Goal: Task Accomplishment & Management: Use online tool/utility

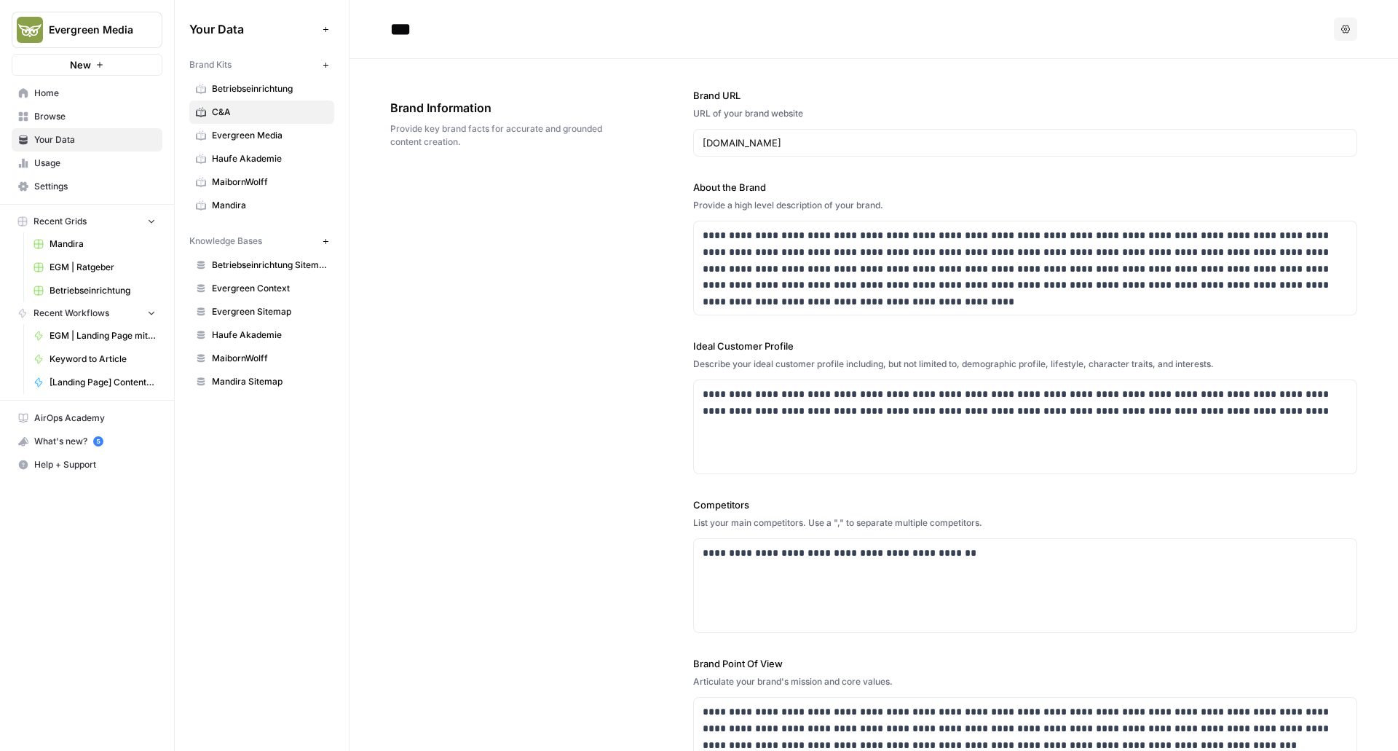
click at [82, 337] on span "EGM | Landing Page mit bestehender Struktur" at bounding box center [103, 335] width 106 height 13
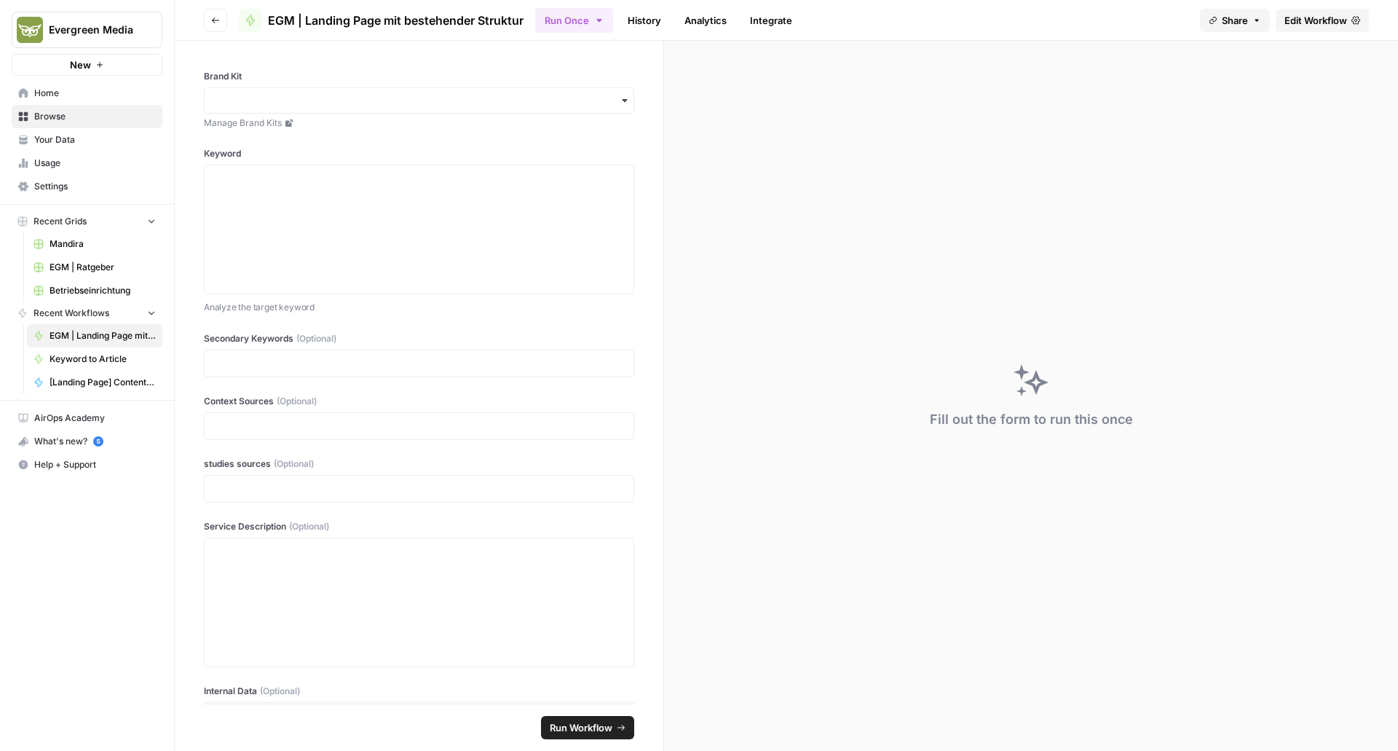
click at [79, 265] on span "EGM | Ratgeber" at bounding box center [103, 267] width 106 height 13
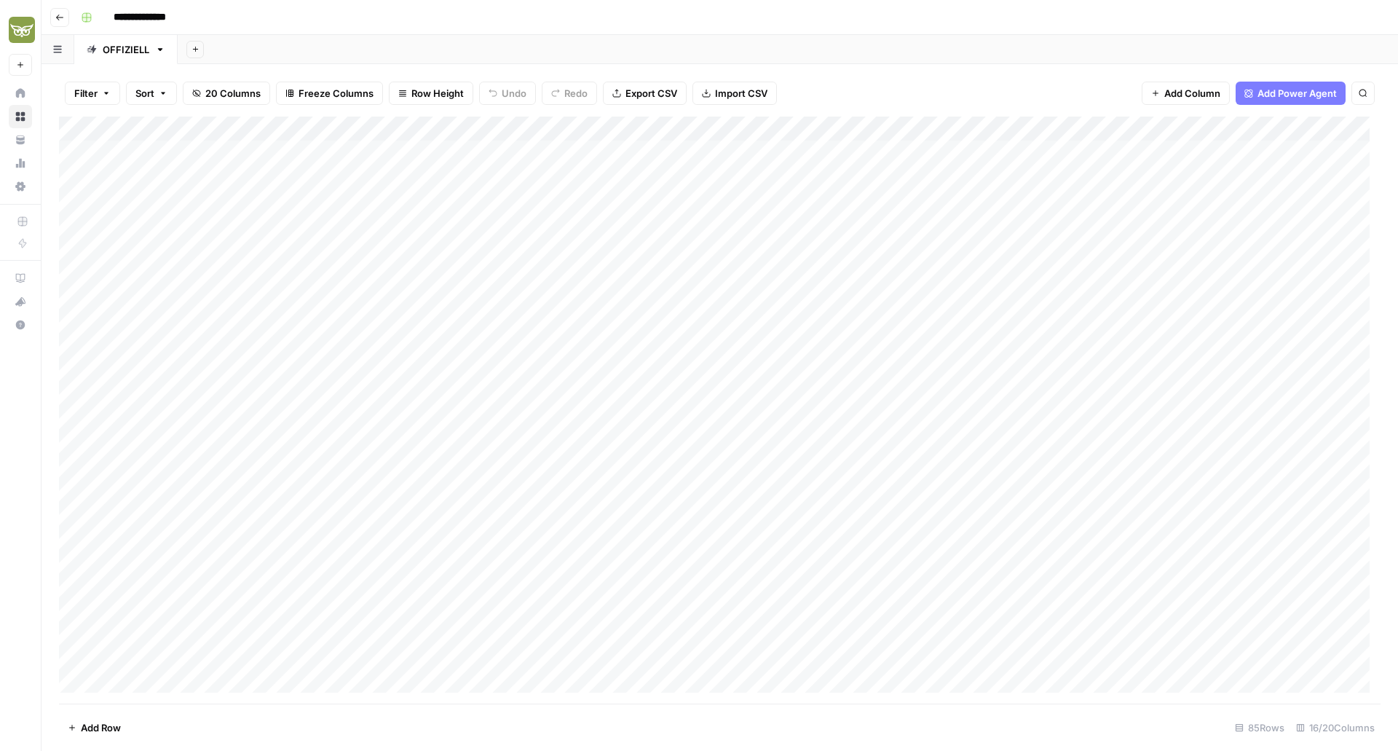
click at [57, 20] on icon "button" at bounding box center [59, 17] width 9 height 9
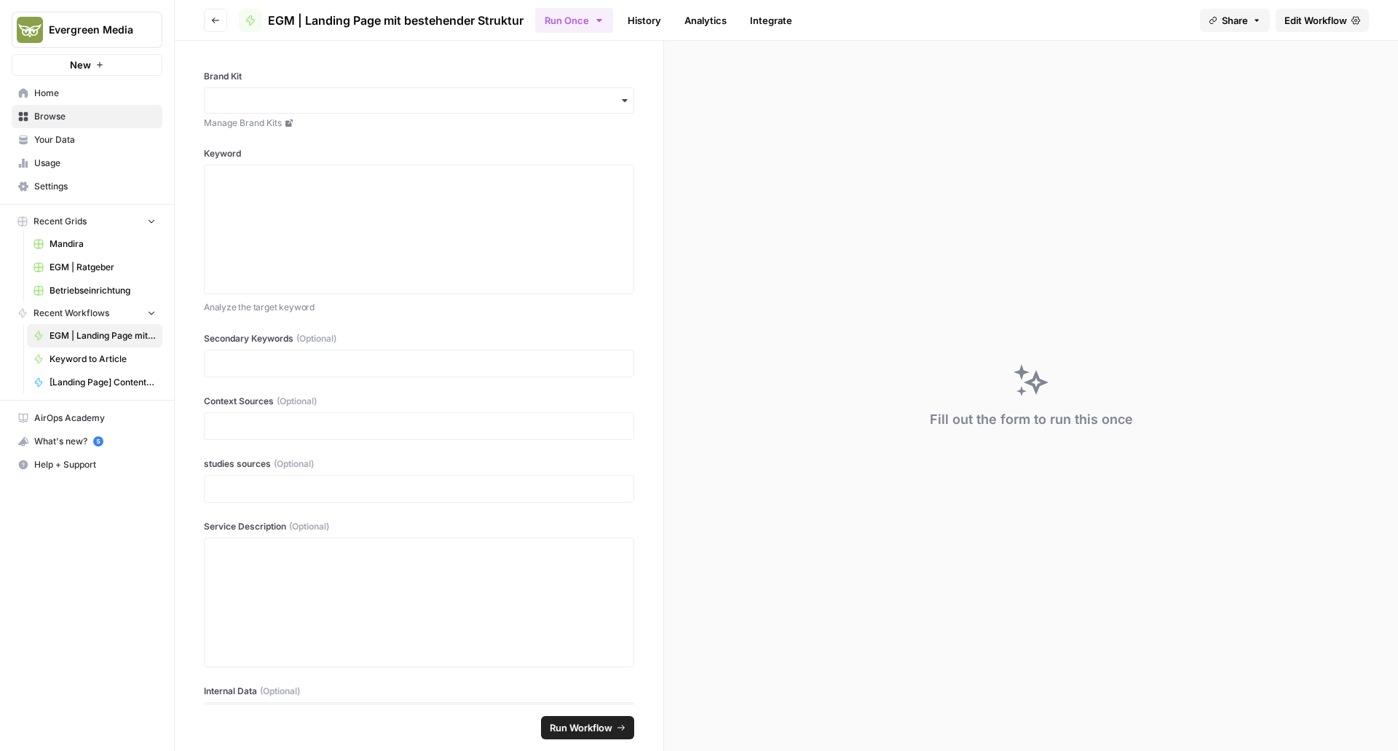
click at [219, 23] on icon "button" at bounding box center [215, 20] width 9 height 9
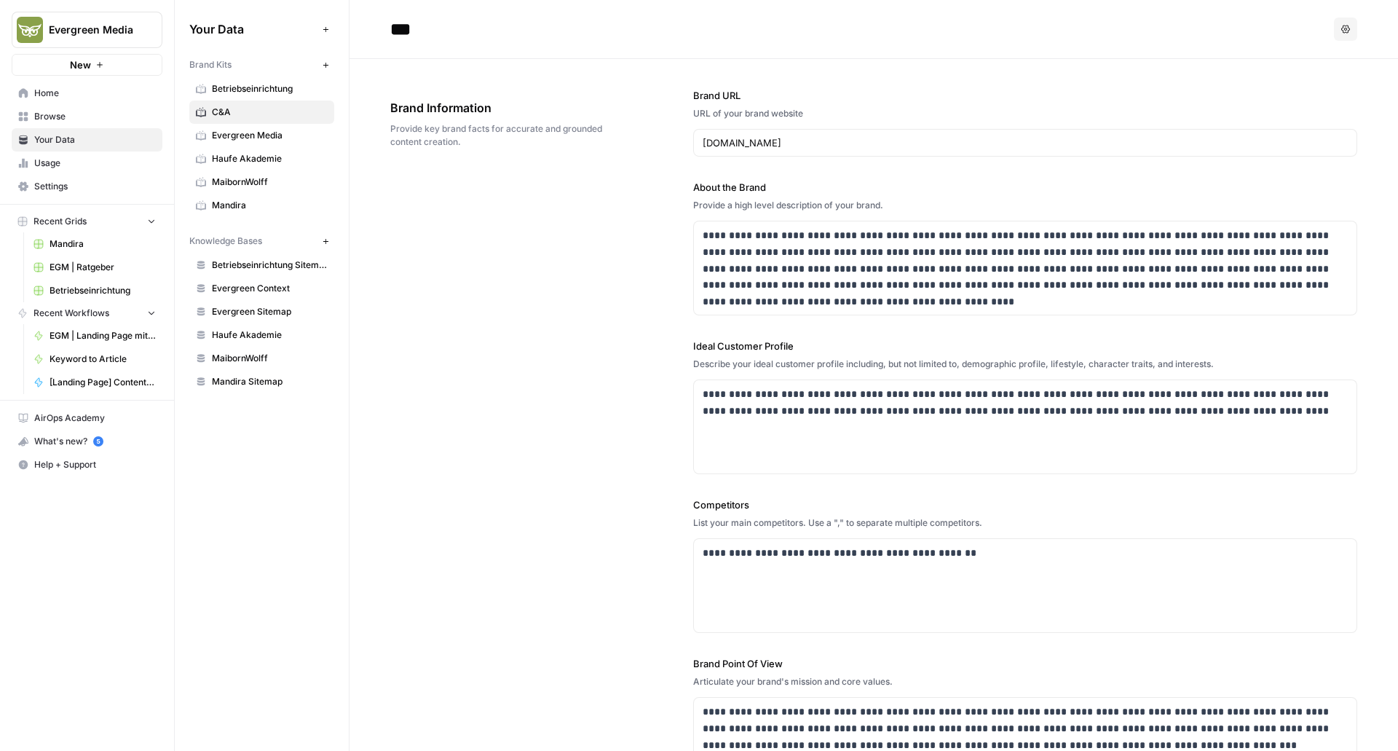
click at [55, 114] on span "Browse" at bounding box center [95, 116] width 122 height 13
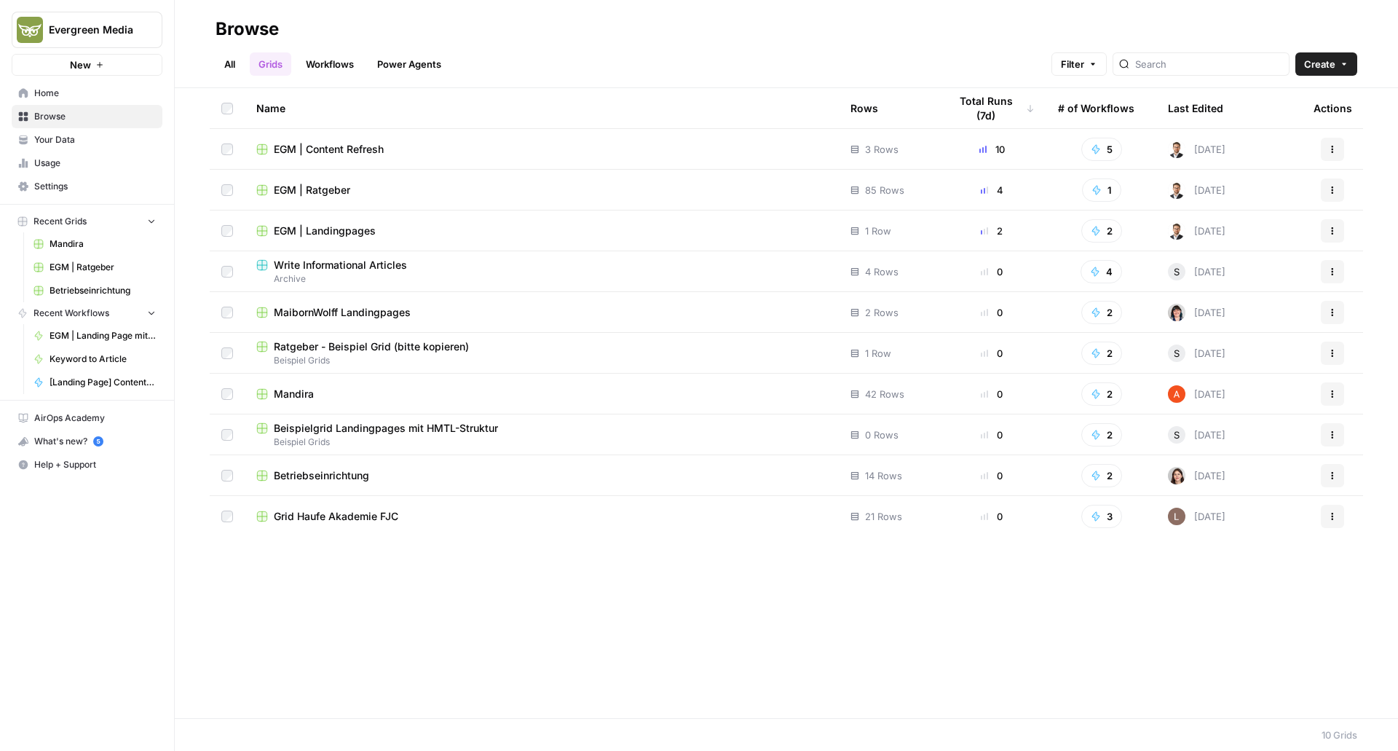
click at [326, 231] on span "EGM | Landingpages" at bounding box center [325, 231] width 102 height 15
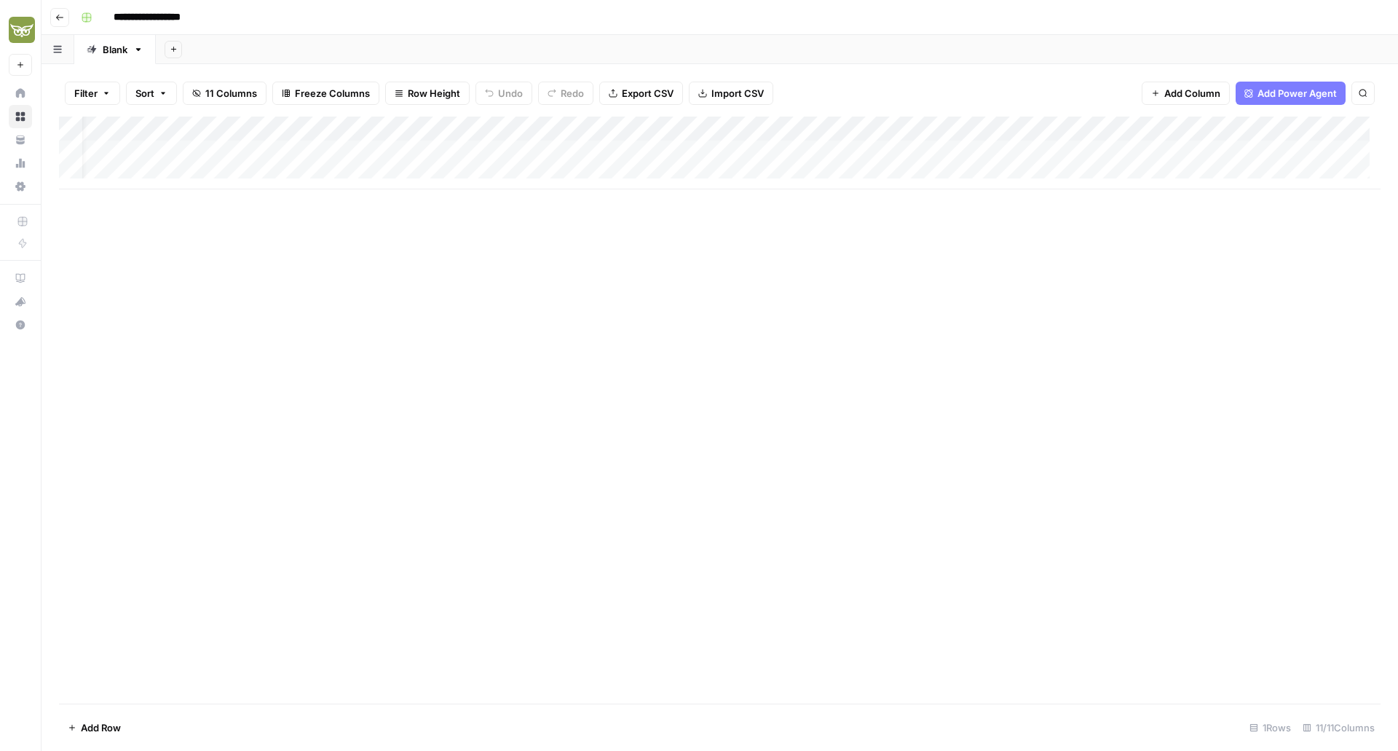
scroll to position [0, 236]
click at [1255, 154] on div "Add Column" at bounding box center [720, 153] width 1322 height 73
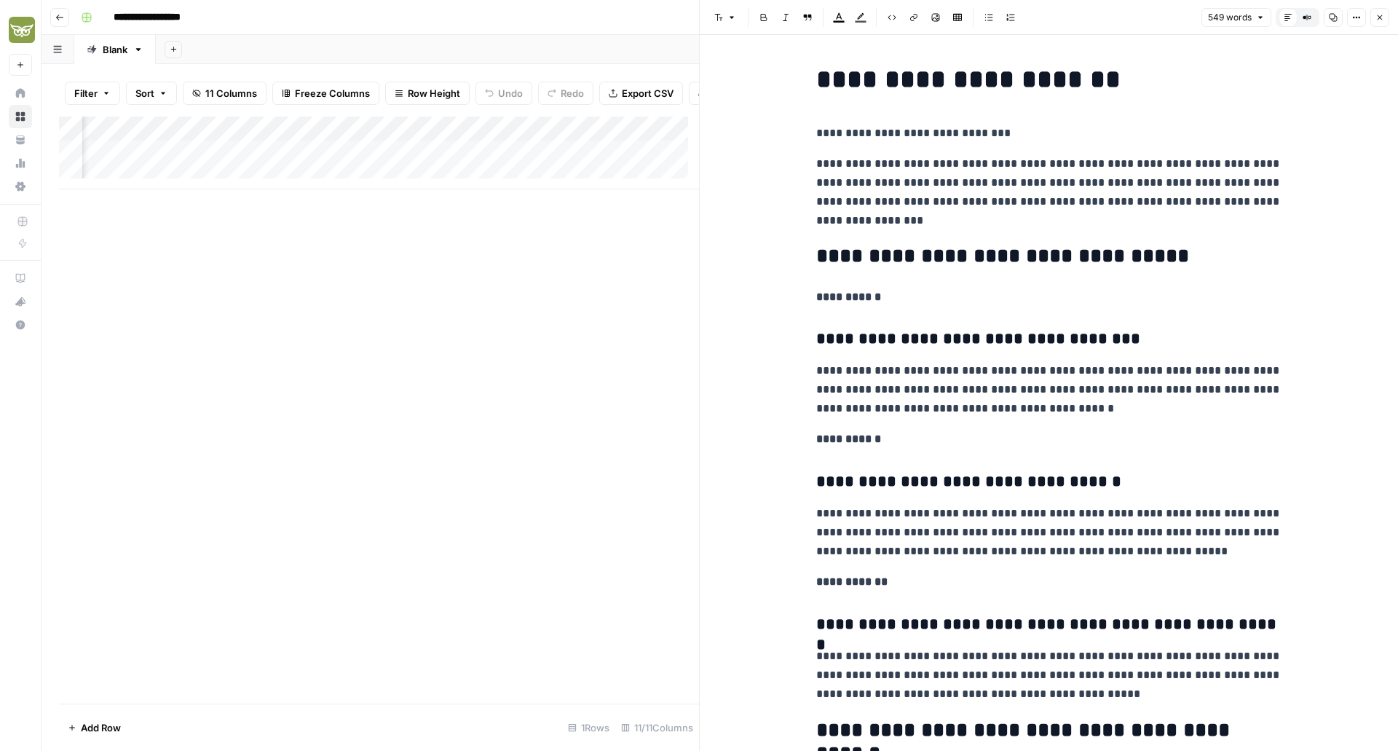
scroll to position [0, 345]
click at [482, 166] on div "Add Column" at bounding box center [379, 153] width 640 height 73
click at [492, 165] on div "Add Column" at bounding box center [379, 153] width 640 height 73
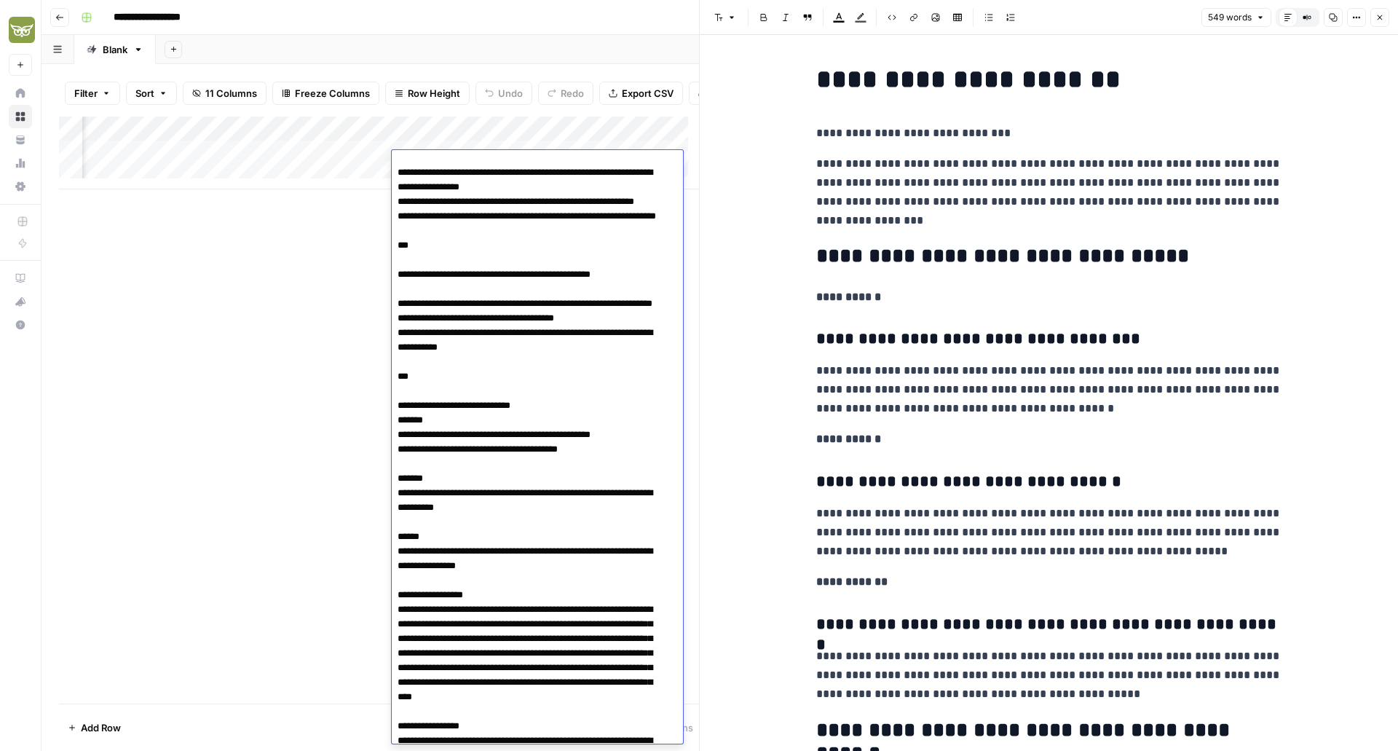
scroll to position [2294, 0]
click at [276, 390] on div "Add Column" at bounding box center [379, 410] width 640 height 587
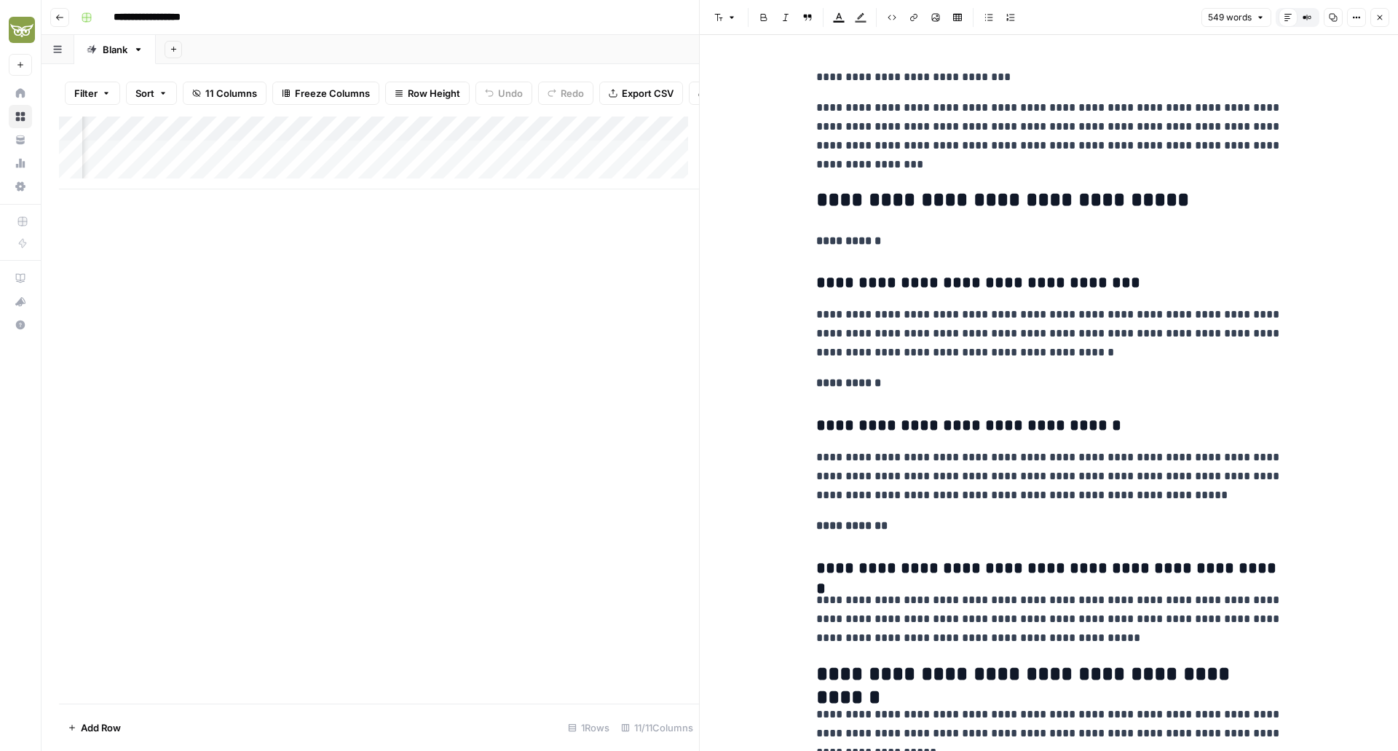
scroll to position [57, 0]
click at [1380, 19] on icon "button" at bounding box center [1380, 17] width 9 height 9
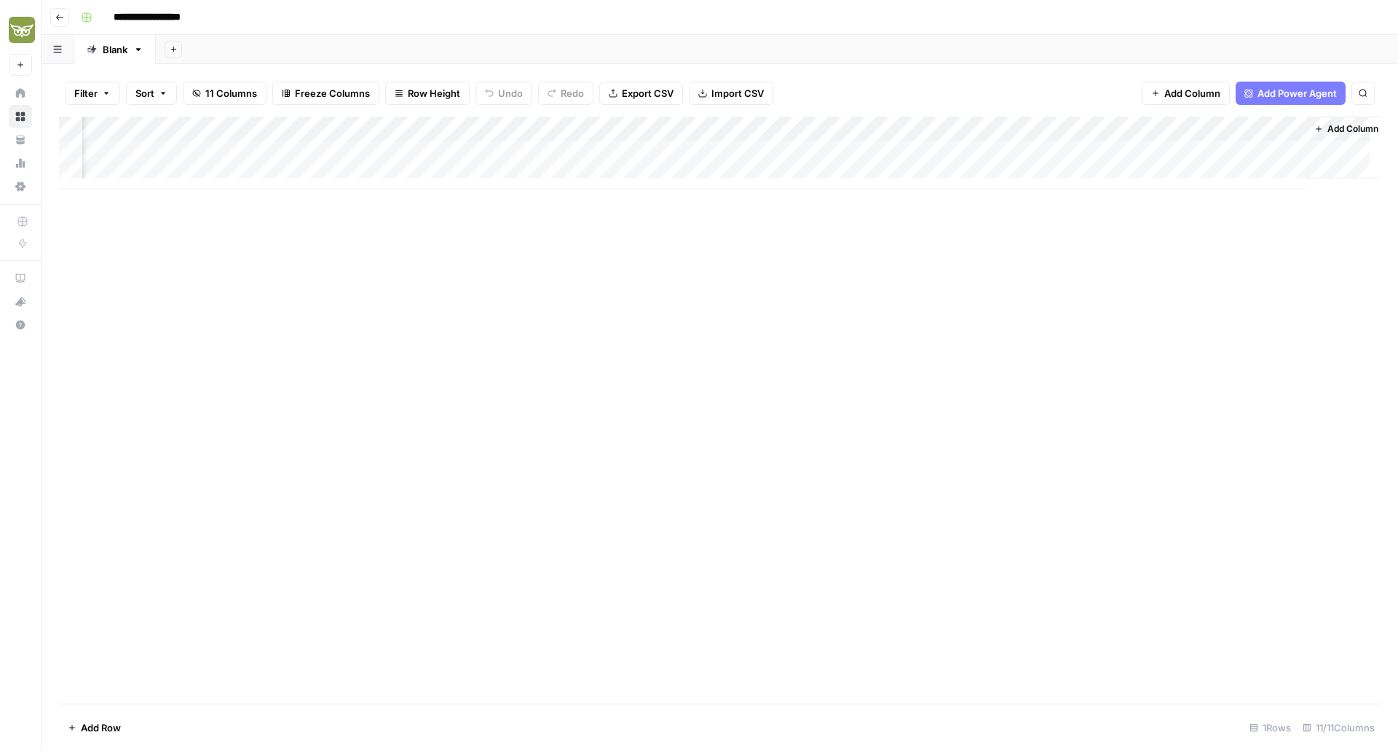
scroll to position [0, 236]
click at [1141, 151] on div "Add Column" at bounding box center [720, 153] width 1322 height 73
click at [551, 142] on div "Add Column" at bounding box center [720, 153] width 1322 height 73
click at [575, 153] on div "Add Column" at bounding box center [720, 153] width 1322 height 73
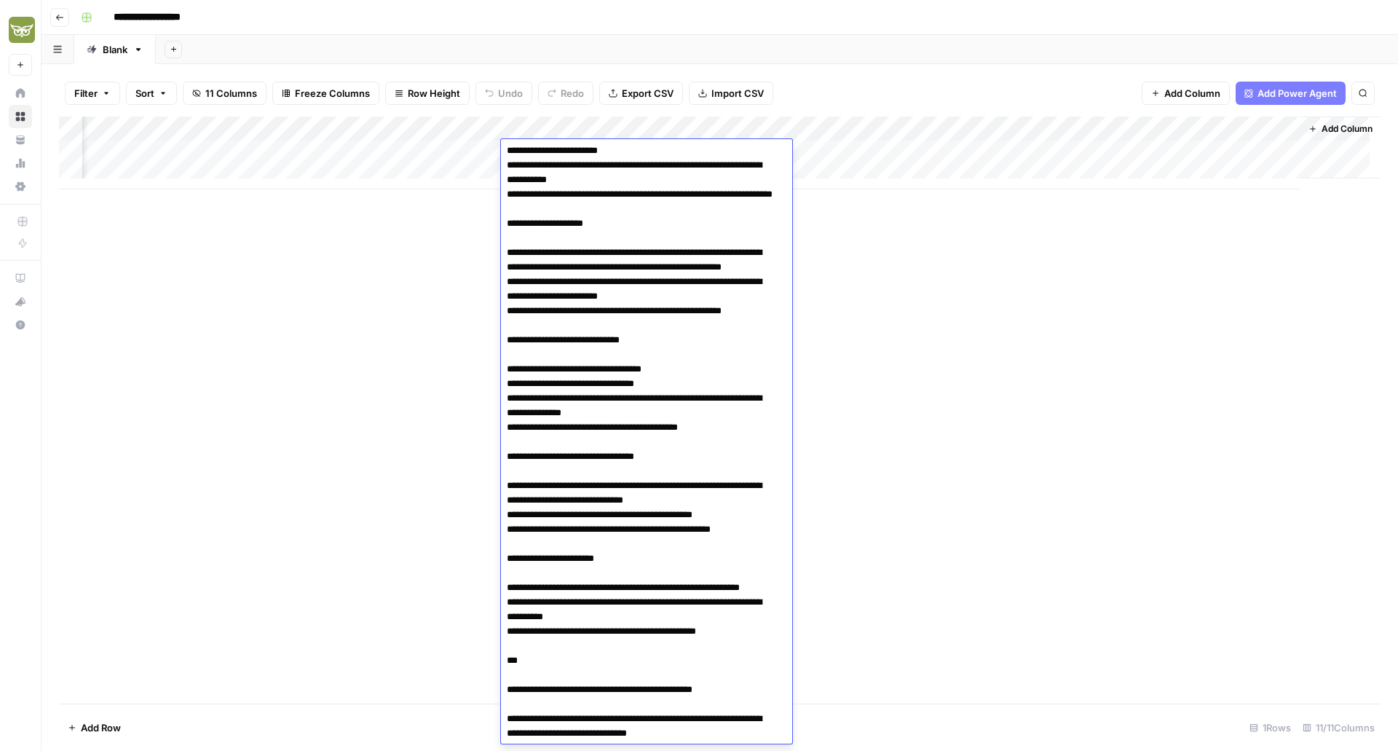
scroll to position [468, 0]
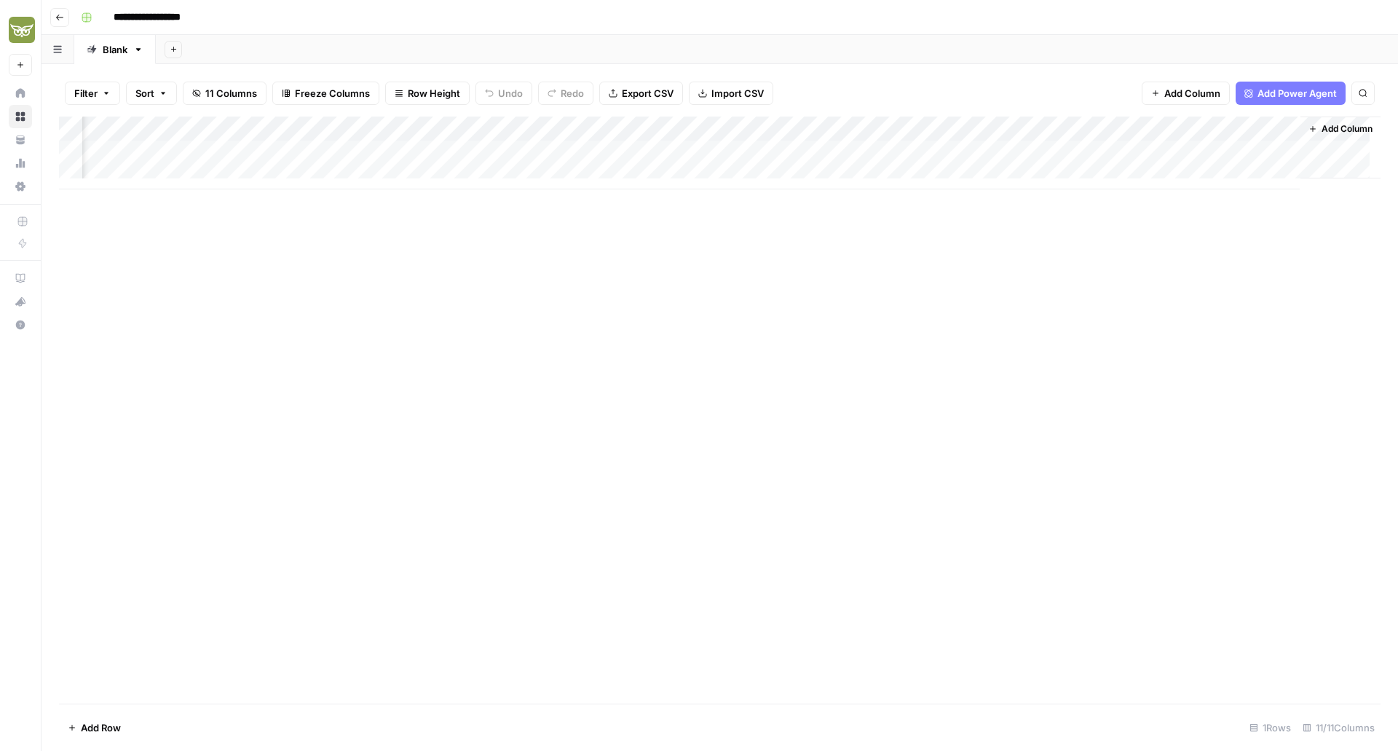
click at [1142, 156] on div "Add Column" at bounding box center [720, 153] width 1322 height 73
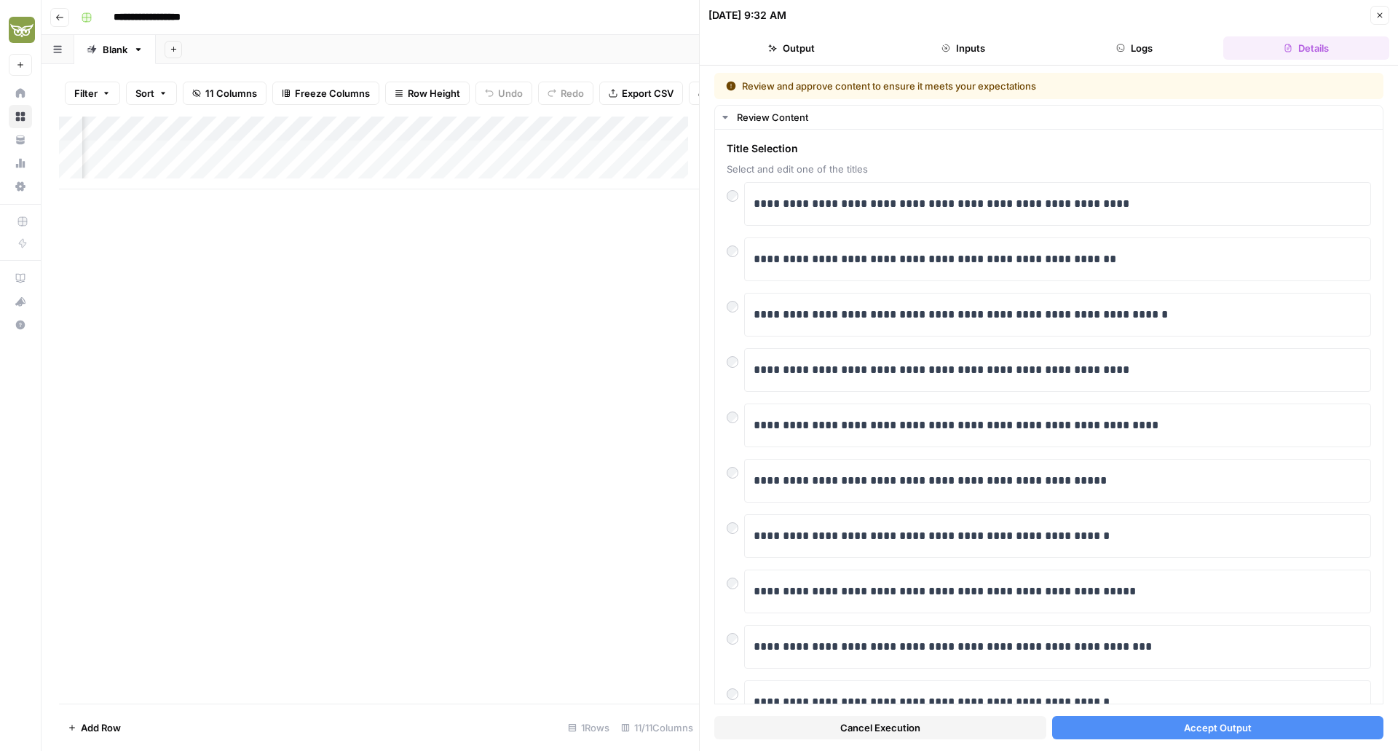
click at [1133, 725] on button "Accept Output" at bounding box center [1218, 727] width 332 height 23
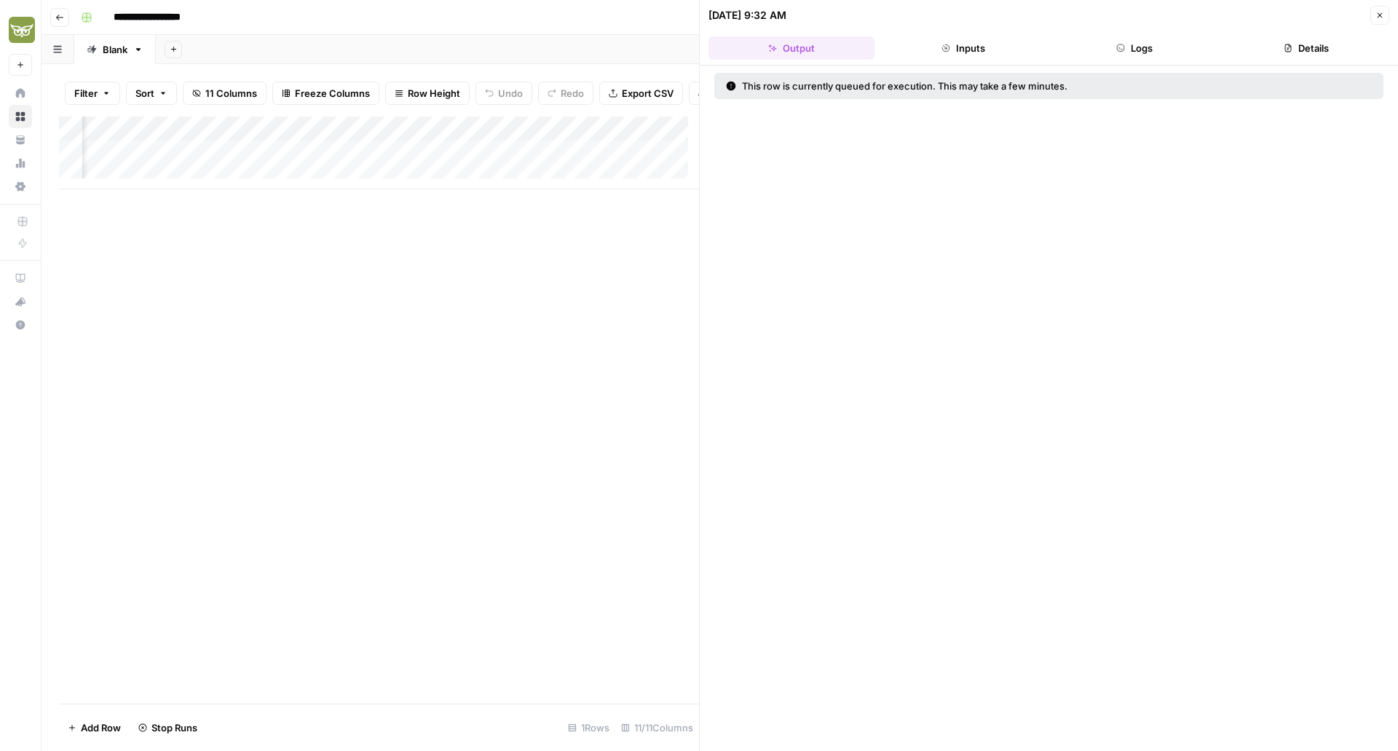
click at [1382, 14] on icon "button" at bounding box center [1380, 15] width 9 height 9
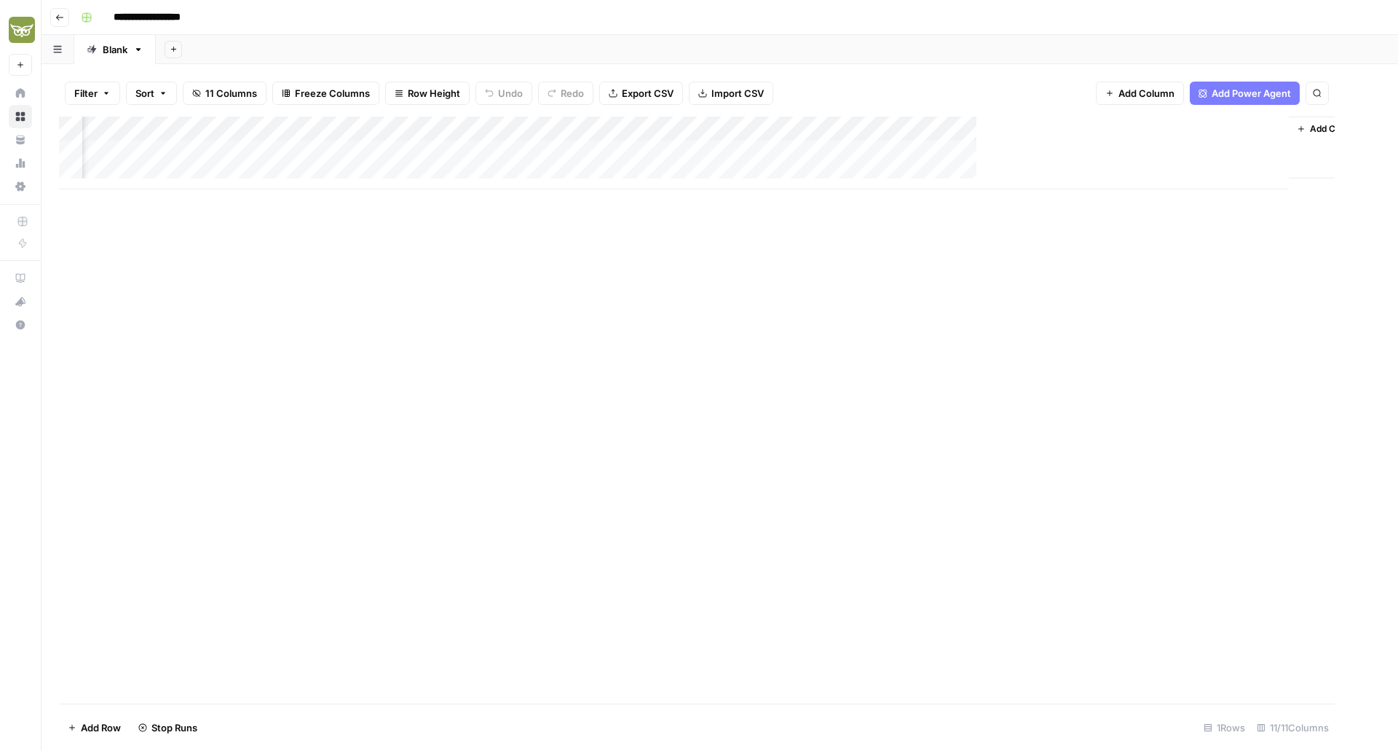
scroll to position [0, 219]
click at [1164, 151] on div "Add Column" at bounding box center [720, 153] width 1322 height 73
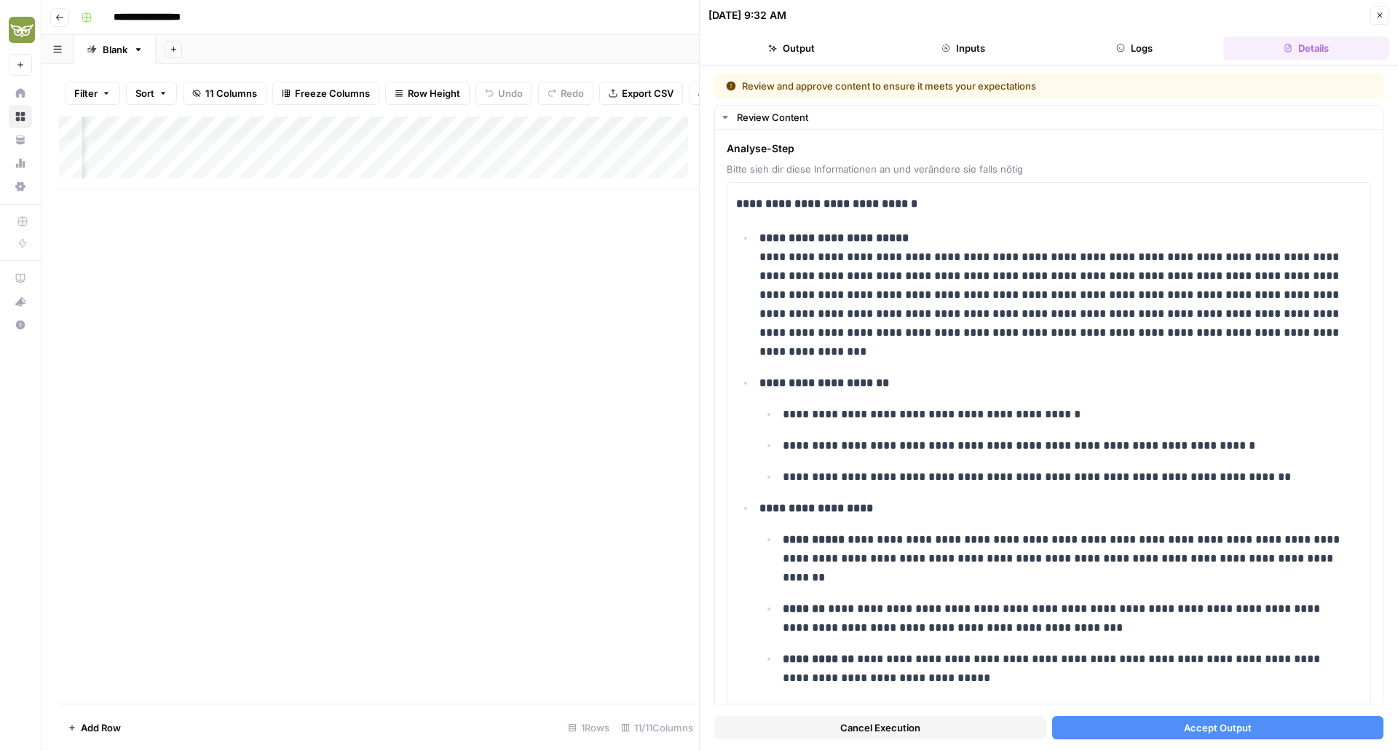
click at [1160, 731] on button "Accept Output" at bounding box center [1218, 727] width 332 height 23
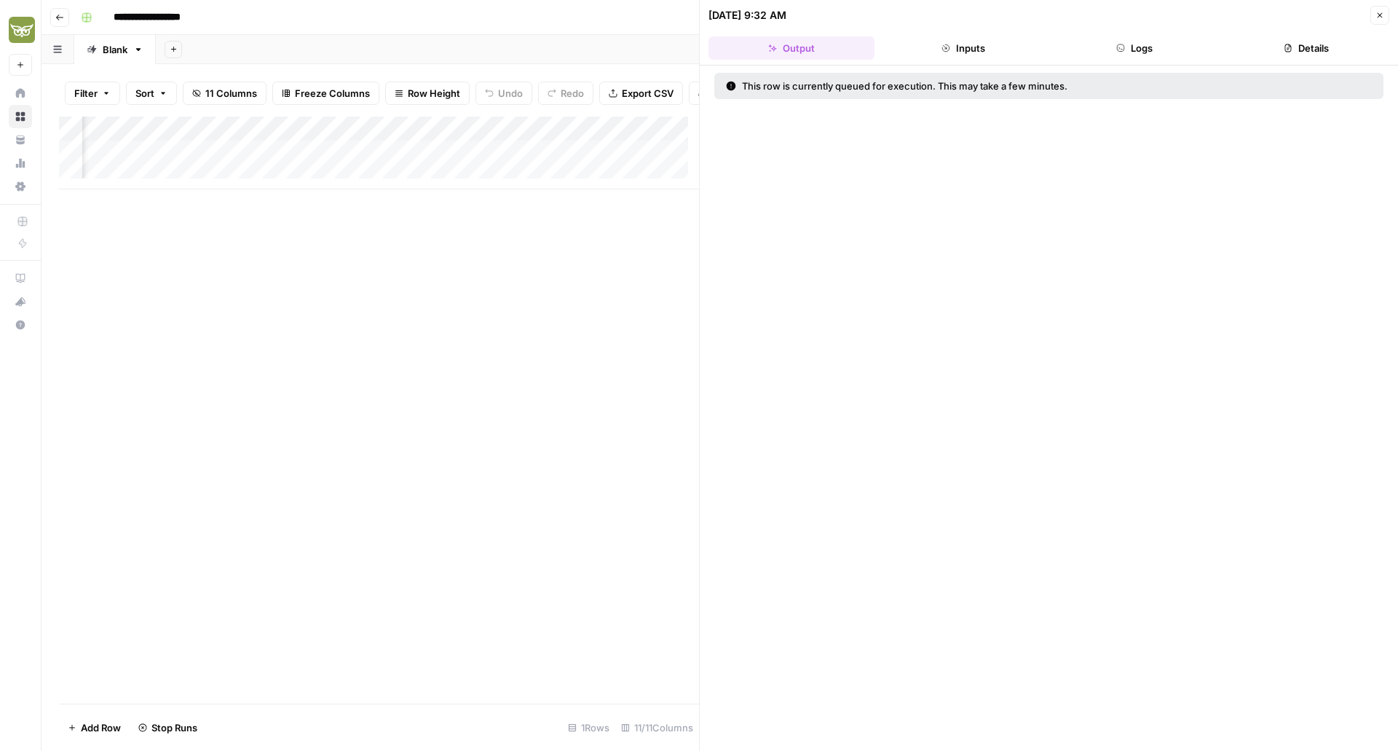
click at [1385, 15] on button "Close" at bounding box center [1380, 15] width 19 height 19
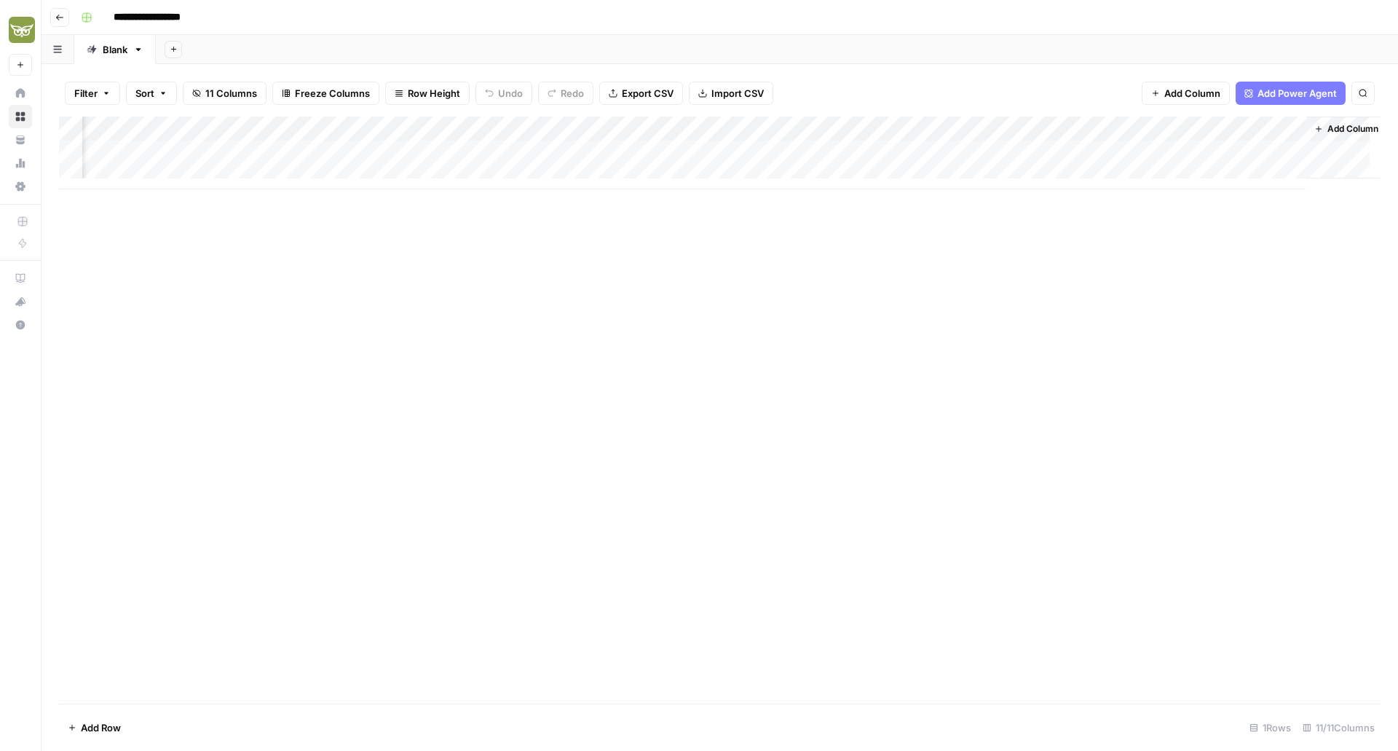
click at [602, 157] on div "Add Column" at bounding box center [720, 153] width 1322 height 73
click at [598, 157] on div "Add Column" at bounding box center [720, 153] width 1322 height 73
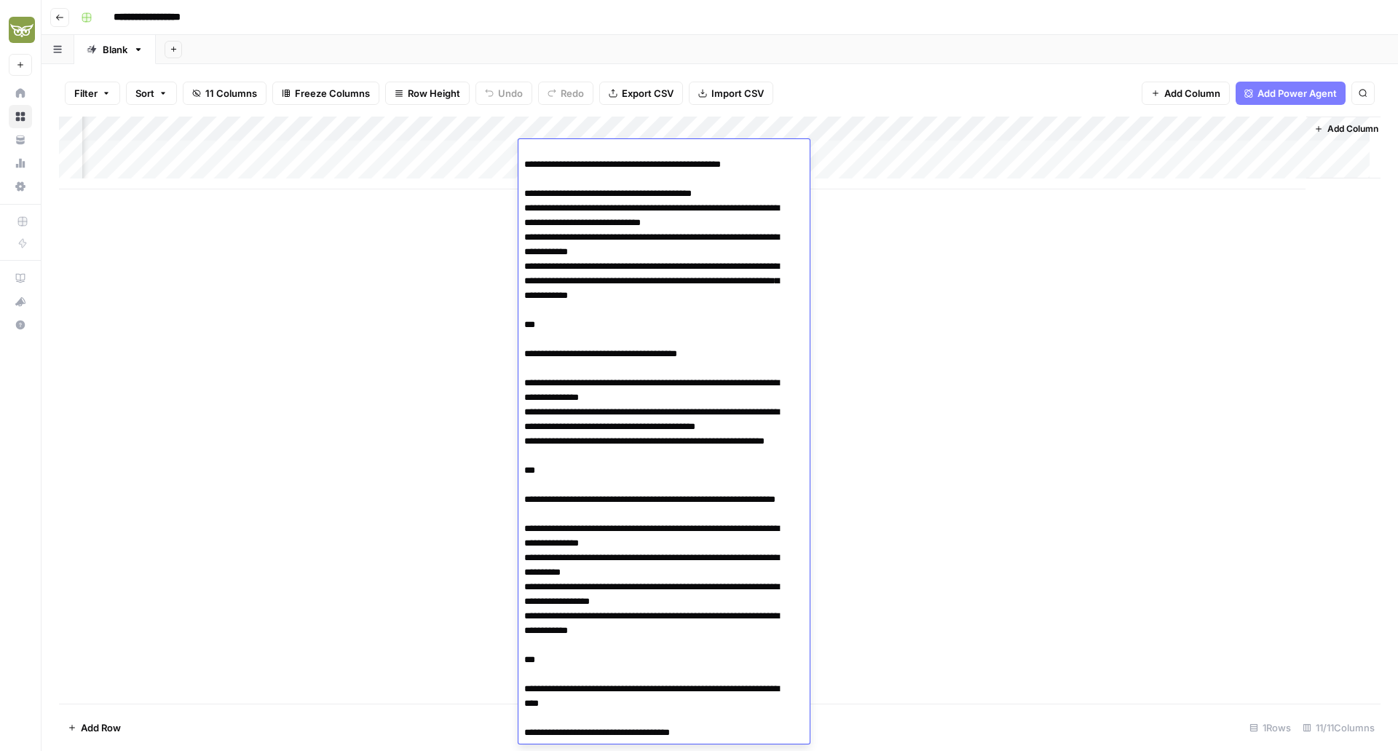
scroll to position [1229, 0]
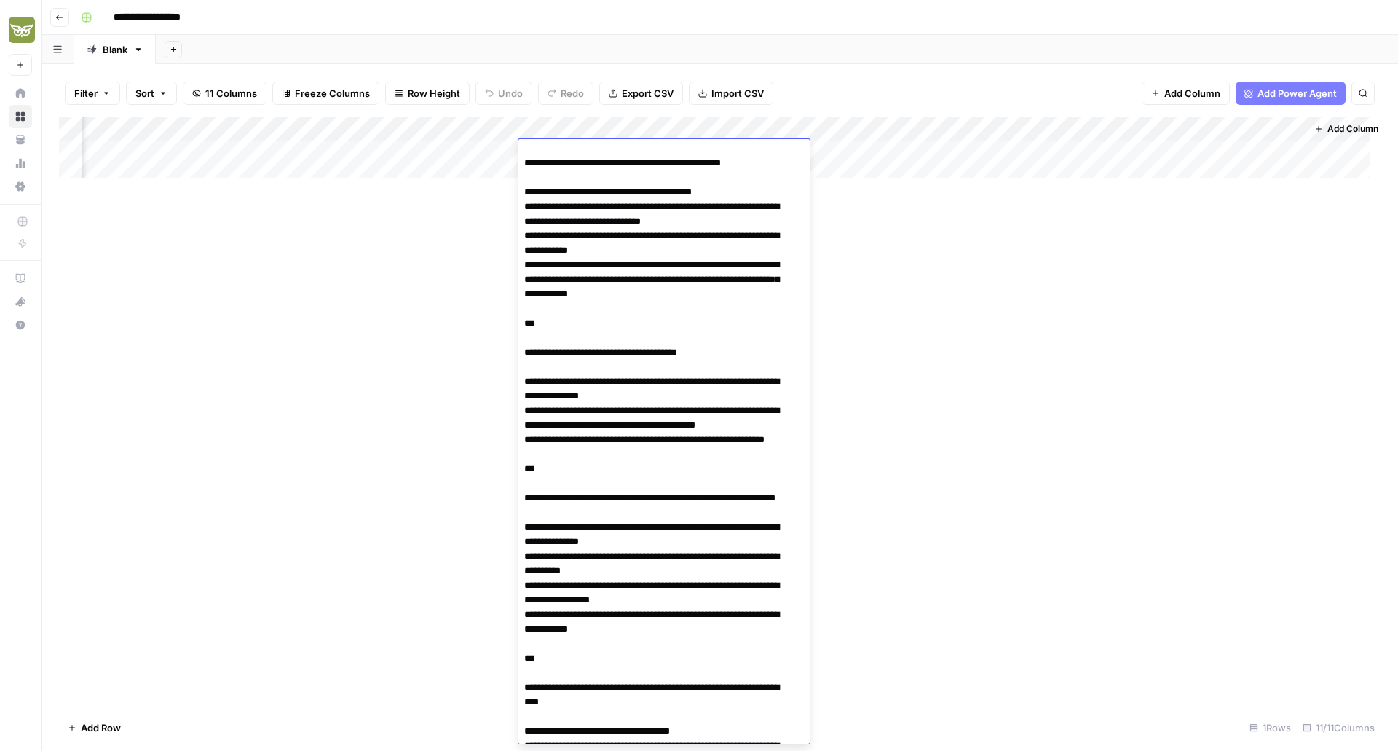
click at [500, 390] on div "Add Column" at bounding box center [720, 410] width 1322 height 587
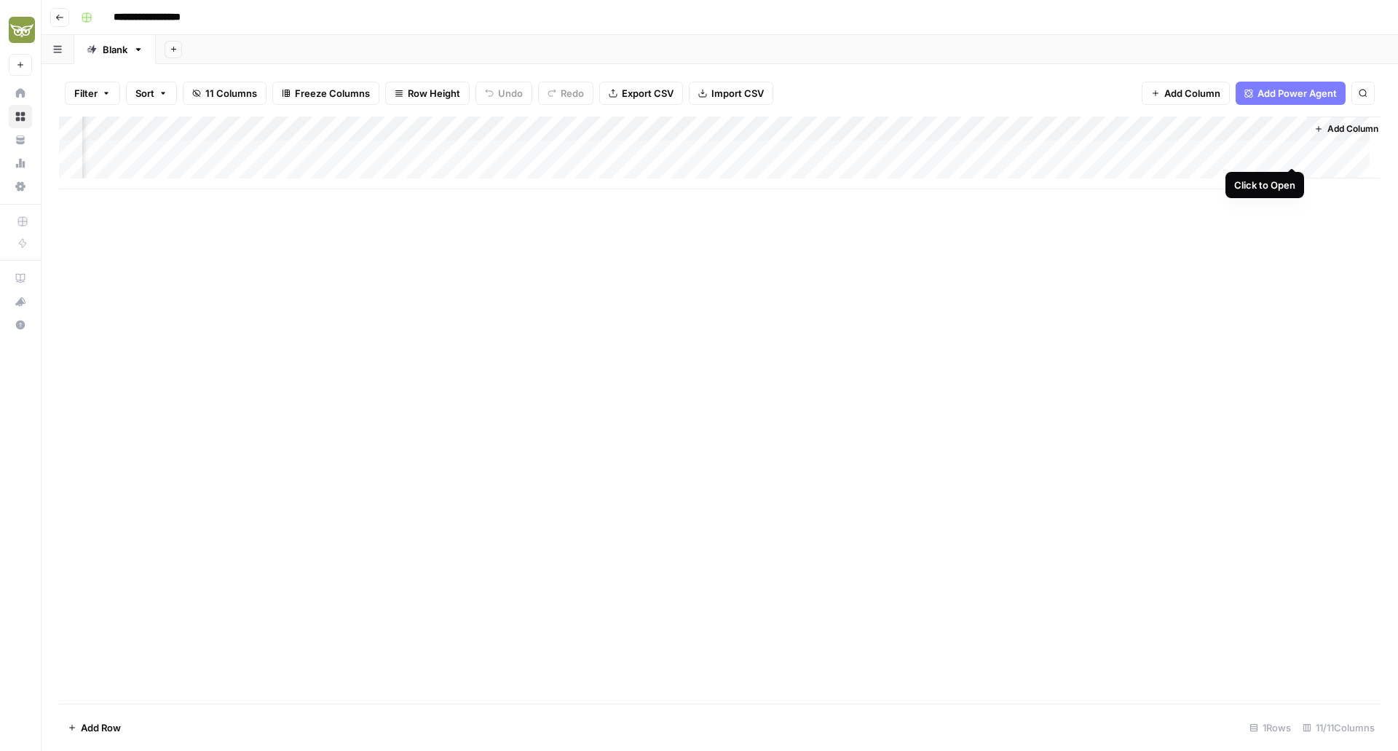
click at [1288, 150] on div "Add Column" at bounding box center [720, 153] width 1322 height 73
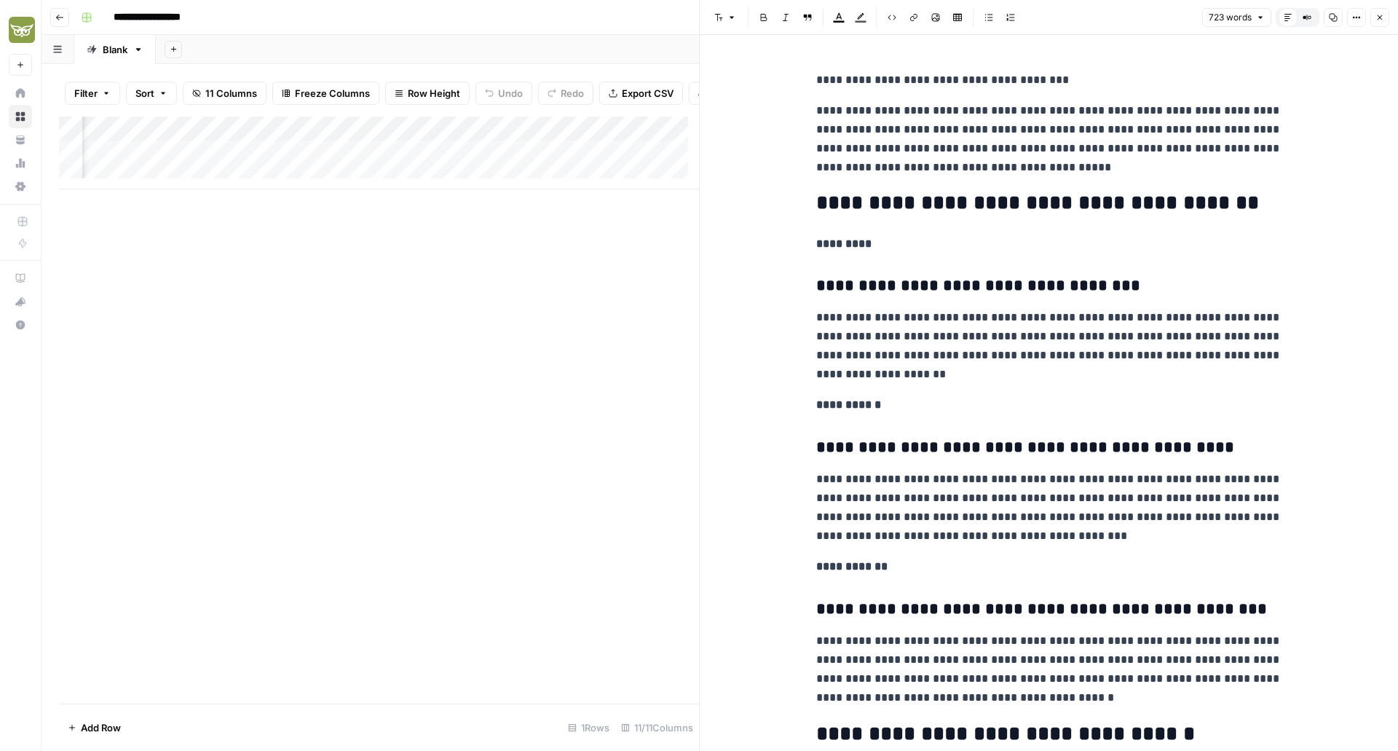
scroll to position [0, 659]
click at [527, 160] on div "Add Column" at bounding box center [379, 153] width 640 height 73
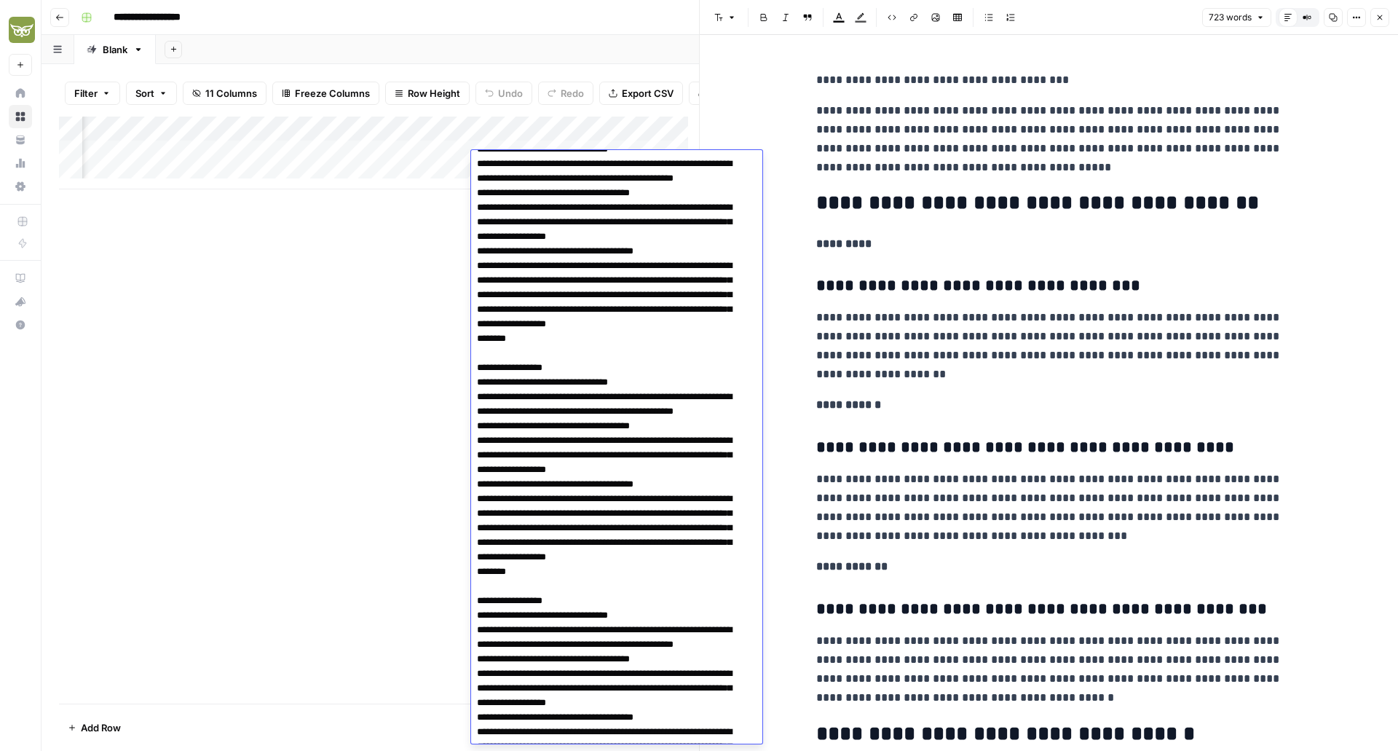
scroll to position [337, 0]
click at [252, 588] on div "Add Column" at bounding box center [379, 410] width 640 height 587
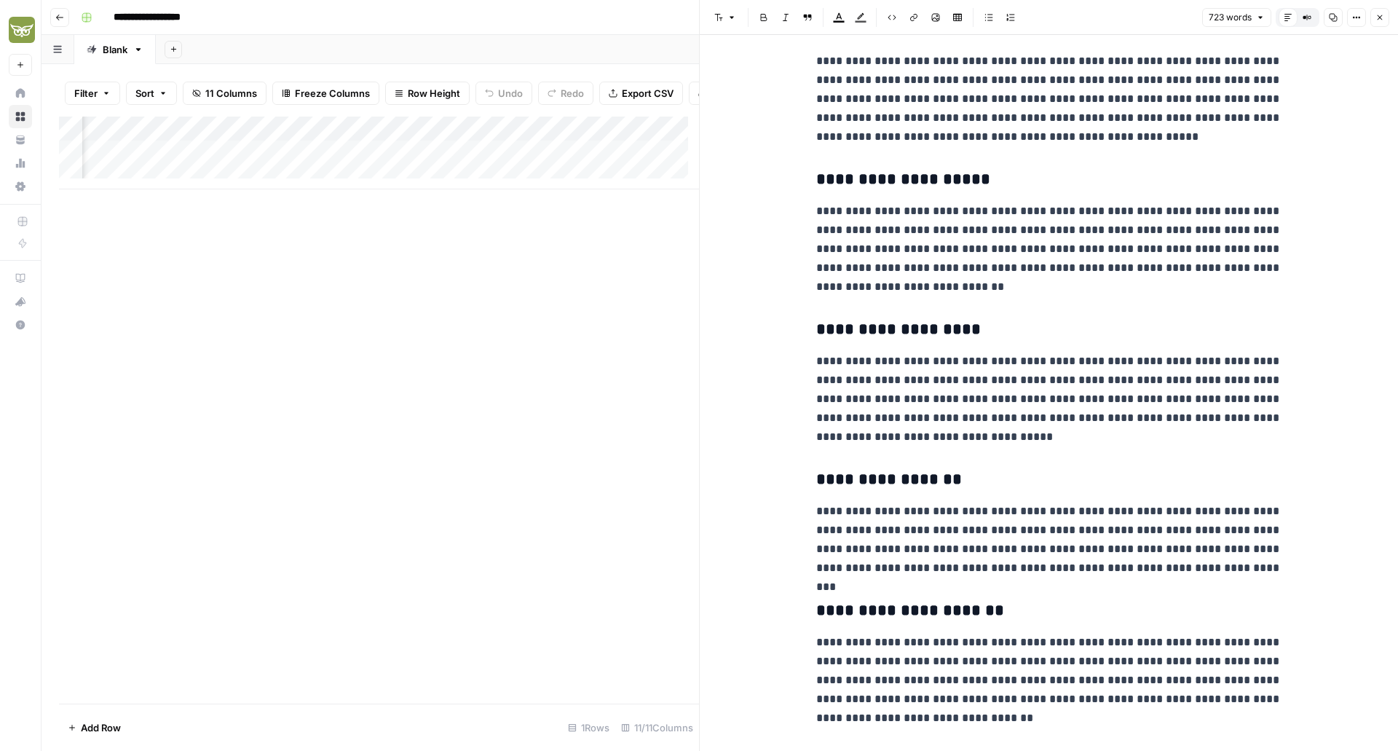
scroll to position [1886, 0]
click at [529, 160] on div "Add Column" at bounding box center [379, 153] width 640 height 73
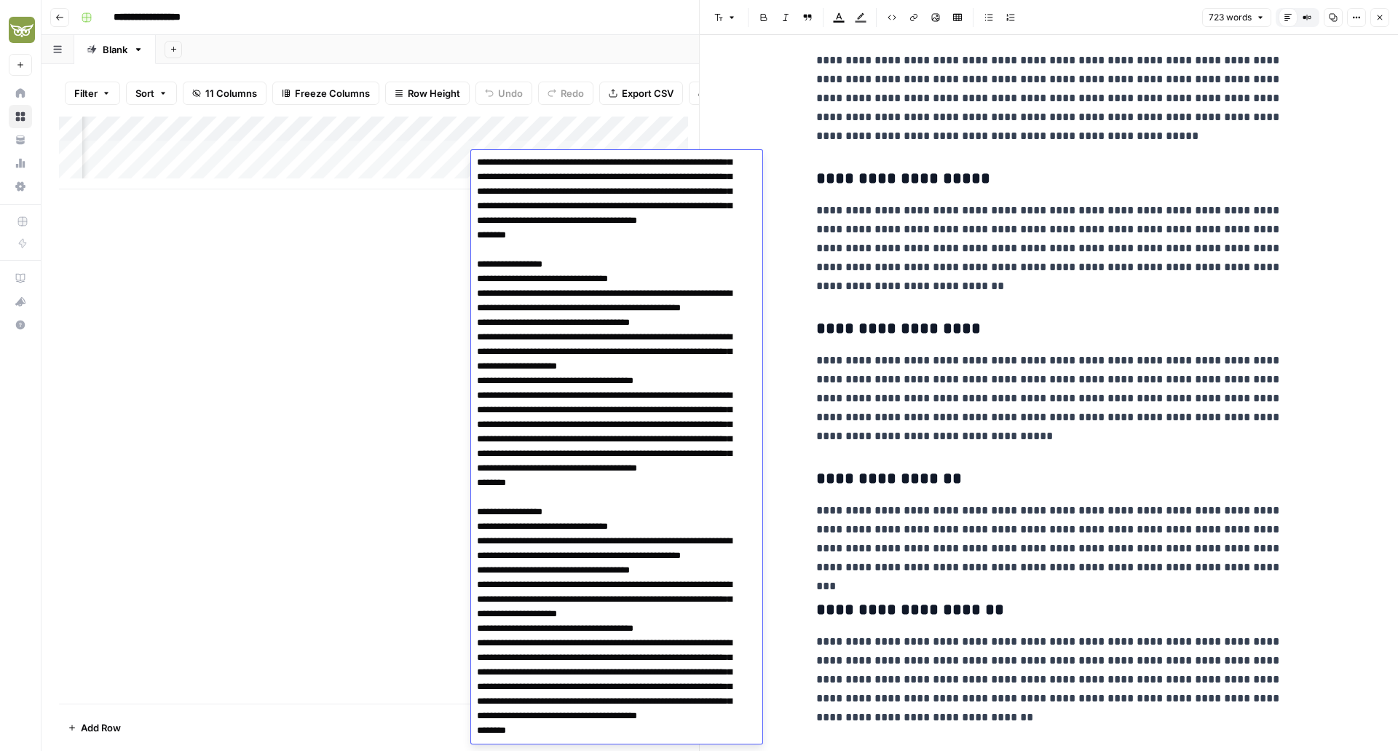
scroll to position [1259, 0]
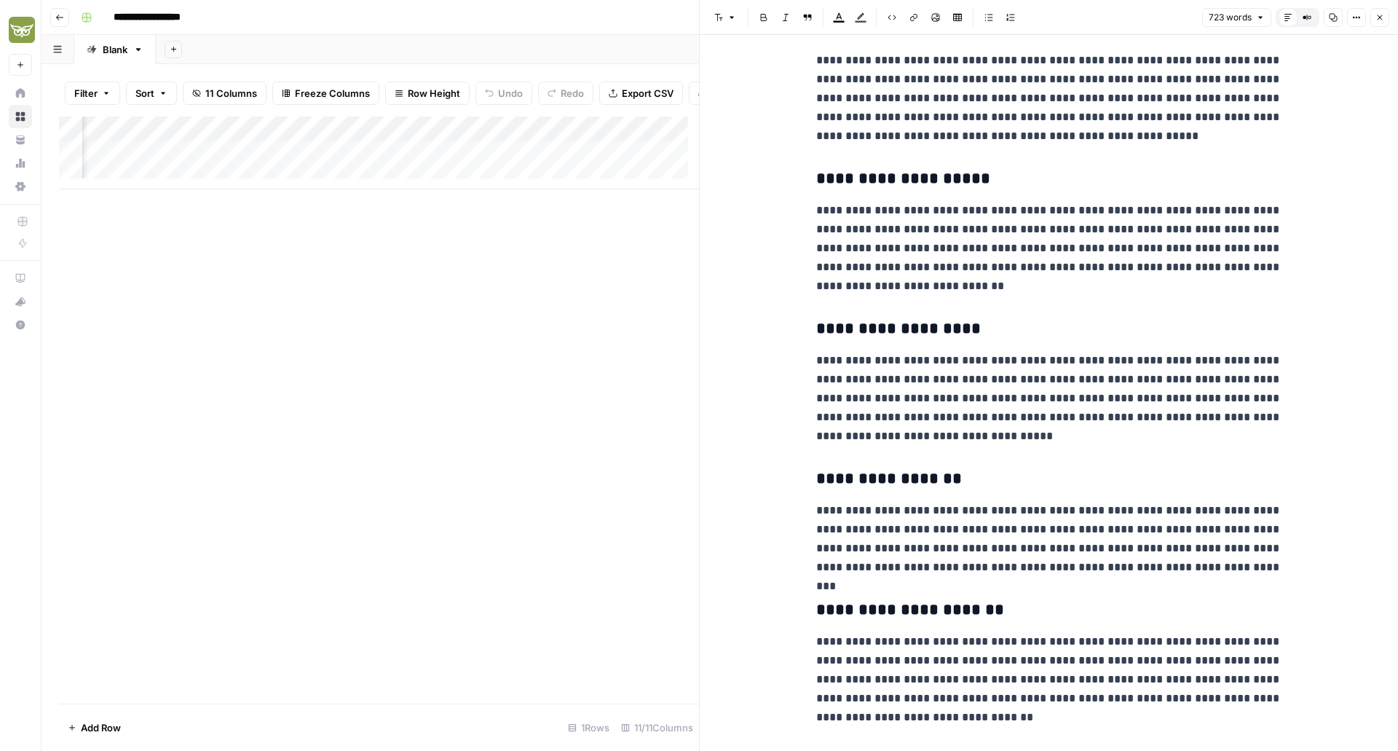
click at [433, 401] on div "Add Column" at bounding box center [379, 410] width 640 height 587
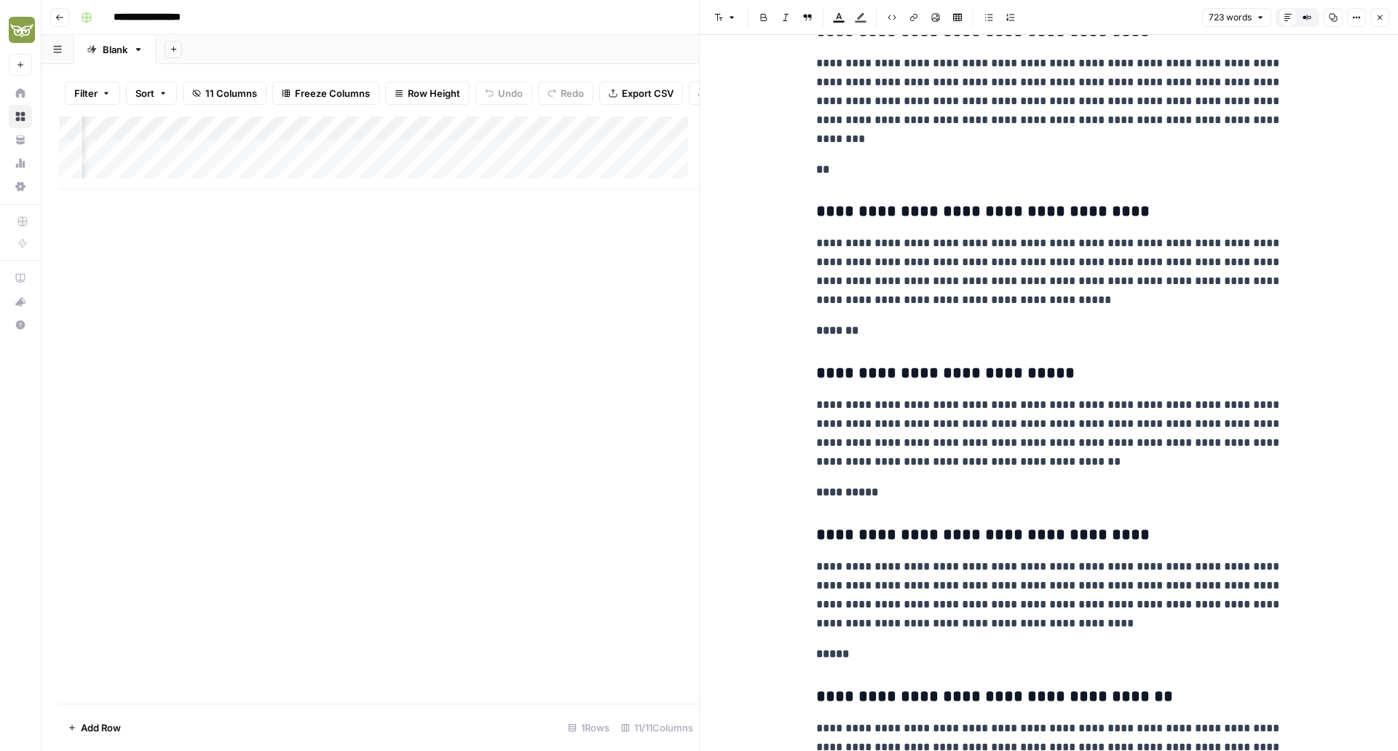
scroll to position [1020, 0]
drag, startPoint x: 813, startPoint y: 241, endPoint x: 1107, endPoint y: 285, distance: 297.5
click at [1107, 285] on p "**********" at bounding box center [1049, 271] width 466 height 76
copy p "**********"
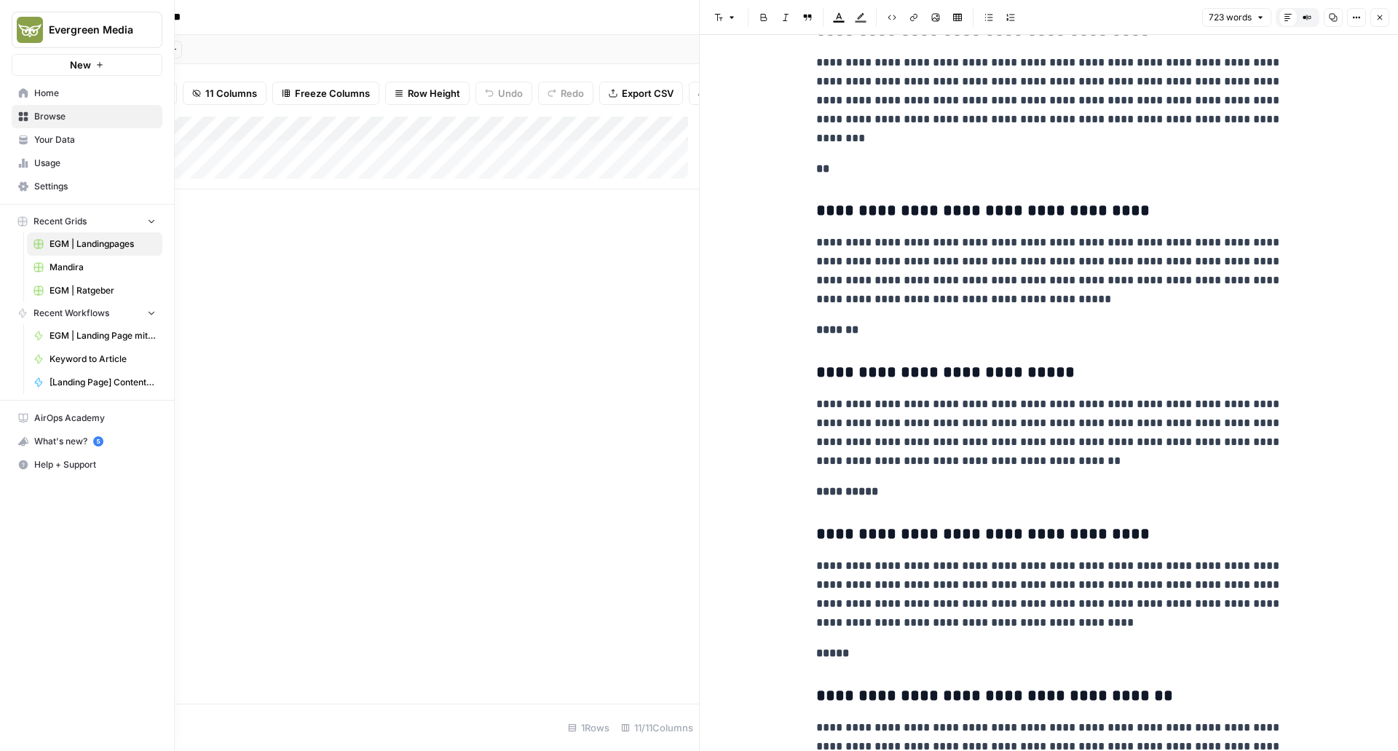
click at [61, 150] on link "Your Data" at bounding box center [87, 139] width 151 height 23
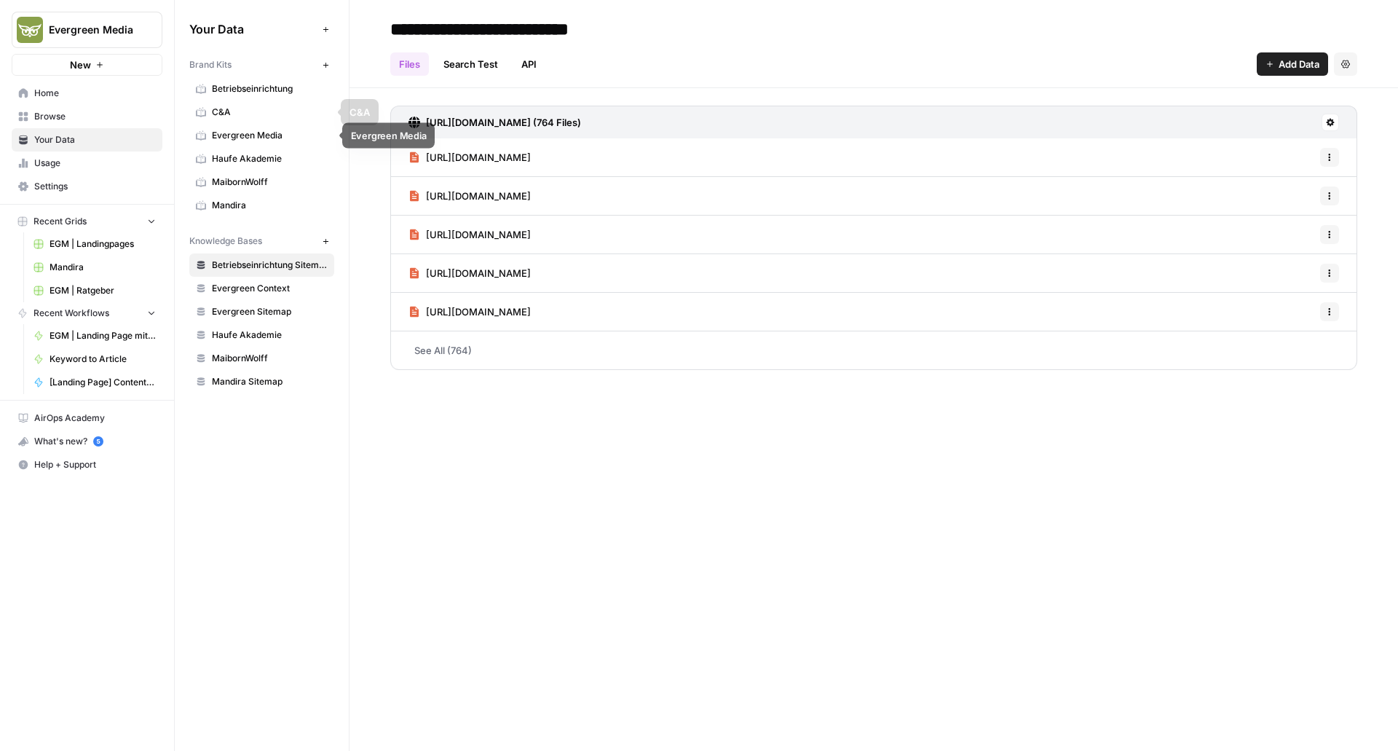
click at [243, 135] on span "Evergreen Media" at bounding box center [270, 135] width 116 height 13
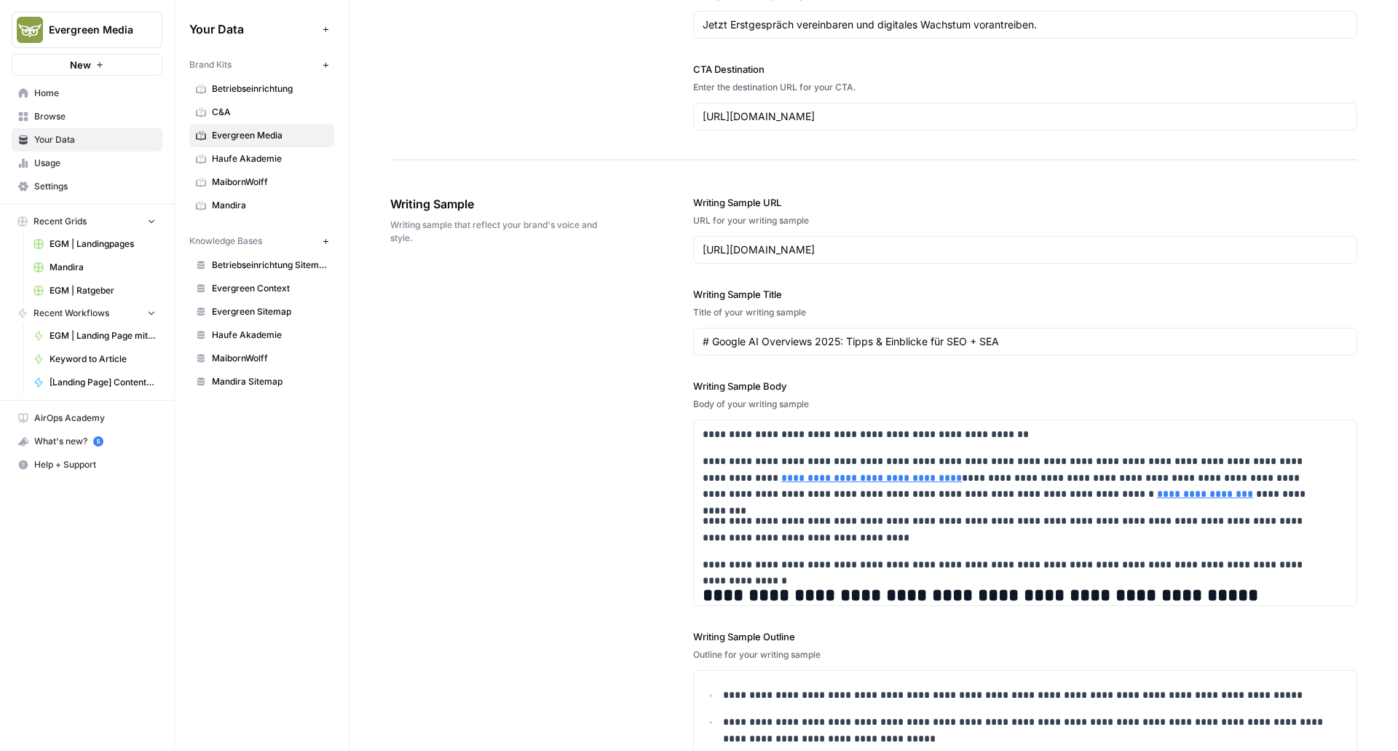
scroll to position [1988, 0]
click at [771, 245] on input "https://www.evergreen.media/ratgeber/google-ki-uebersichten/" at bounding box center [1025, 249] width 645 height 15
click at [674, 318] on div "**********" at bounding box center [873, 525] width 967 height 720
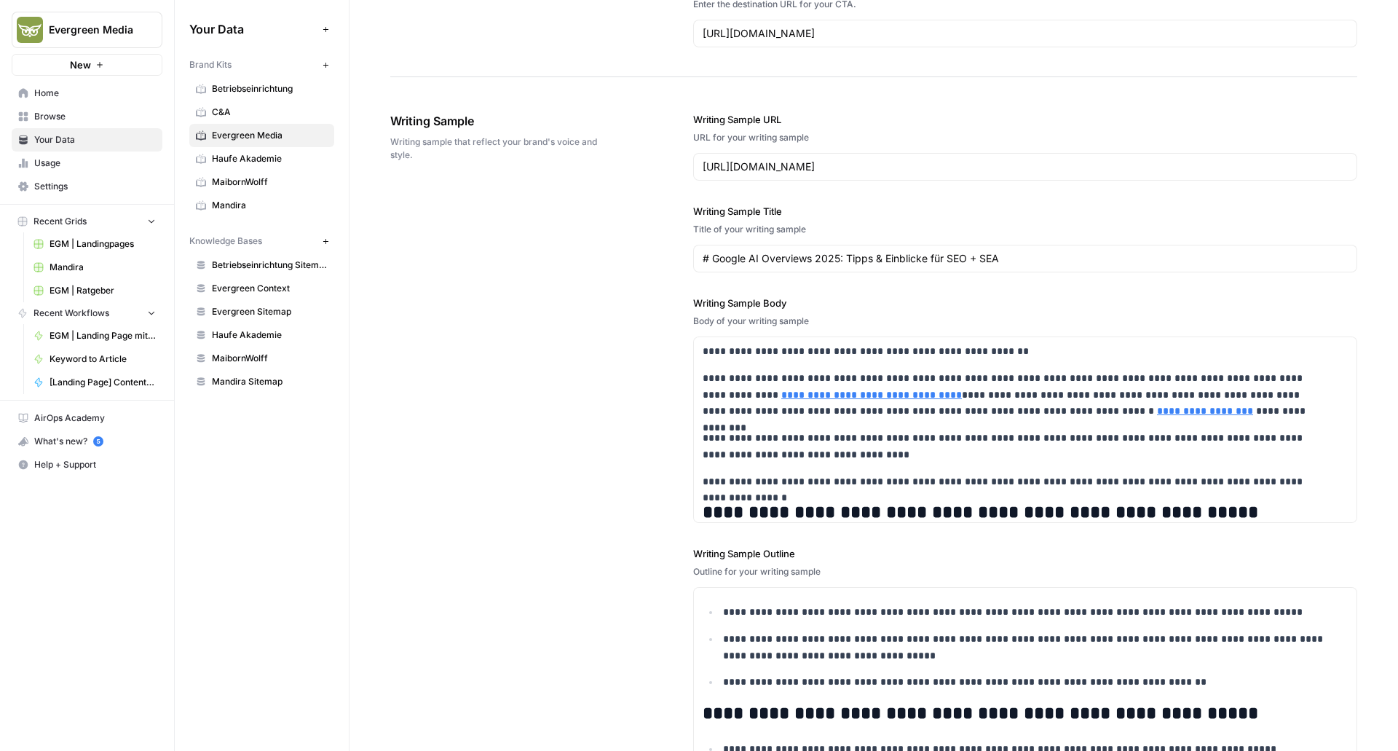
scroll to position [2237, 0]
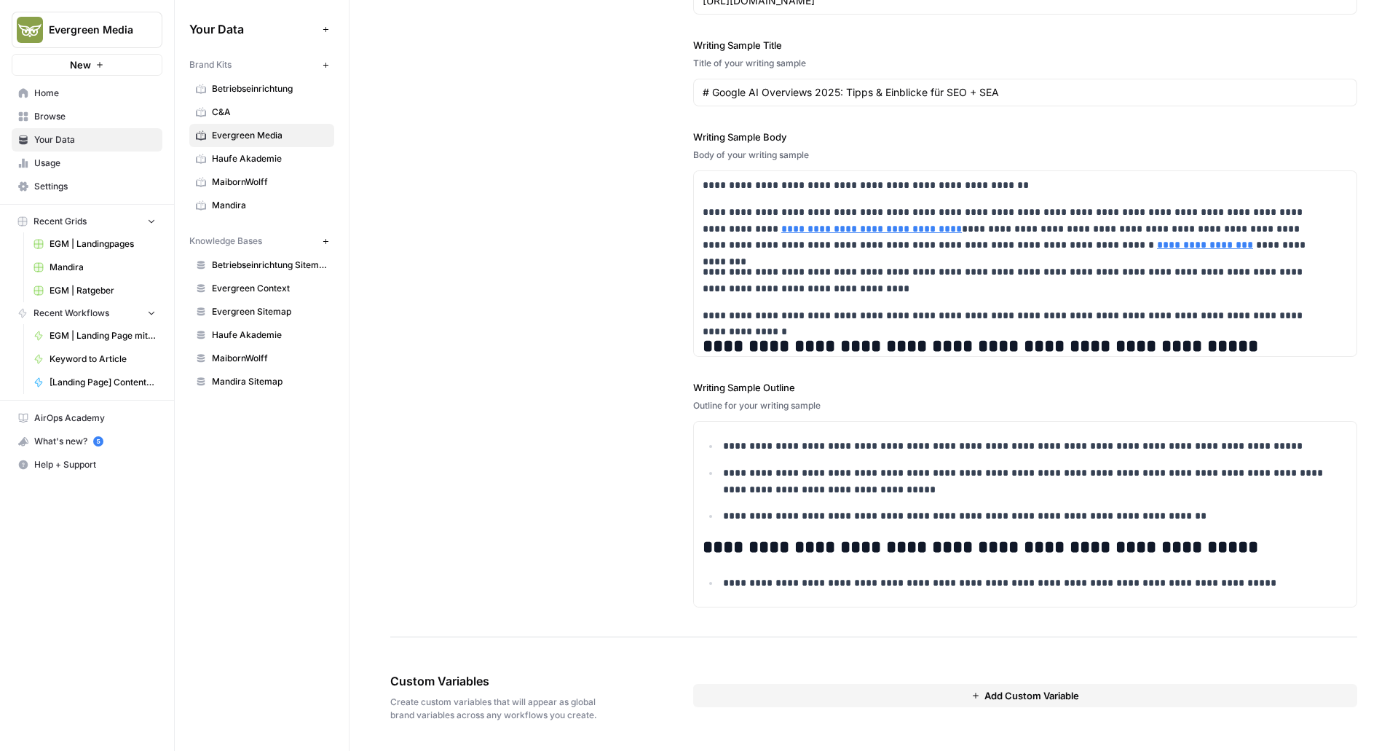
click at [777, 695] on button "Add Custom Variable" at bounding box center [1025, 695] width 664 height 23
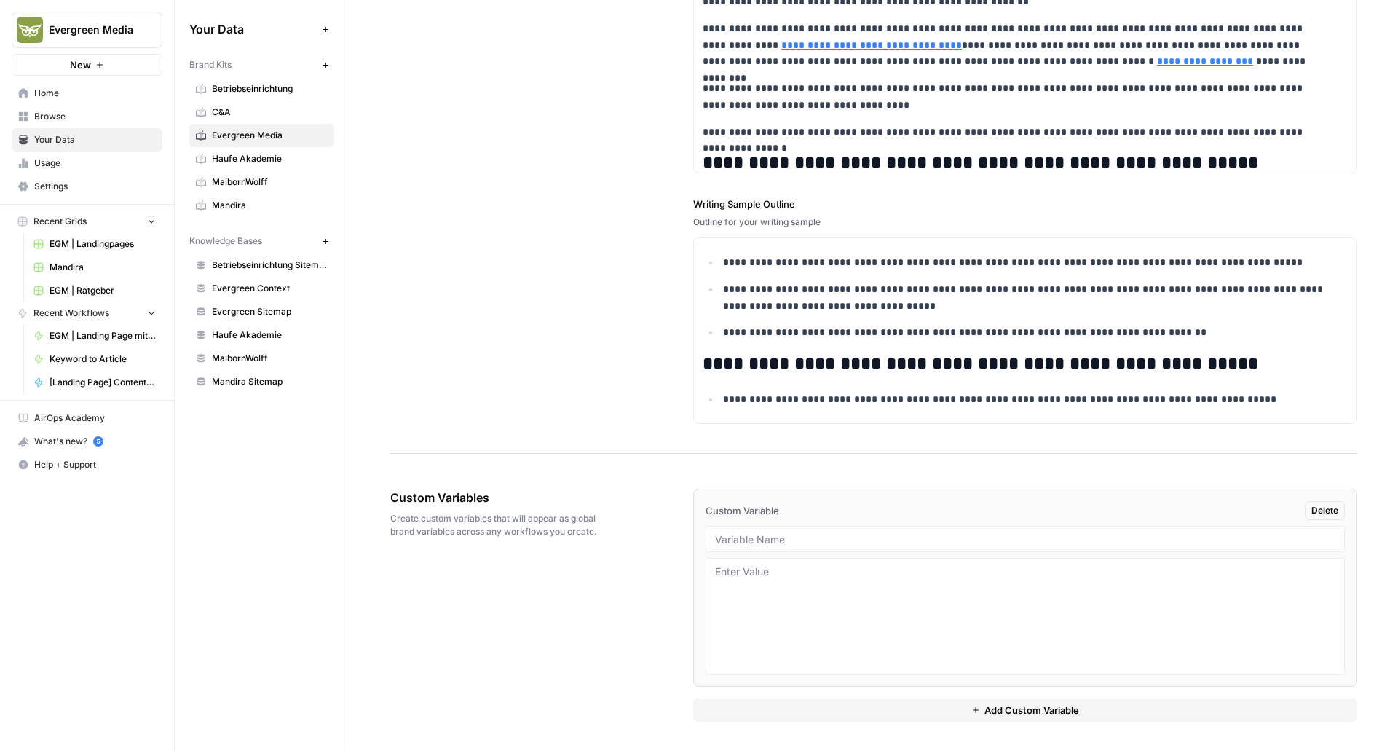
click at [779, 532] on div at bounding box center [1025, 539] width 639 height 26
click at [823, 558] on div at bounding box center [1025, 616] width 639 height 117
click at [784, 546] on div at bounding box center [1025, 539] width 639 height 26
click at [784, 570] on textarea at bounding box center [1025, 615] width 621 height 103
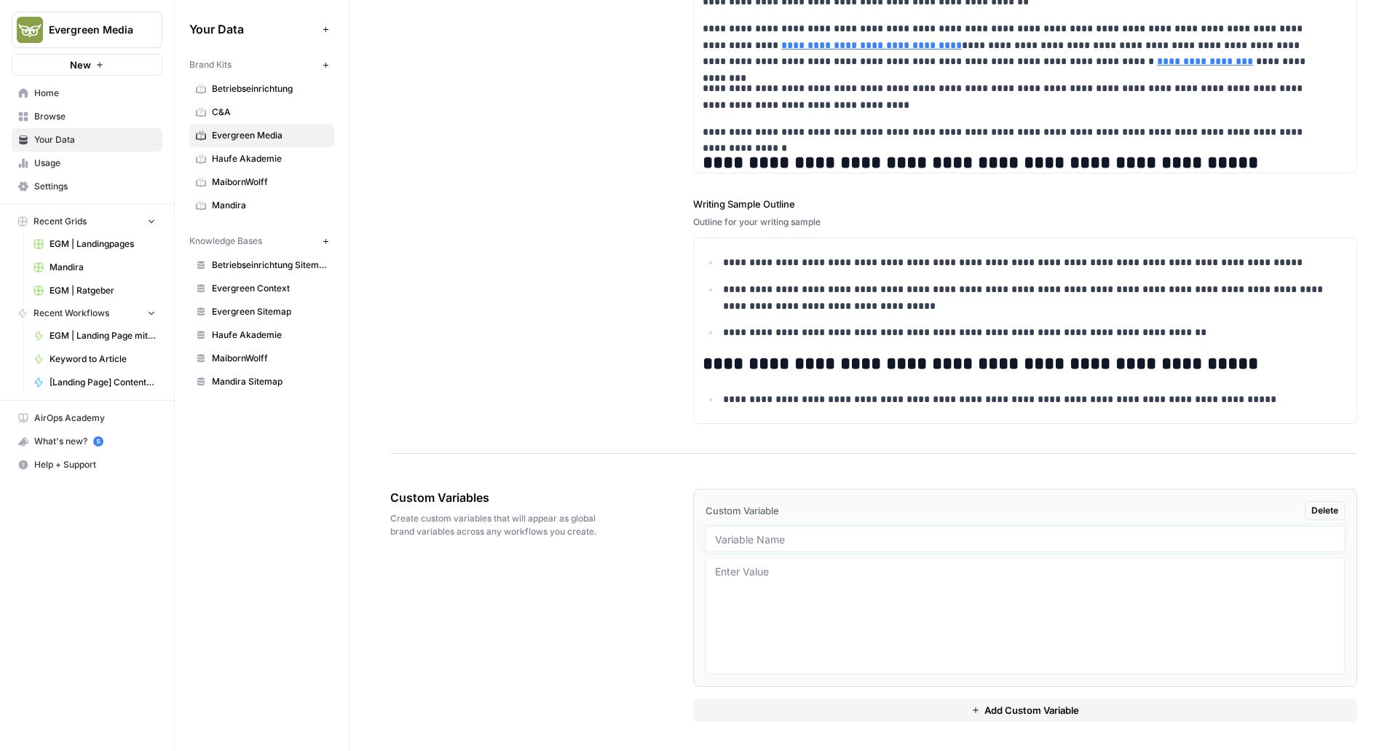
click at [752, 533] on input "text" at bounding box center [1025, 538] width 621 height 13
click at [747, 541] on input "Landingpage" at bounding box center [1025, 538] width 621 height 13
type input "Writing Sample Landingpage"
click at [743, 567] on textarea at bounding box center [1025, 615] width 621 height 103
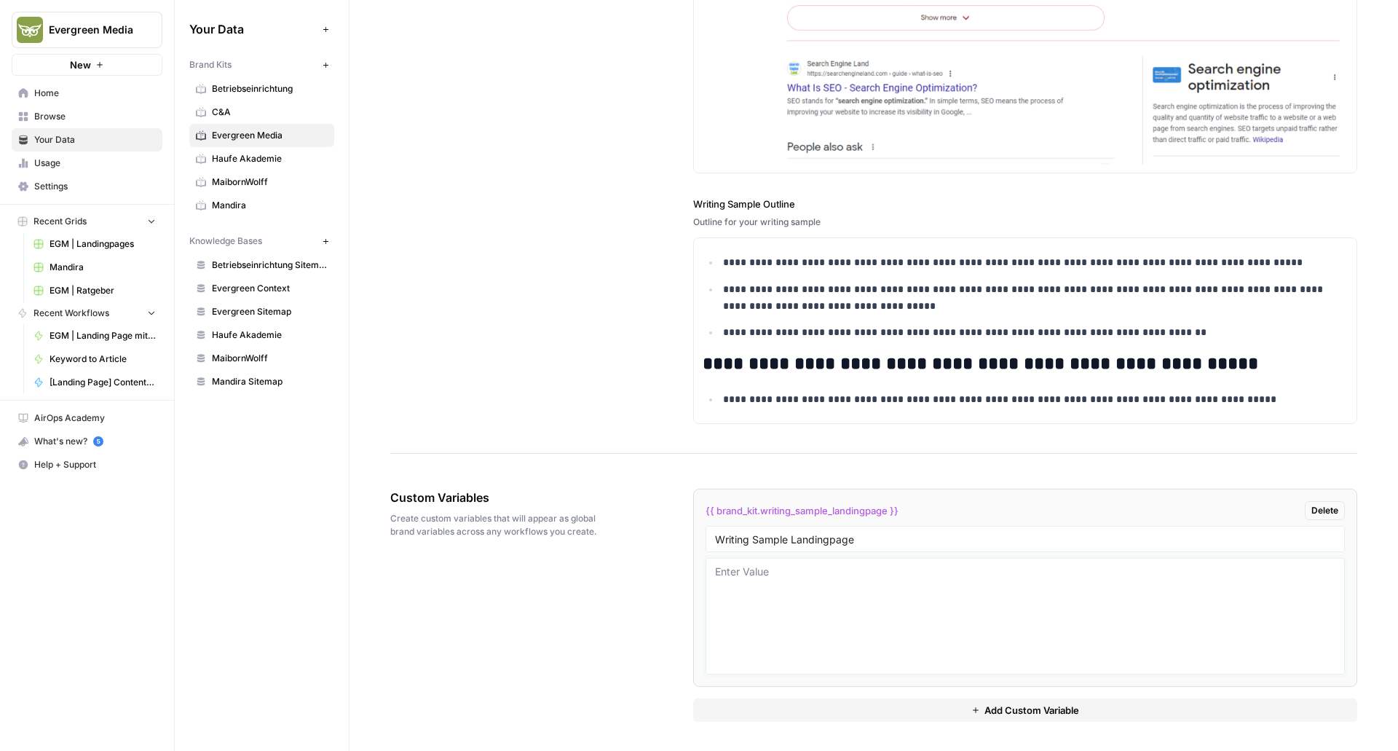
paste textarea "AI Overviews Beratung & Betreuung Strategien, die Klickverluste in Chancen verw…"
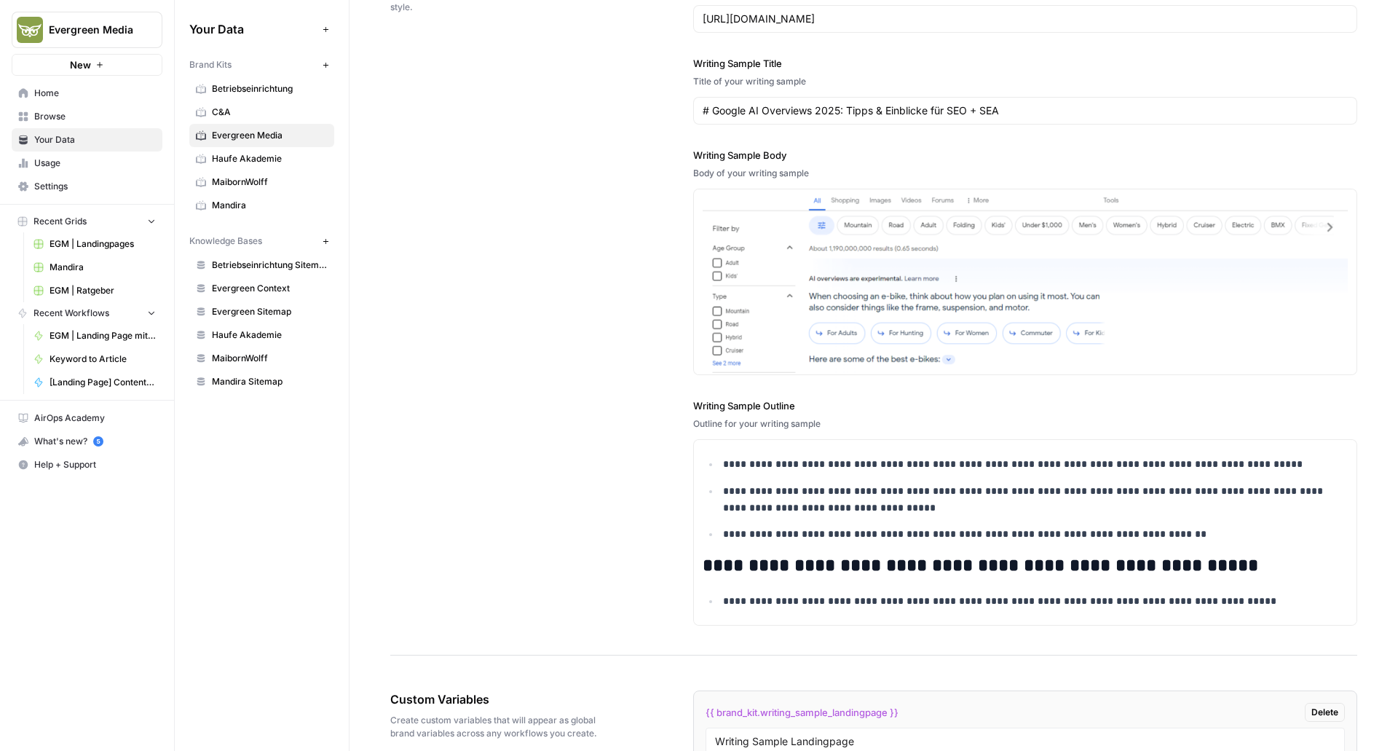
scroll to position [2224, 0]
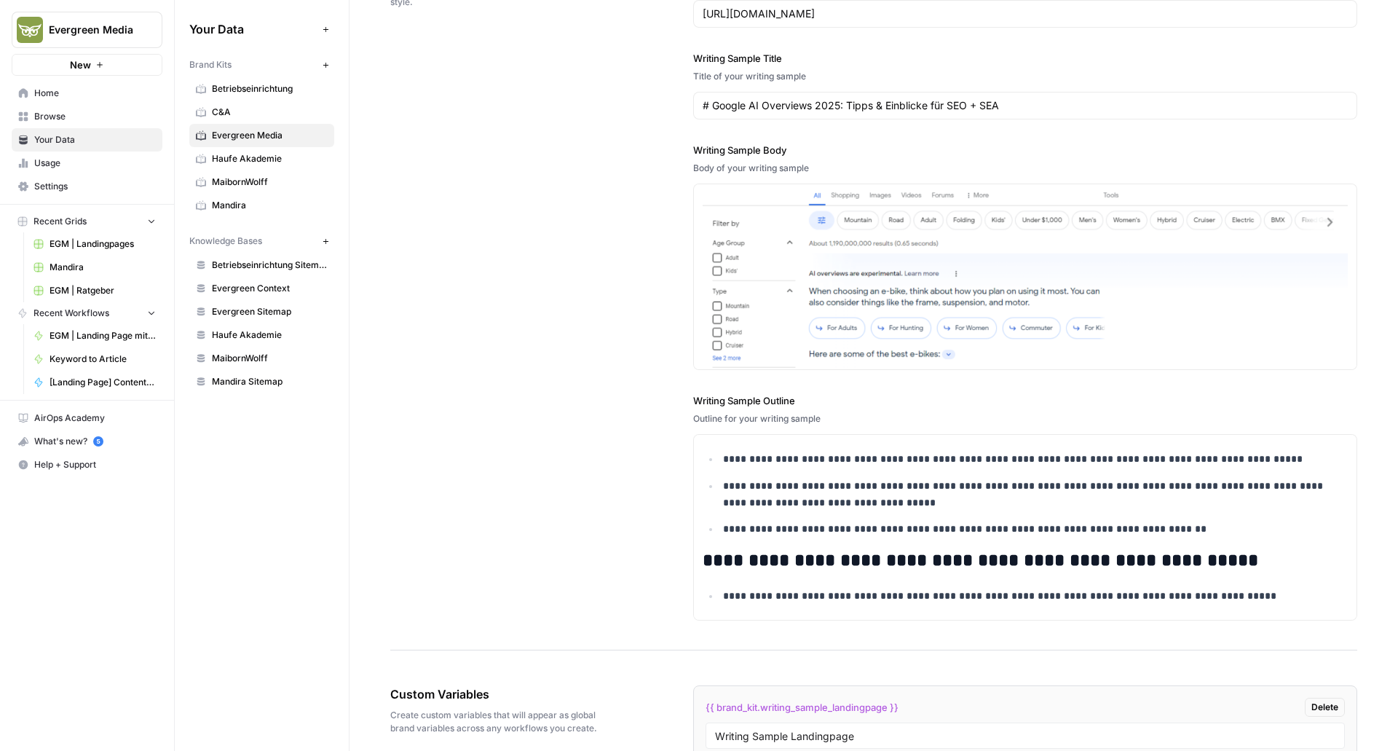
type textarea "AI Overviews Beratung & Betreuung Strategien, die Klickverluste in Chancen verw…"
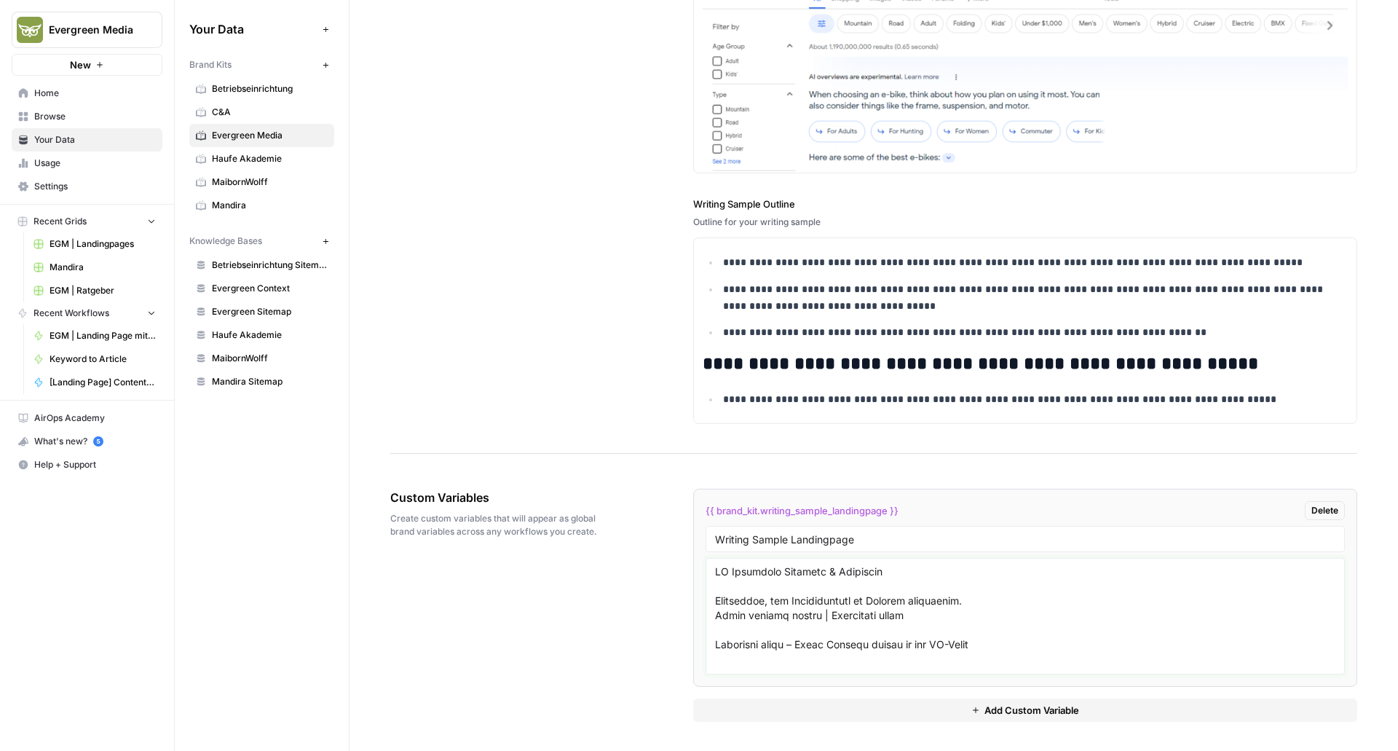
click at [771, 615] on textarea at bounding box center [1025, 615] width 621 height 103
paste textarea "Hier ist der vollständige Text aus deinem Dokument **„Google AI Overviews: Stra…"
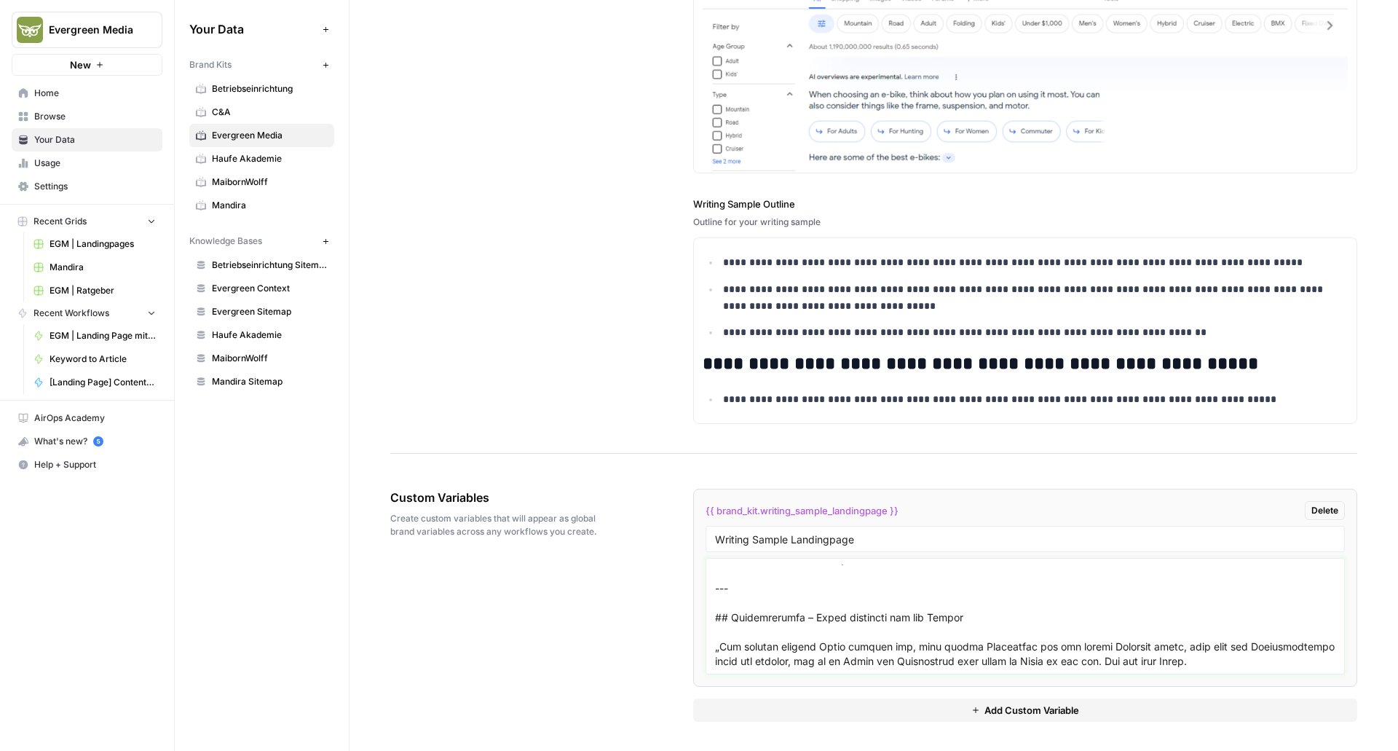
scroll to position [2179, 0]
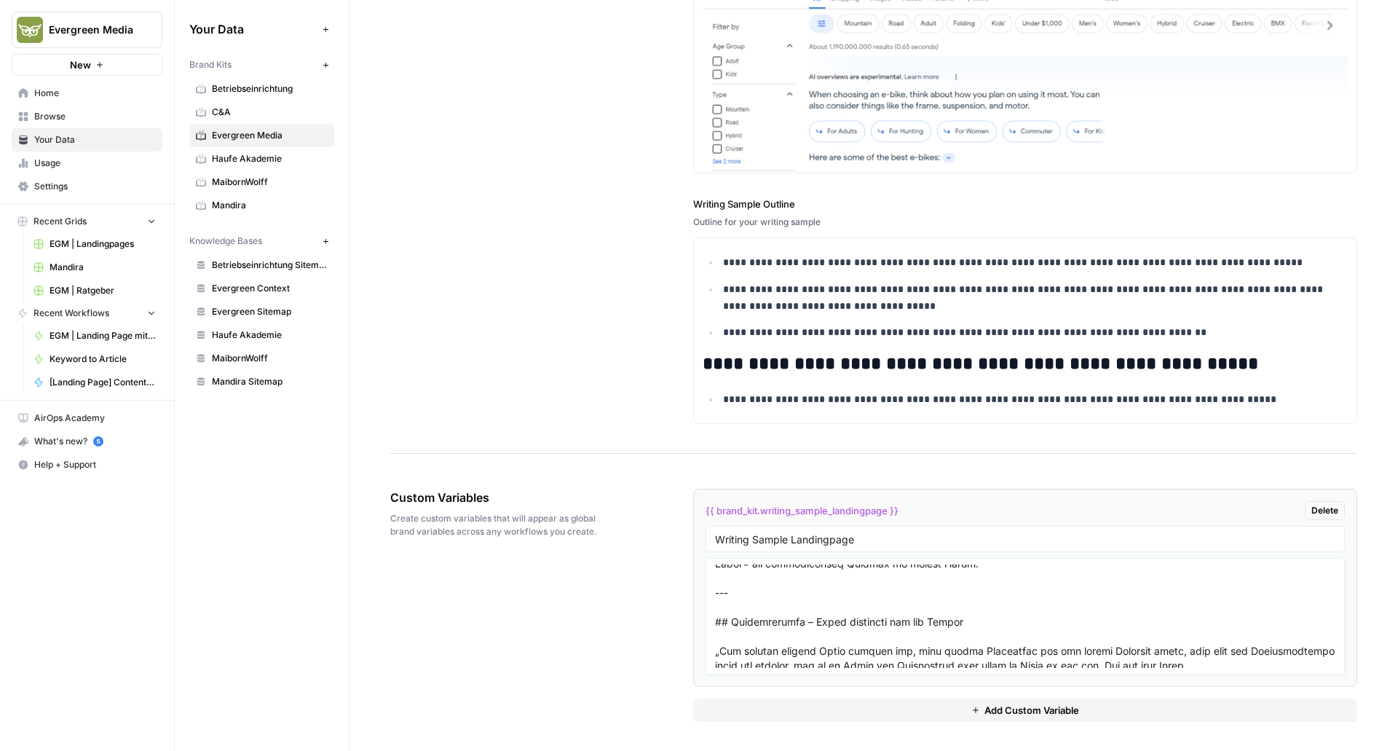
drag, startPoint x: 749, startPoint y: 664, endPoint x: 698, endPoint y: 597, distance: 85.2
click at [698, 597] on li "{{ brand_kit.writing_sample_landingpage }} Delete Writing Sample Landingpage" at bounding box center [1025, 588] width 664 height 198
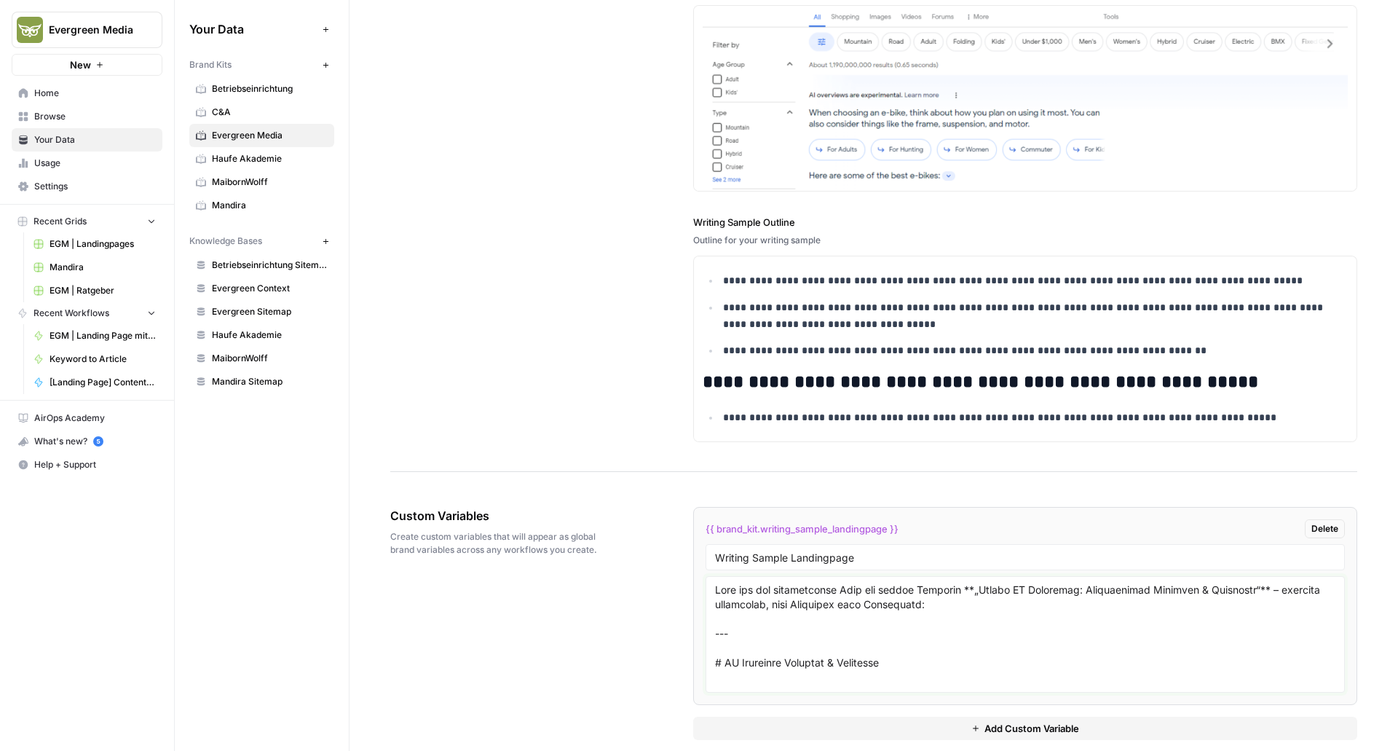
scroll to position [2420, 0]
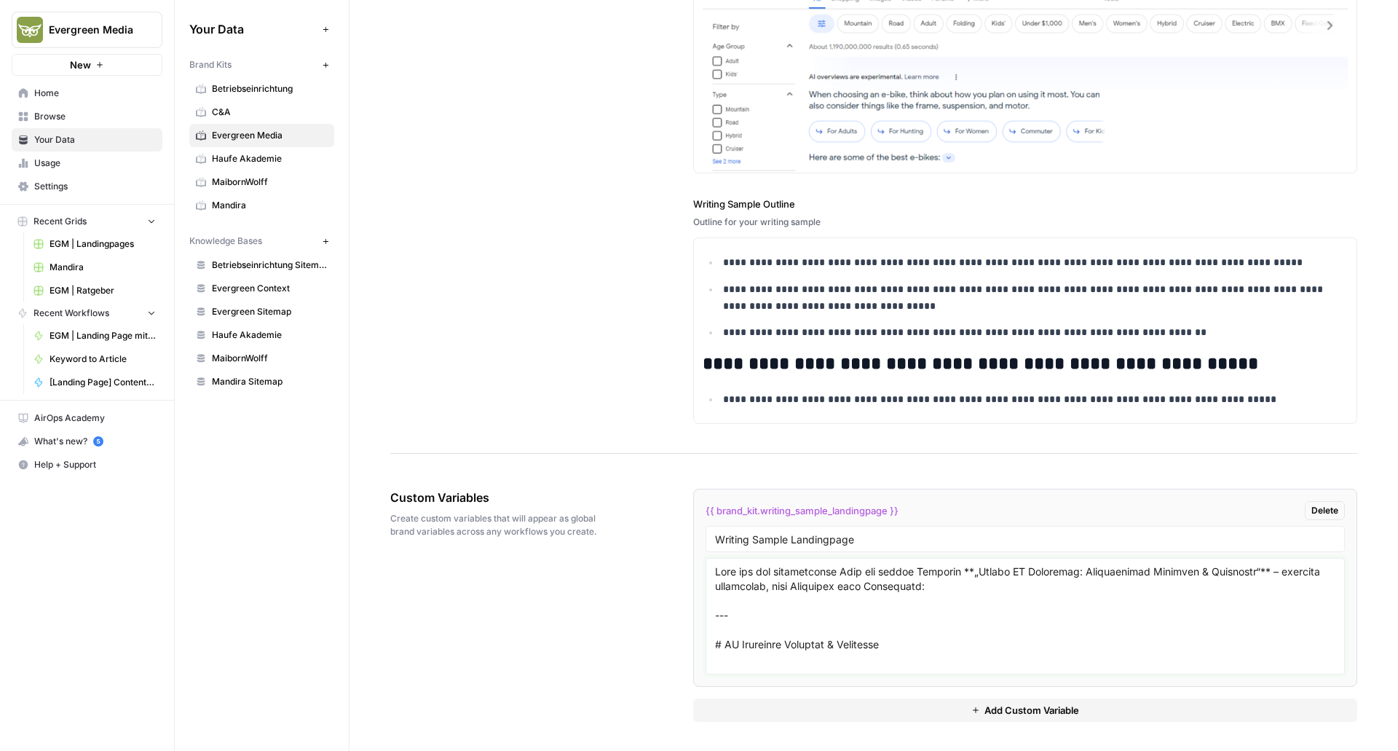
drag, startPoint x: 752, startPoint y: 615, endPoint x: 697, endPoint y: 572, distance: 69.1
click at [697, 572] on li "{{ brand_kit.writing_sample_landingpage }} Delete Writing Sample Landingpage" at bounding box center [1025, 588] width 664 height 198
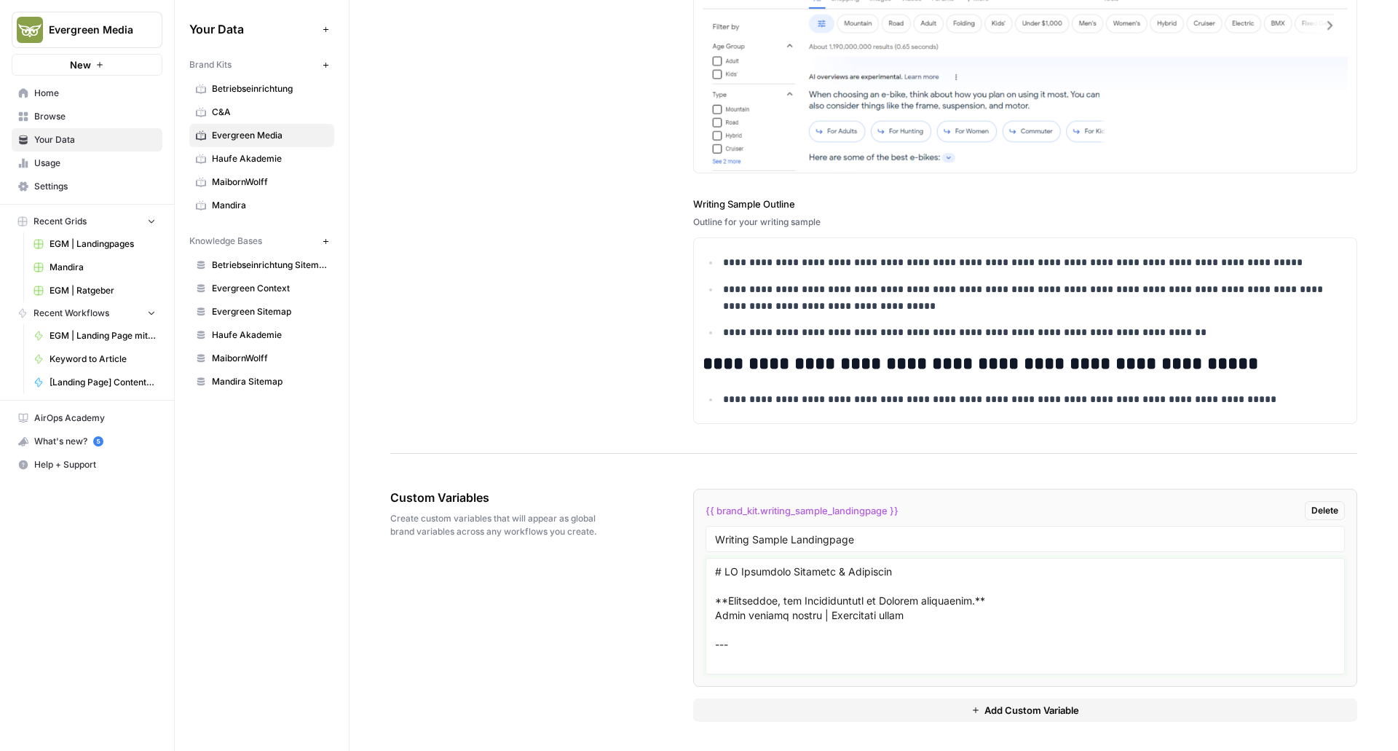
type textarea "# AI Overviews Beratung & Betreuung **Strategien, die Klickverluste in Chancen …"
click at [634, 607] on div "Custom Variables Create custom variables that will appear as global brand varia…" at bounding box center [873, 605] width 967 height 291
click at [594, 416] on div "**********" at bounding box center [873, 93] width 967 height 720
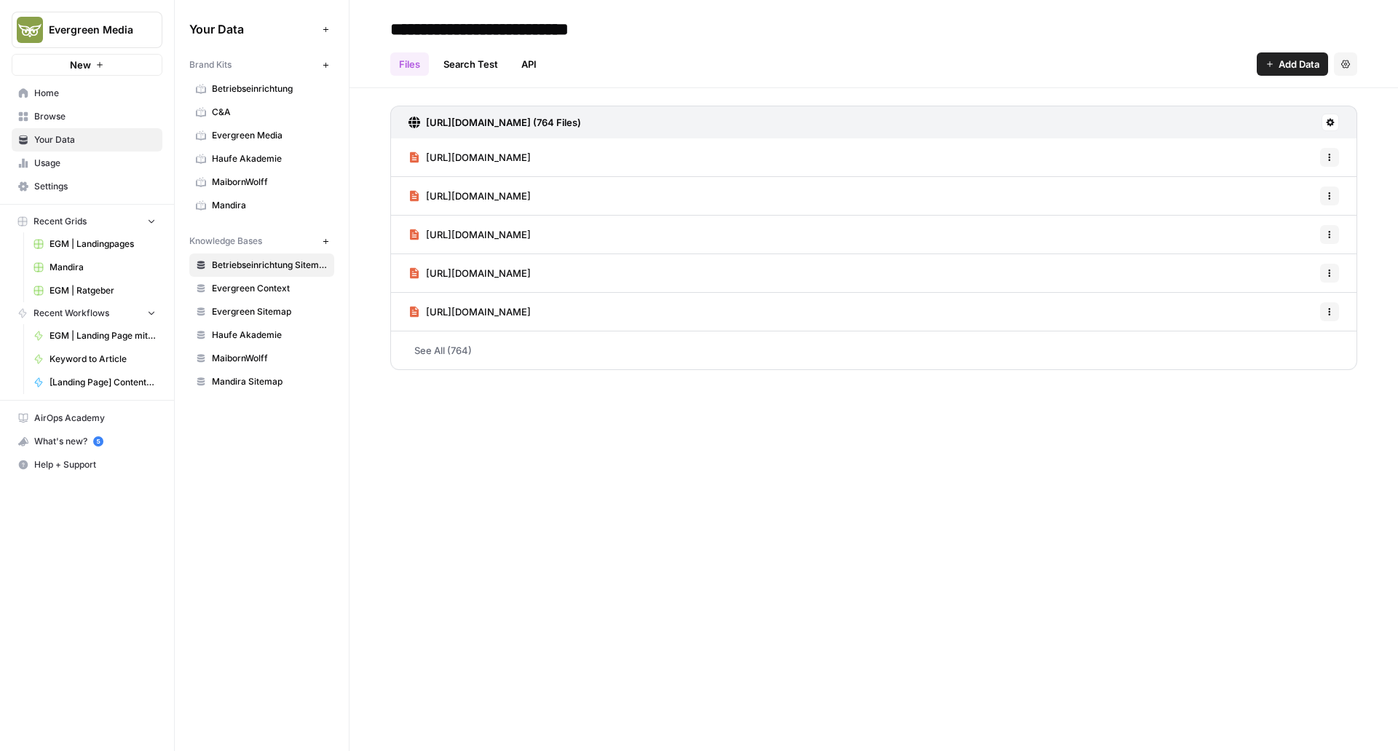
click at [237, 143] on link "Evergreen Media" at bounding box center [261, 135] width 145 height 23
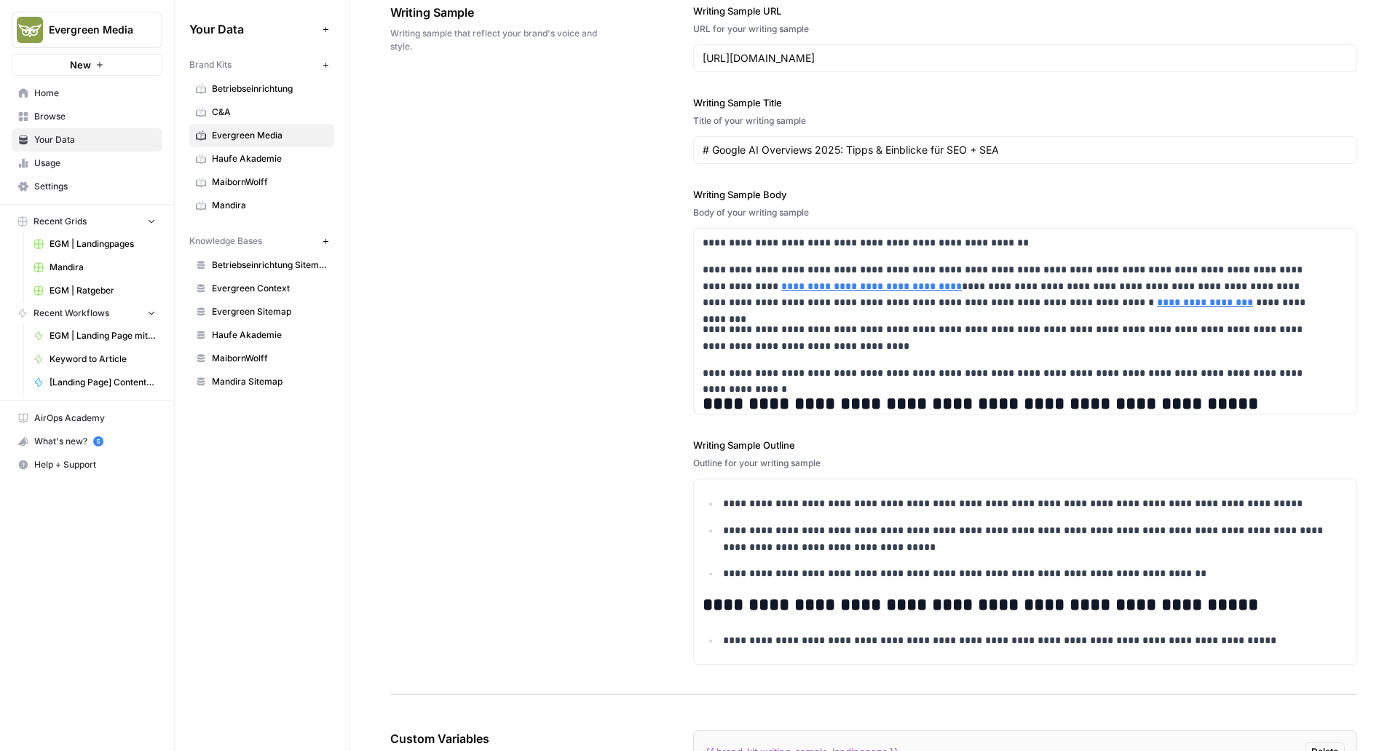
scroll to position [2420, 0]
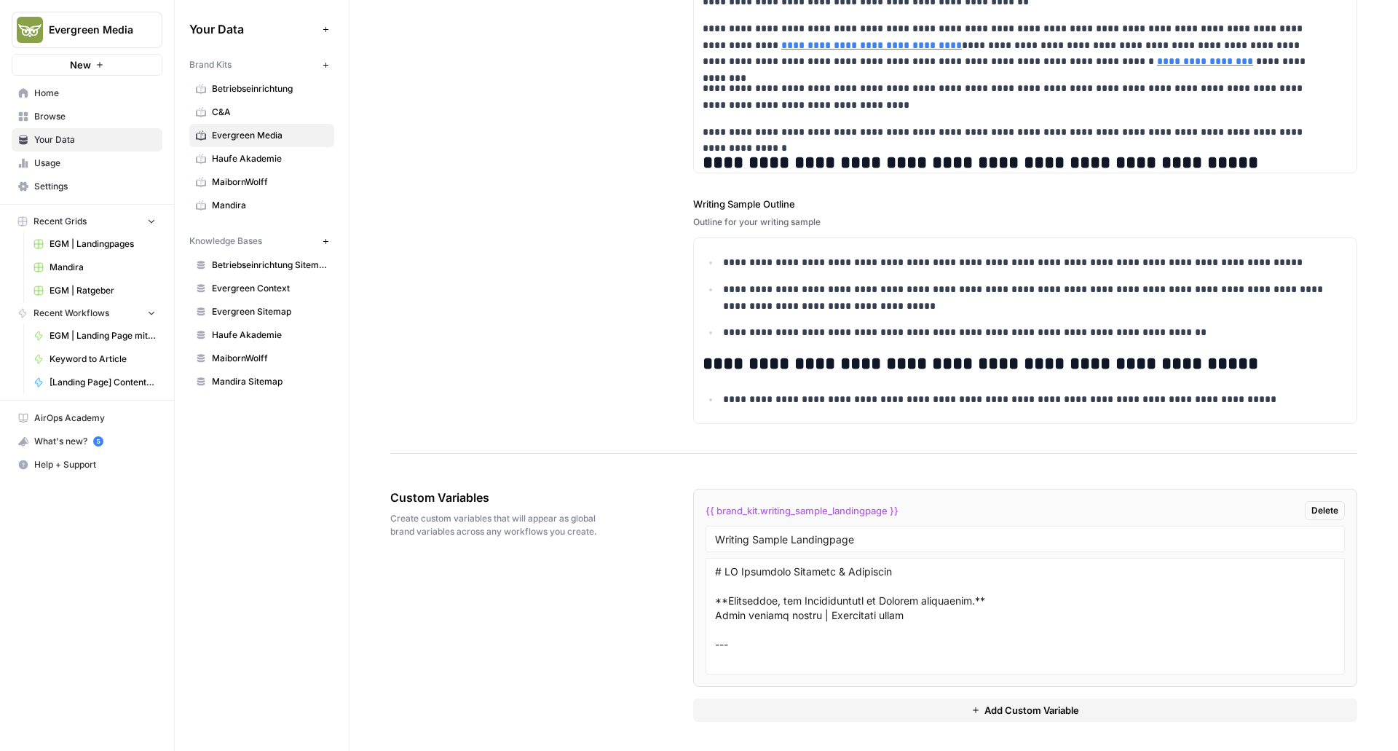
click at [825, 513] on span "{{ brand_kit.writing_sample_landingpage }}" at bounding box center [802, 510] width 193 height 15
copy div "{{ brand_kit.writing_sample_landingpage }} Delete"
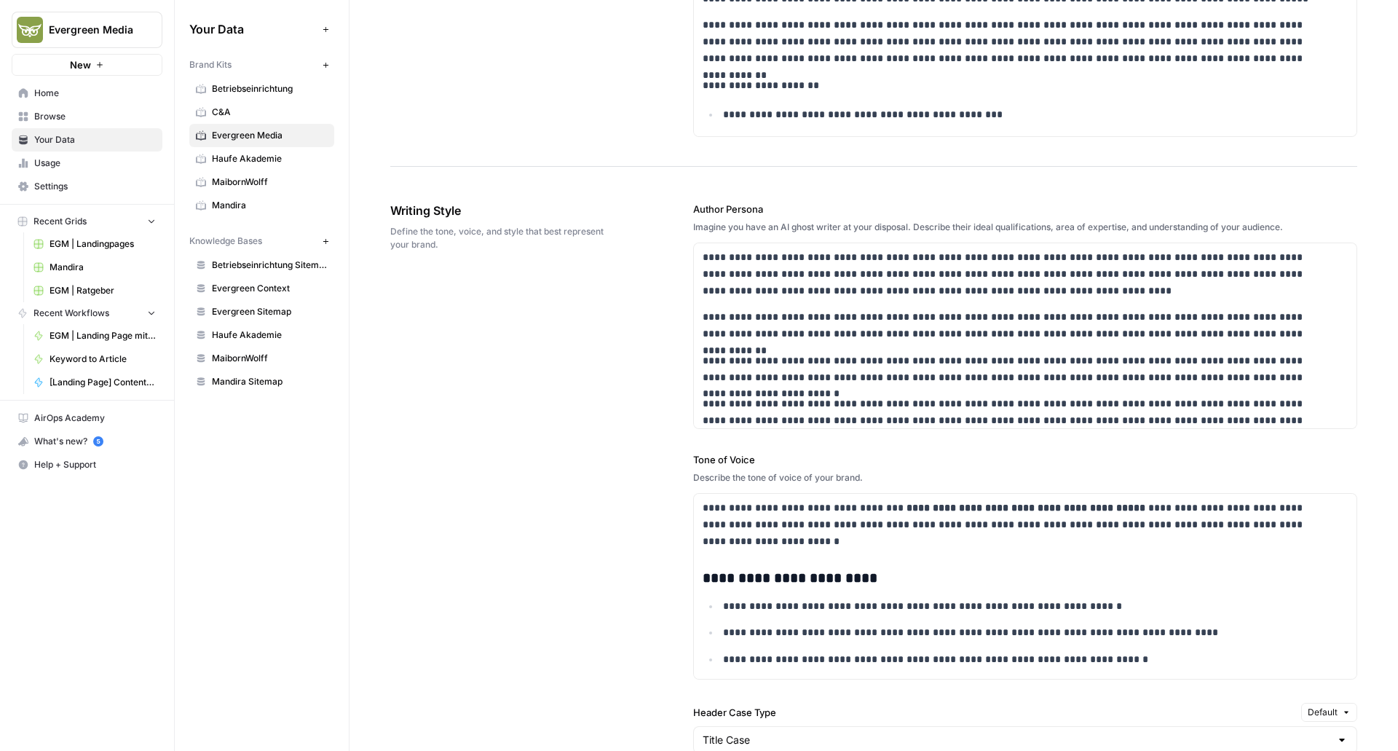
scroll to position [0, 0]
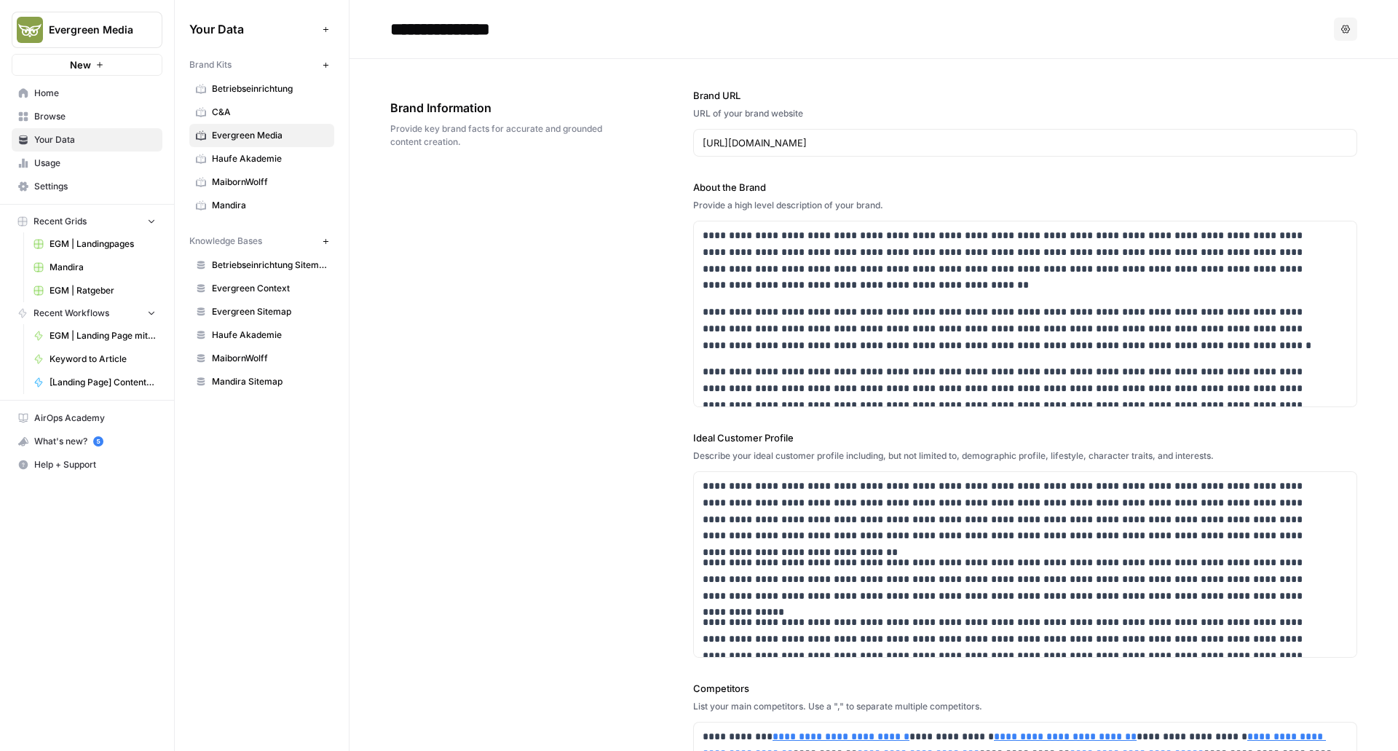
click at [589, 385] on div "**********" at bounding box center [873, 578] width 967 height 1038
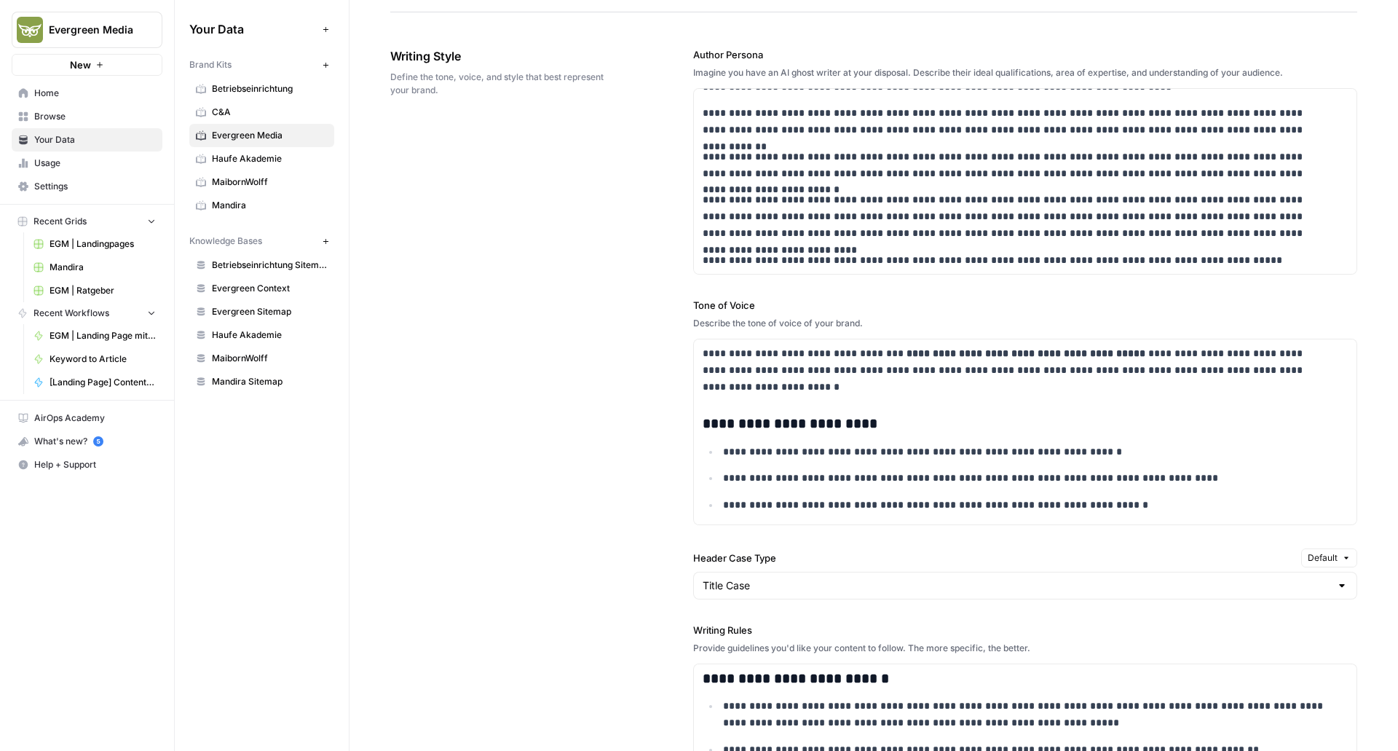
scroll to position [1050, 0]
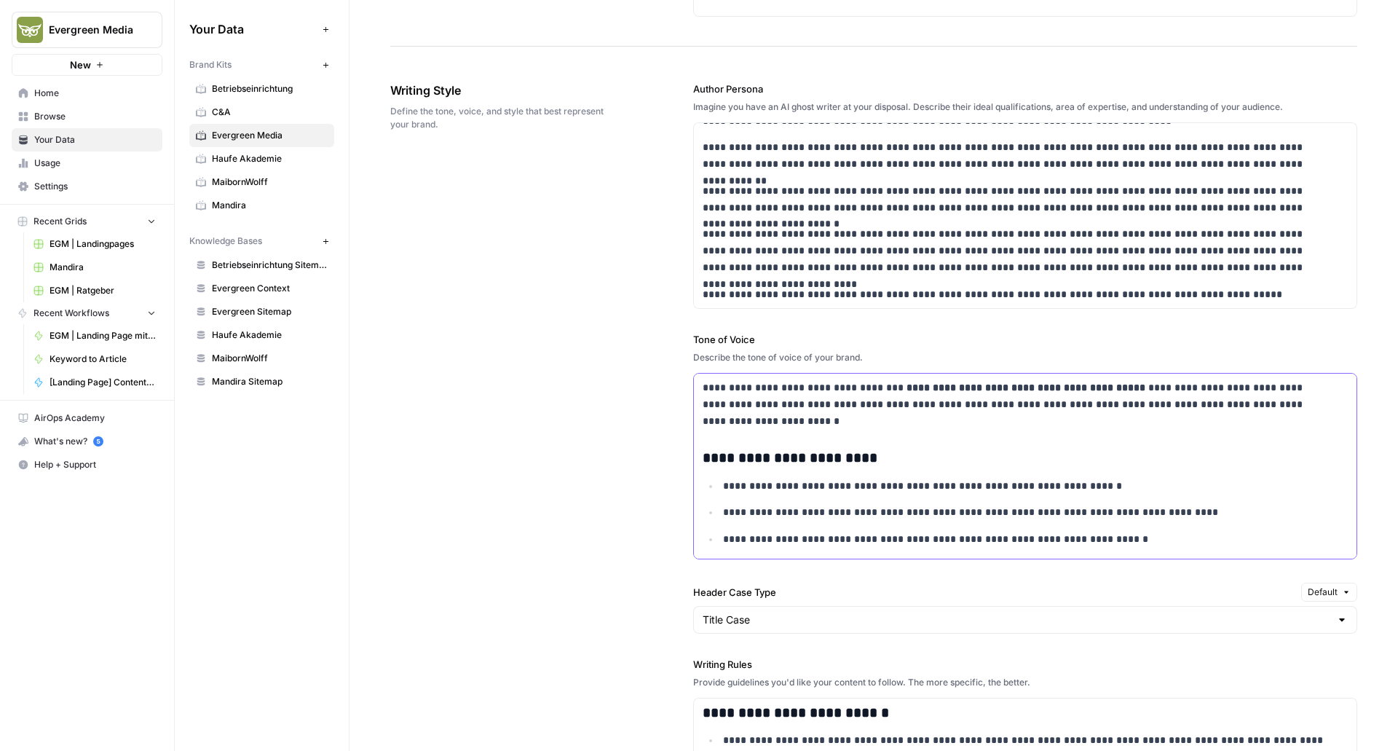
click at [843, 390] on p "**********" at bounding box center [1016, 404] width 626 height 50
click at [607, 457] on div "**********" at bounding box center [873, 574] width 967 height 1045
click at [74, 119] on span "Browse" at bounding box center [95, 116] width 122 height 13
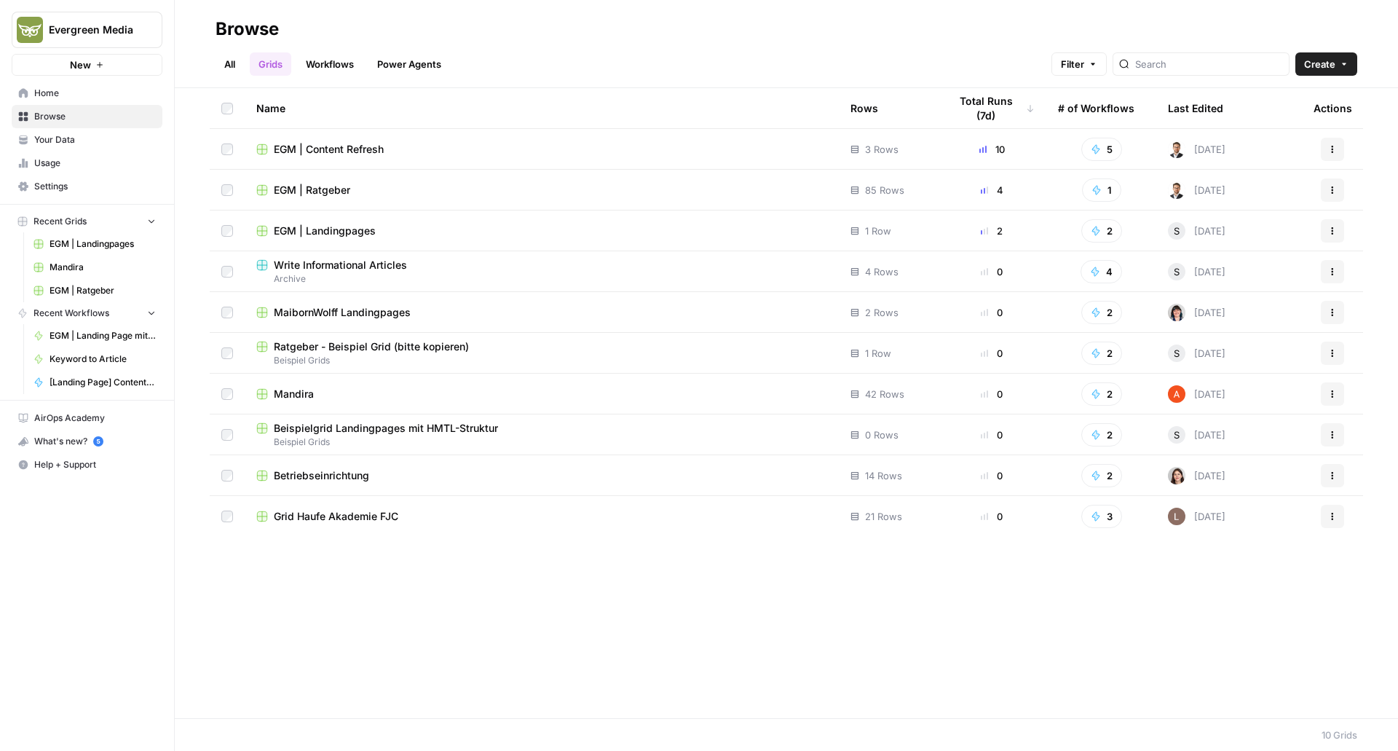
click at [315, 229] on span "EGM | Landingpages" at bounding box center [325, 231] width 102 height 15
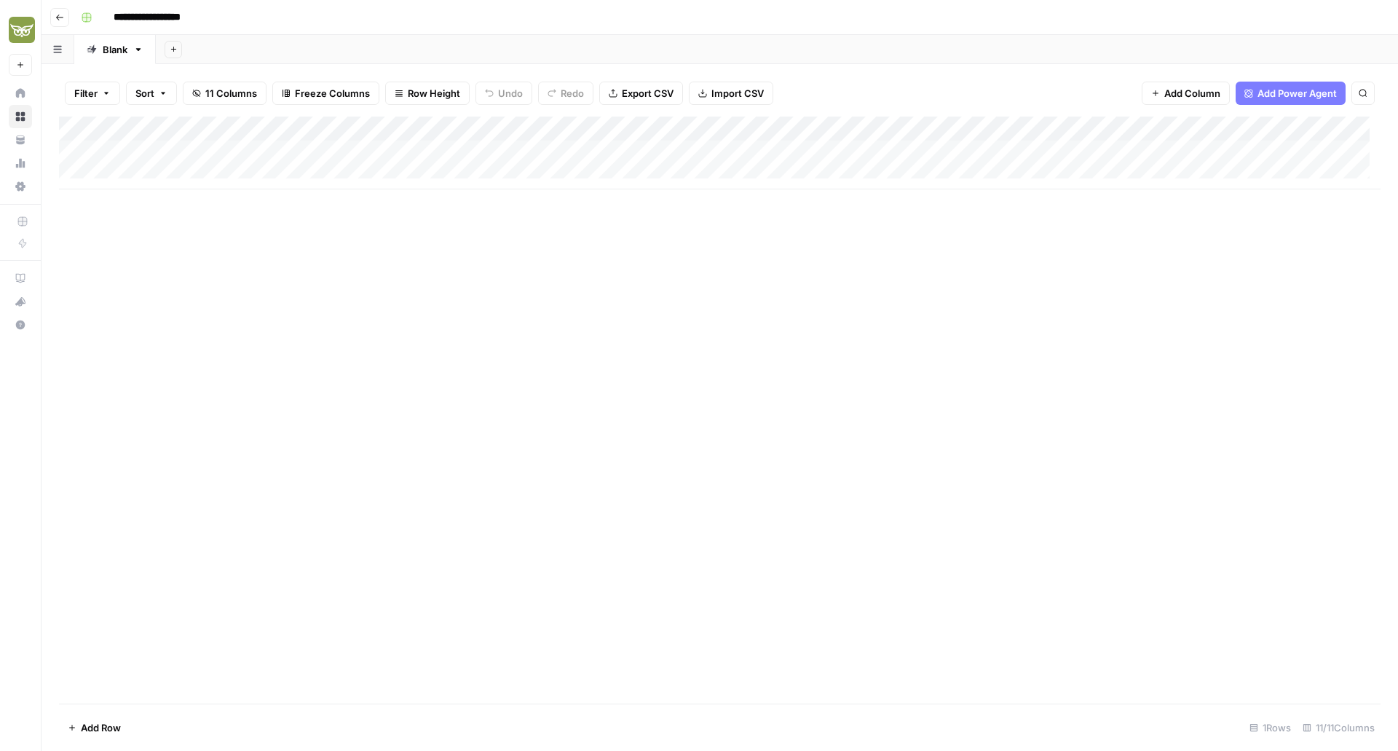
scroll to position [0, 236]
click at [1141, 151] on div "Add Column" at bounding box center [720, 153] width 1322 height 73
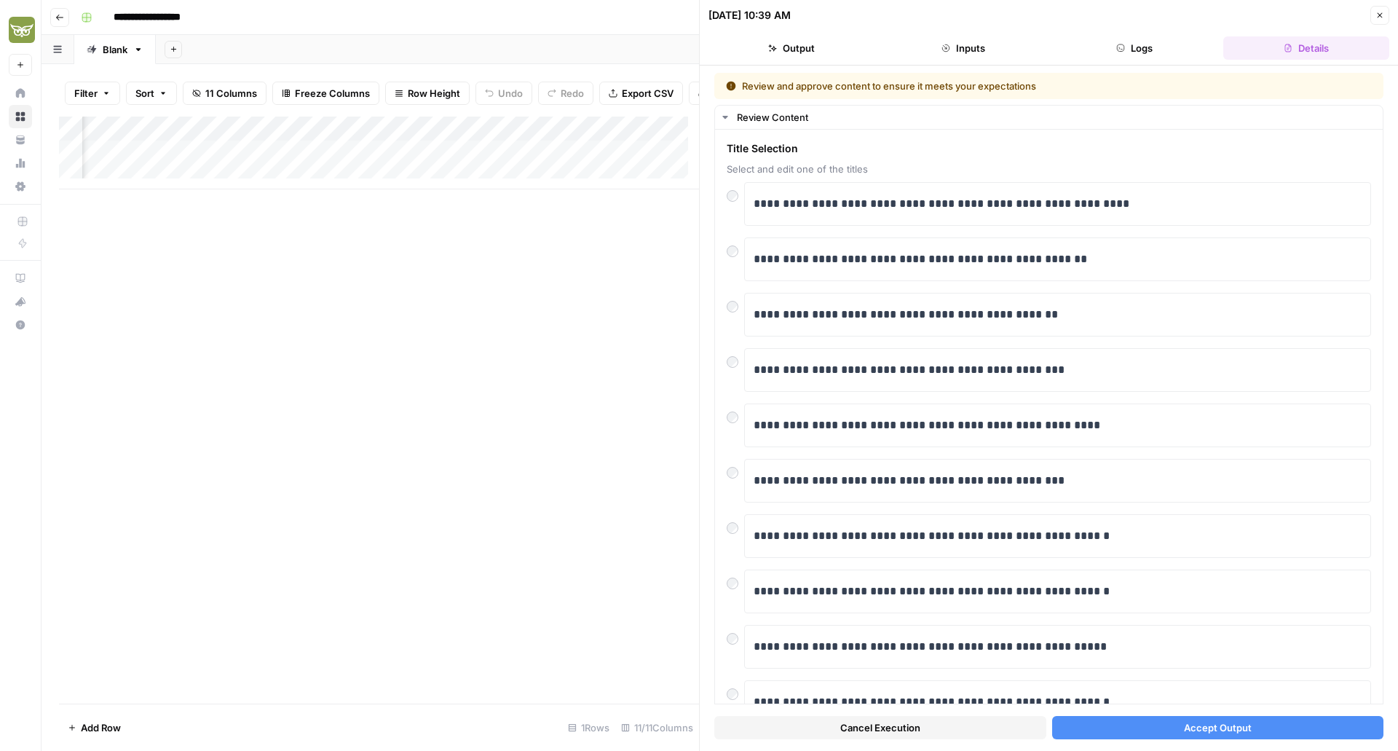
click at [1139, 730] on button "Accept Output" at bounding box center [1218, 727] width 332 height 23
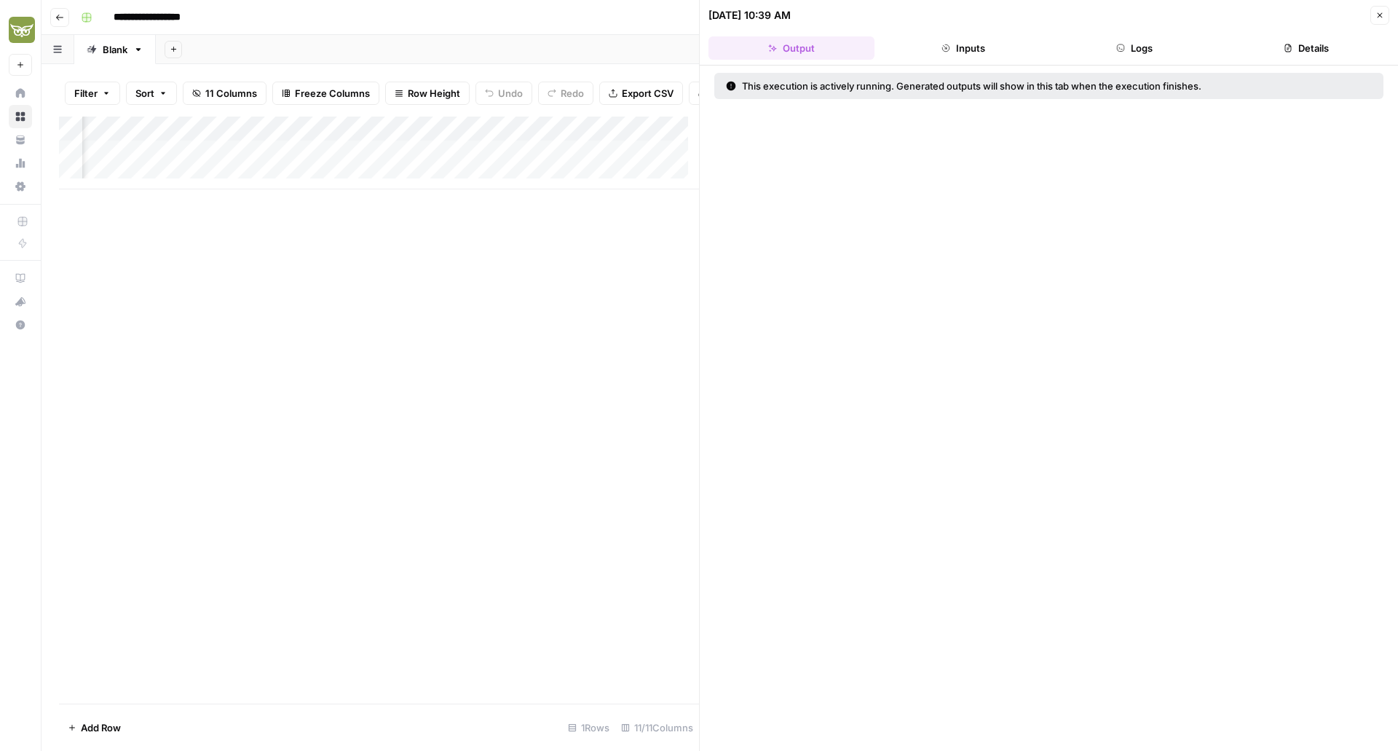
click at [1379, 14] on icon "button" at bounding box center [1380, 15] width 5 height 5
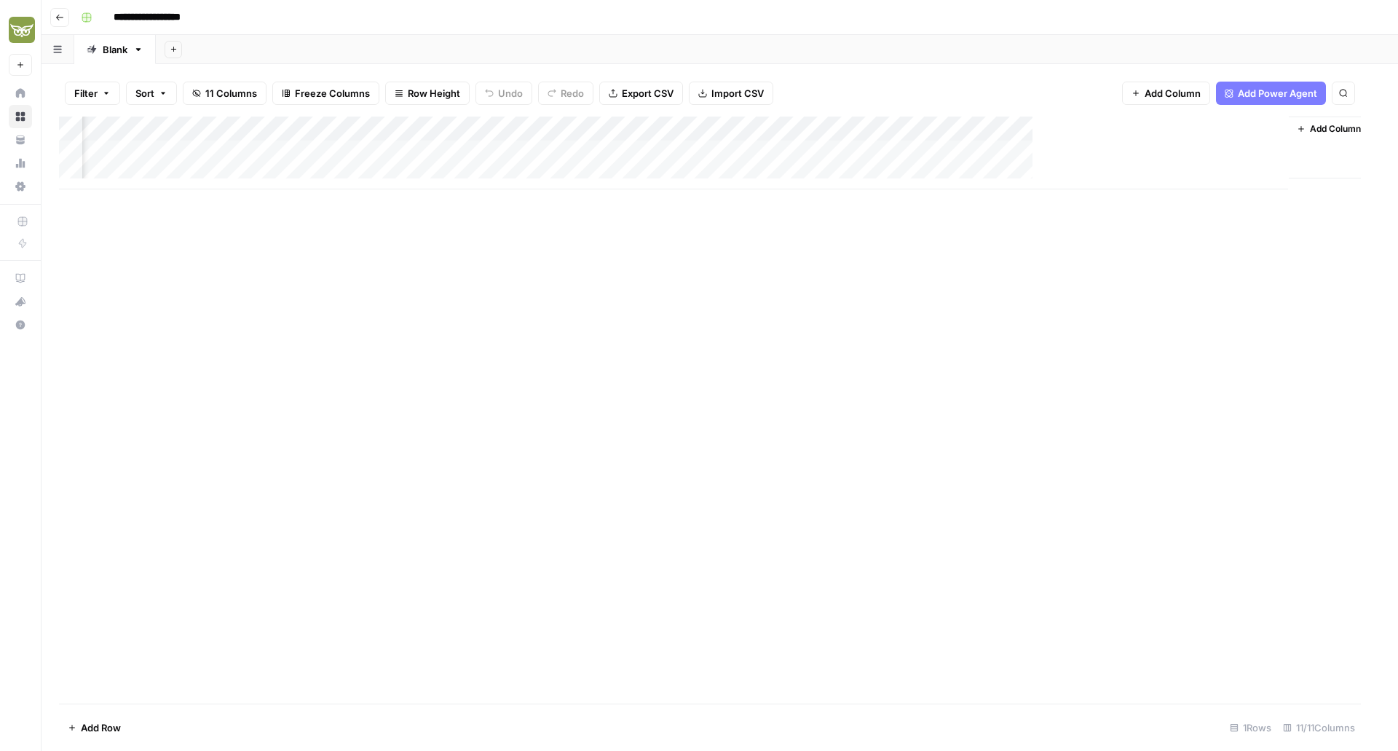
scroll to position [0, 219]
click at [1160, 152] on div "Add Column" at bounding box center [720, 153] width 1322 height 73
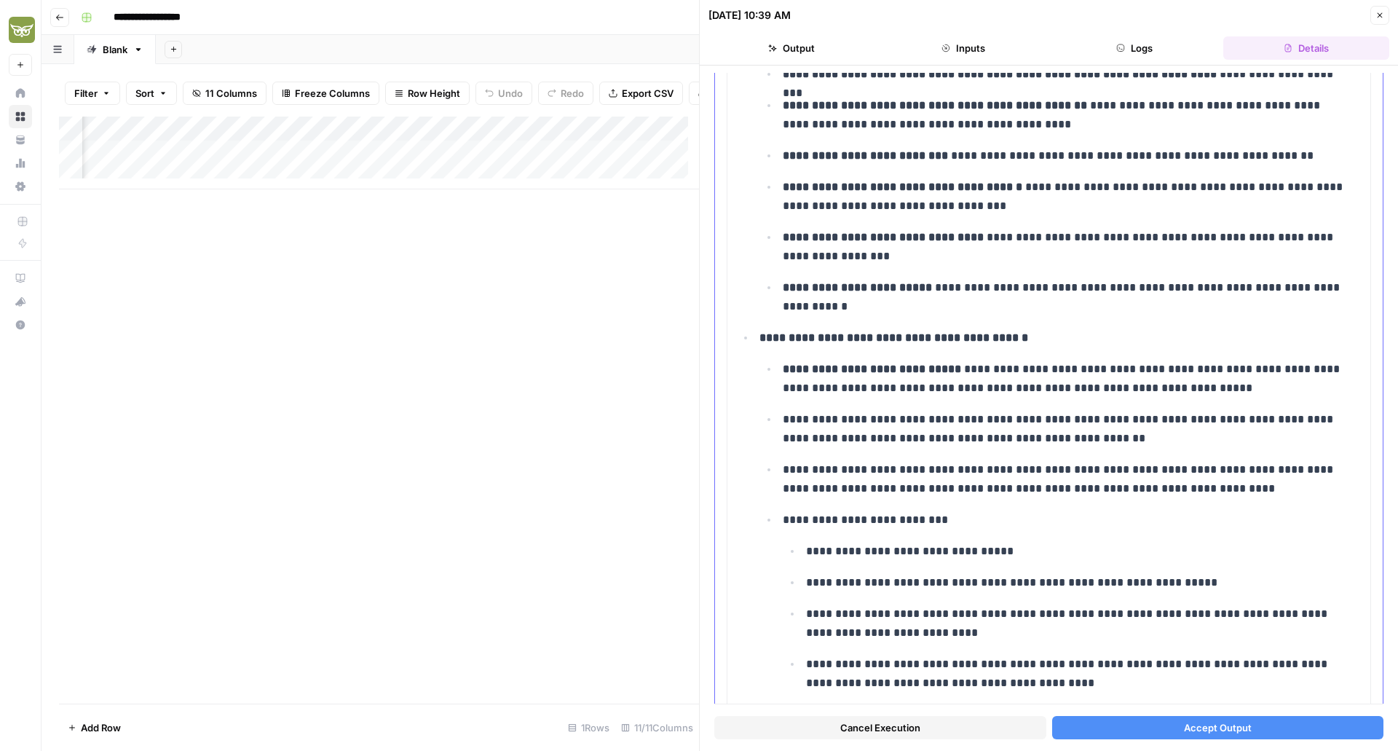
scroll to position [3193, 0]
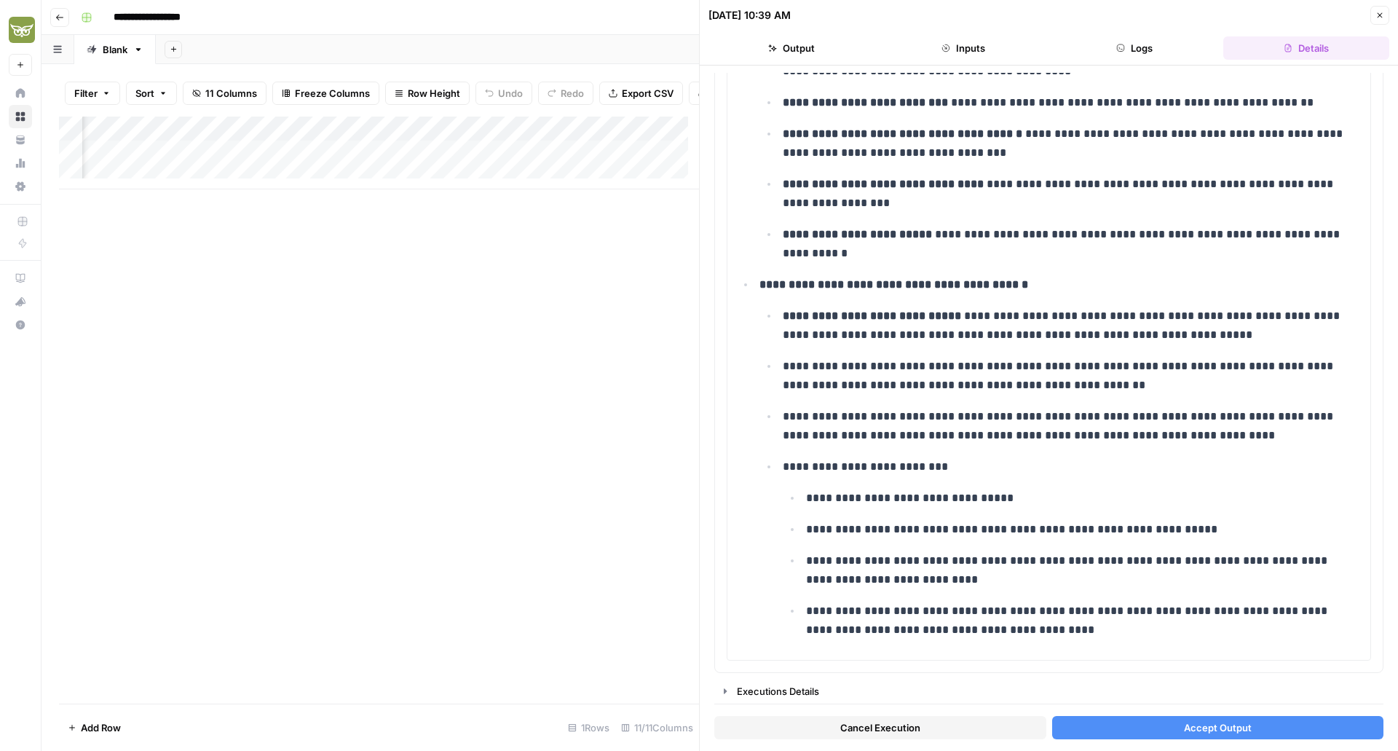
click at [1162, 728] on button "Accept Output" at bounding box center [1218, 727] width 332 height 23
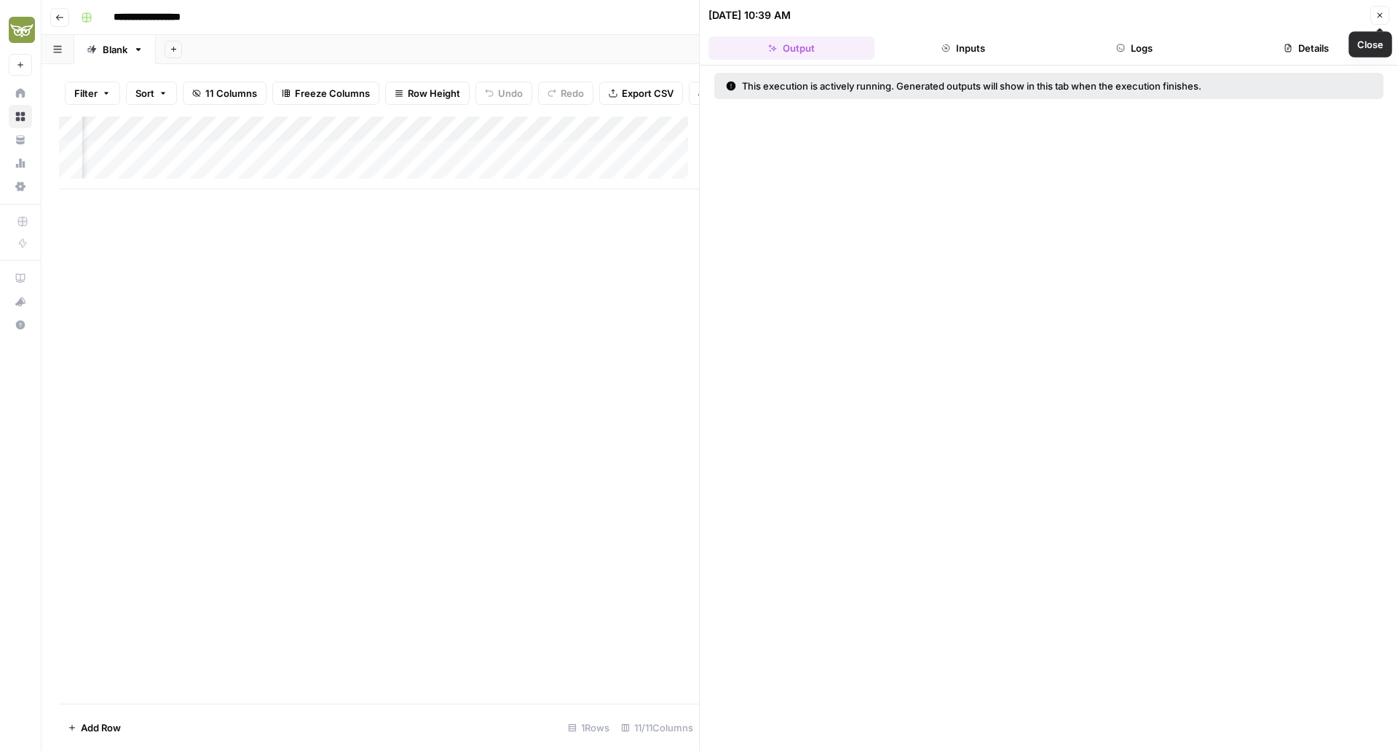
click at [1379, 21] on button "Close" at bounding box center [1380, 15] width 19 height 19
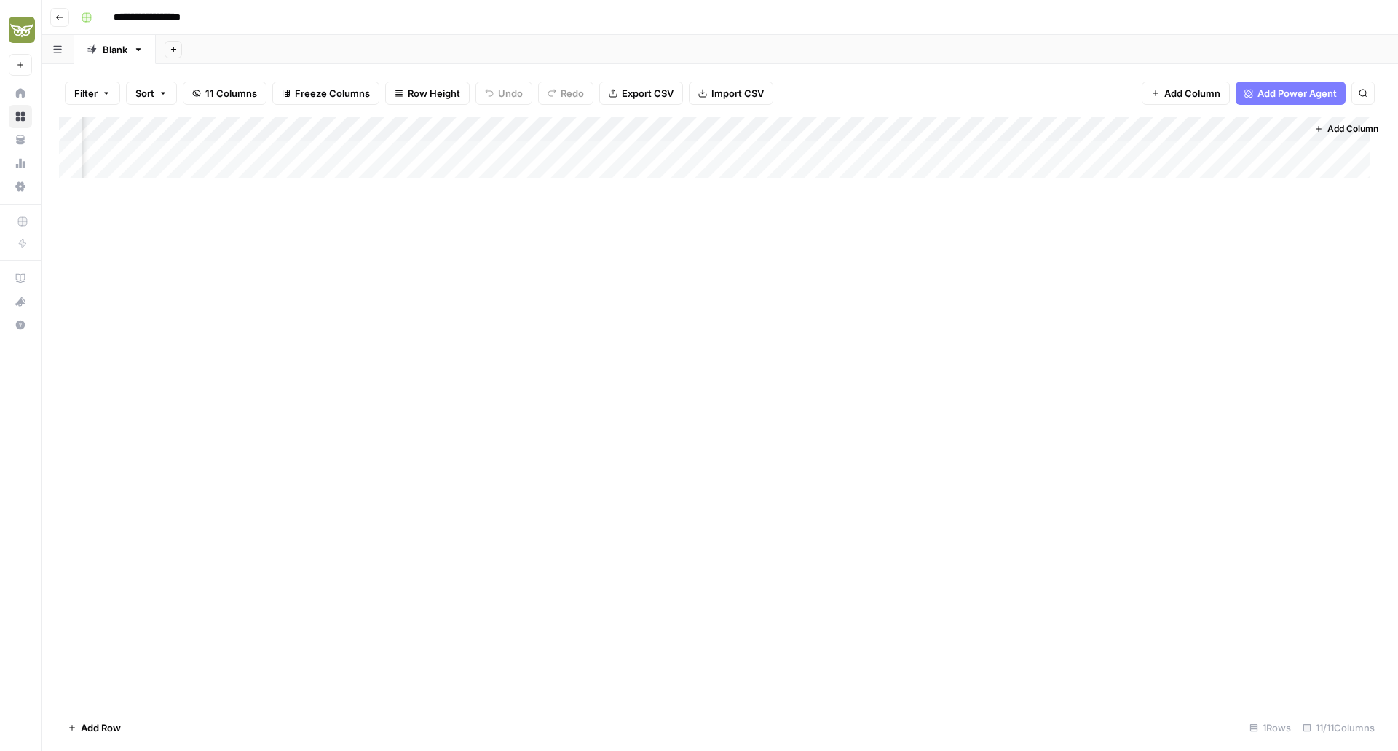
scroll to position [0, 236]
click at [1275, 157] on div "Add Column" at bounding box center [720, 153] width 1322 height 73
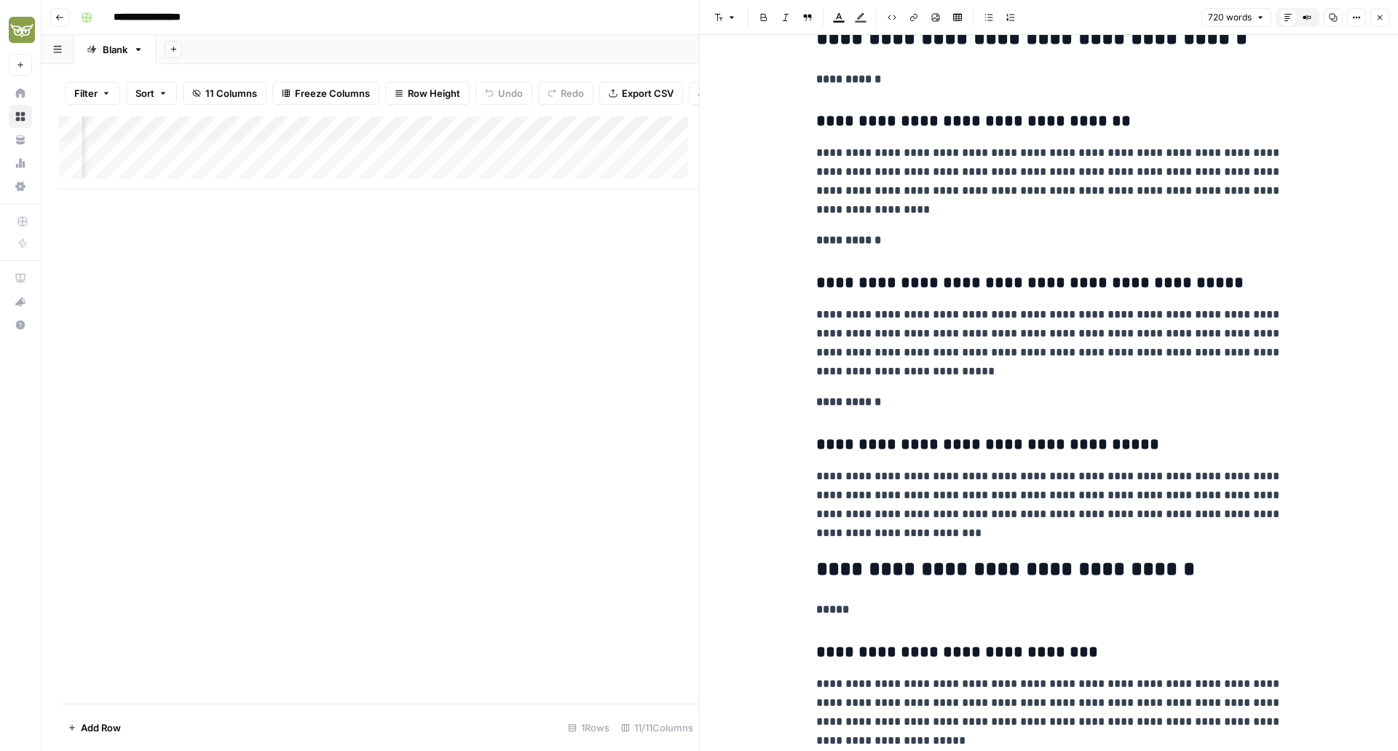
scroll to position [219, 0]
click at [420, 164] on div "Add Column" at bounding box center [379, 153] width 640 height 73
click at [456, 280] on div "Add Column" at bounding box center [379, 410] width 640 height 587
click at [559, 165] on div "Add Column" at bounding box center [379, 153] width 640 height 73
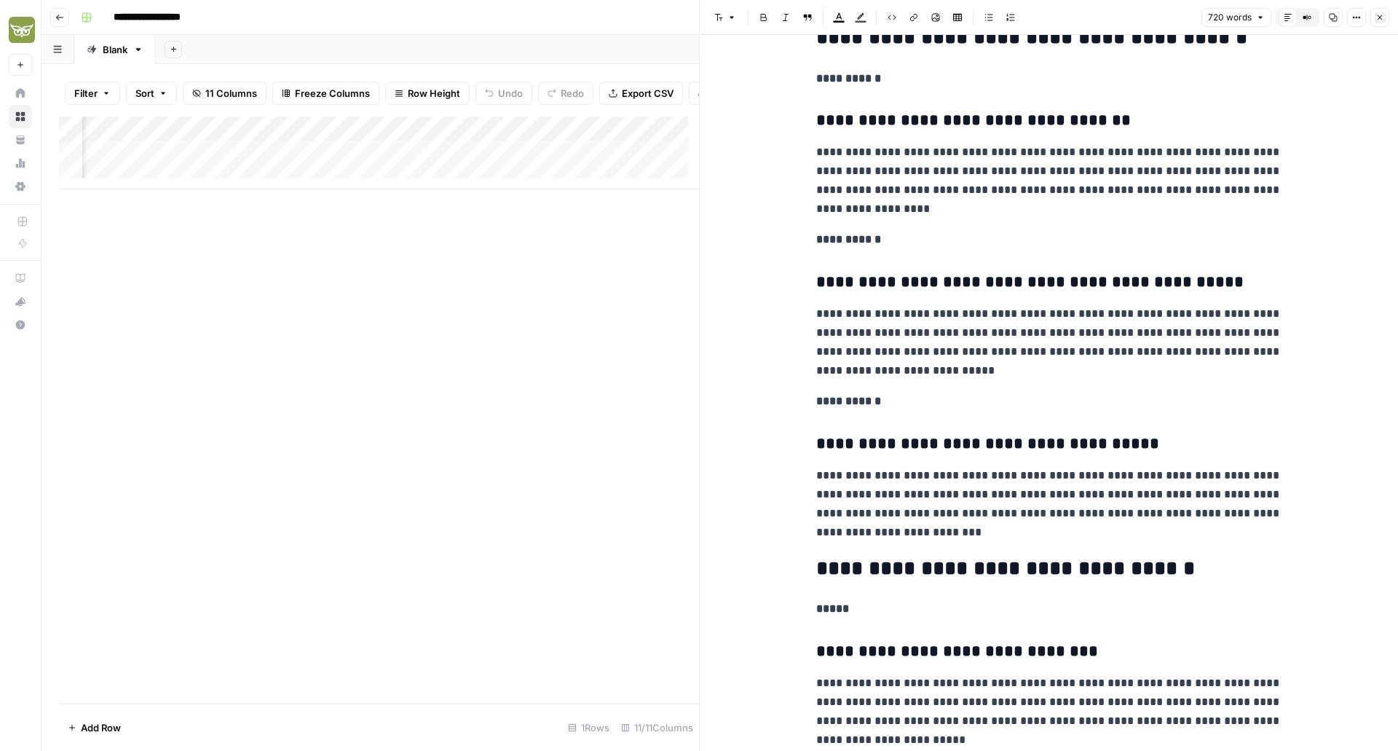
click at [559, 165] on div "Add Column" at bounding box center [379, 153] width 640 height 73
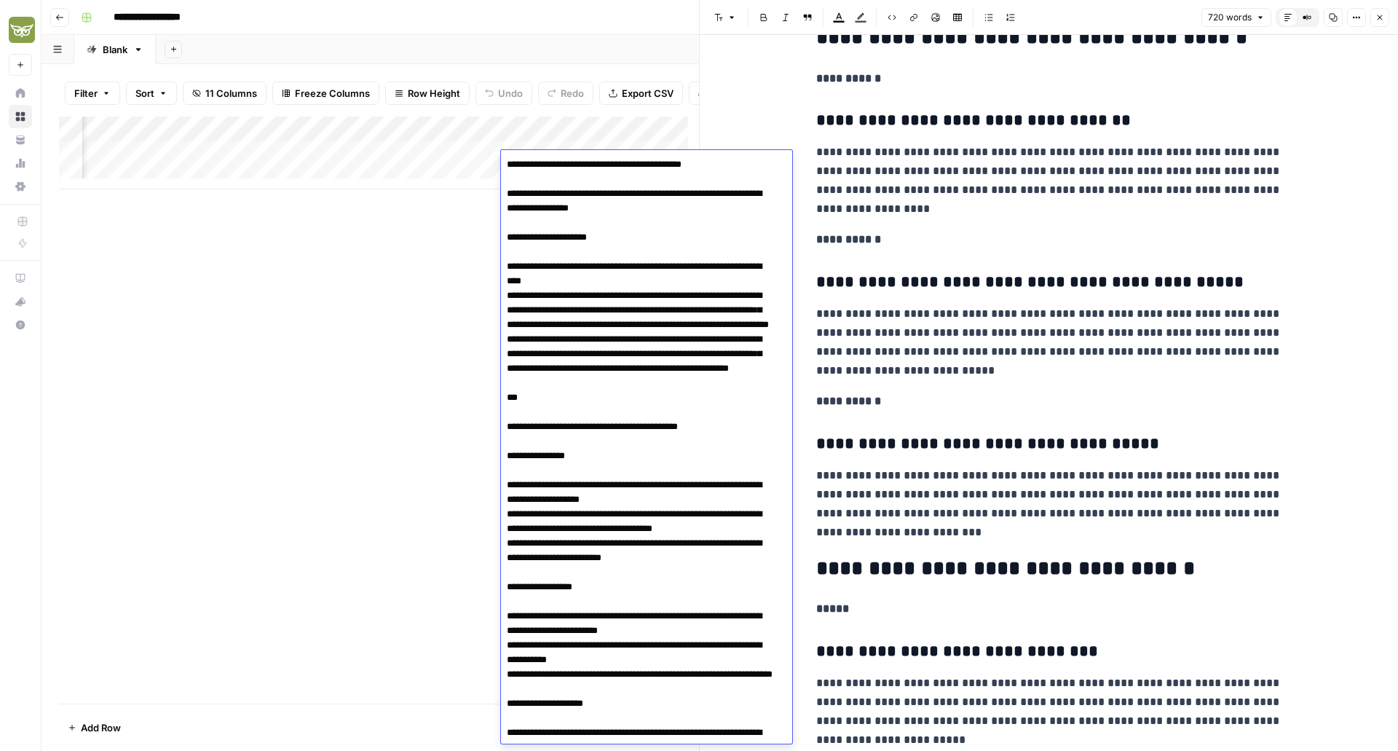
scroll to position [4078, 0]
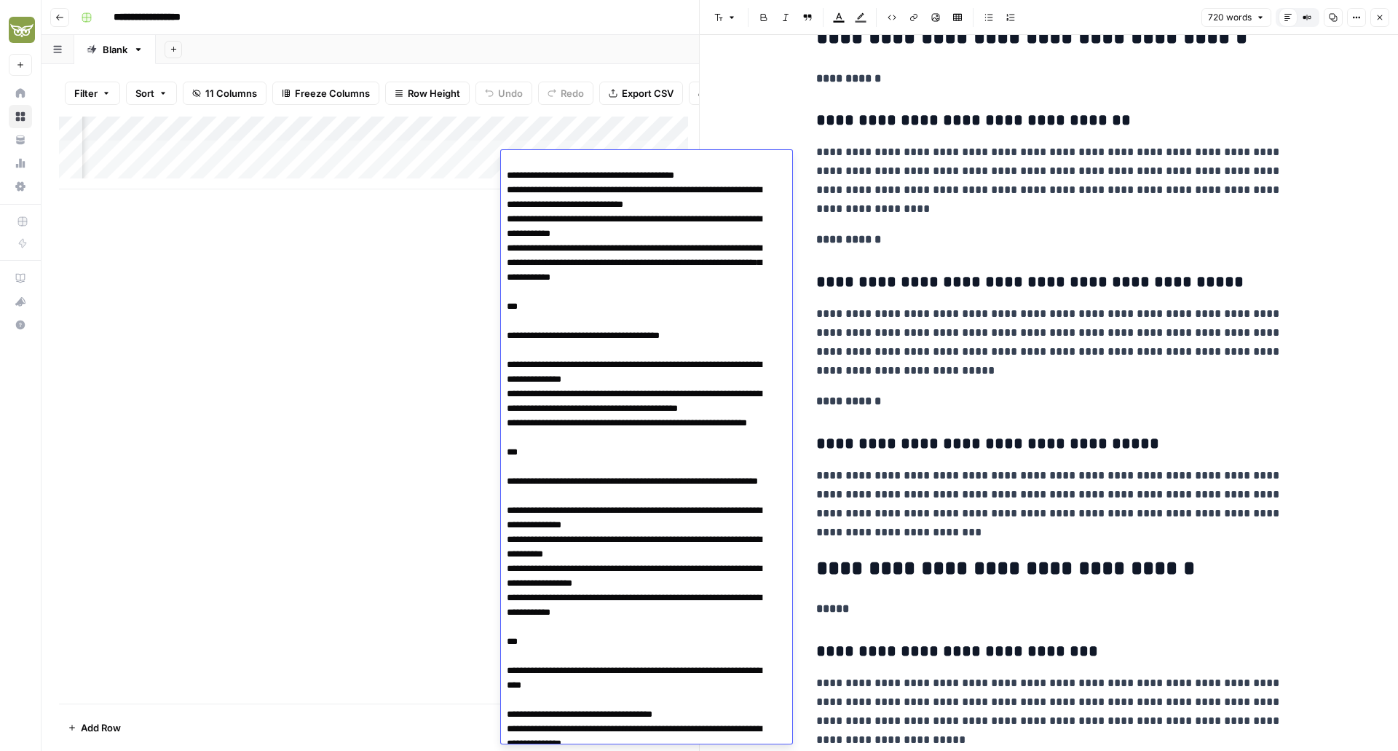
scroll to position [1257, 0]
click at [959, 404] on p "**********" at bounding box center [1049, 401] width 466 height 19
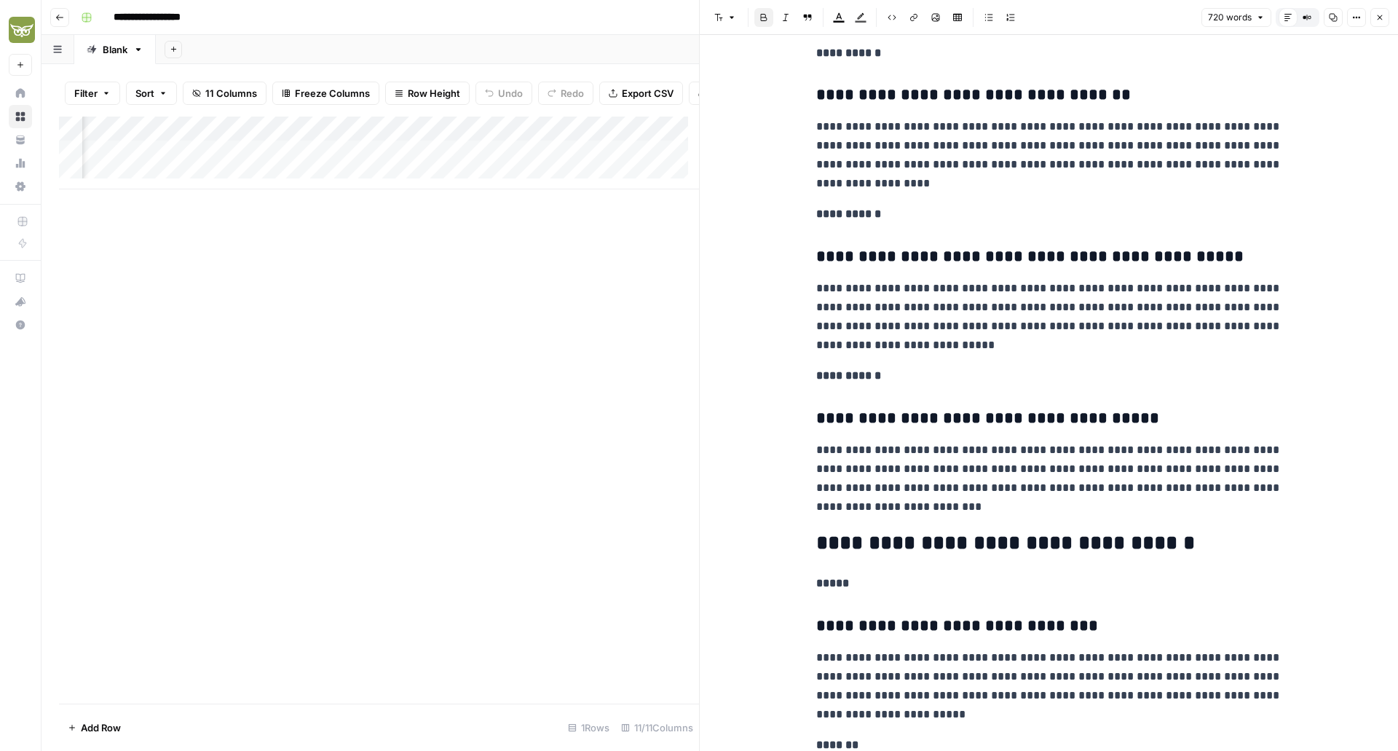
scroll to position [245, 0]
click at [592, 174] on div "Add Column" at bounding box center [379, 153] width 640 height 73
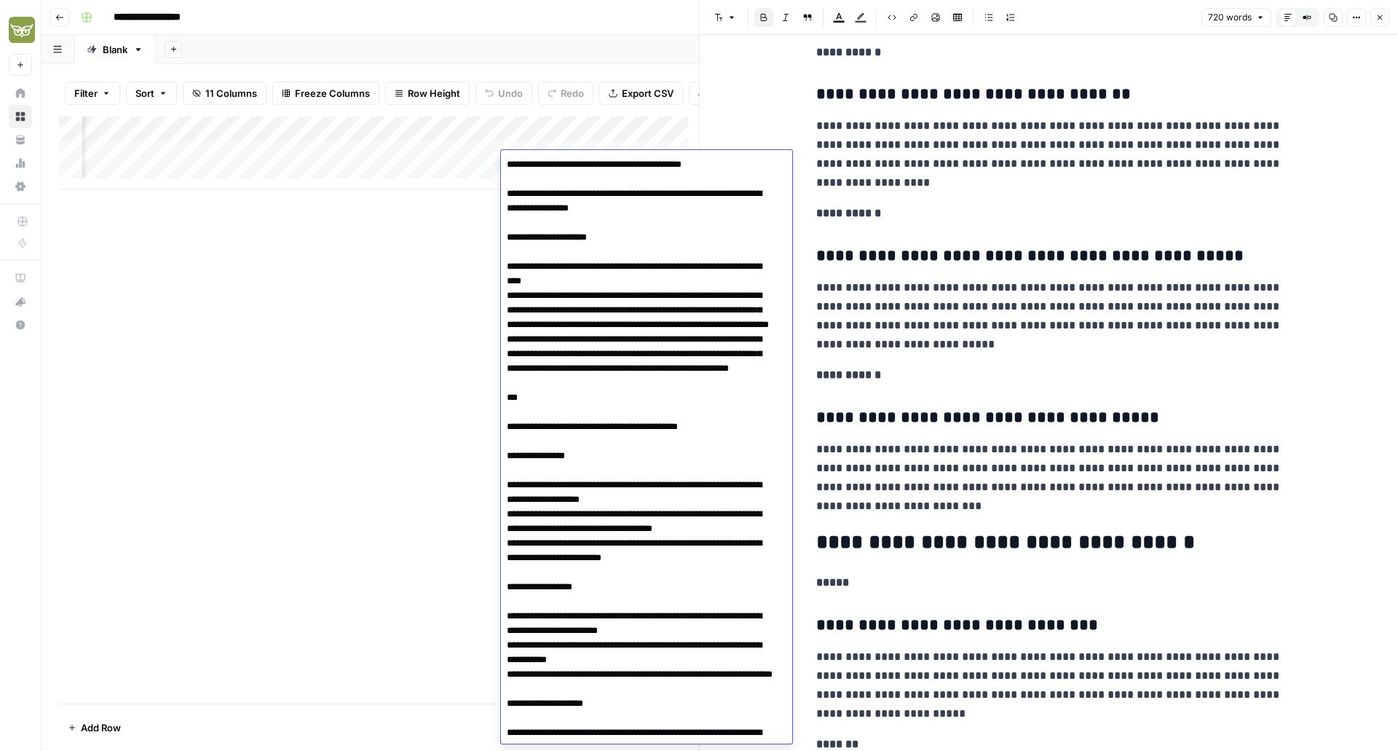
scroll to position [4078, 0]
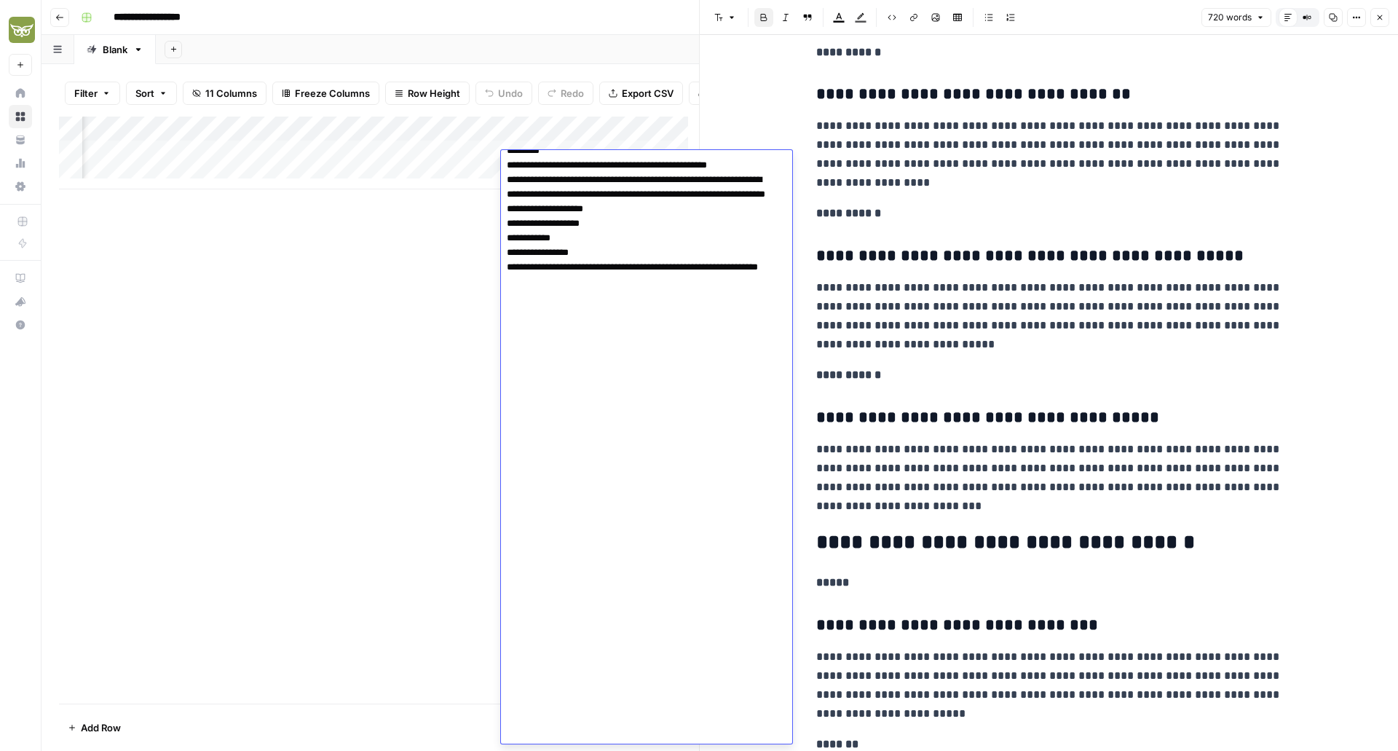
click at [1334, 14] on icon "button" at bounding box center [1334, 18] width 8 height 8
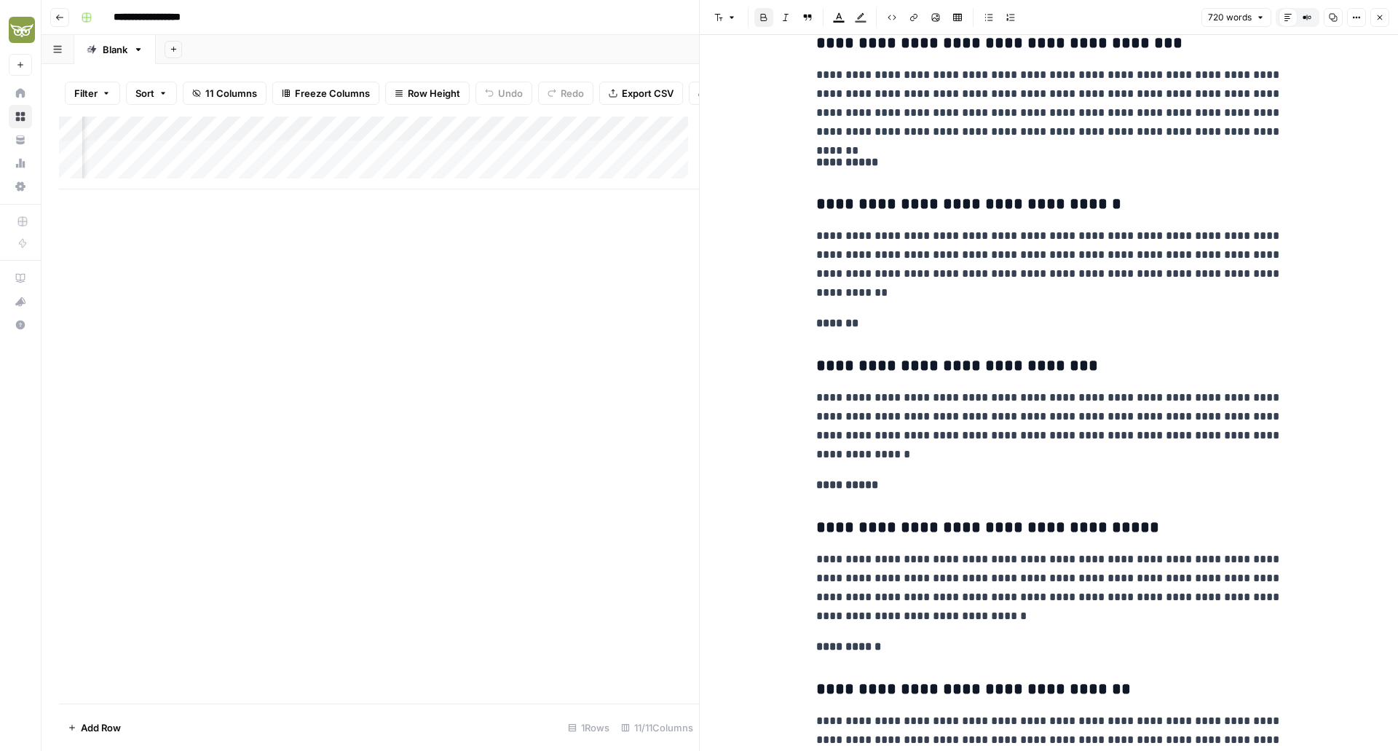
scroll to position [988, 0]
click at [996, 138] on p "**********" at bounding box center [1049, 104] width 466 height 76
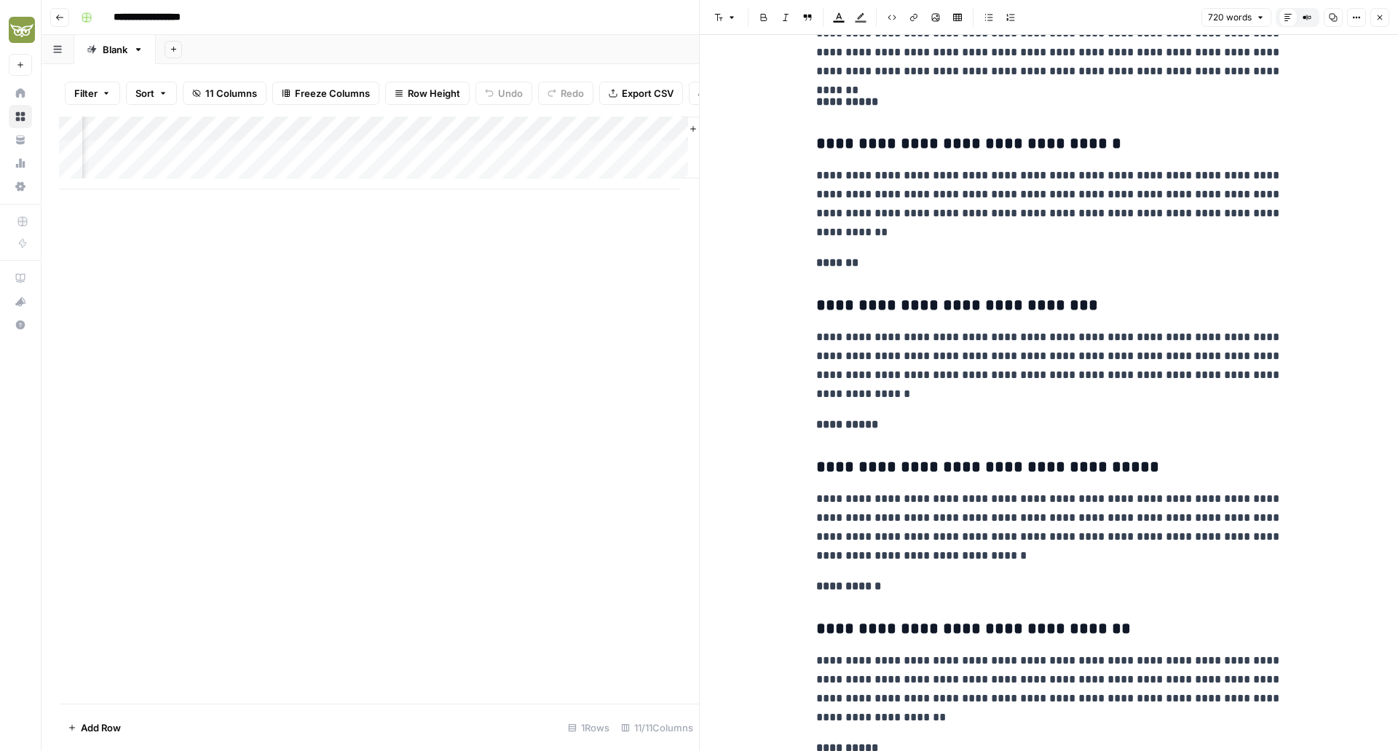
scroll to position [0, 918]
click at [461, 163] on div "Add Column" at bounding box center [379, 153] width 640 height 73
click at [1382, 20] on icon "button" at bounding box center [1380, 17] width 9 height 9
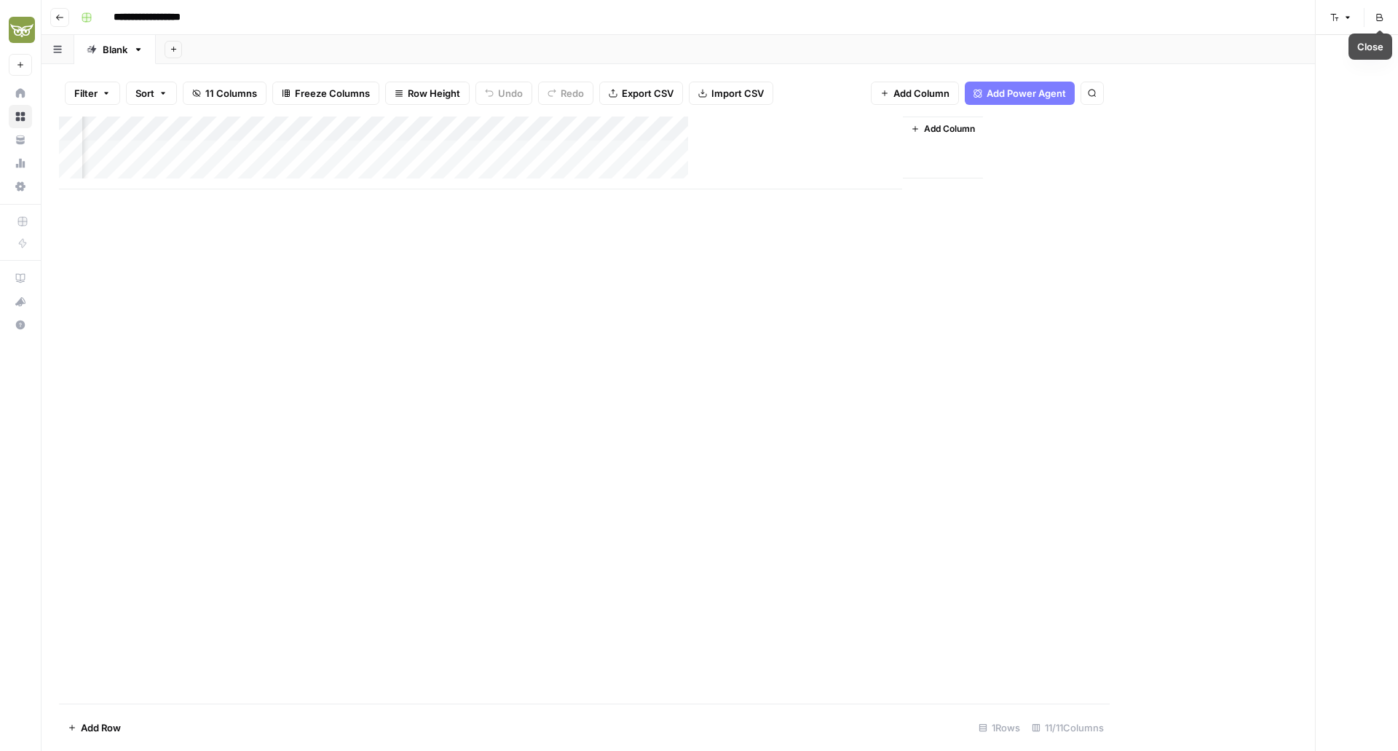
scroll to position [0, 219]
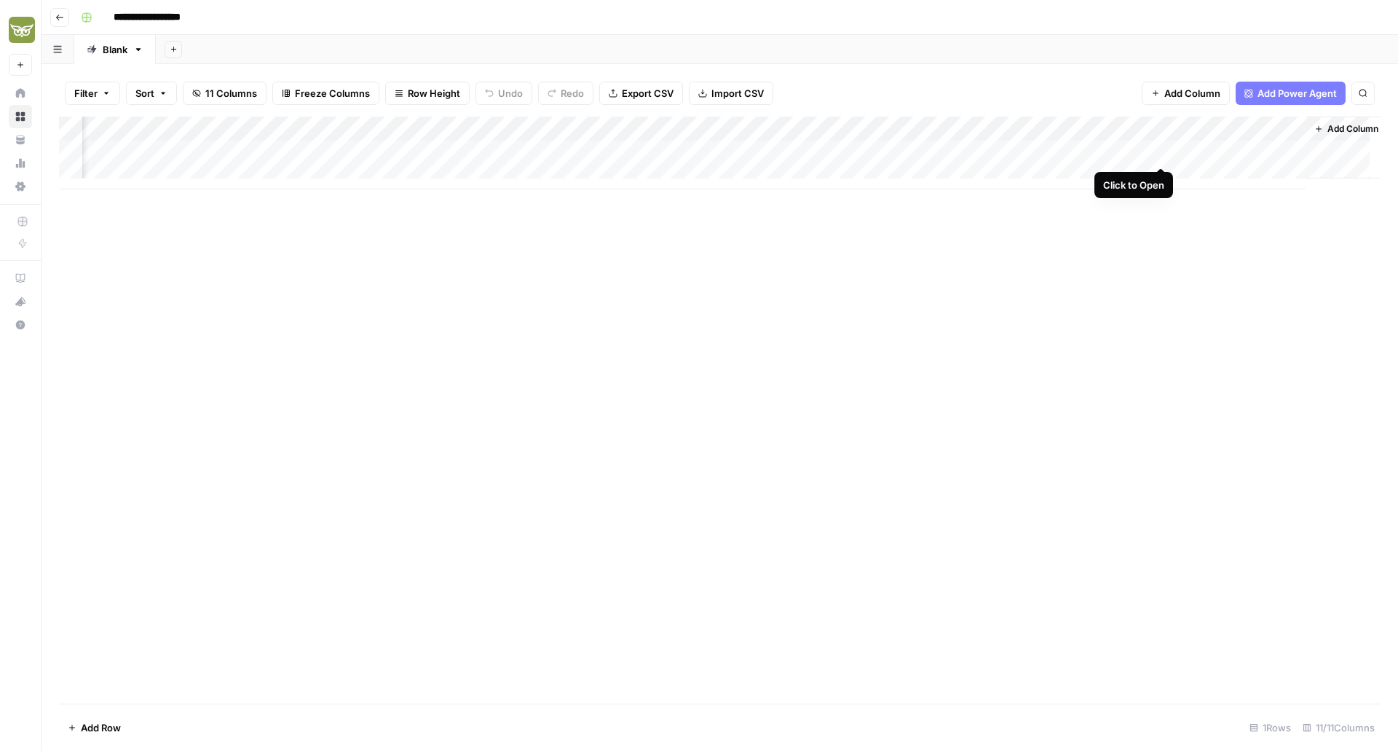
click at [1163, 150] on div "Add Column" at bounding box center [720, 153] width 1322 height 73
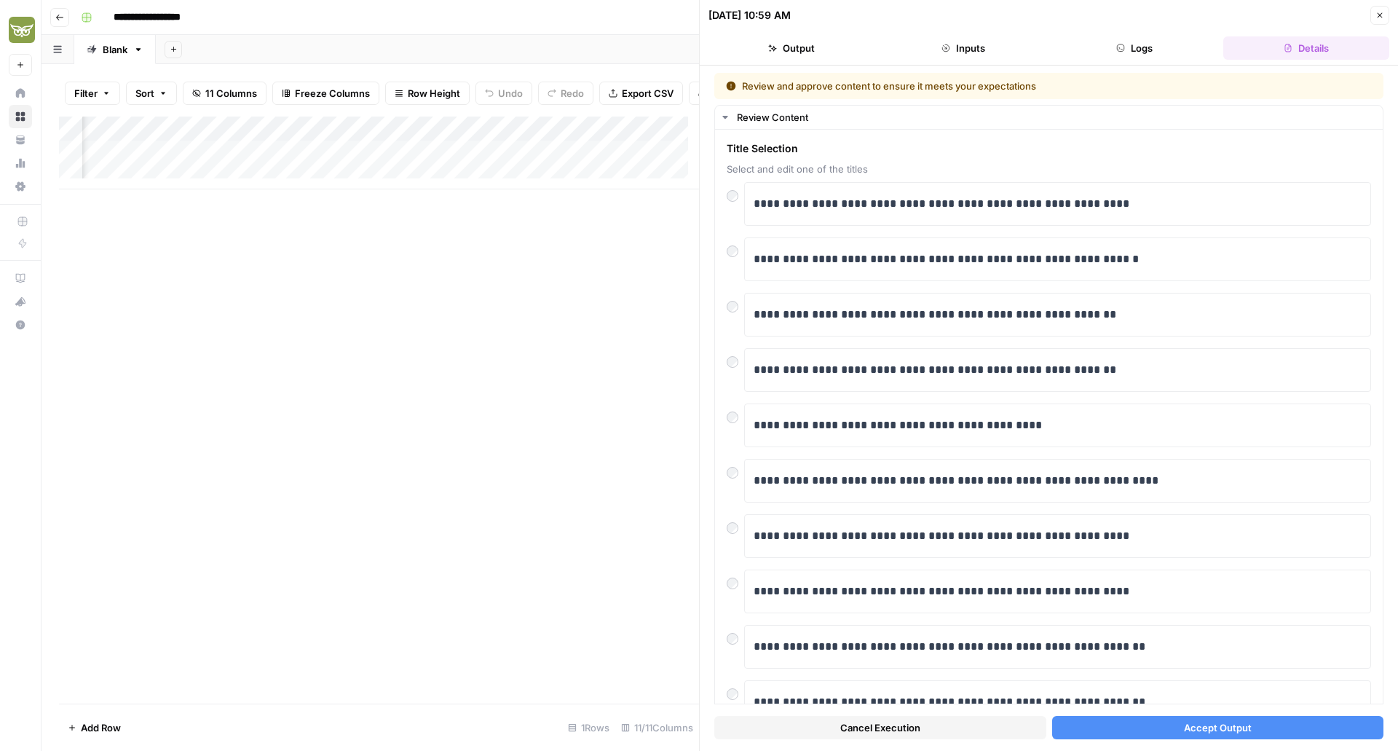
click at [1142, 730] on button "Accept Output" at bounding box center [1218, 727] width 332 height 23
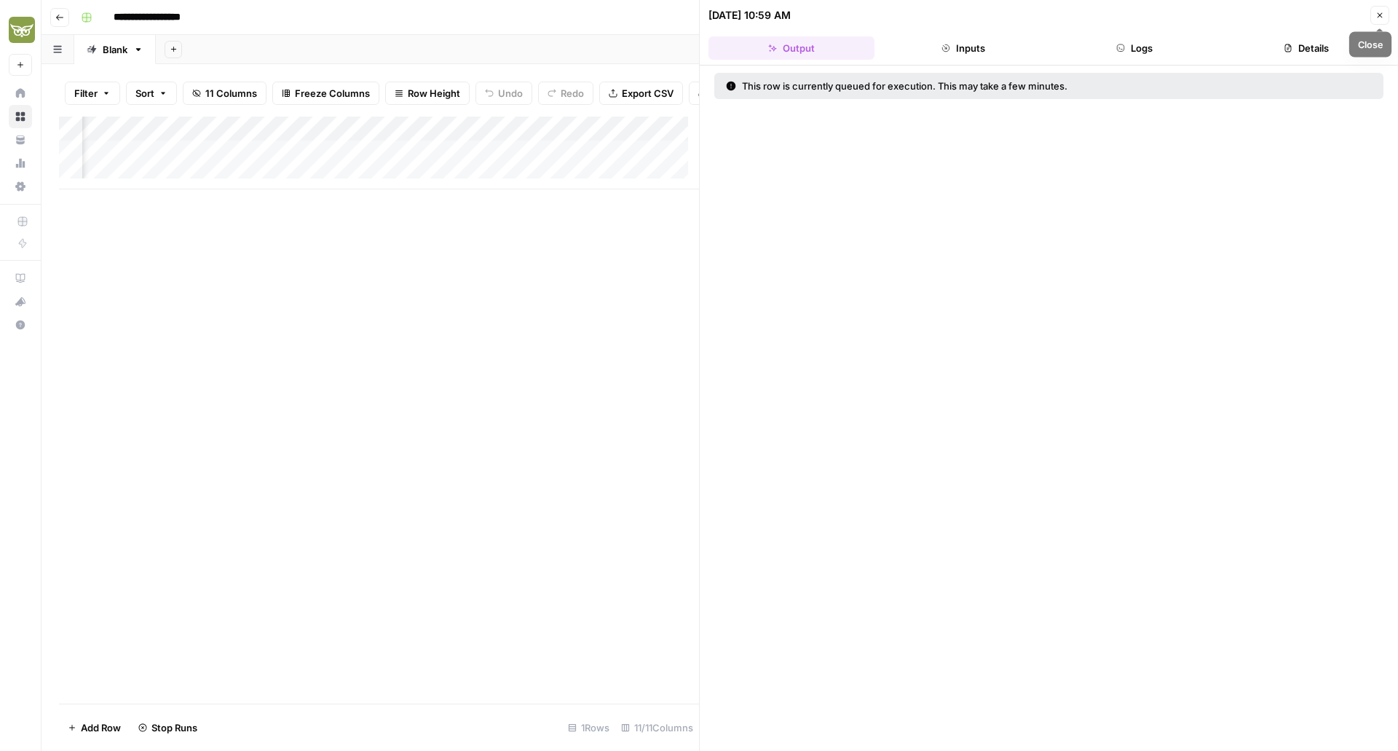
click at [1378, 18] on icon "button" at bounding box center [1380, 15] width 9 height 9
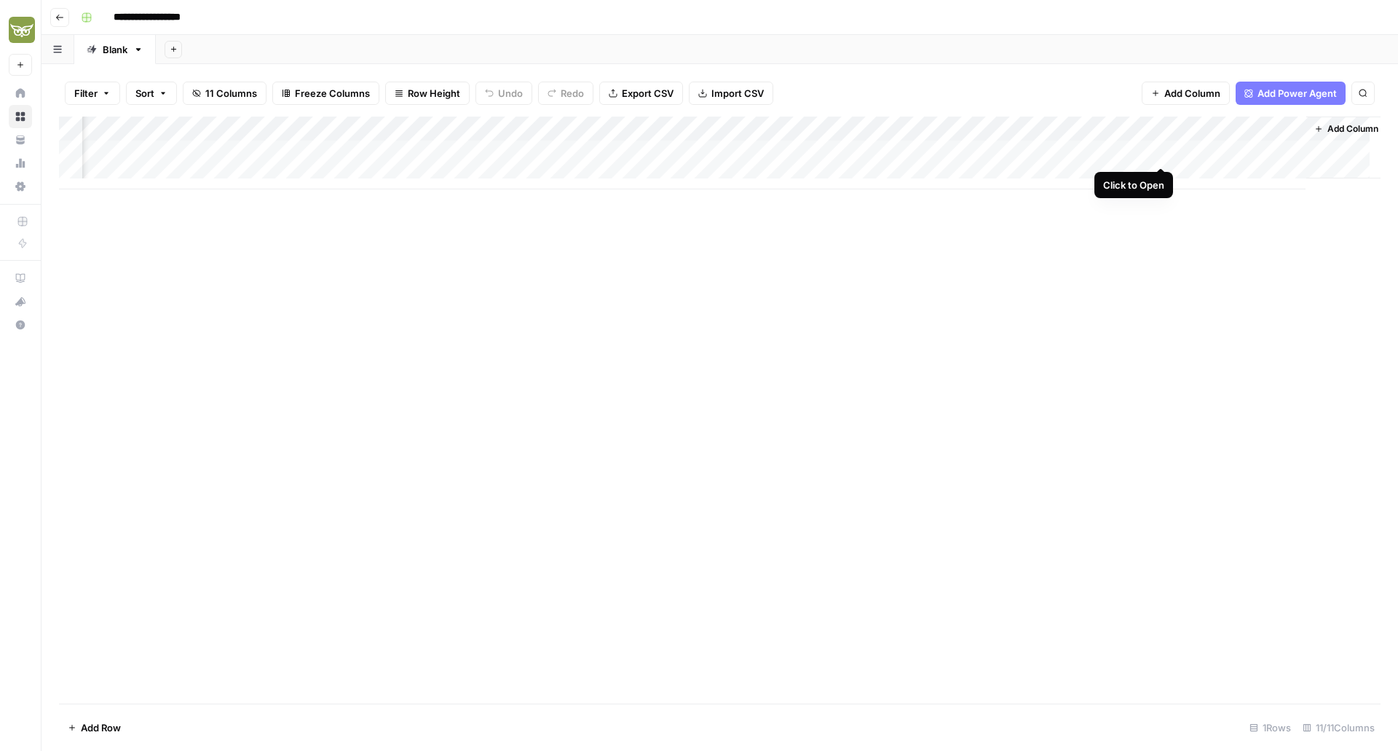
click at [1162, 152] on div "Add Column" at bounding box center [720, 153] width 1322 height 73
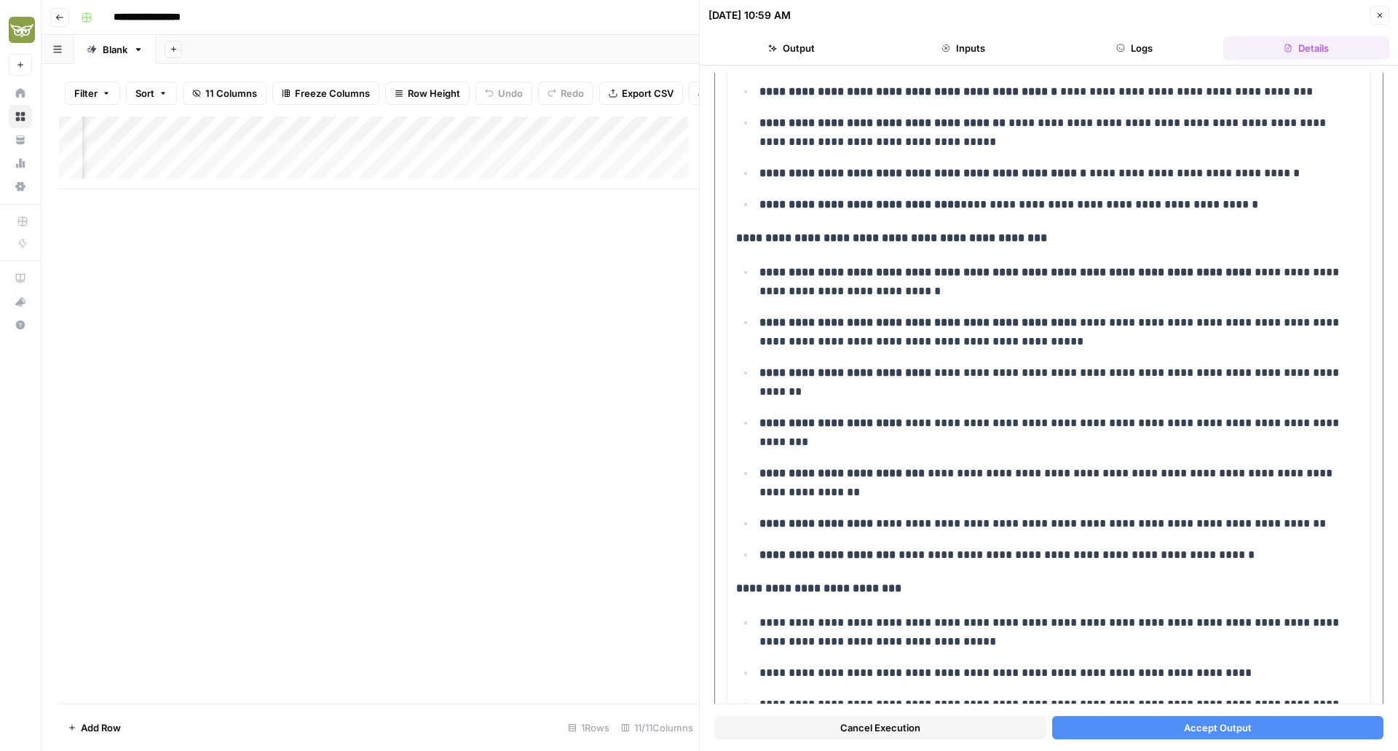
scroll to position [790, 0]
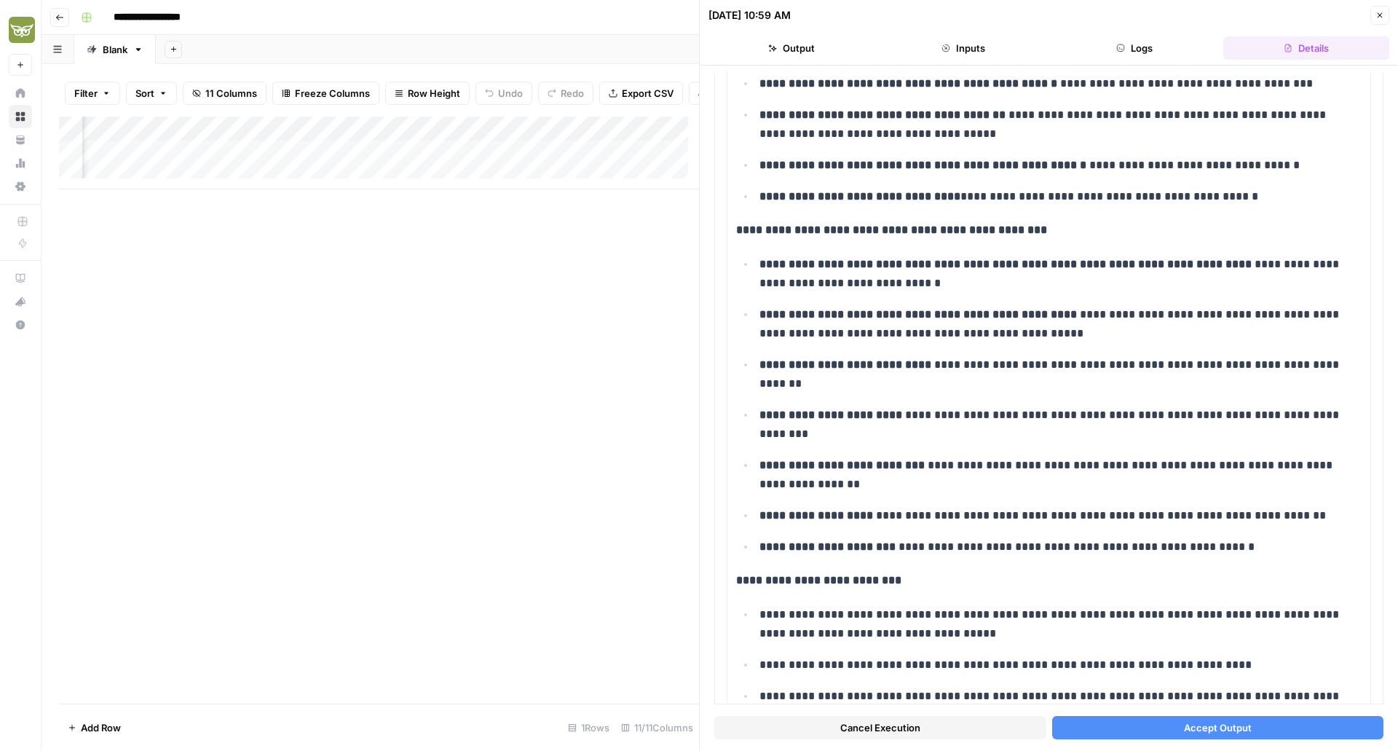
click at [1184, 728] on span "Accept Output" at bounding box center [1218, 727] width 68 height 15
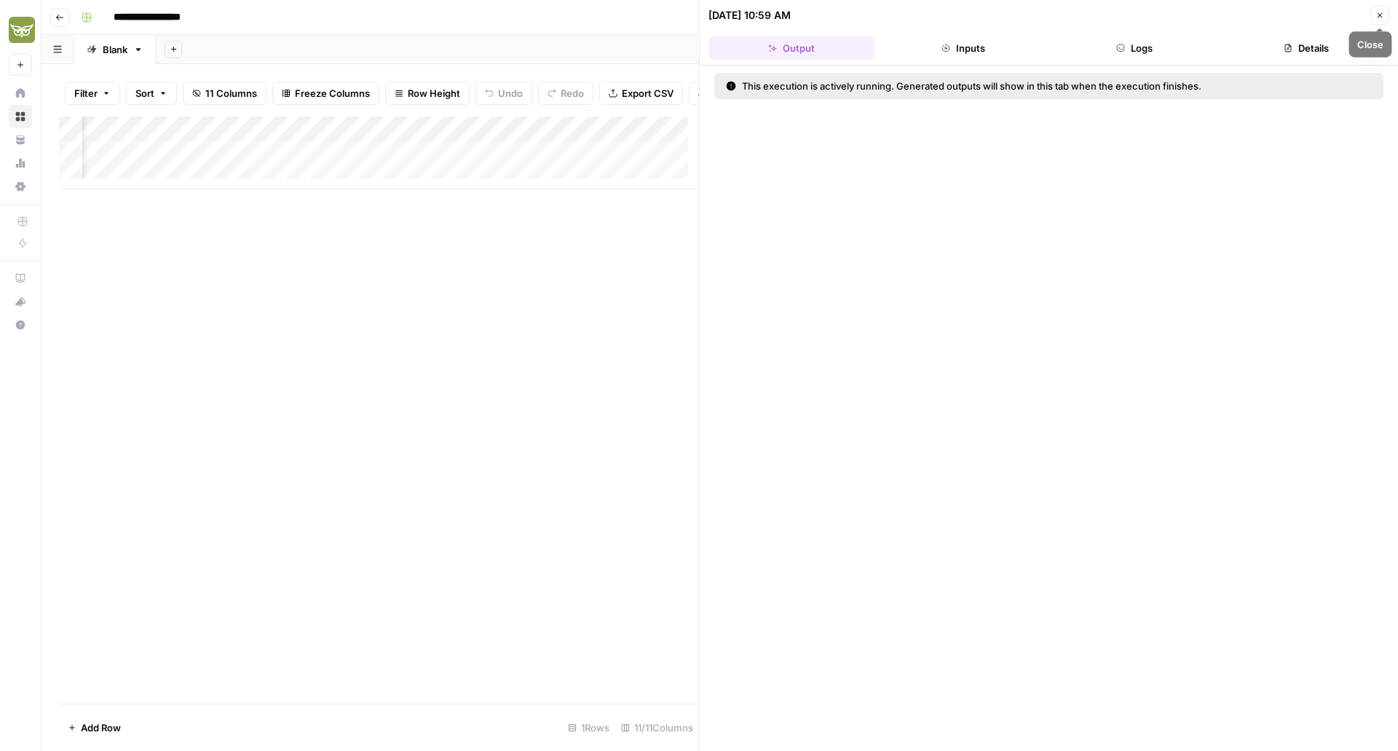
click at [1380, 16] on icon "button" at bounding box center [1380, 15] width 5 height 5
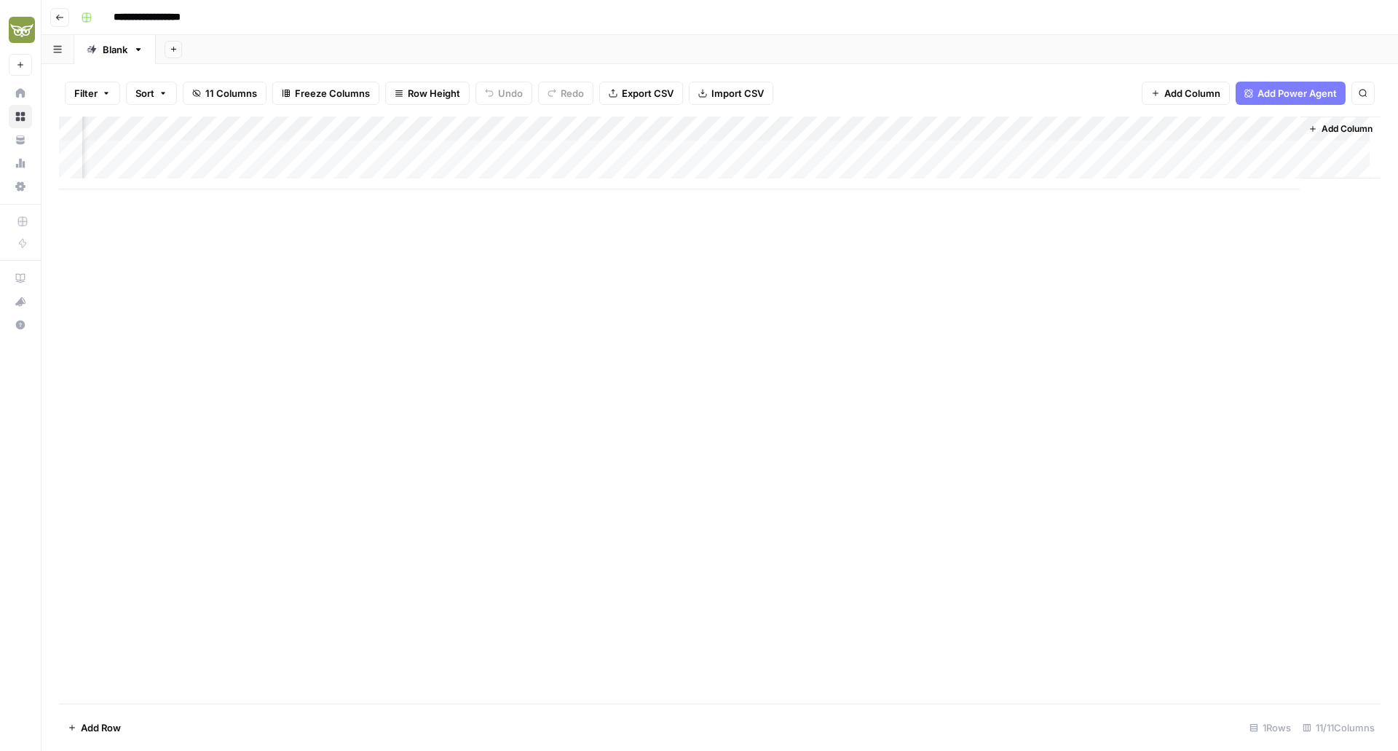
scroll to position [0, 236]
click at [1275, 152] on div "Add Column" at bounding box center [720, 153] width 1322 height 73
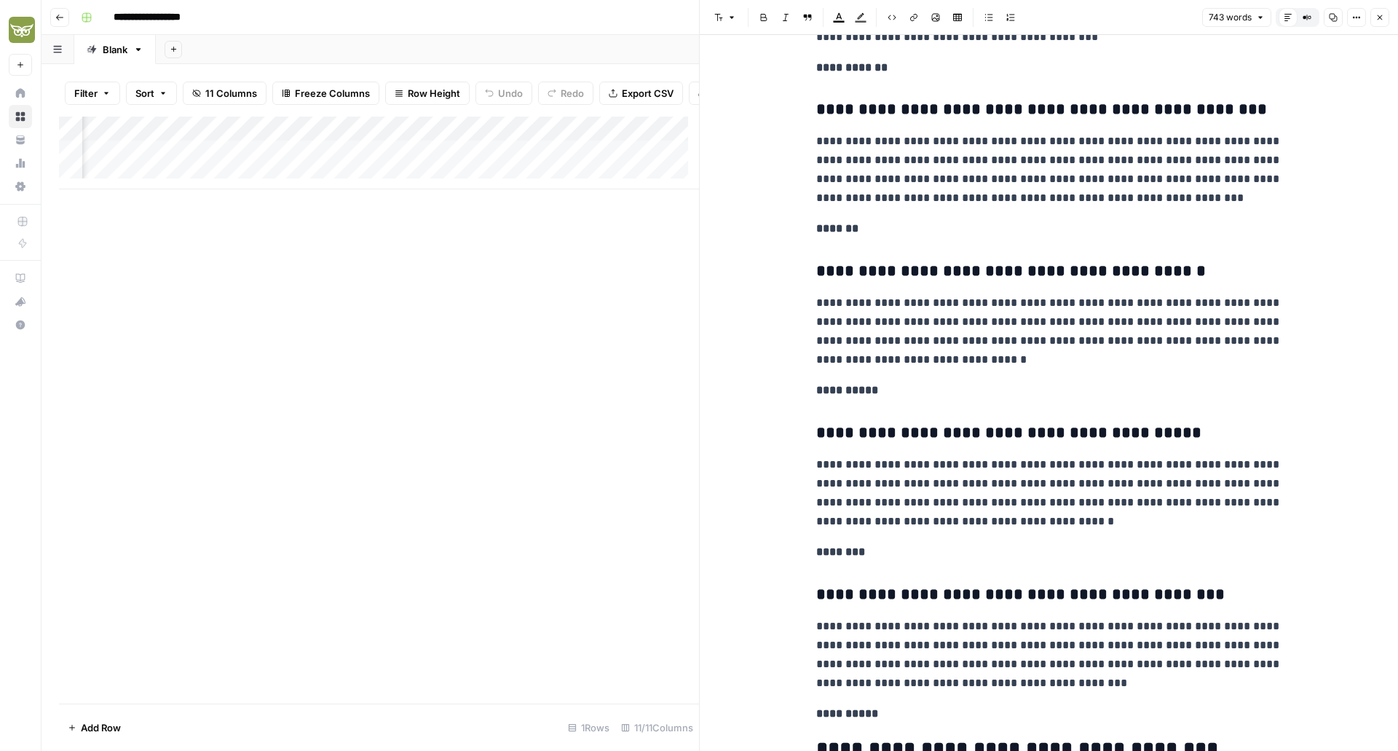
scroll to position [1085, 0]
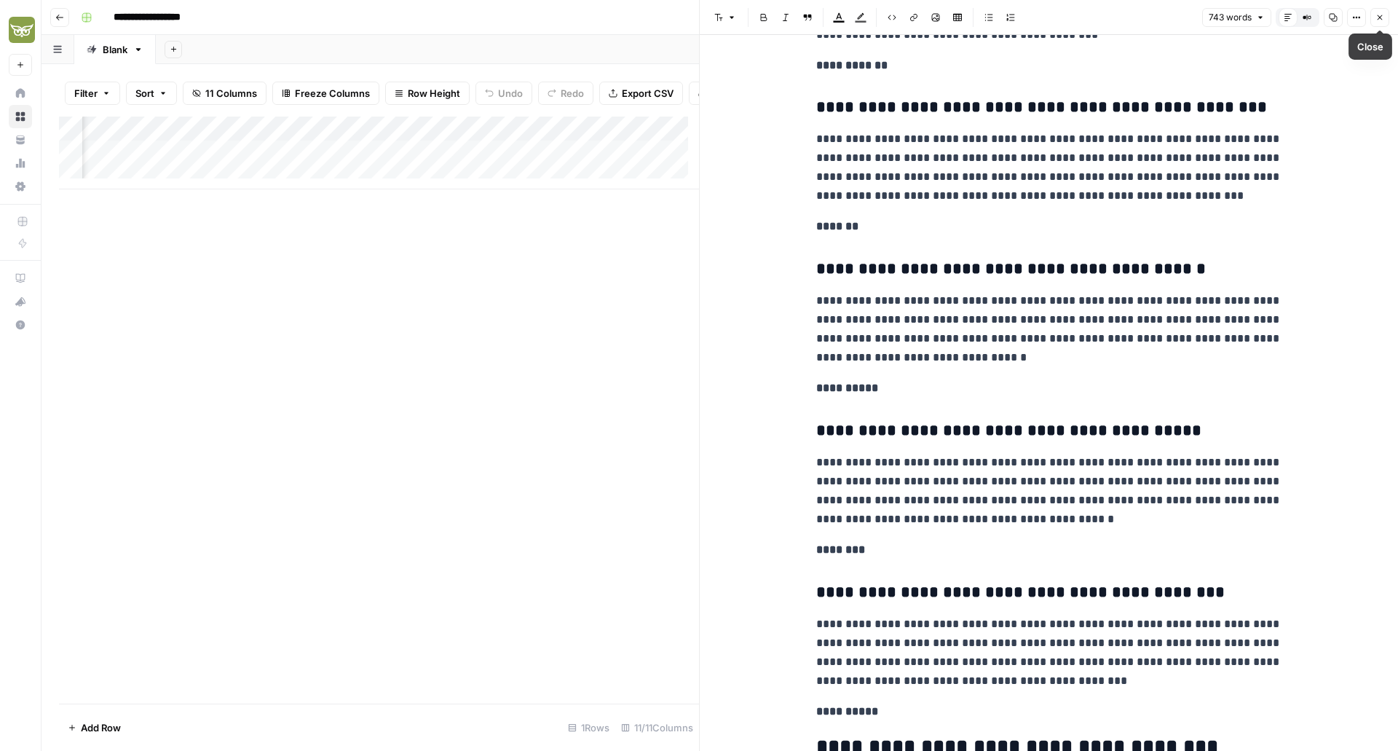
click at [1382, 23] on button "Close" at bounding box center [1380, 17] width 19 height 19
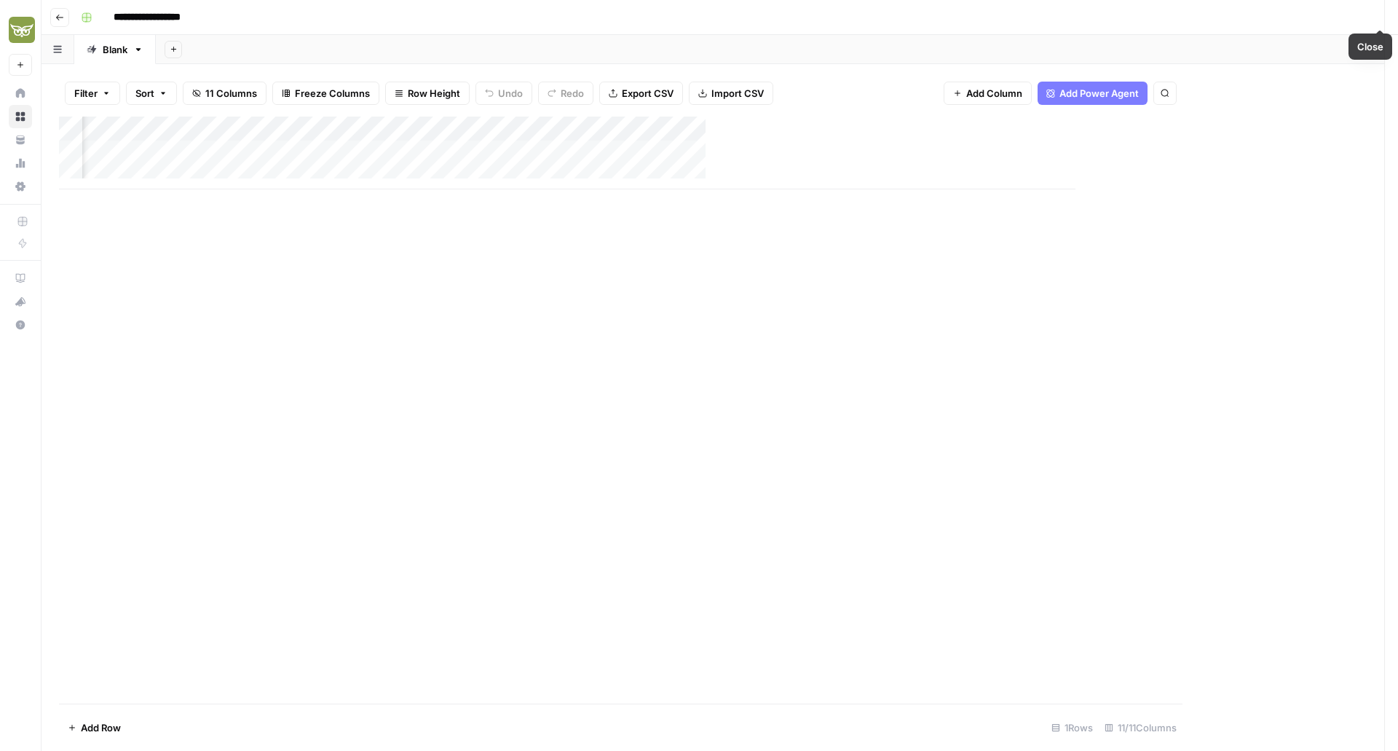
scroll to position [0, 219]
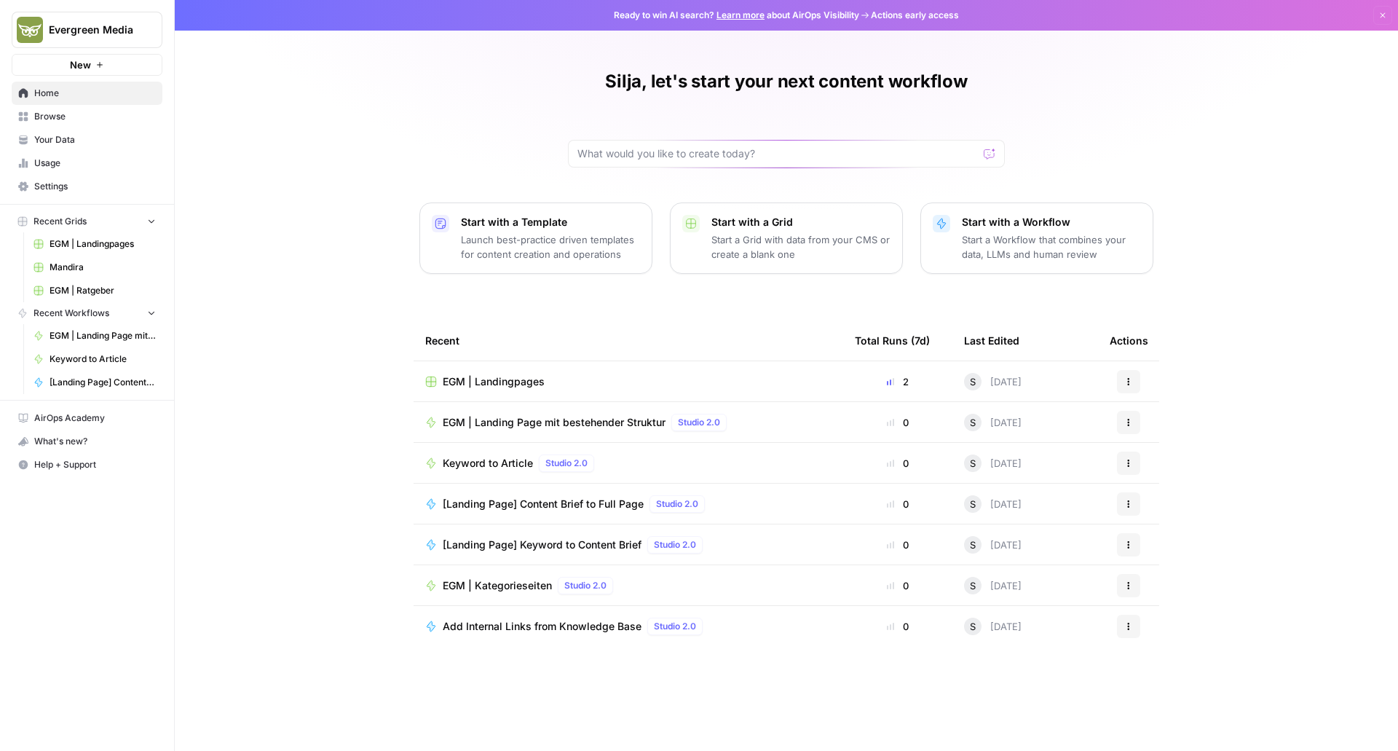
click at [61, 334] on span "EGM | Landing Page mit bestehender Struktur" at bounding box center [103, 335] width 106 height 13
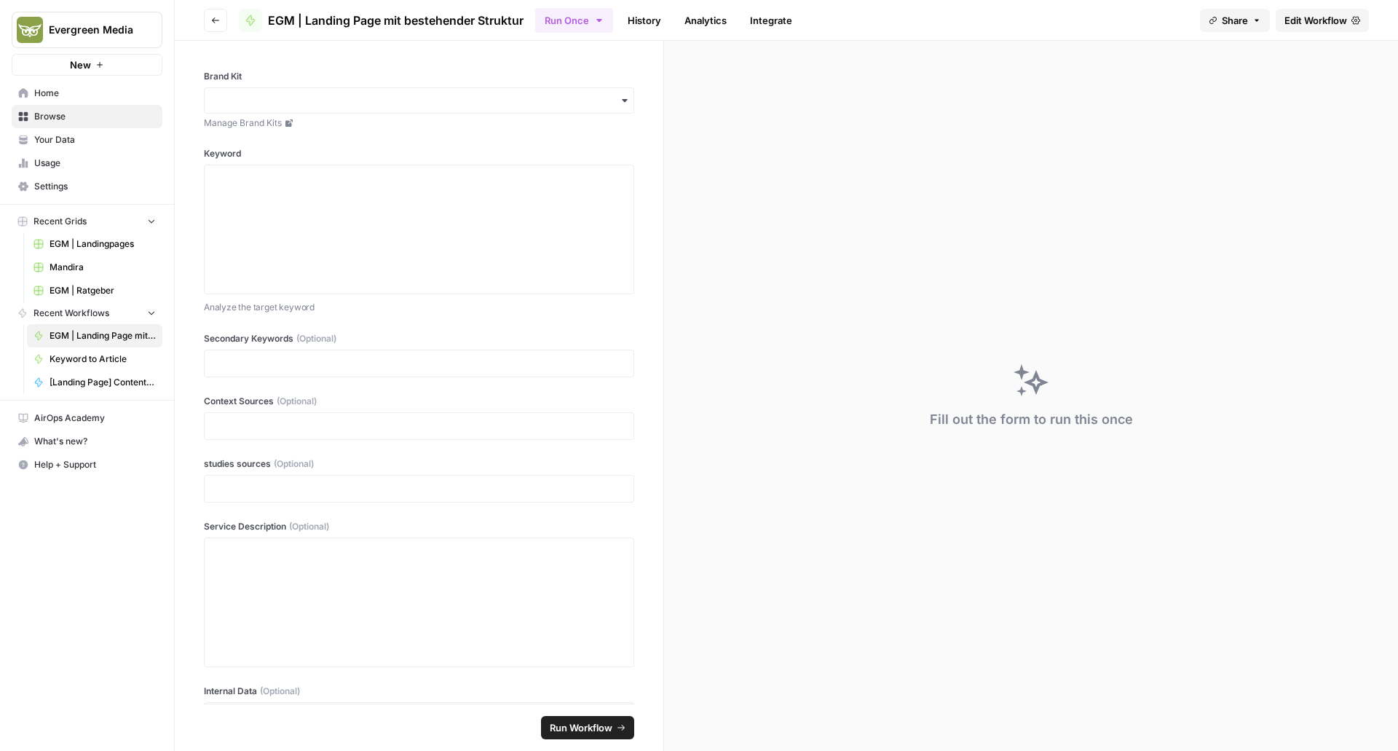
click at [1309, 9] on link "Edit Workflow" at bounding box center [1322, 20] width 93 height 23
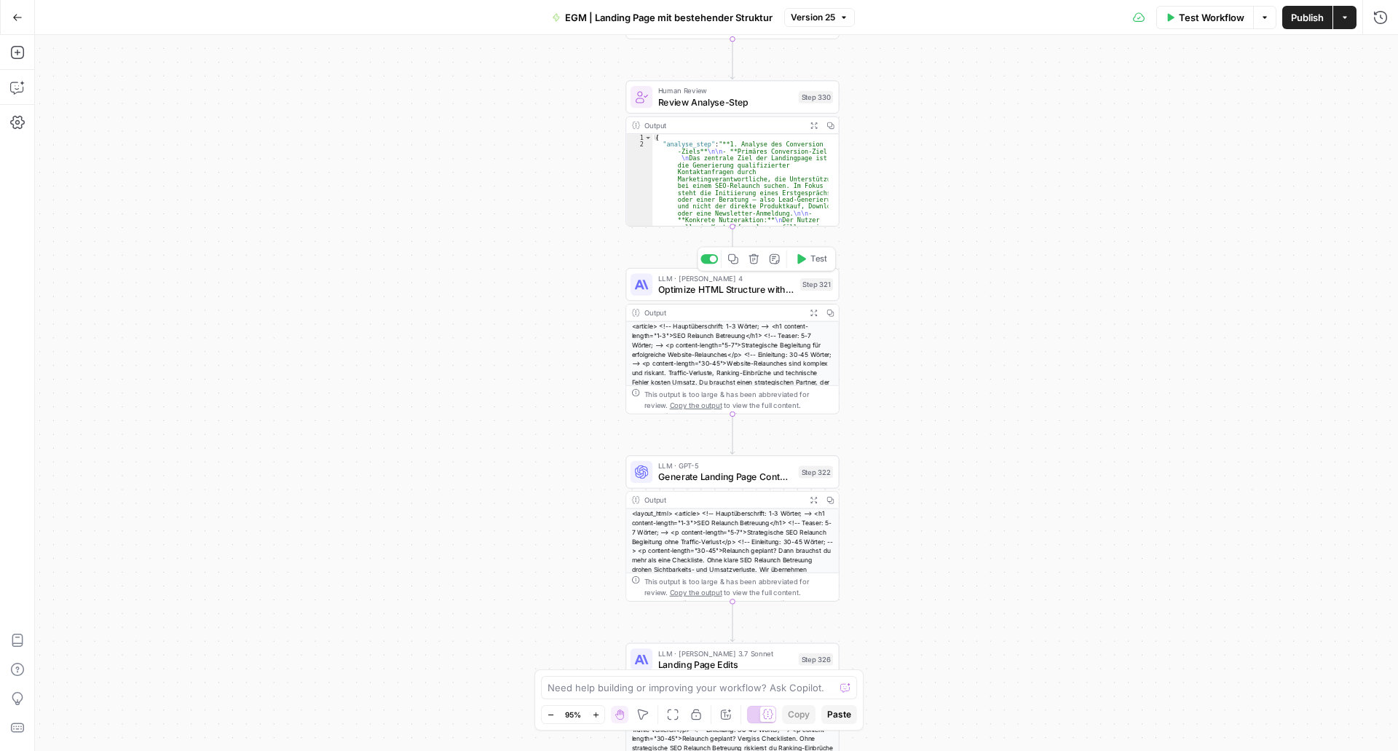
click at [677, 294] on span "Optimize HTML Structure with Headings" at bounding box center [726, 290] width 136 height 14
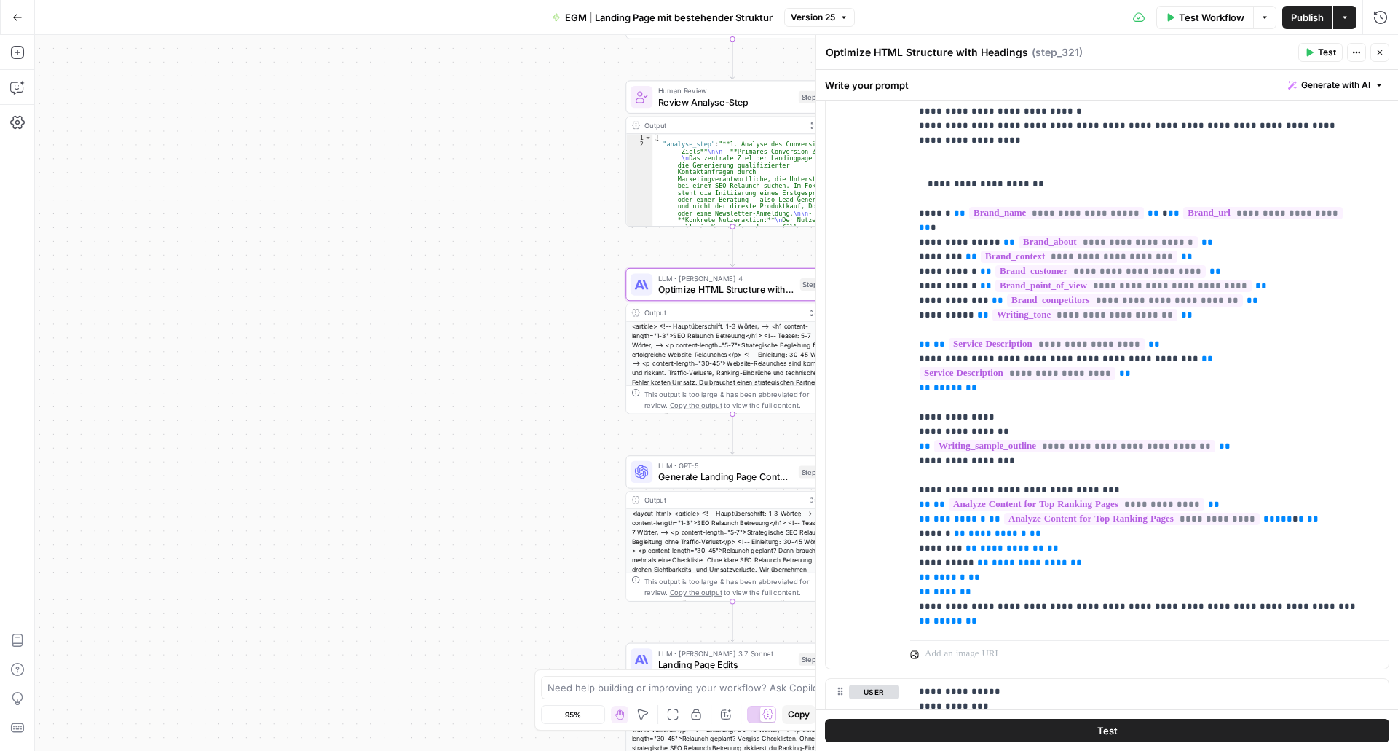
scroll to position [245, 0]
drag, startPoint x: 1166, startPoint y: 299, endPoint x: 1026, endPoint y: 302, distance: 139.9
click at [1026, 302] on p "**********" at bounding box center [1138, 111] width 439 height 1034
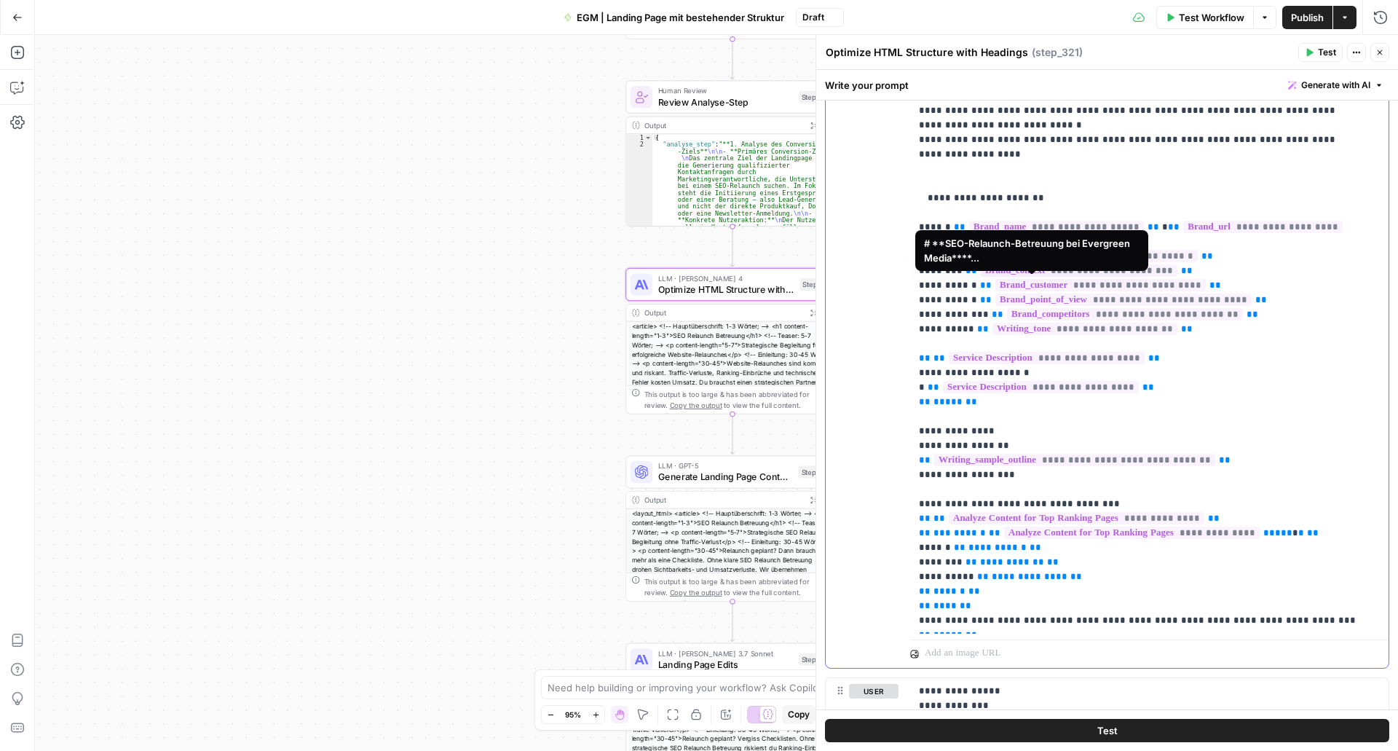
scroll to position [452, 0]
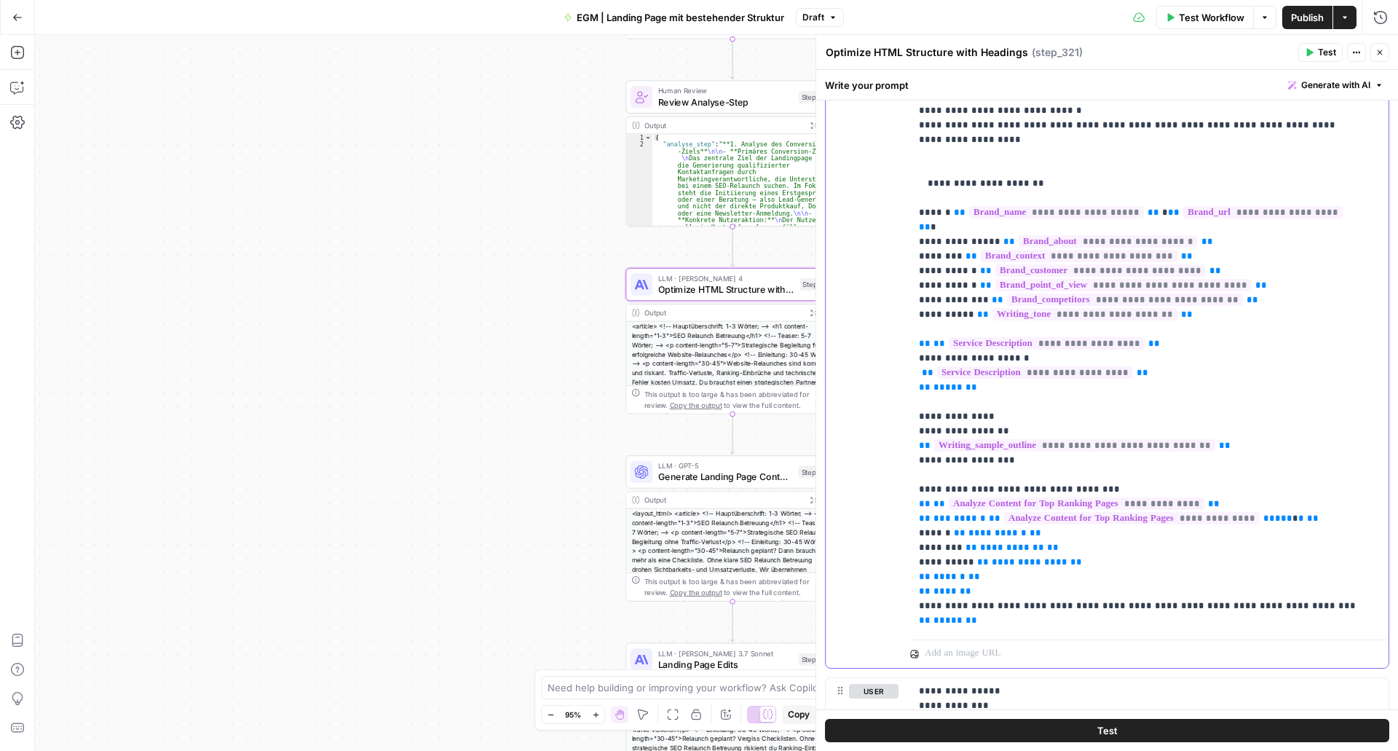
click at [1032, 303] on p "**********" at bounding box center [1138, 111] width 439 height 1034
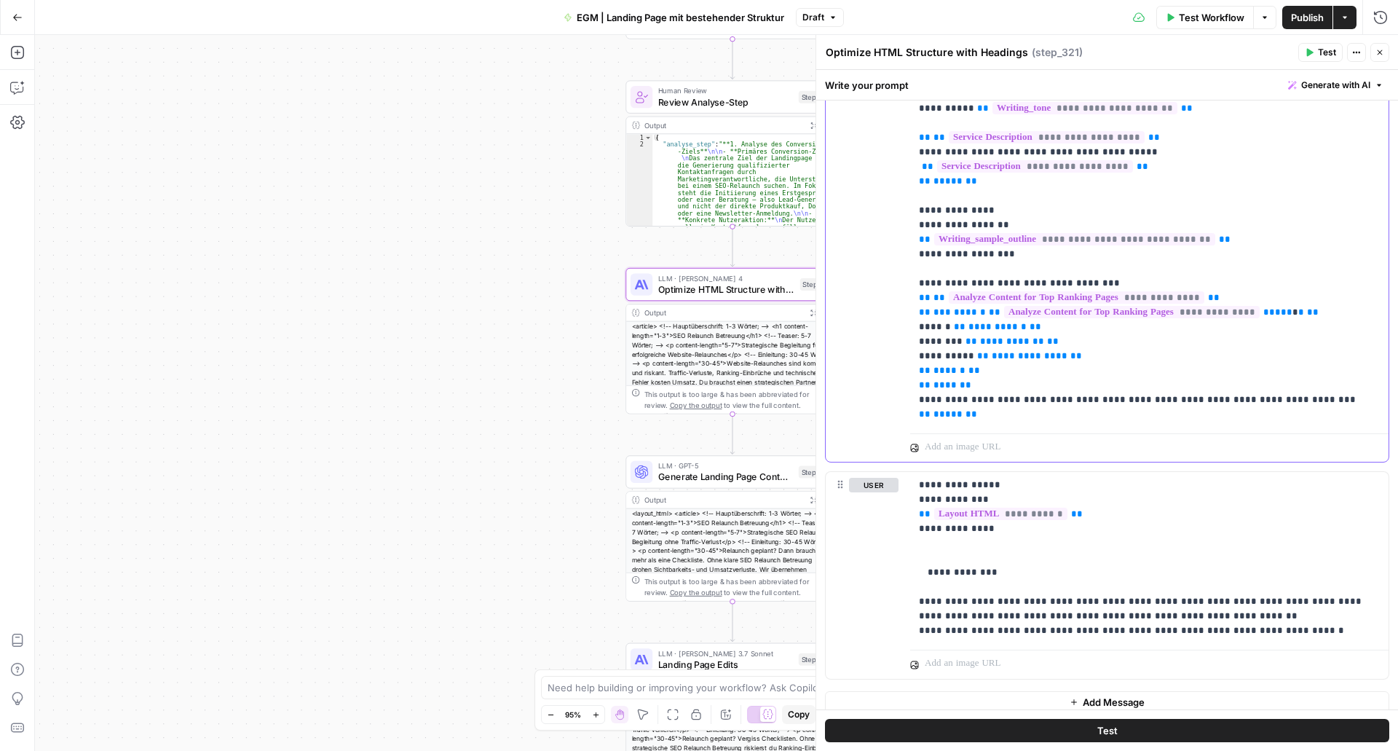
scroll to position [463, 0]
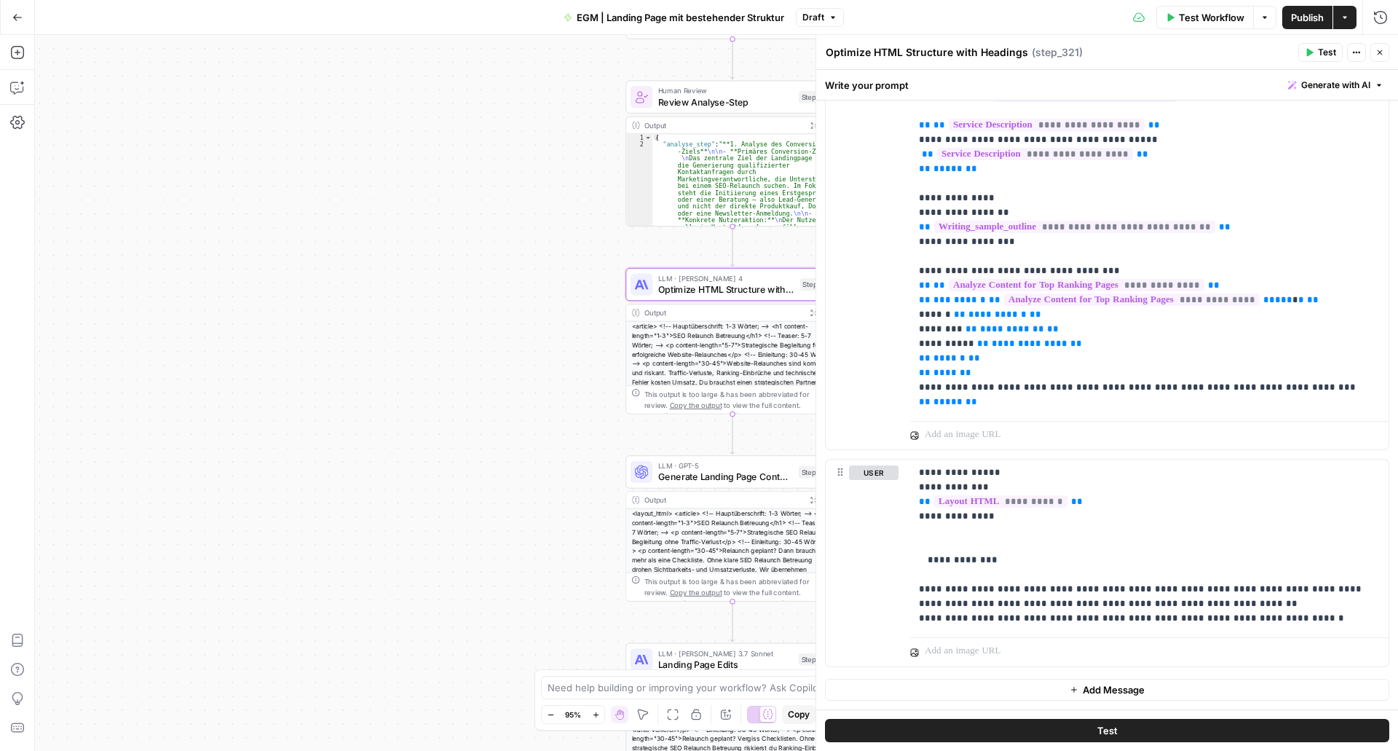
click at [1380, 50] on icon "button" at bounding box center [1380, 52] width 9 height 9
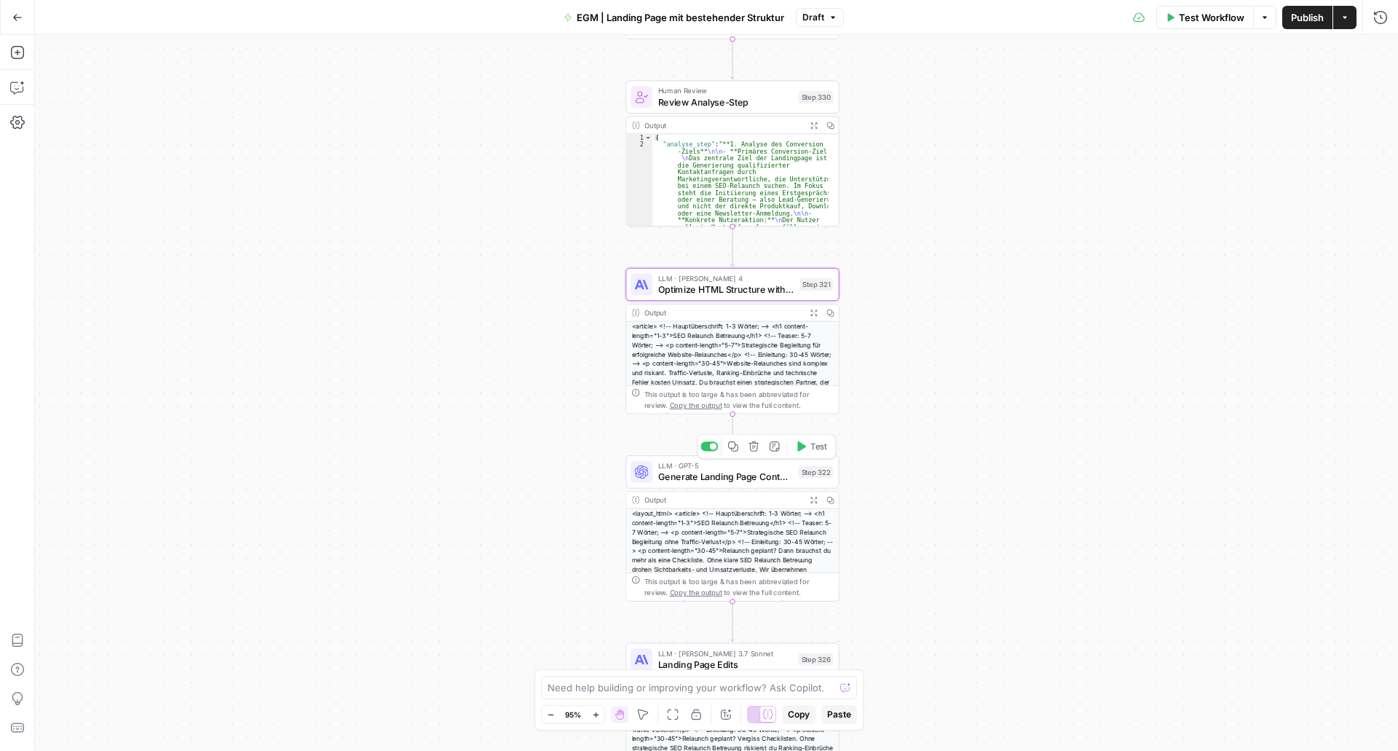
click at [695, 481] on span "Generate Landing Page Content" at bounding box center [725, 477] width 135 height 14
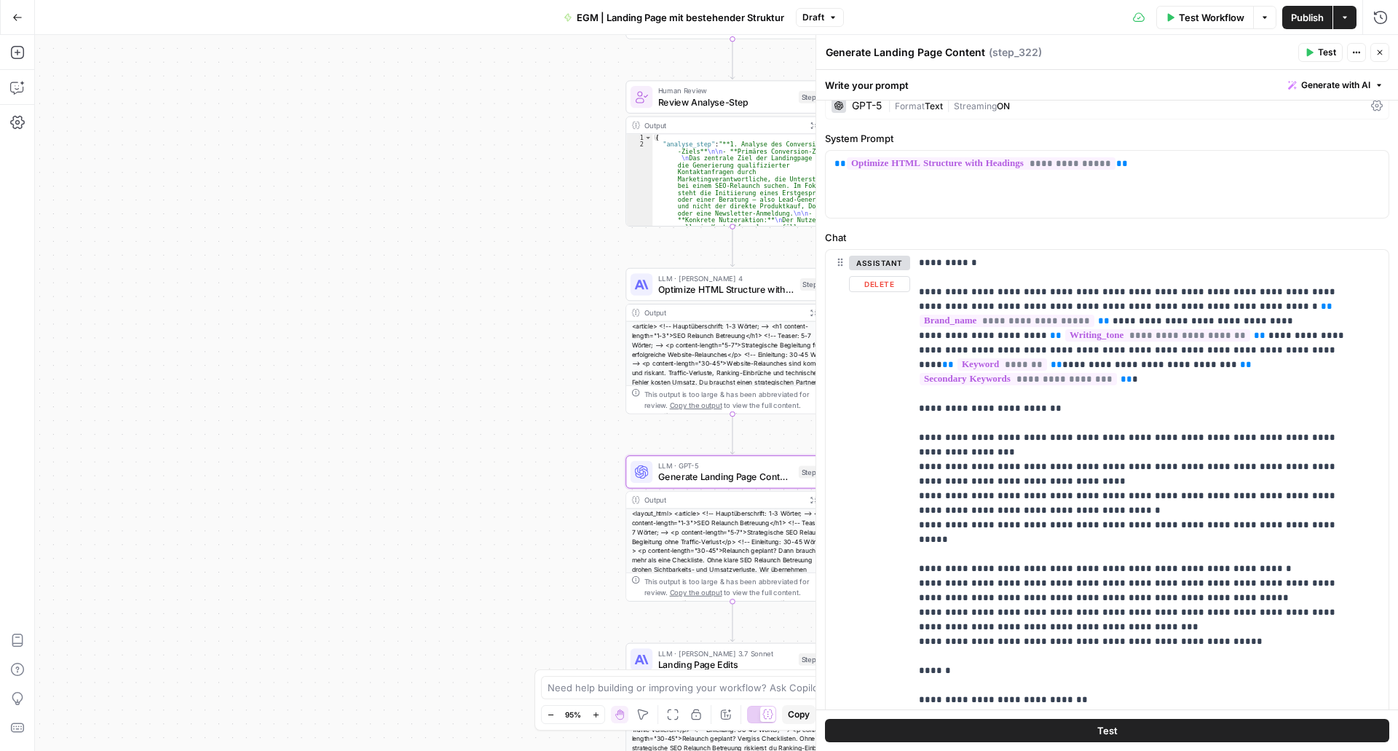
scroll to position [18, 0]
click at [693, 292] on span "Optimize HTML Structure with Headings" at bounding box center [726, 290] width 136 height 14
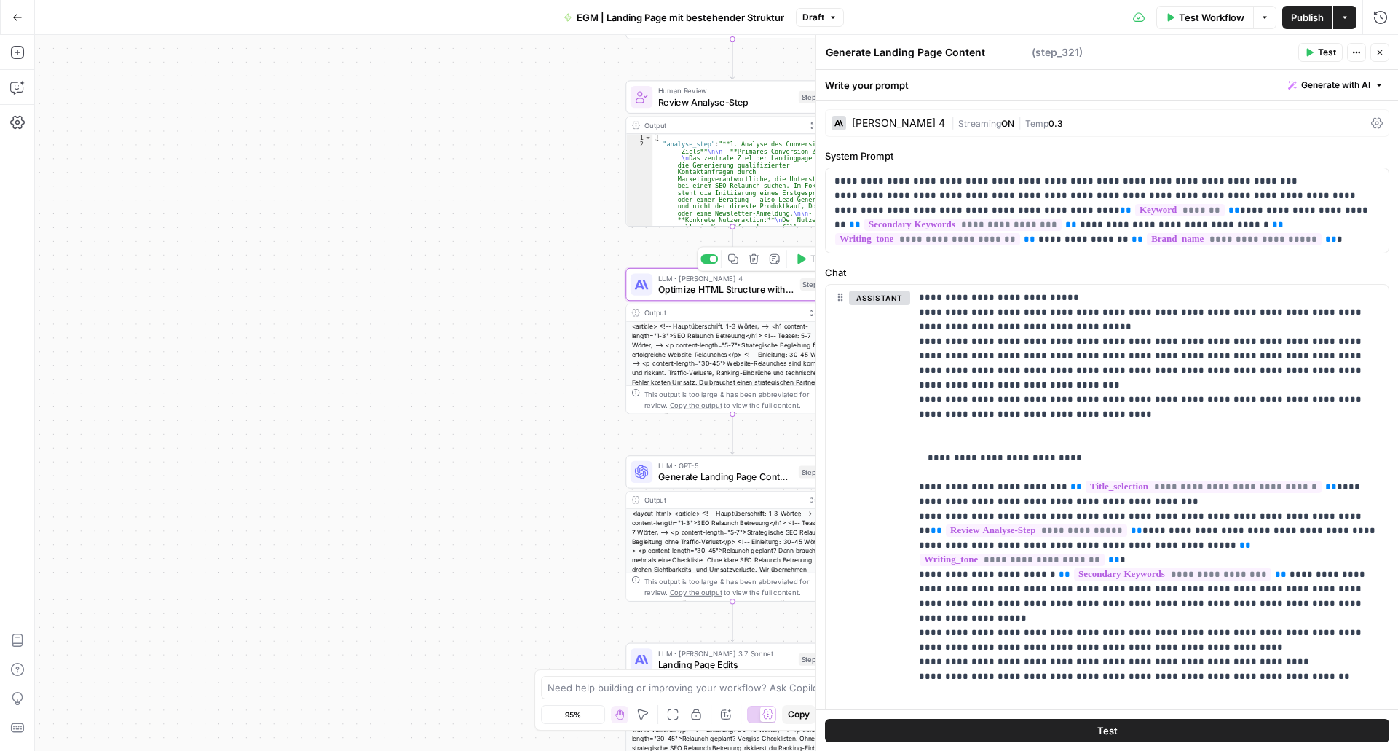
type textarea "Optimize HTML Structure with Headings"
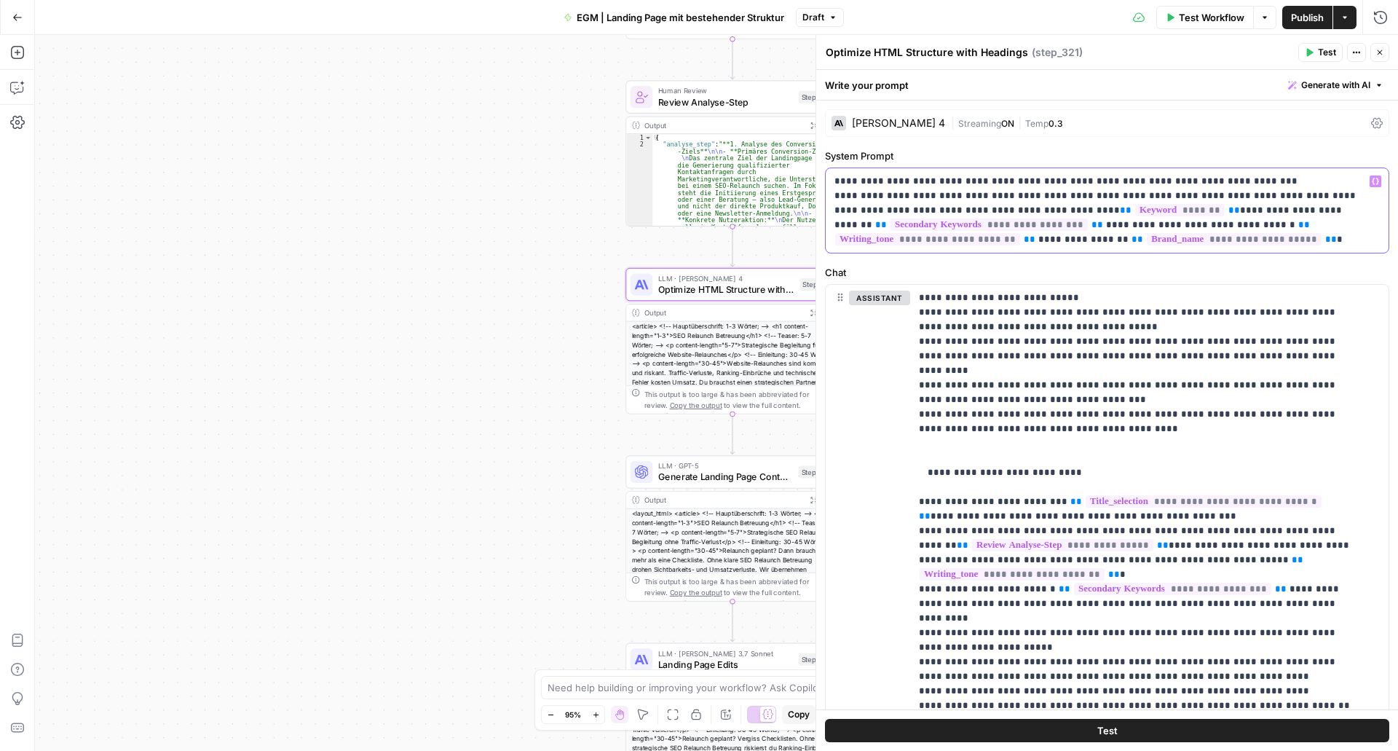
click at [990, 193] on p "**********" at bounding box center [1102, 210] width 535 height 73
copy p "**********"
click at [689, 475] on span "Generate Landing Page Content" at bounding box center [725, 477] width 135 height 14
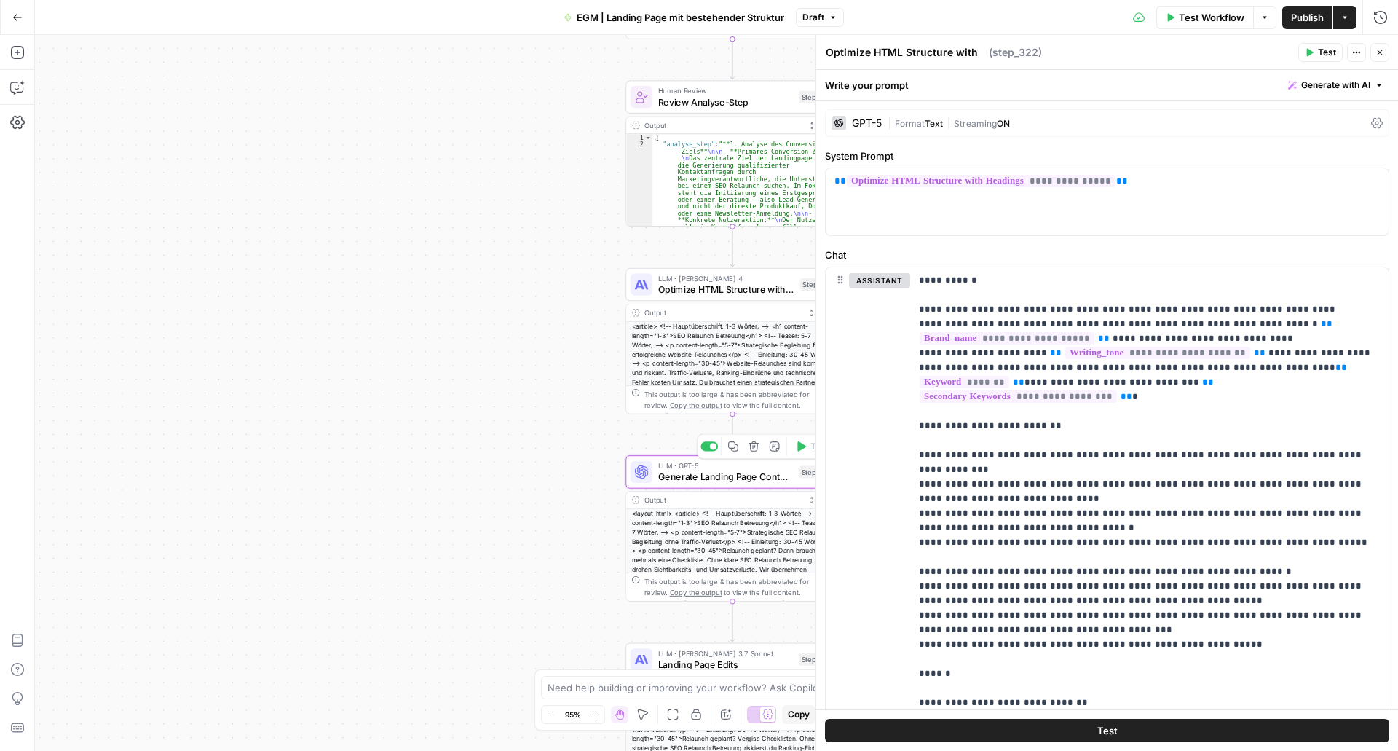
type textarea "Generate Landing Page Content"
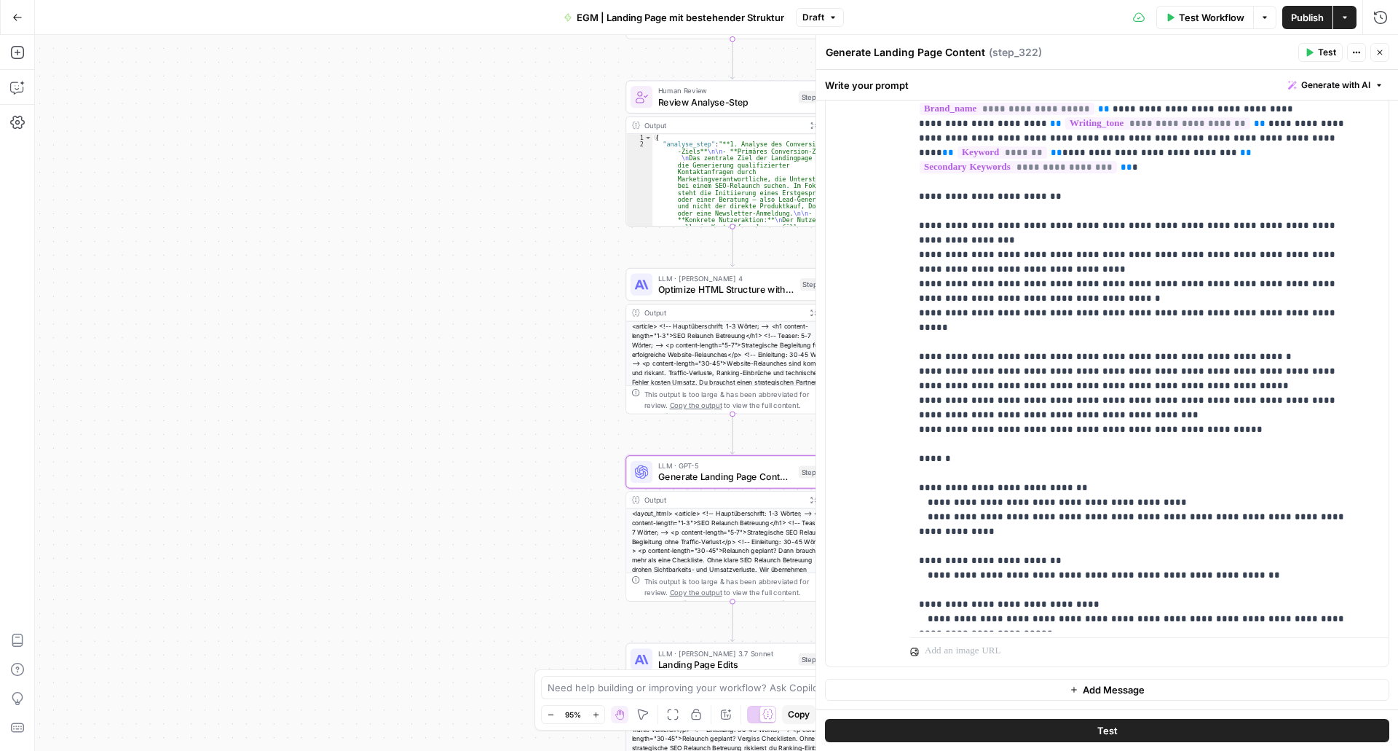
scroll to position [0, 0]
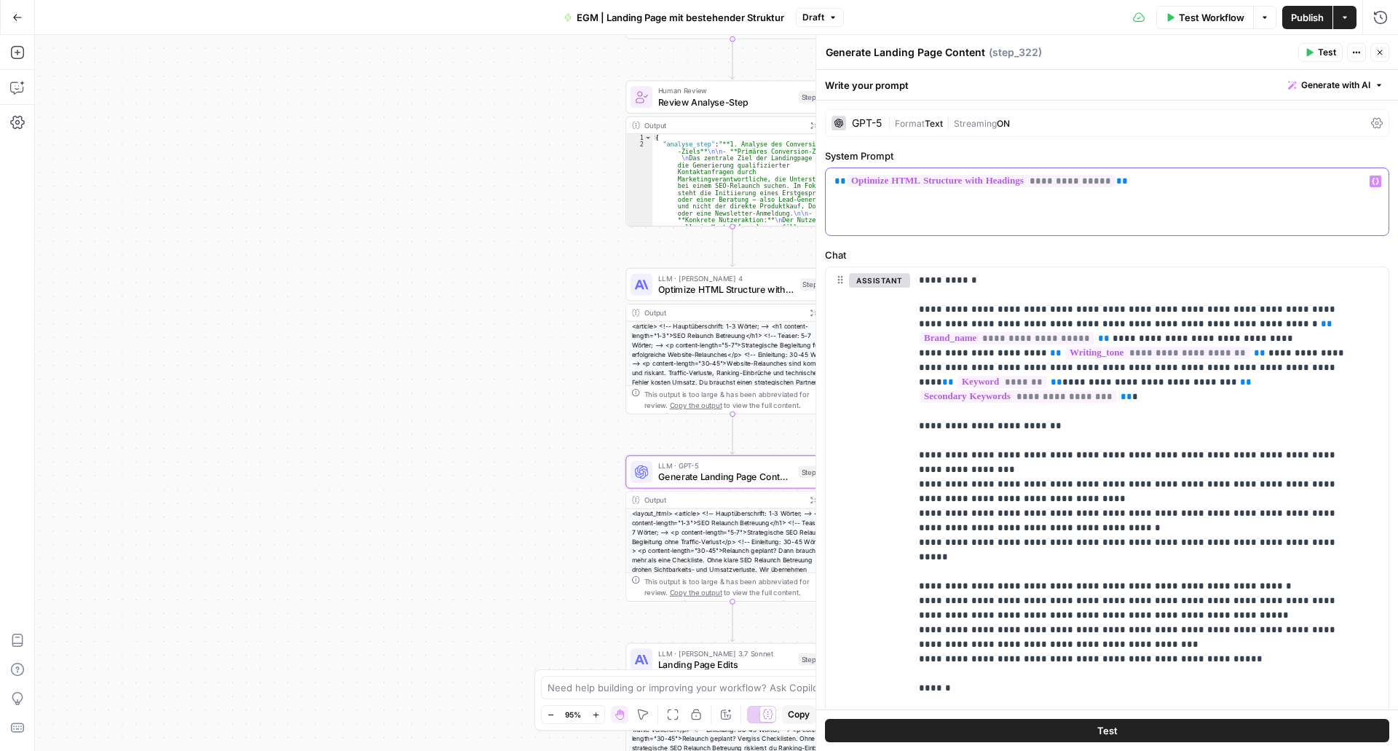
click at [831, 184] on div "**********" at bounding box center [1107, 201] width 563 height 67
paste div
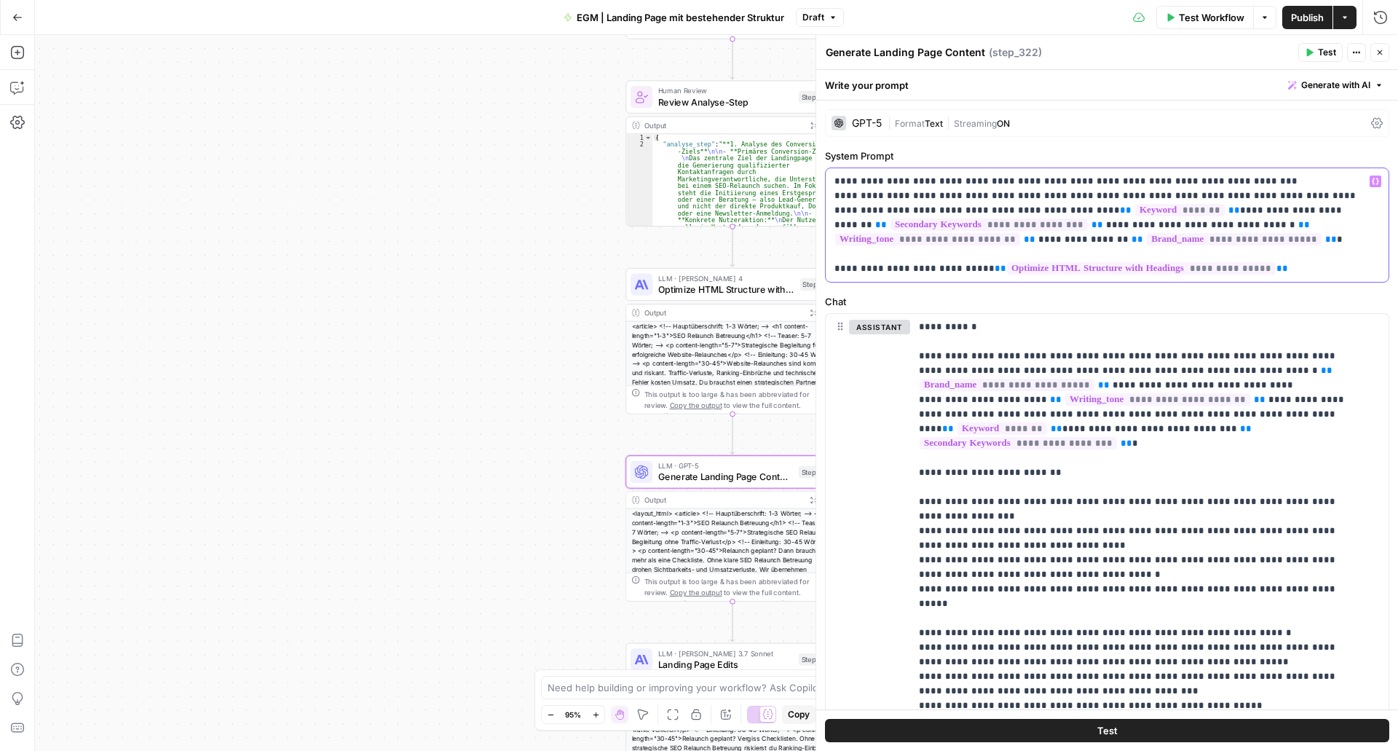
drag, startPoint x: 836, startPoint y: 194, endPoint x: 1318, endPoint y: 236, distance: 484.0
click at [1318, 236] on p "**********" at bounding box center [1102, 225] width 535 height 102
click at [1310, 253] on p "**********" at bounding box center [1102, 225] width 535 height 102
drag, startPoint x: 965, startPoint y: 196, endPoint x: 833, endPoint y: 194, distance: 132.6
click at [833, 194] on div "**********" at bounding box center [1107, 225] width 563 height 114
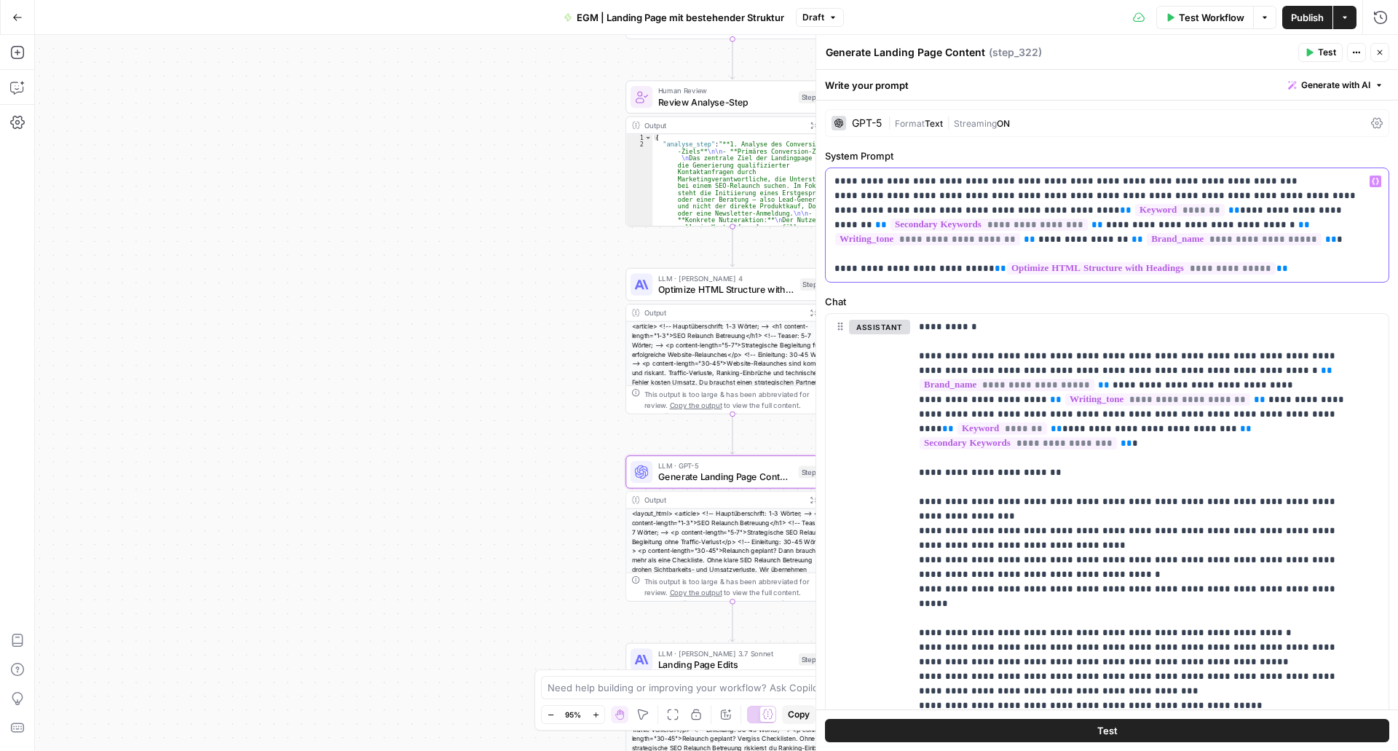
drag, startPoint x: 972, startPoint y: 210, endPoint x: 833, endPoint y: 198, distance: 140.4
click at [833, 198] on div "**********" at bounding box center [1107, 225] width 563 height 114
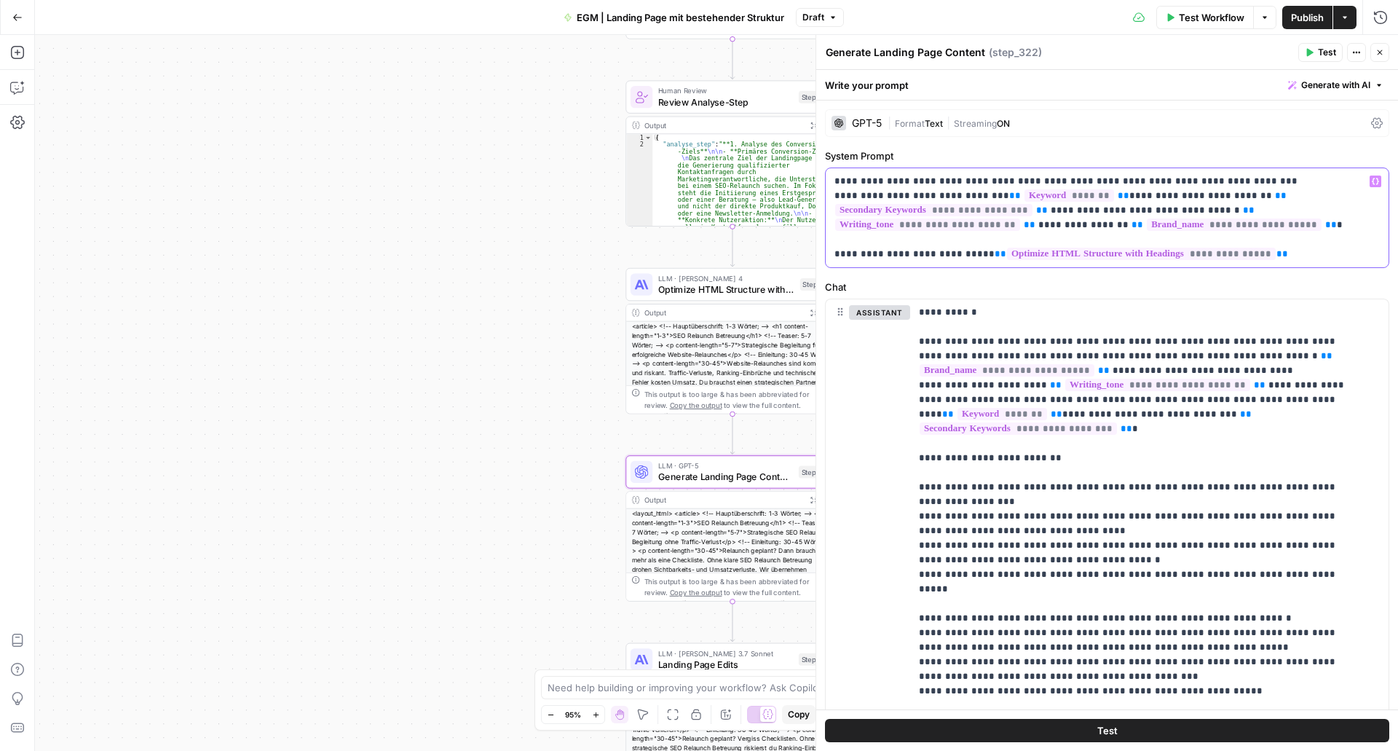
click at [1171, 197] on p "**********" at bounding box center [1102, 217] width 535 height 87
click at [1085, 210] on p "**********" at bounding box center [1102, 217] width 535 height 87
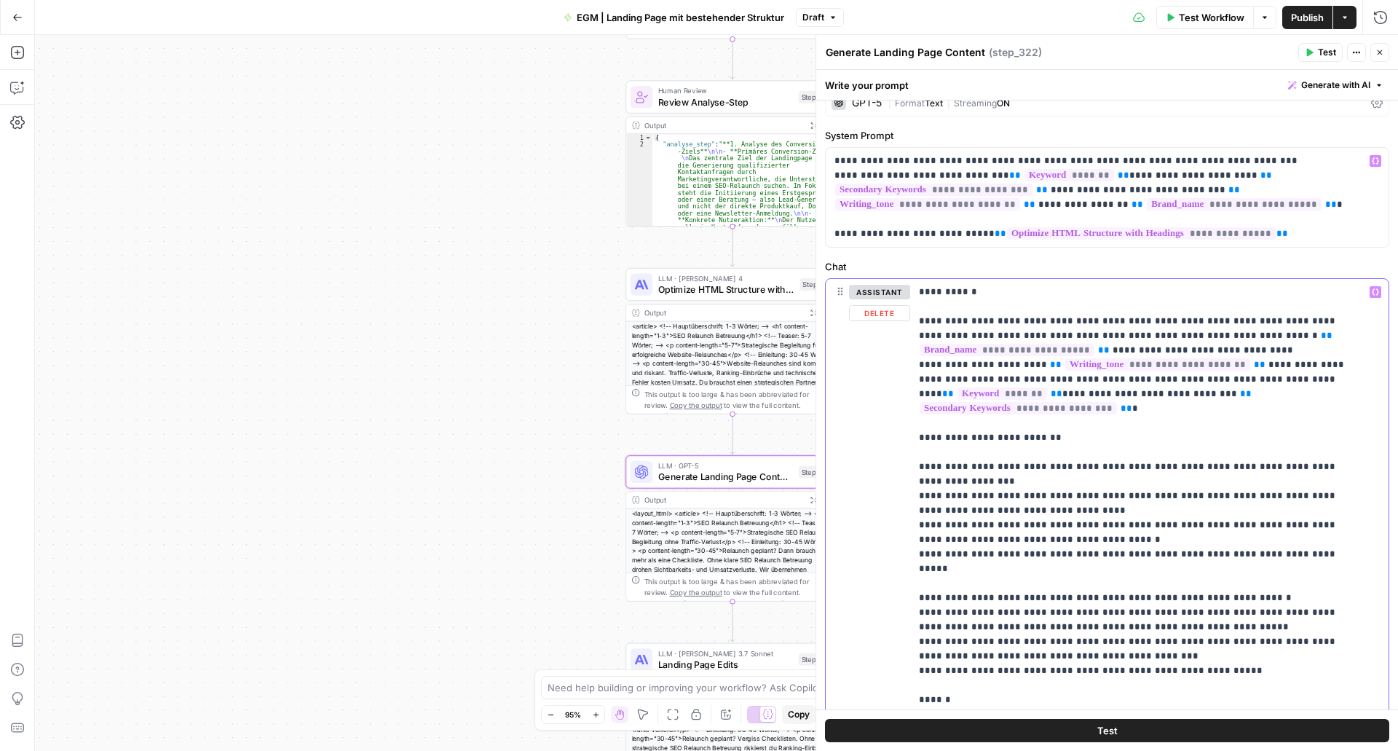
drag, startPoint x: 990, startPoint y: 294, endPoint x: 921, endPoint y: 287, distance: 69.5
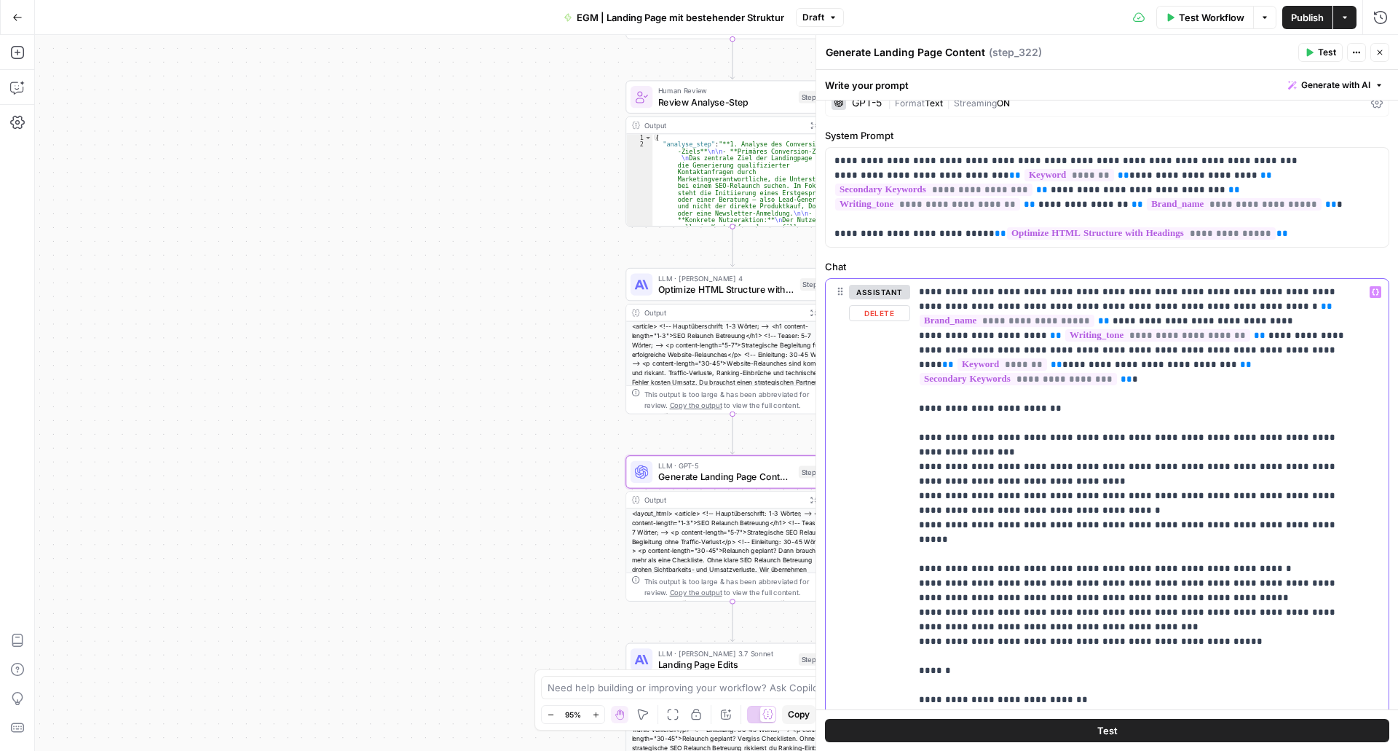
drag, startPoint x: 967, startPoint y: 536, endPoint x: 921, endPoint y: 539, distance: 46.0
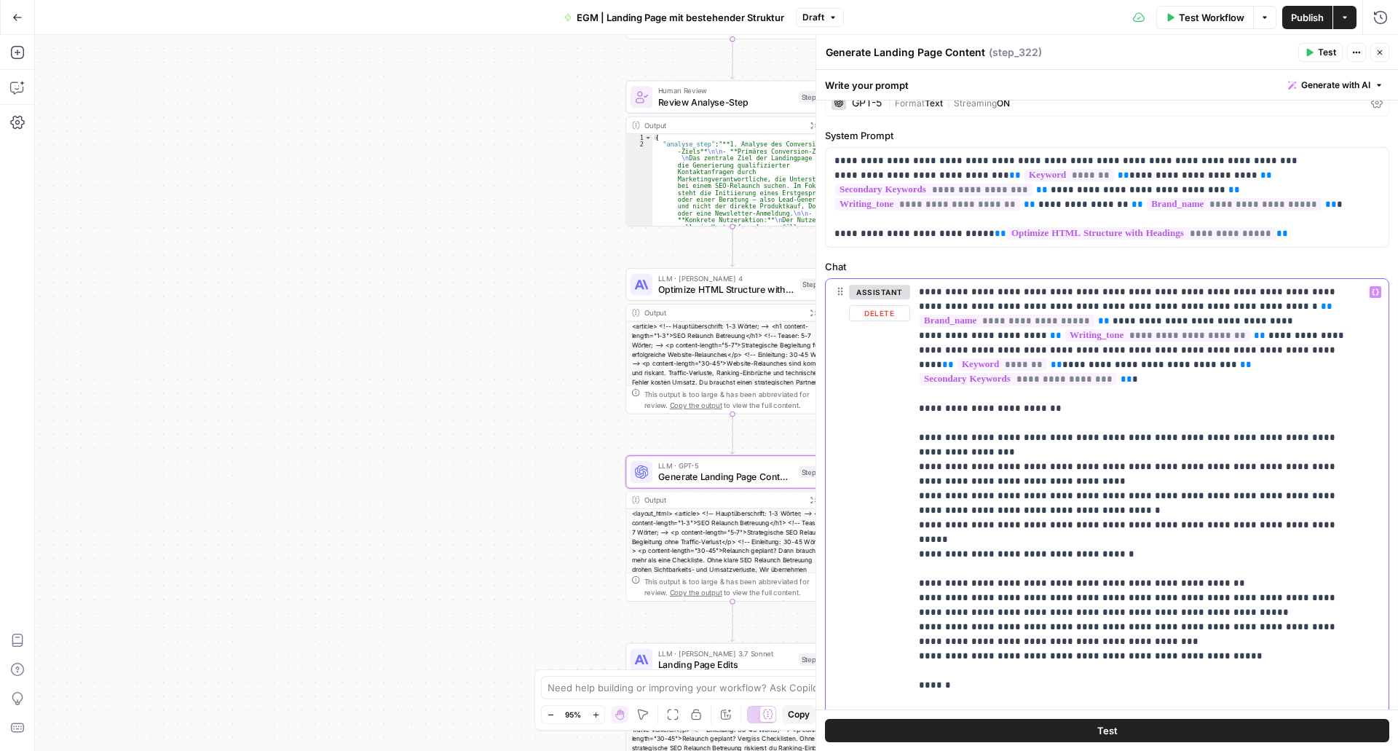
drag, startPoint x: 1114, startPoint y: 535, endPoint x: 926, endPoint y: 532, distance: 187.2
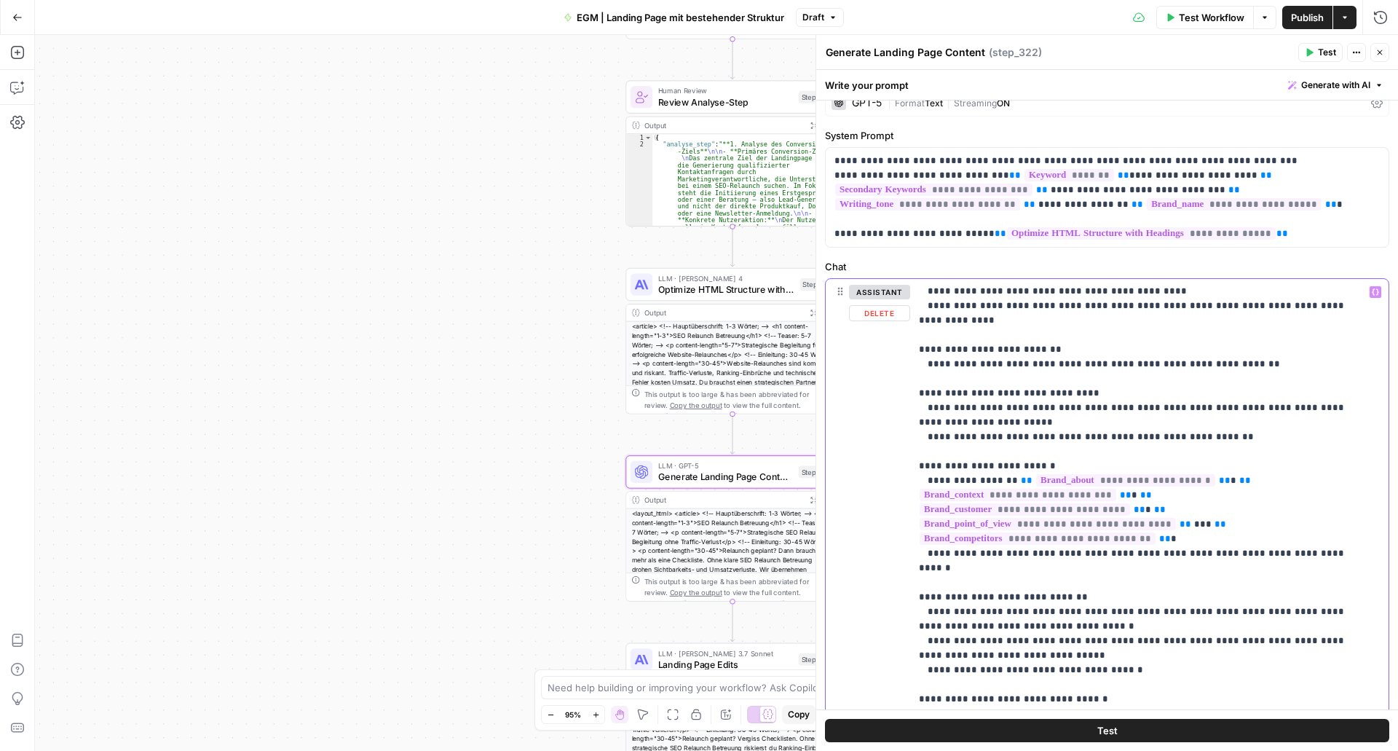
scroll to position [441, 0]
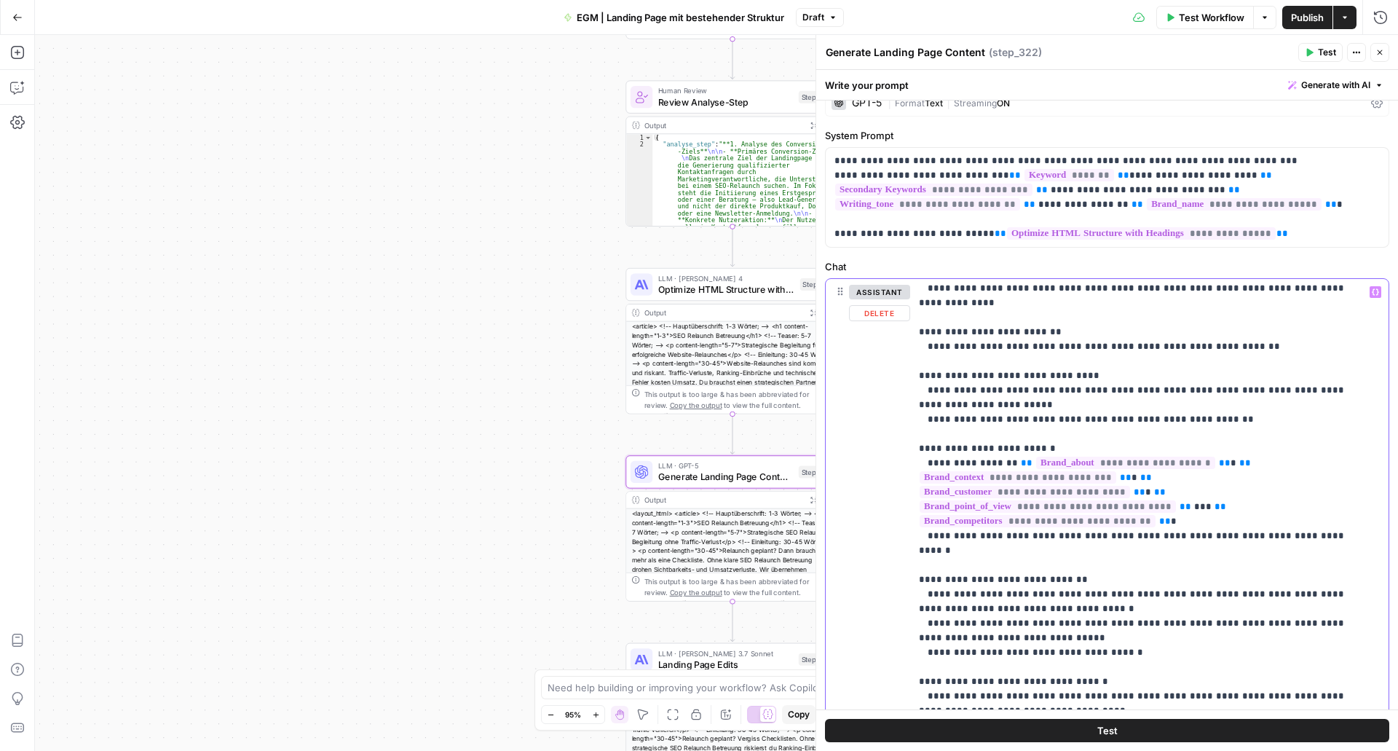
click at [1117, 581] on p "**********" at bounding box center [1138, 521] width 439 height 1355
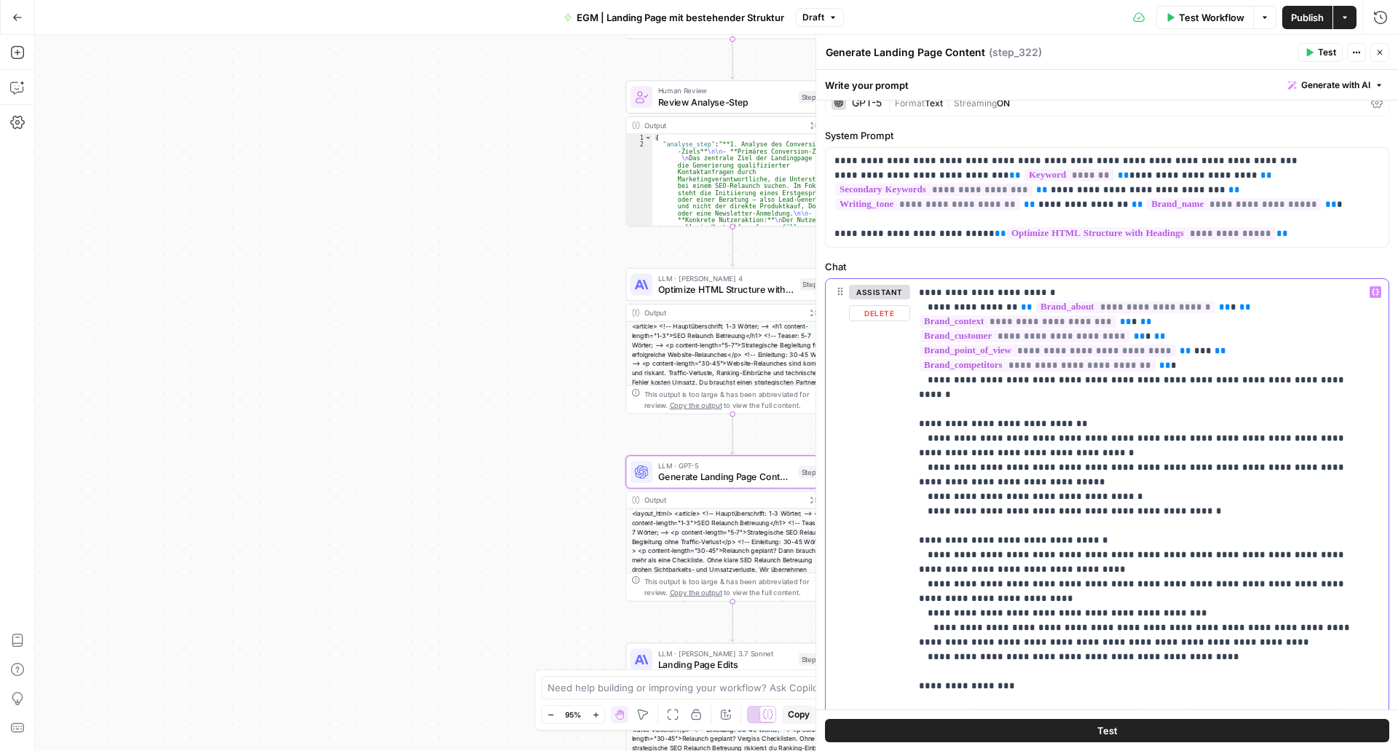
scroll to position [597, 0]
drag, startPoint x: 955, startPoint y: 572, endPoint x: 1320, endPoint y: 547, distance: 365.7
click at [1320, 547] on p "**********" at bounding box center [1138, 372] width 439 height 1369
drag, startPoint x: 955, startPoint y: 567, endPoint x: 1071, endPoint y: 564, distance: 115.8
click at [1071, 564] on p "**********" at bounding box center [1138, 372] width 439 height 1369
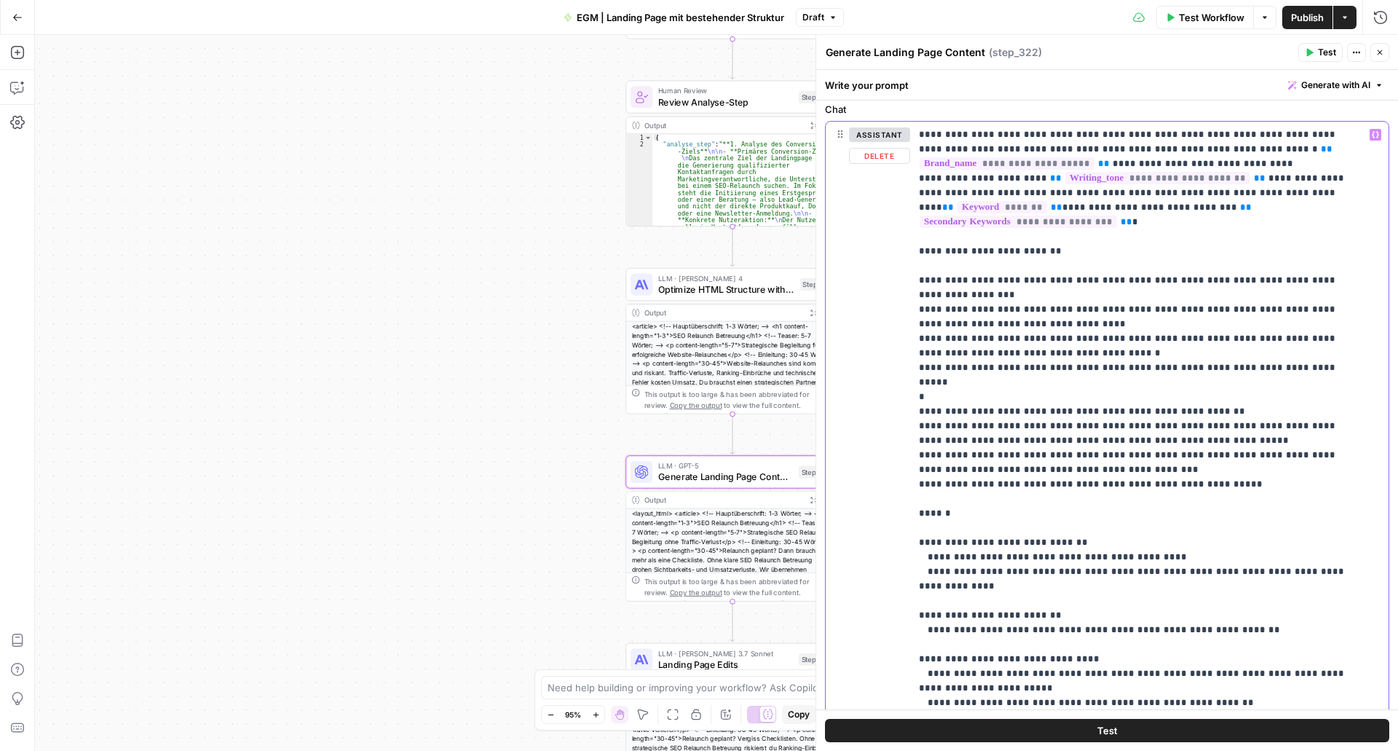
scroll to position [176, 0]
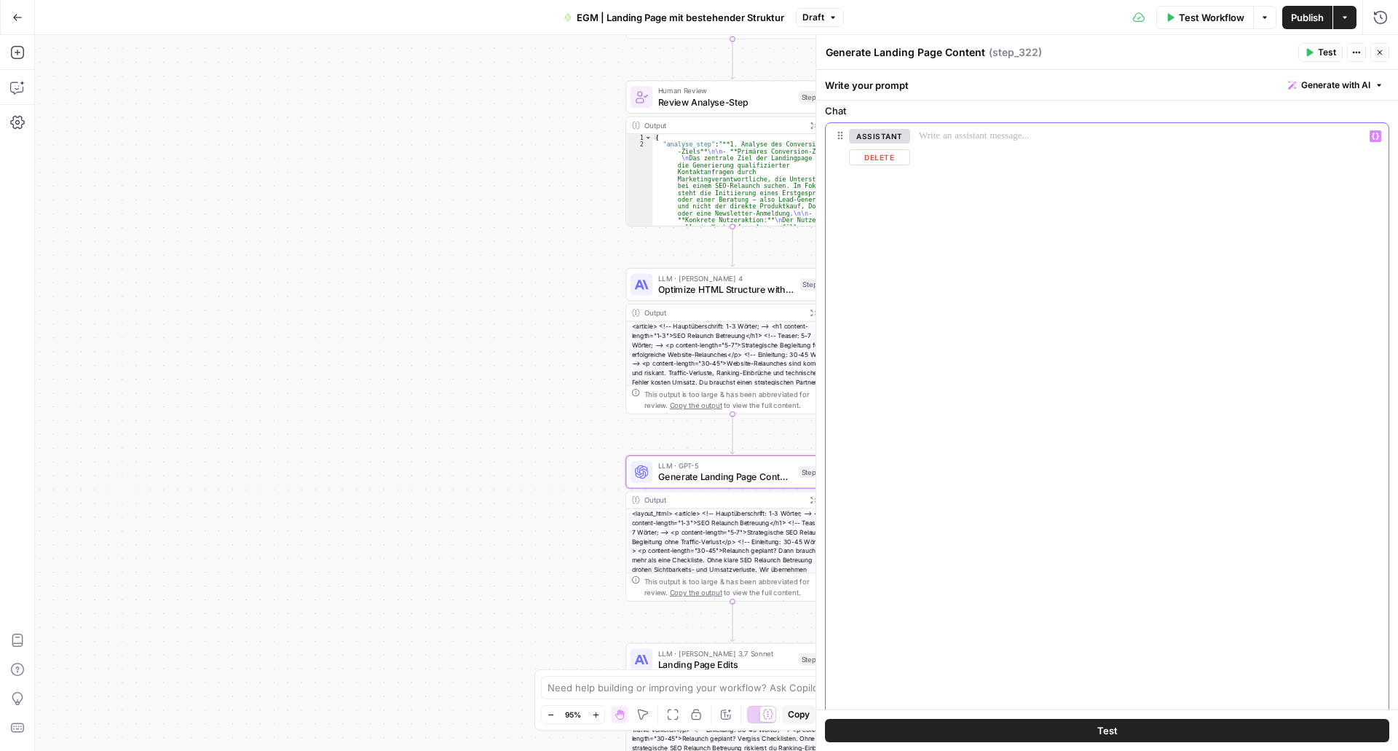
scroll to position [0, 0]
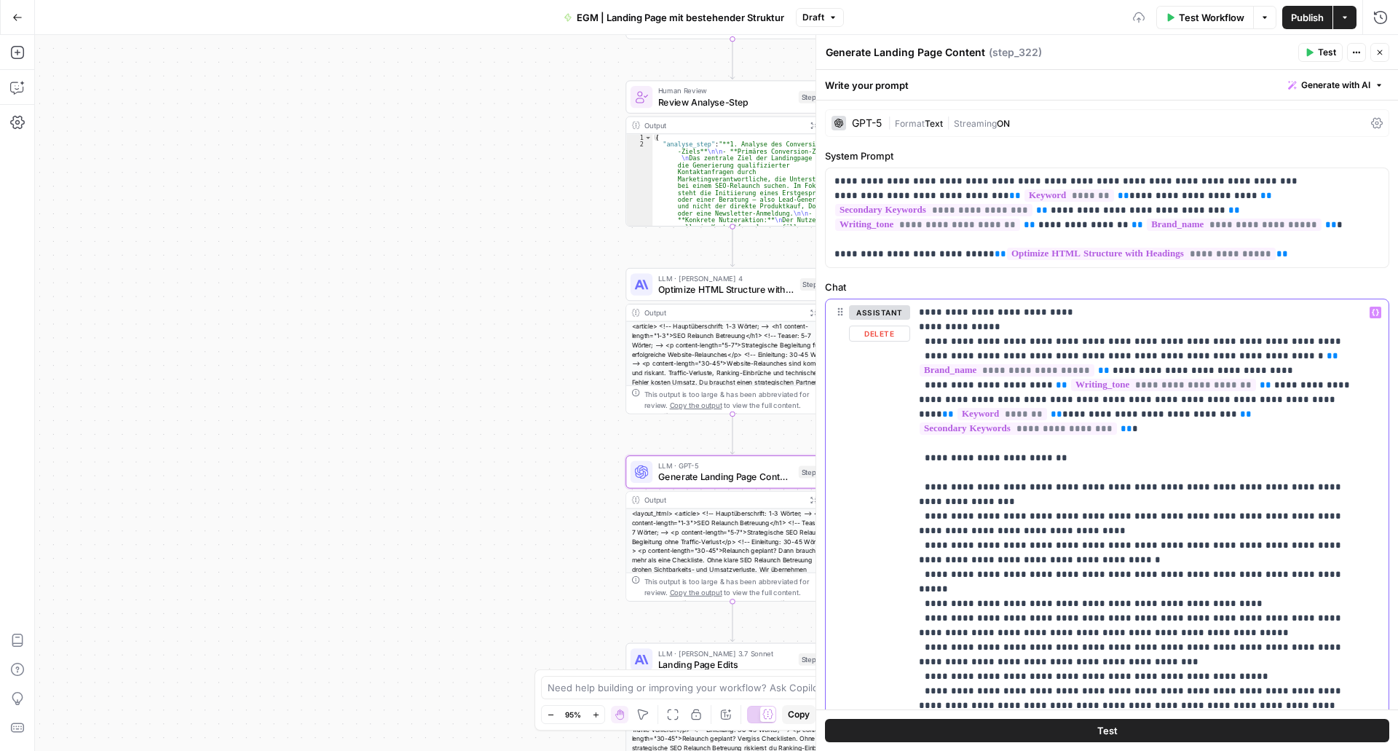
drag, startPoint x: 986, startPoint y: 326, endPoint x: 918, endPoint y: 313, distance: 69.7
click at [918, 313] on div "**********" at bounding box center [1144, 596] width 468 height 594
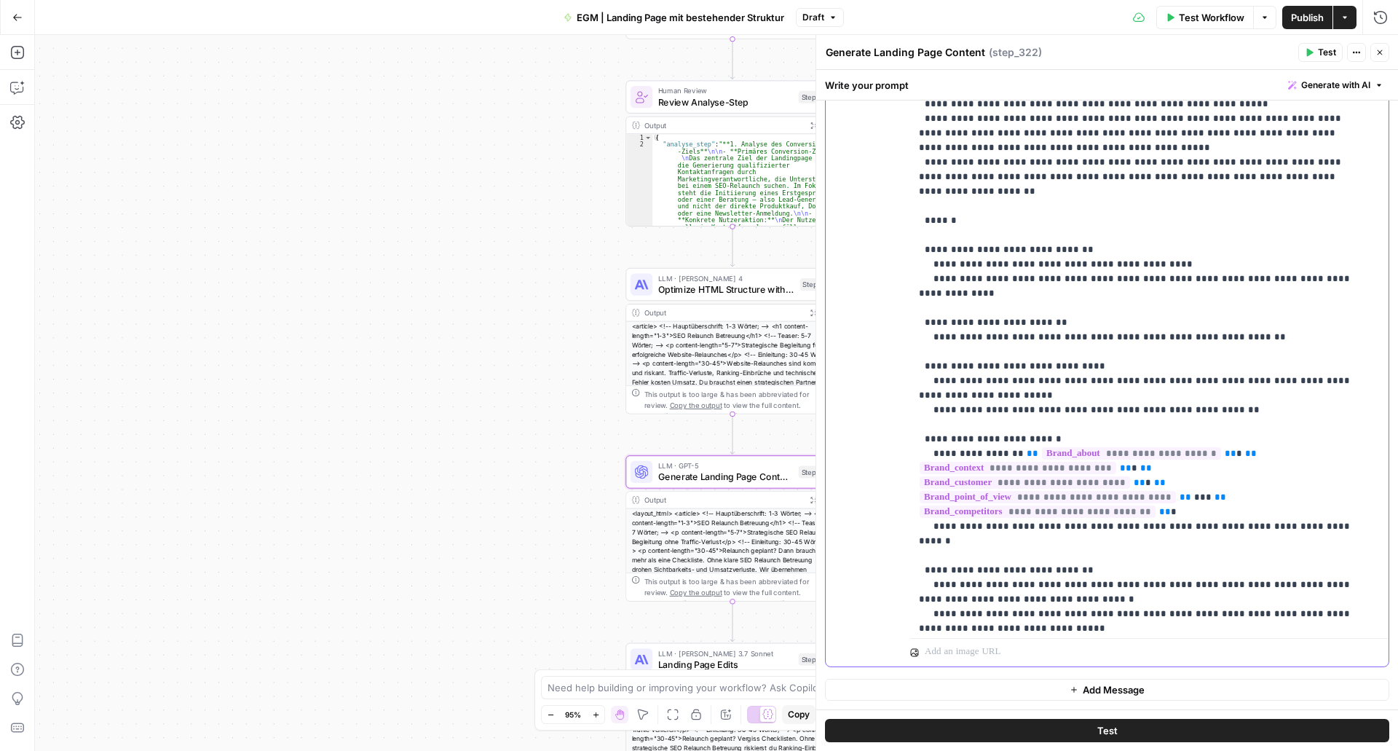
scroll to position [246, 0]
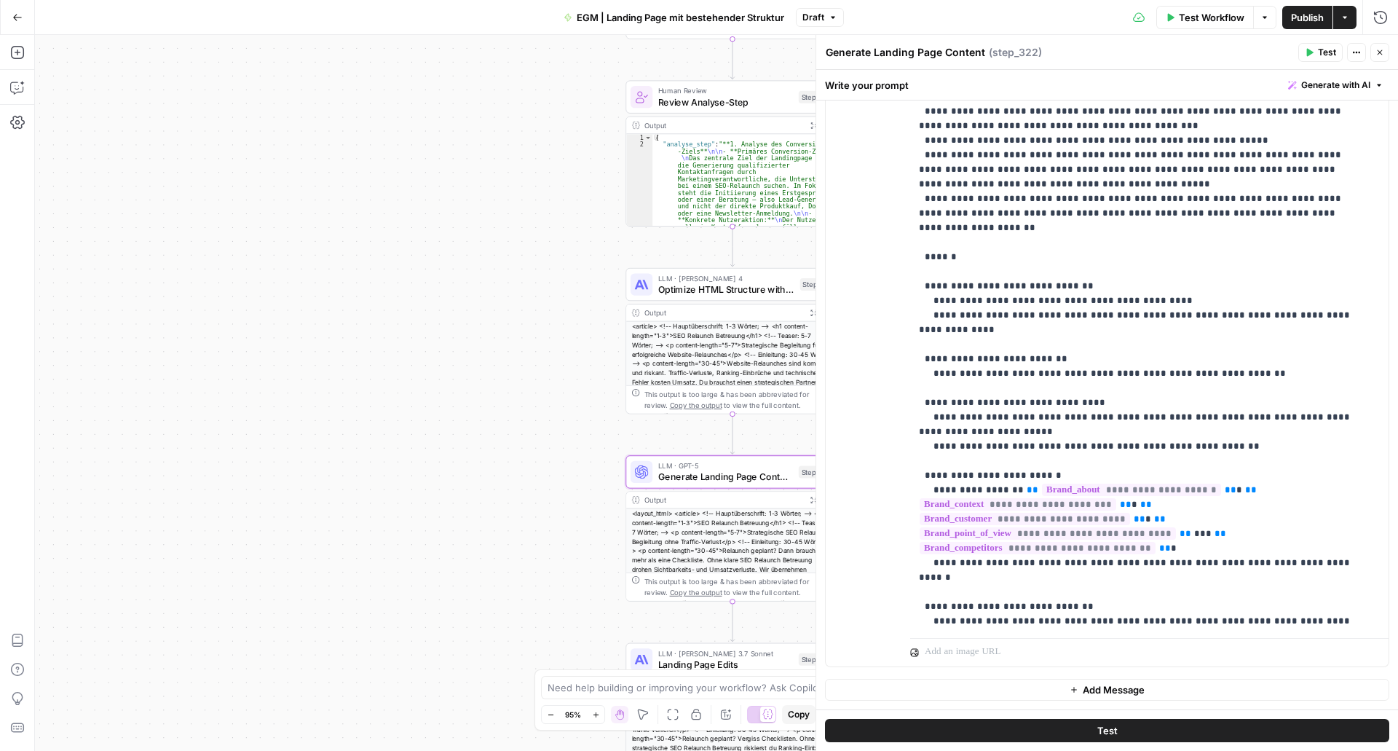
click at [1326, 53] on span "Test" at bounding box center [1327, 52] width 18 height 13
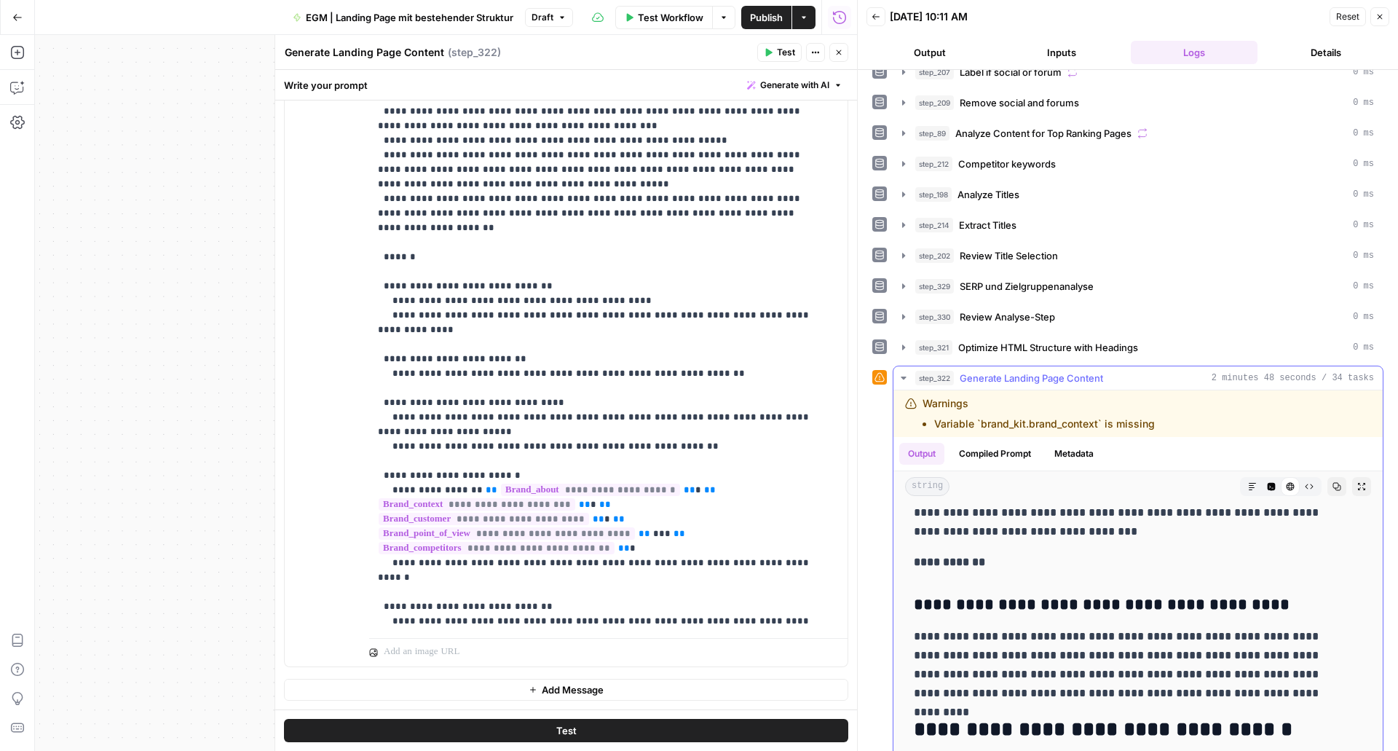
scroll to position [550, 0]
click at [645, 484] on span "**********" at bounding box center [590, 490] width 179 height 12
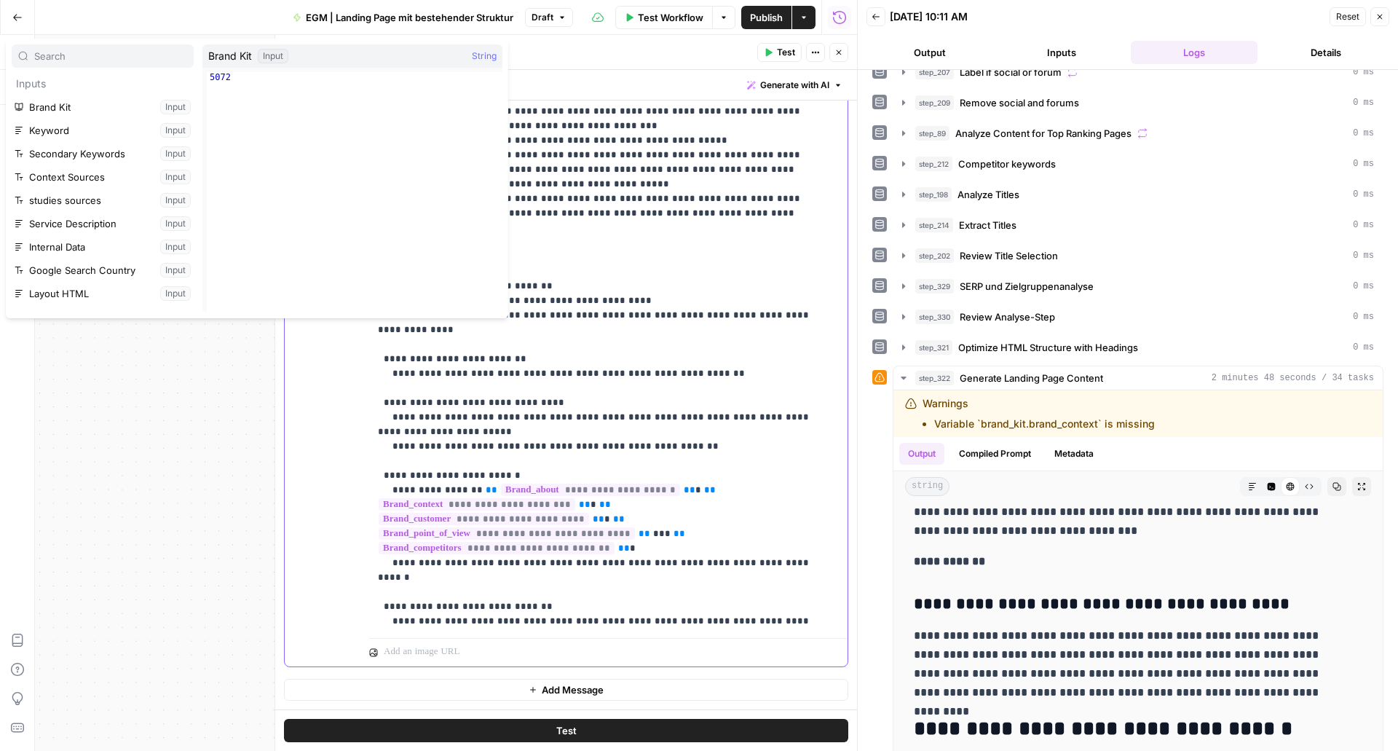
click at [642, 431] on p "**********" at bounding box center [597, 548] width 439 height 1500
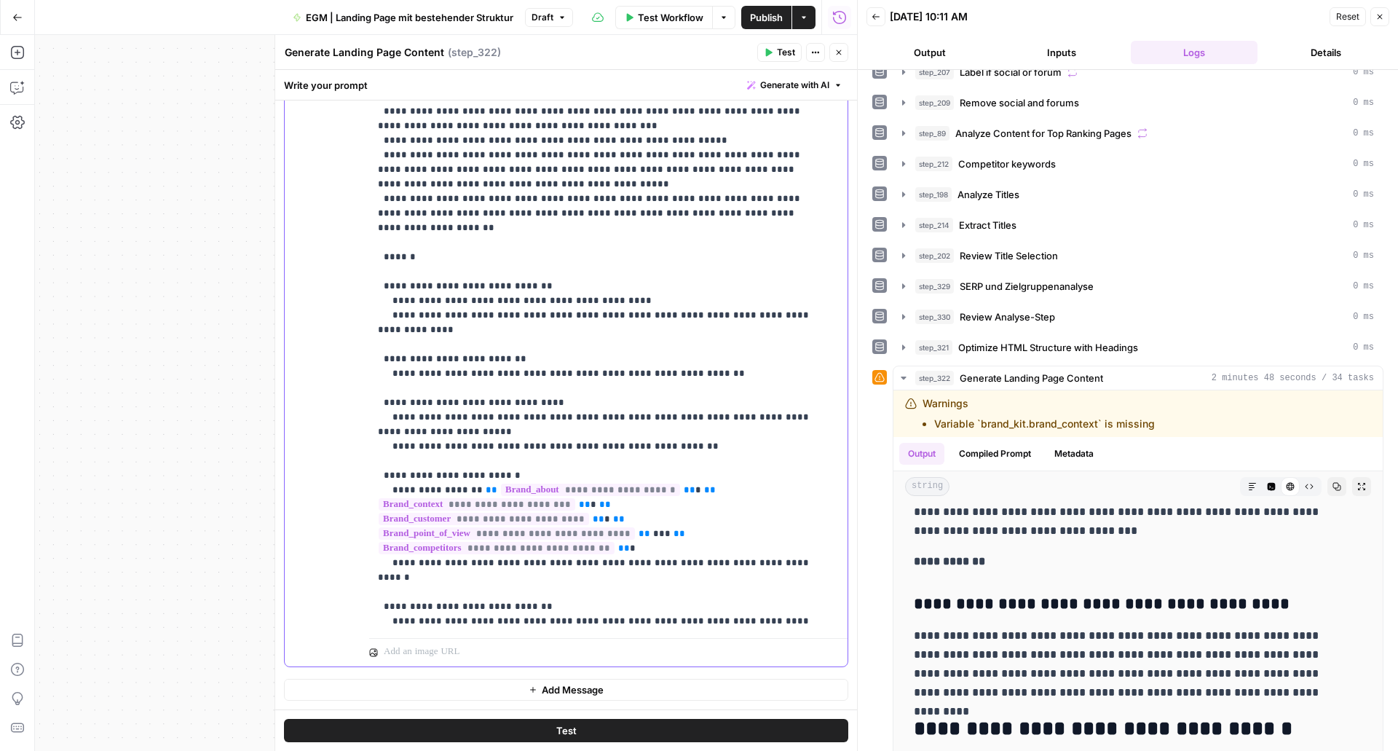
scroll to position [0, 0]
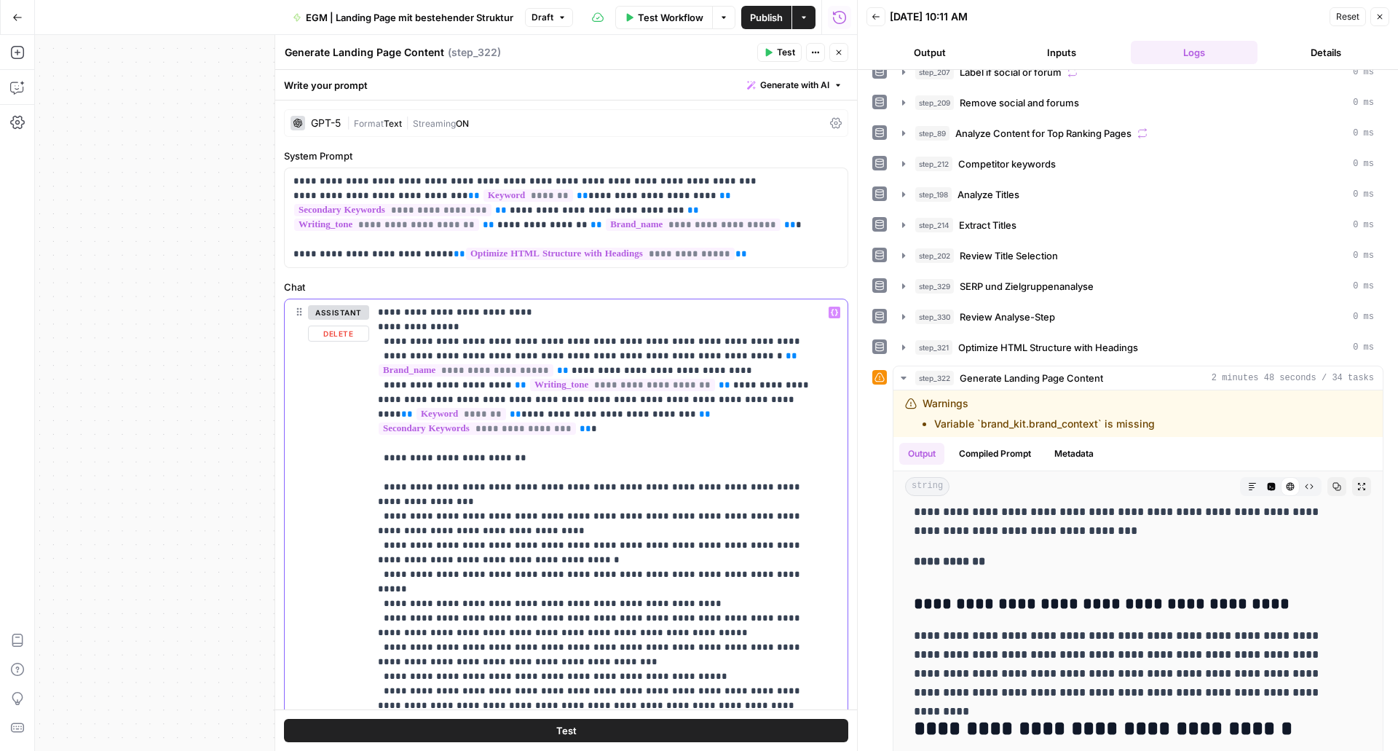
drag, startPoint x: 448, startPoint y: 323, endPoint x: 378, endPoint y: 314, distance: 70.6
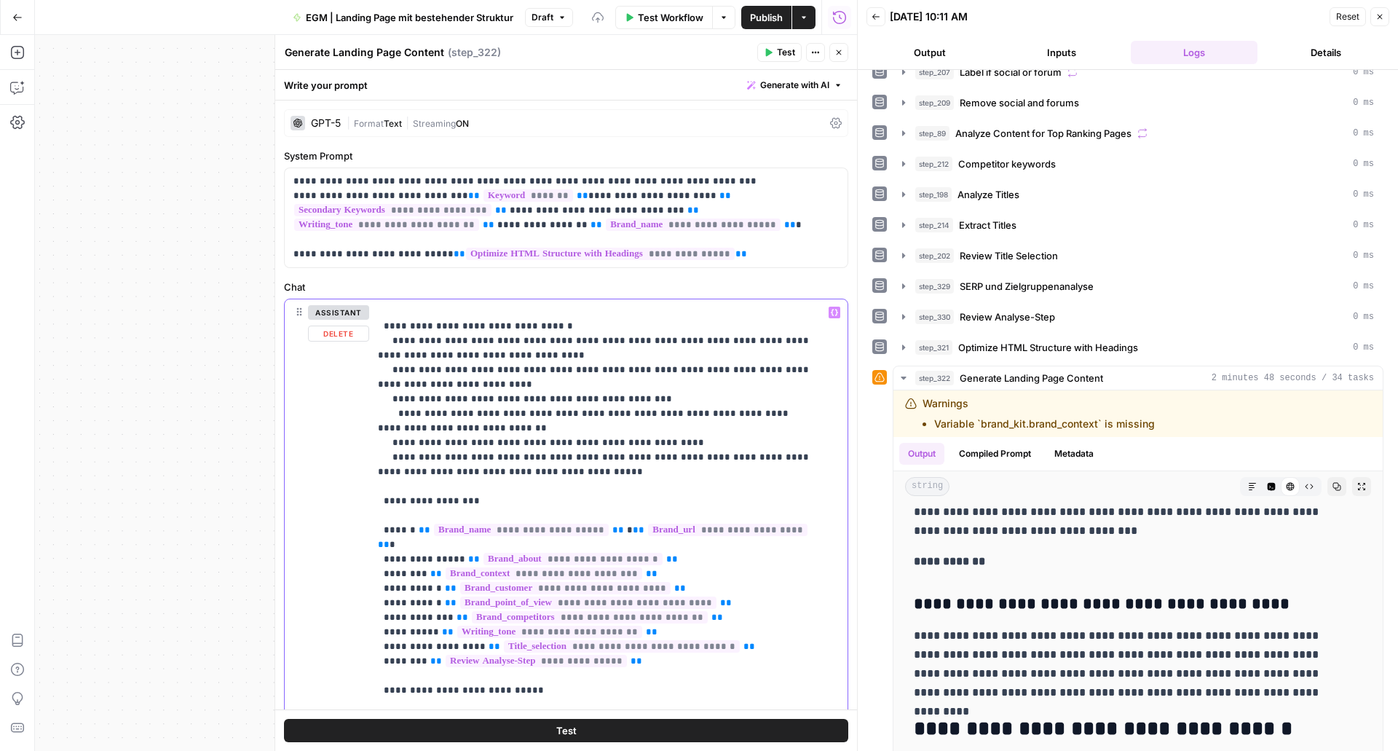
scroll to position [261, 0]
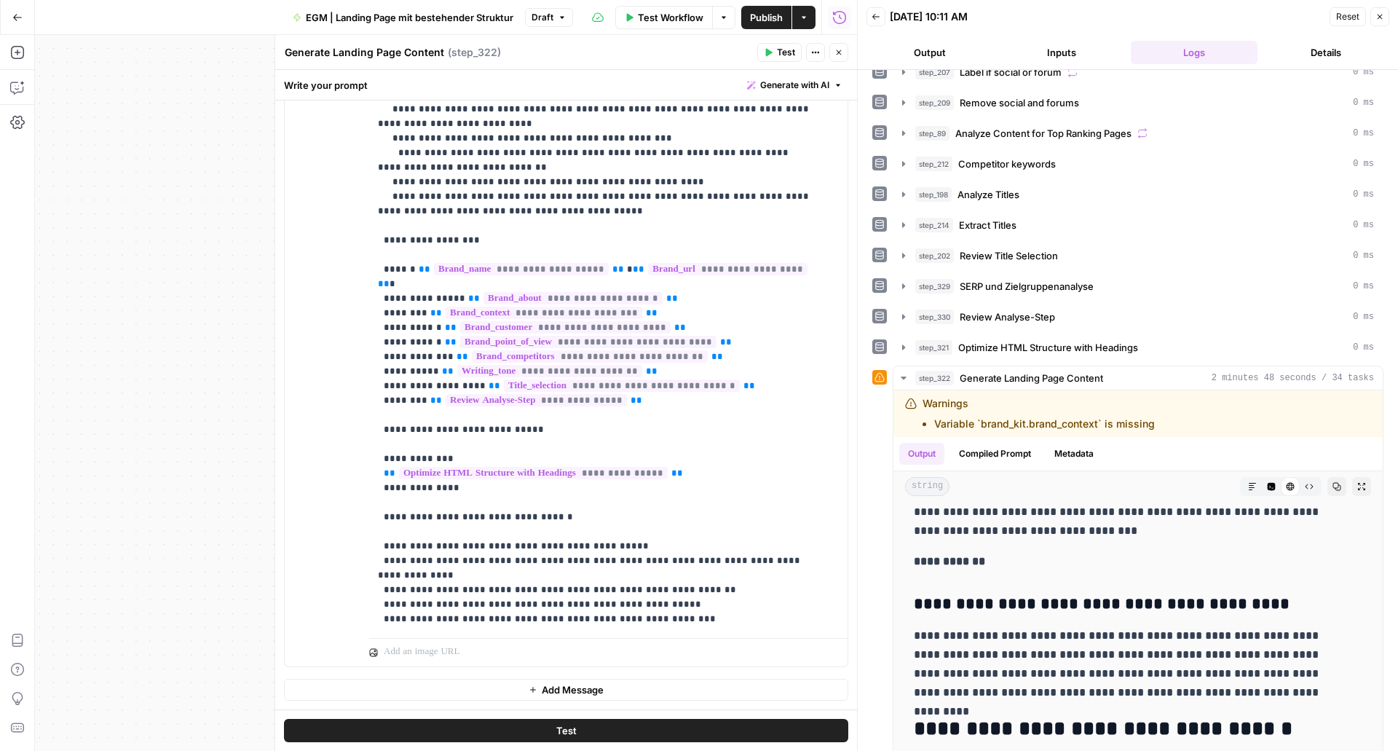
click at [774, 54] on button "Test" at bounding box center [779, 52] width 44 height 19
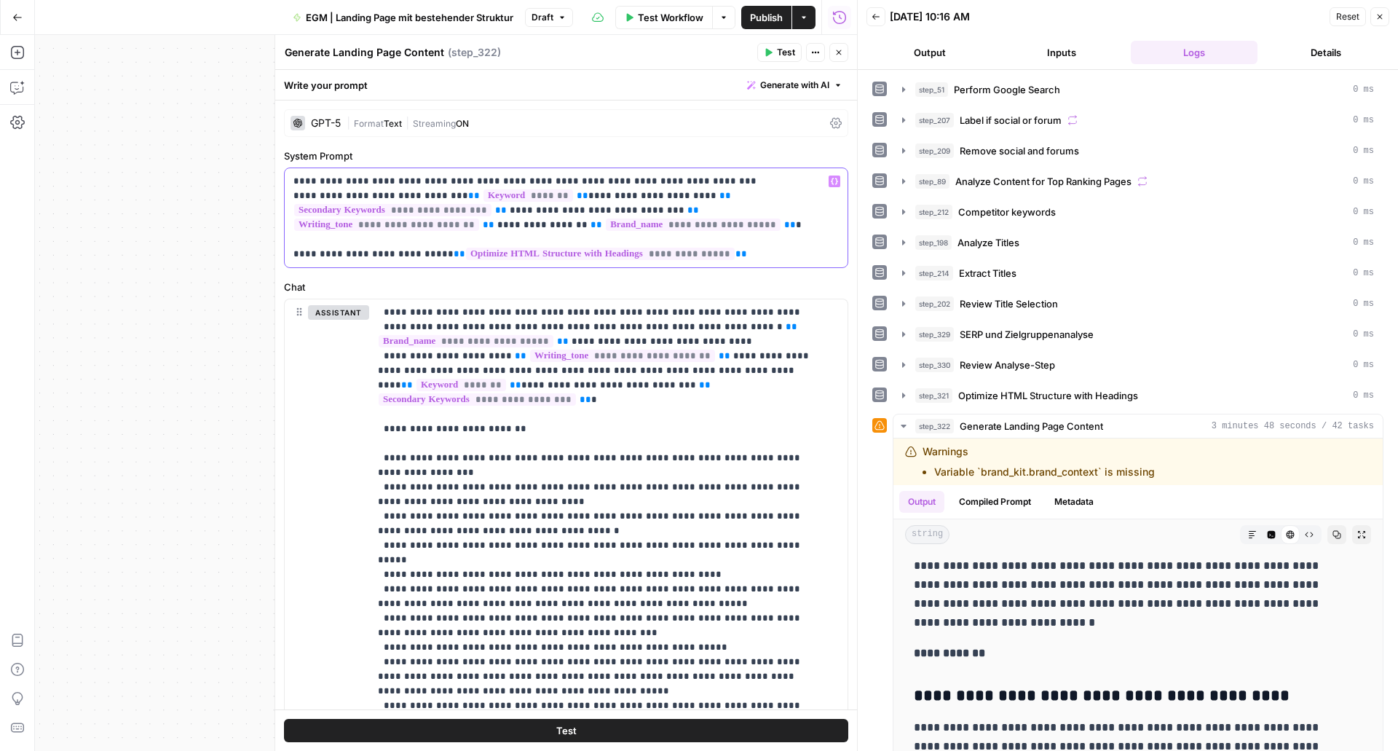
click at [591, 227] on p "**********" at bounding box center [561, 217] width 535 height 87
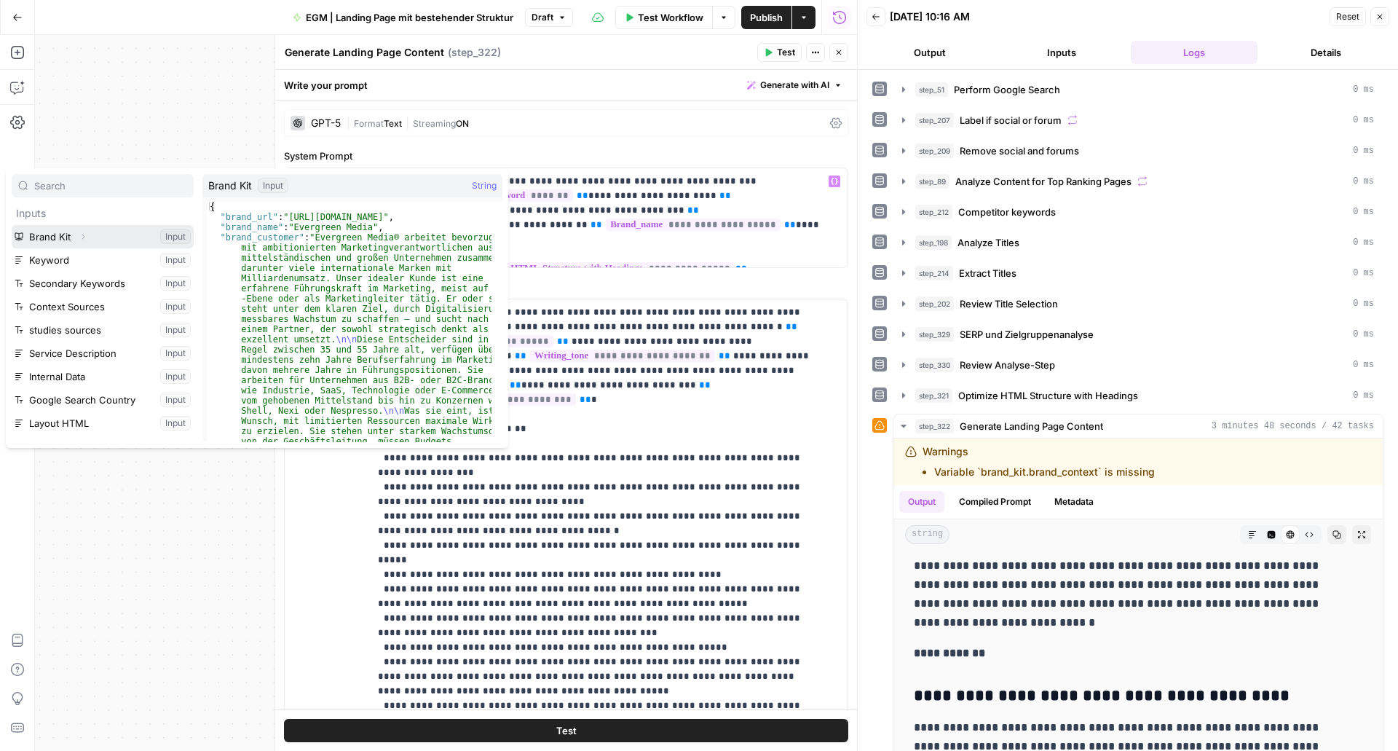
click at [79, 236] on icon "button" at bounding box center [83, 236] width 9 height 9
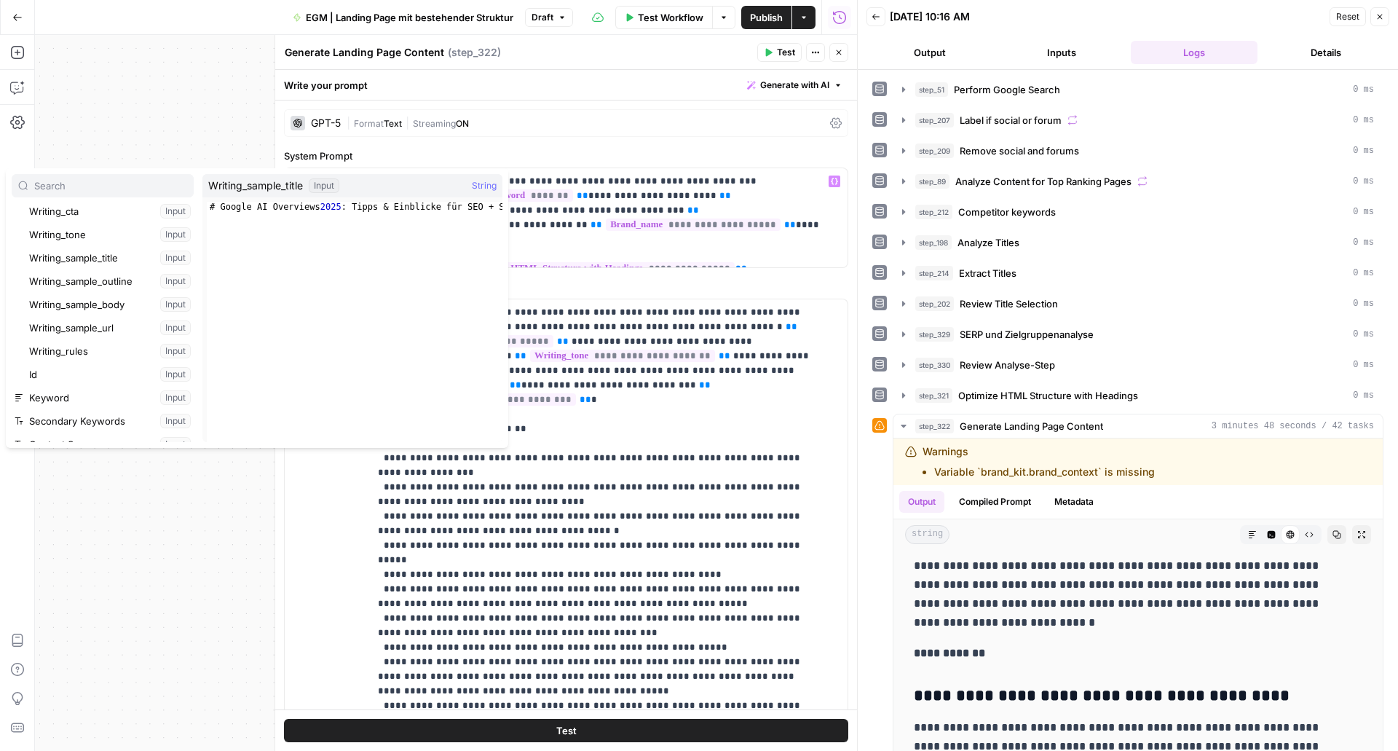
scroll to position [265, 0]
click at [688, 224] on p "**********" at bounding box center [561, 217] width 535 height 87
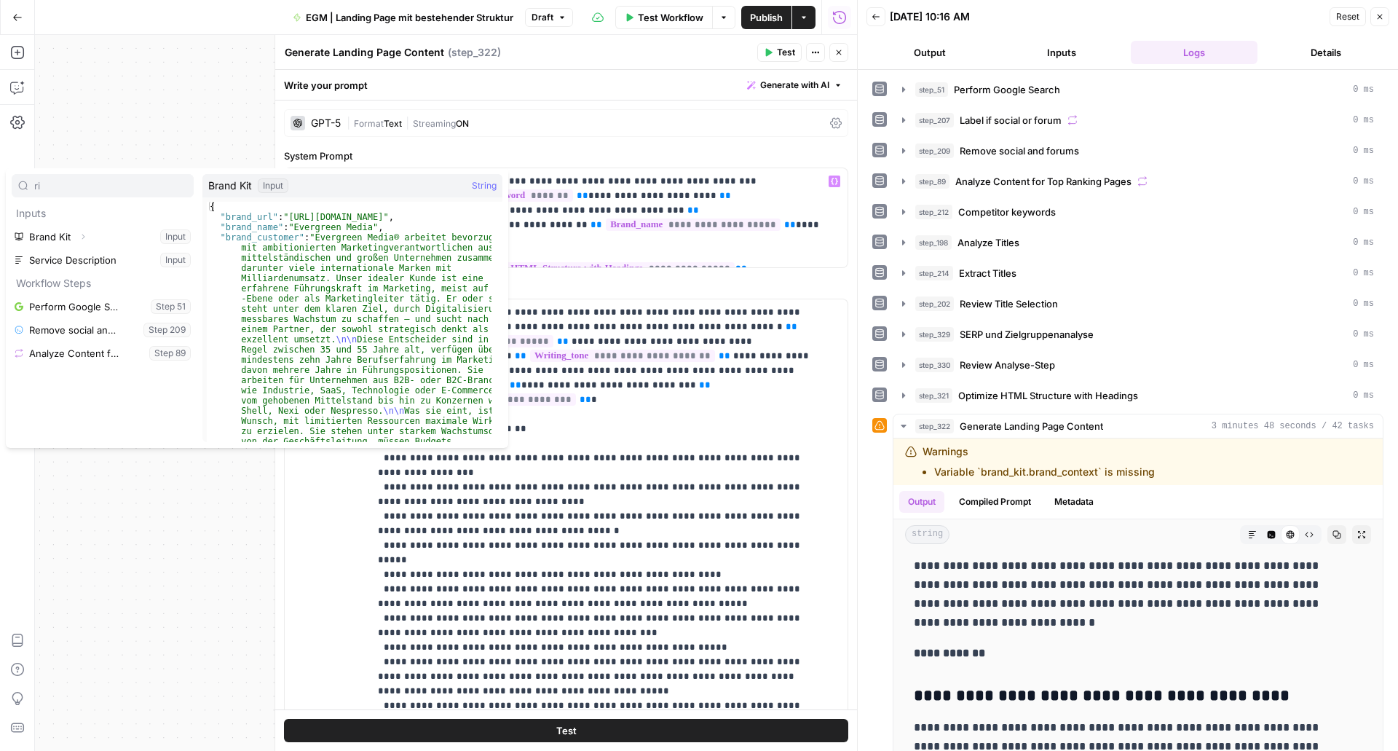
type input "r"
type input "wri"
click at [693, 230] on p "**********" at bounding box center [561, 217] width 535 height 87
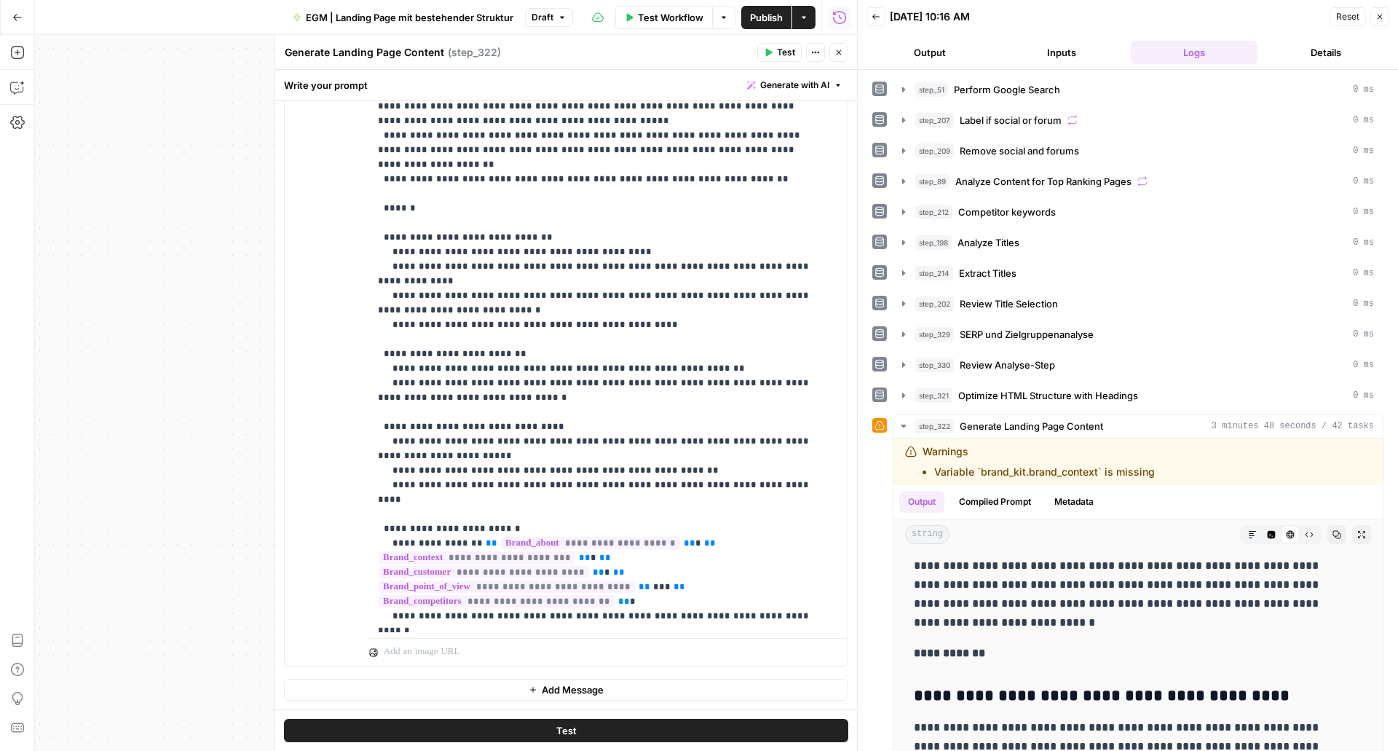
scroll to position [0, 0]
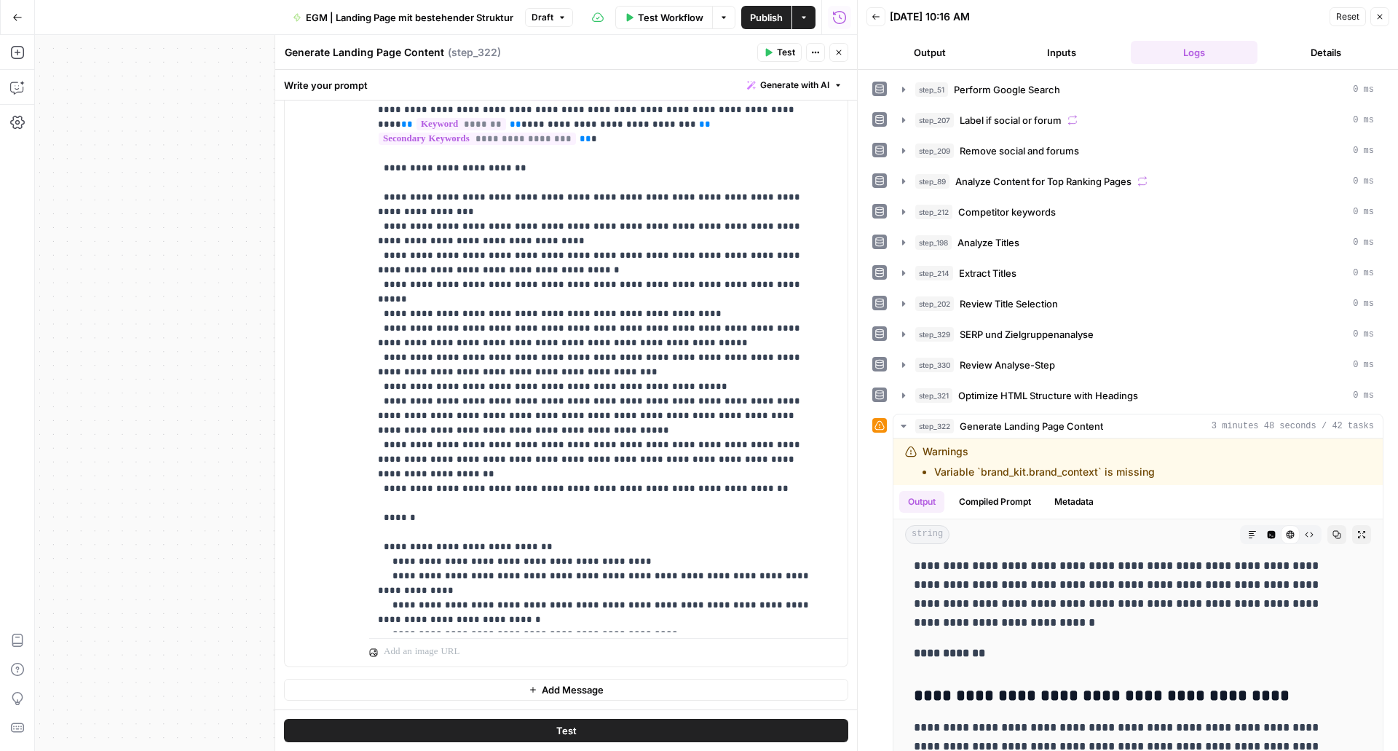
click at [778, 60] on button "Test" at bounding box center [779, 52] width 44 height 19
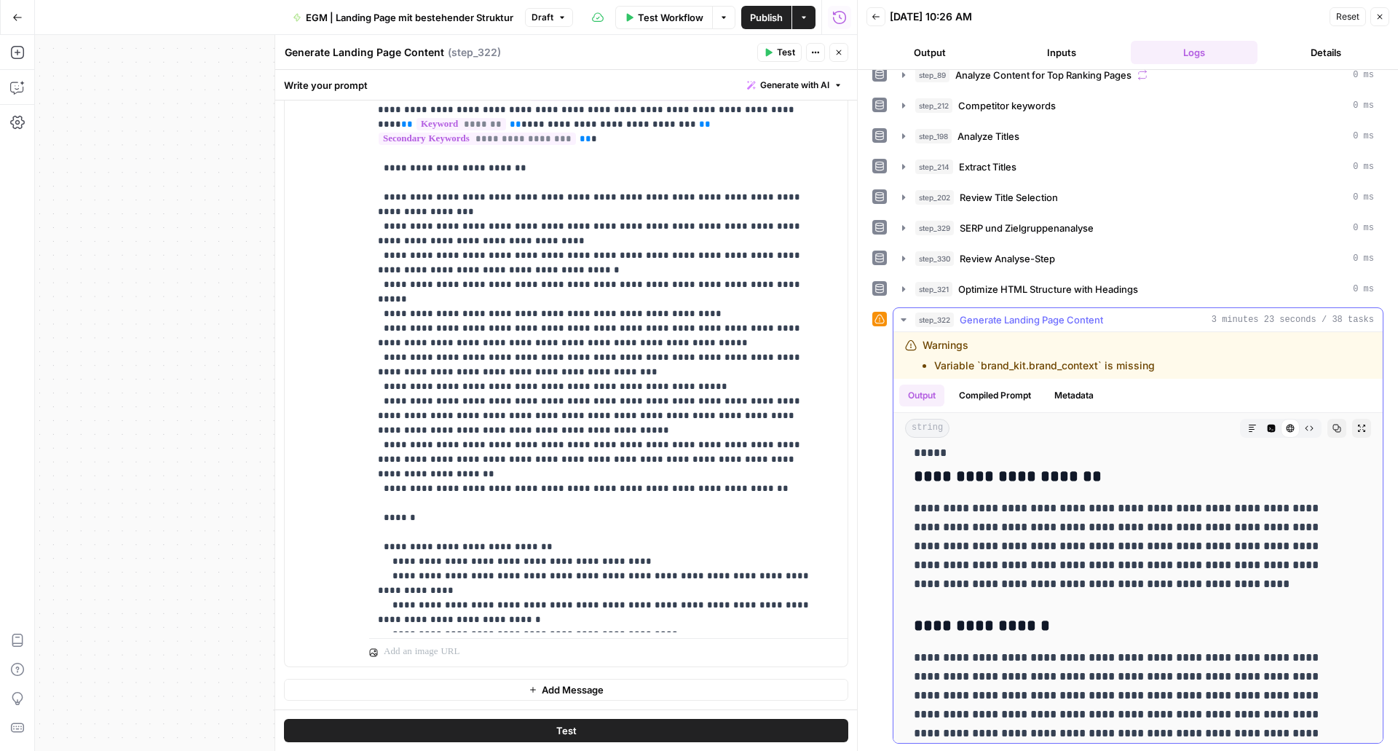
scroll to position [2653, 0]
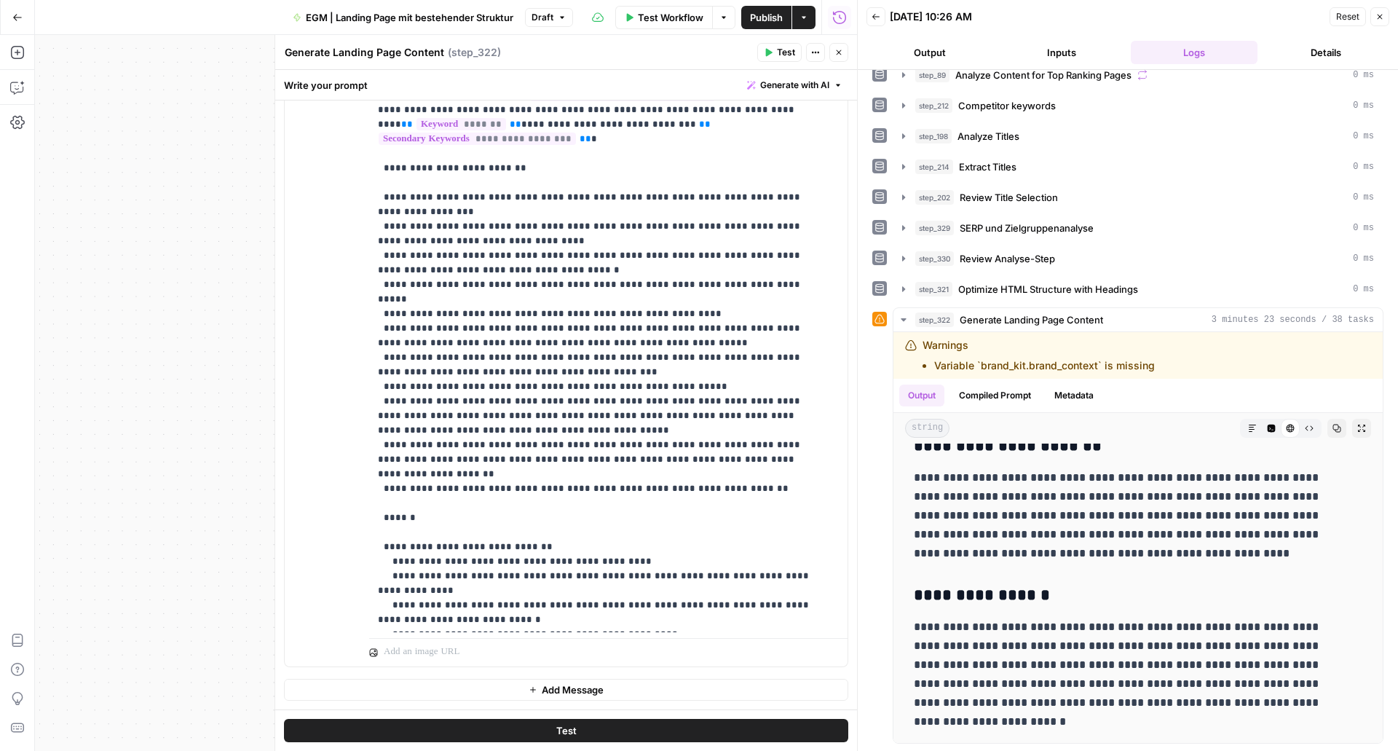
click at [841, 58] on button "Close" at bounding box center [839, 52] width 19 height 19
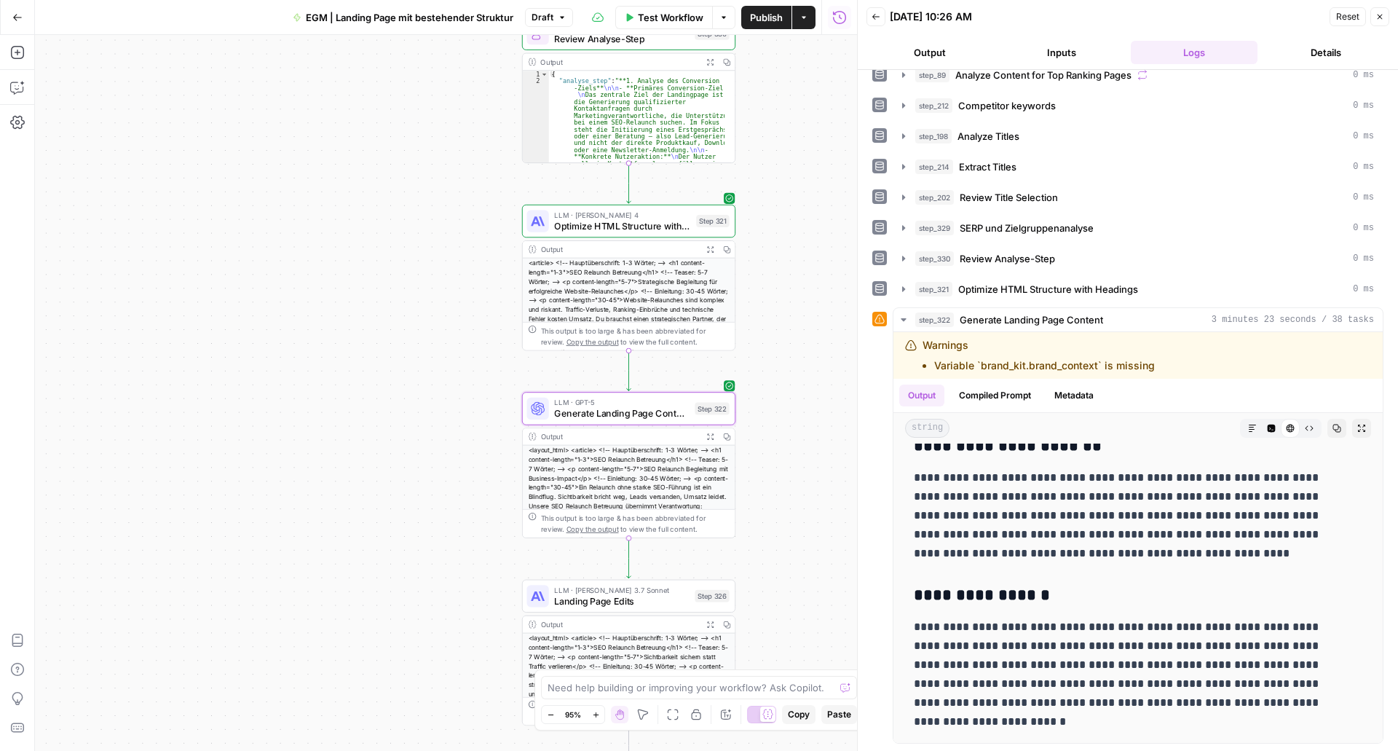
click at [576, 424] on div "LLM · GPT-5 Generate Landing Page Content Step 322 Copy step Delete step Add No…" at bounding box center [628, 408] width 213 height 33
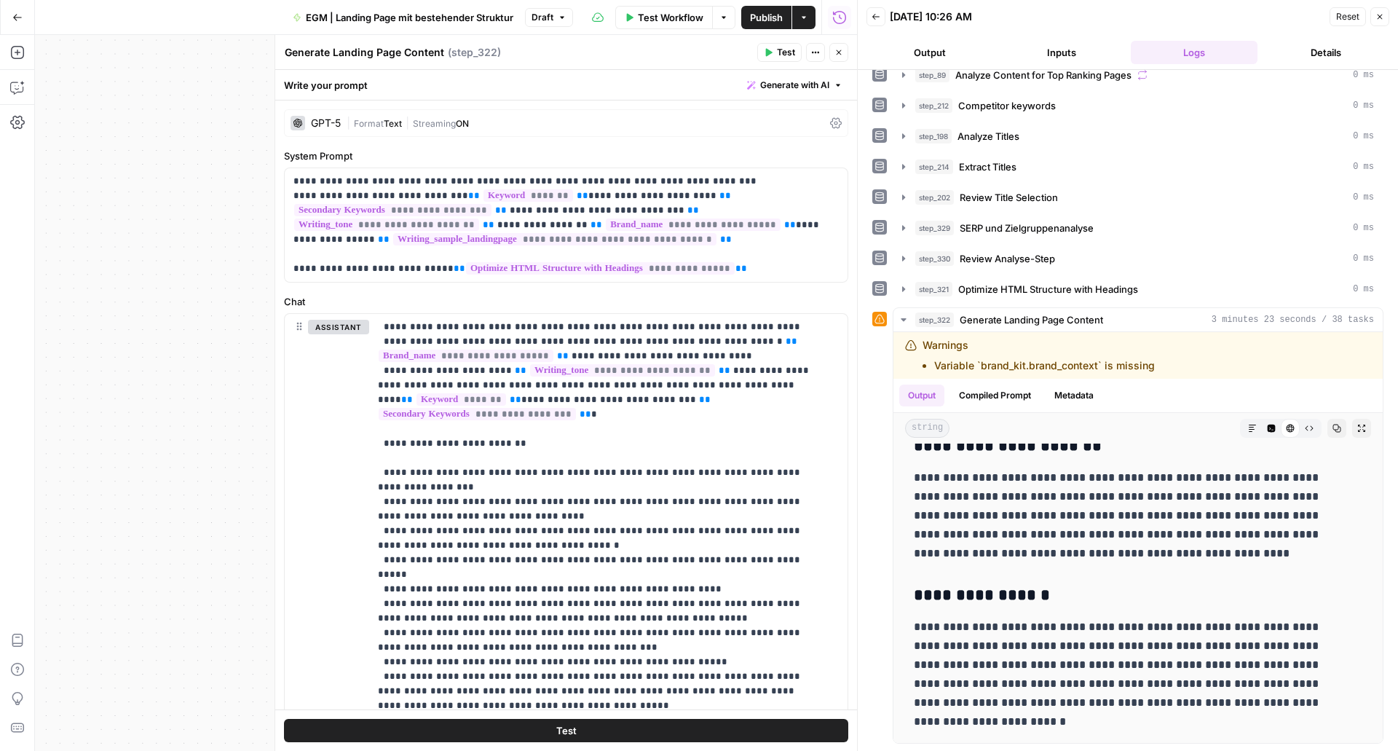
click at [846, 55] on button "Close" at bounding box center [839, 52] width 19 height 19
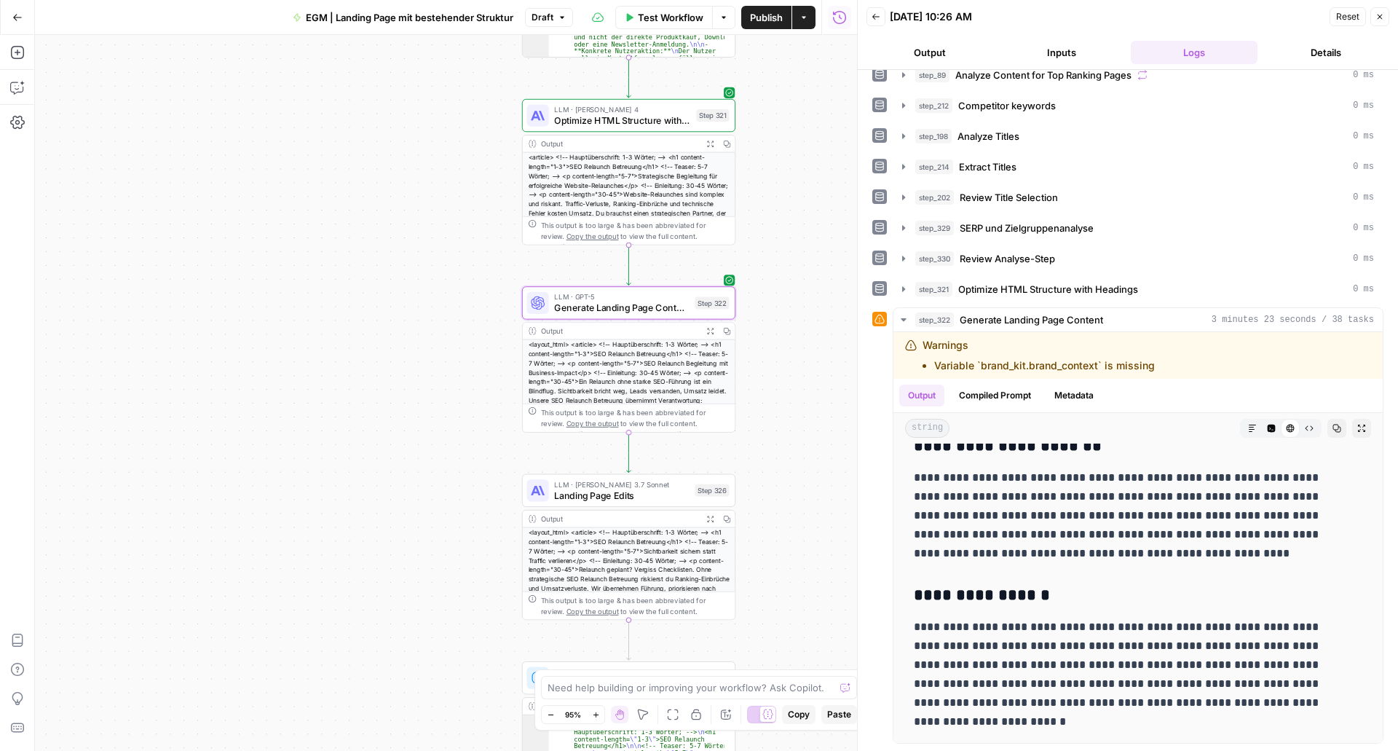
click at [584, 504] on div "LLM · Claude 3.7 Sonnet Landing Page Edits Step 326 Copy step Delete step Edit …" at bounding box center [628, 490] width 213 height 33
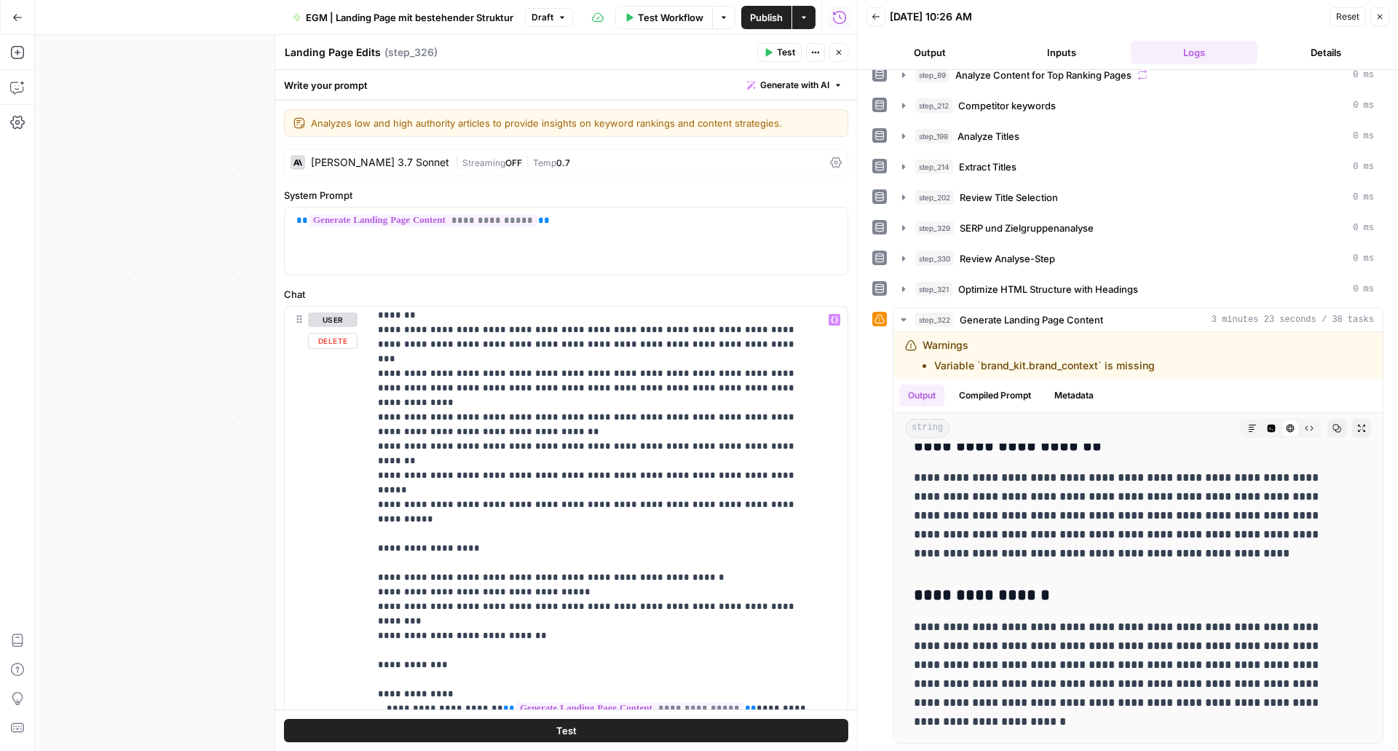
scroll to position [332, 0]
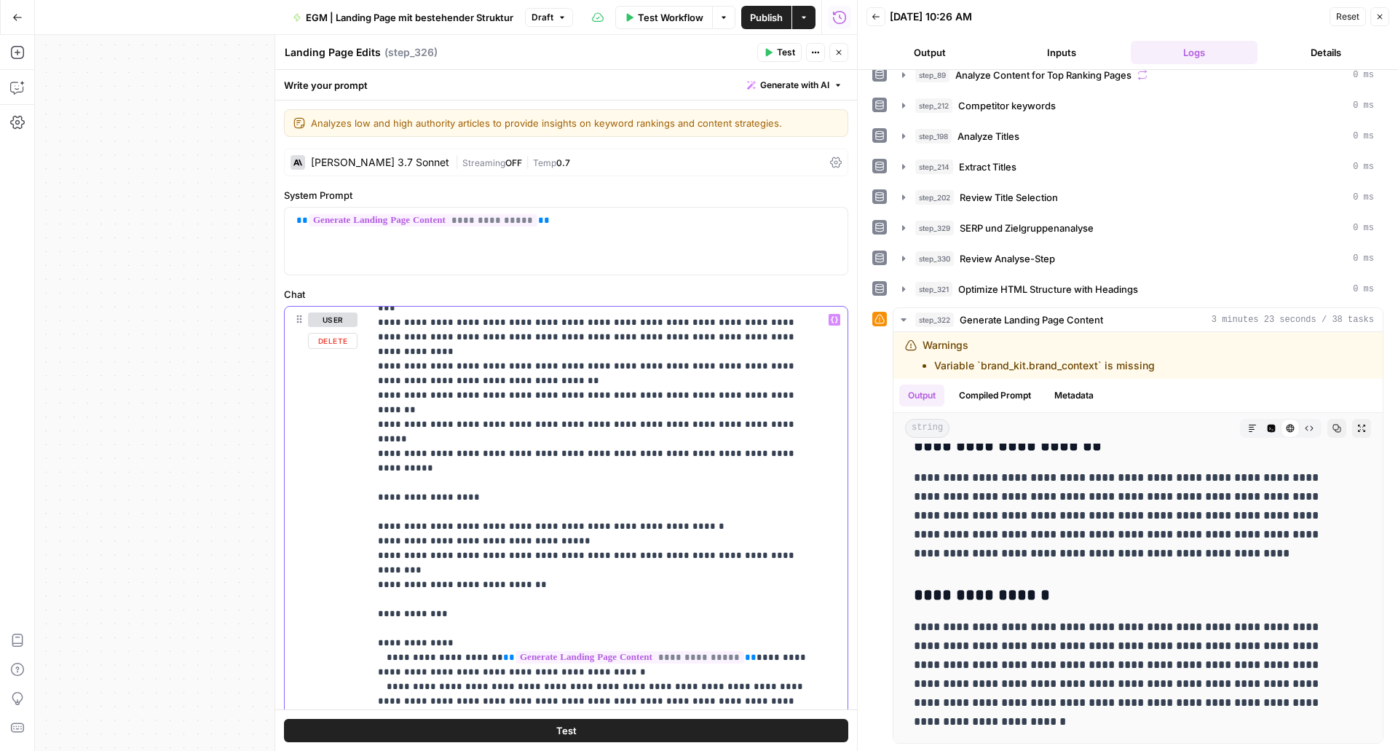
click at [564, 581] on p "**********" at bounding box center [597, 541] width 439 height 1122
click at [627, 530] on p "**********" at bounding box center [597, 541] width 439 height 1122
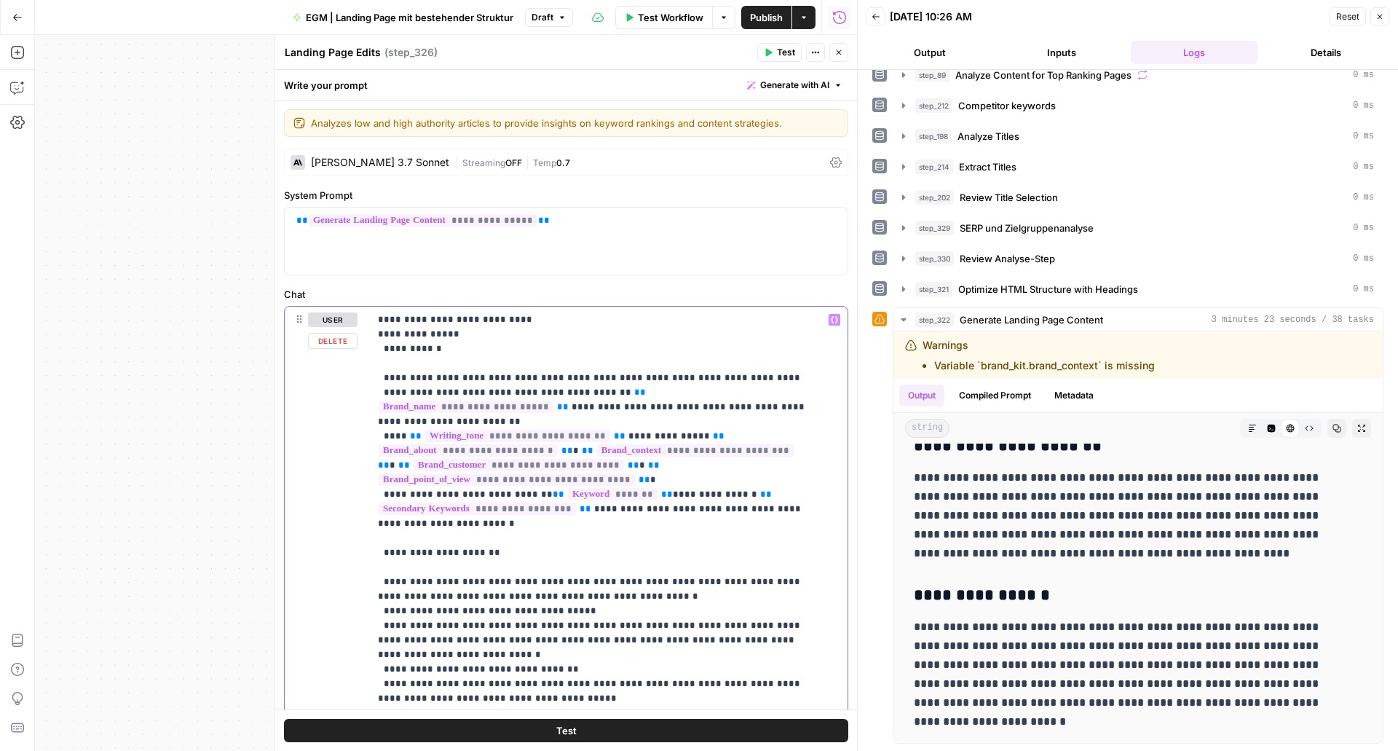
drag, startPoint x: 459, startPoint y: 337, endPoint x: 374, endPoint y: 318, distance: 86.6
click at [374, 318] on div "**********" at bounding box center [603, 604] width 468 height 594
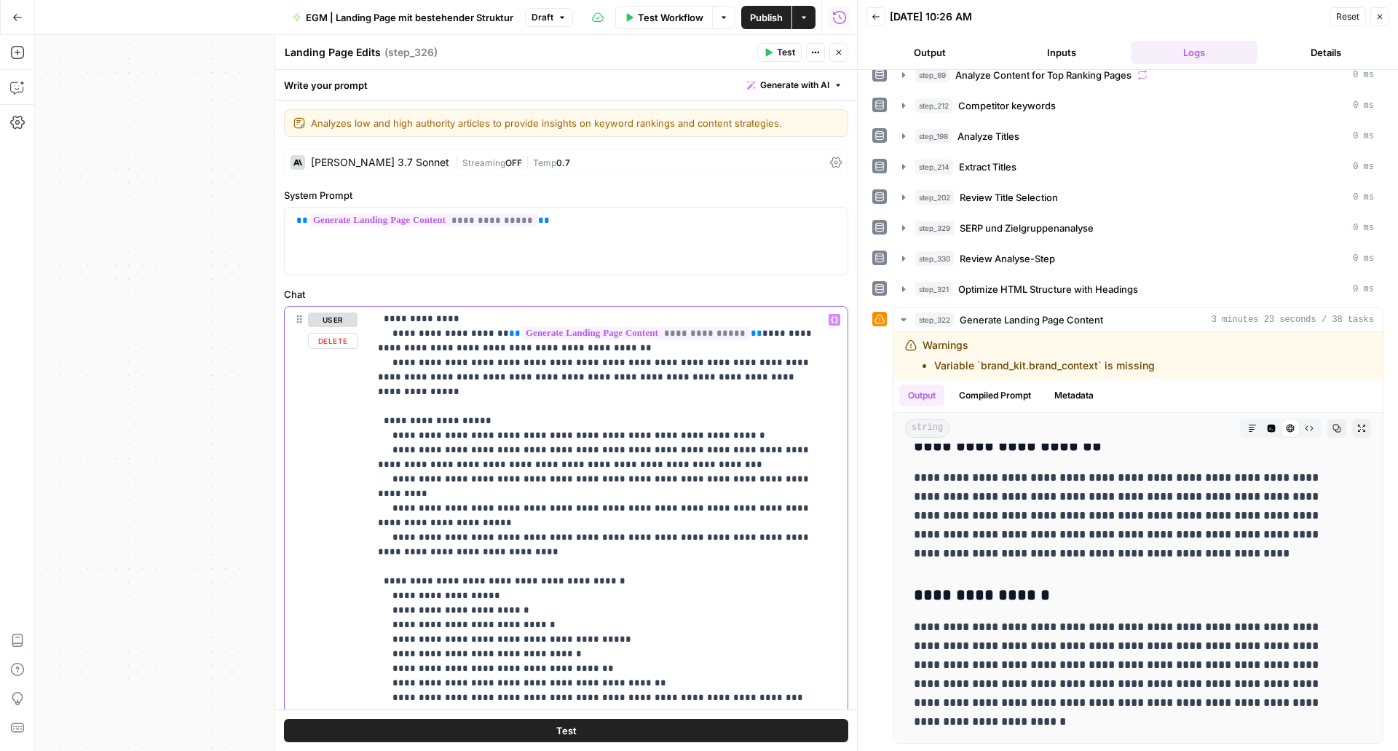
scroll to position [269, 0]
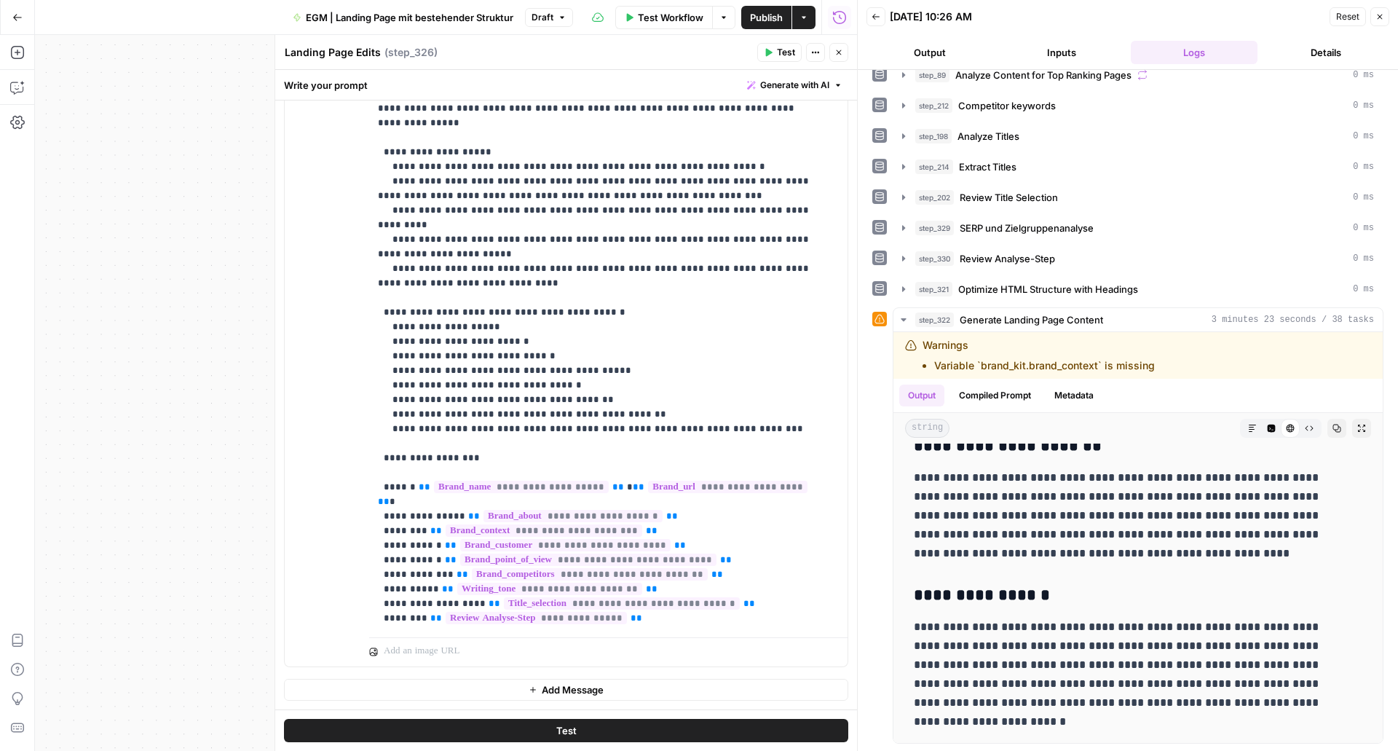
click at [754, 12] on span "Publish" at bounding box center [766, 17] width 33 height 15
click at [837, 54] on icon "button" at bounding box center [839, 52] width 9 height 9
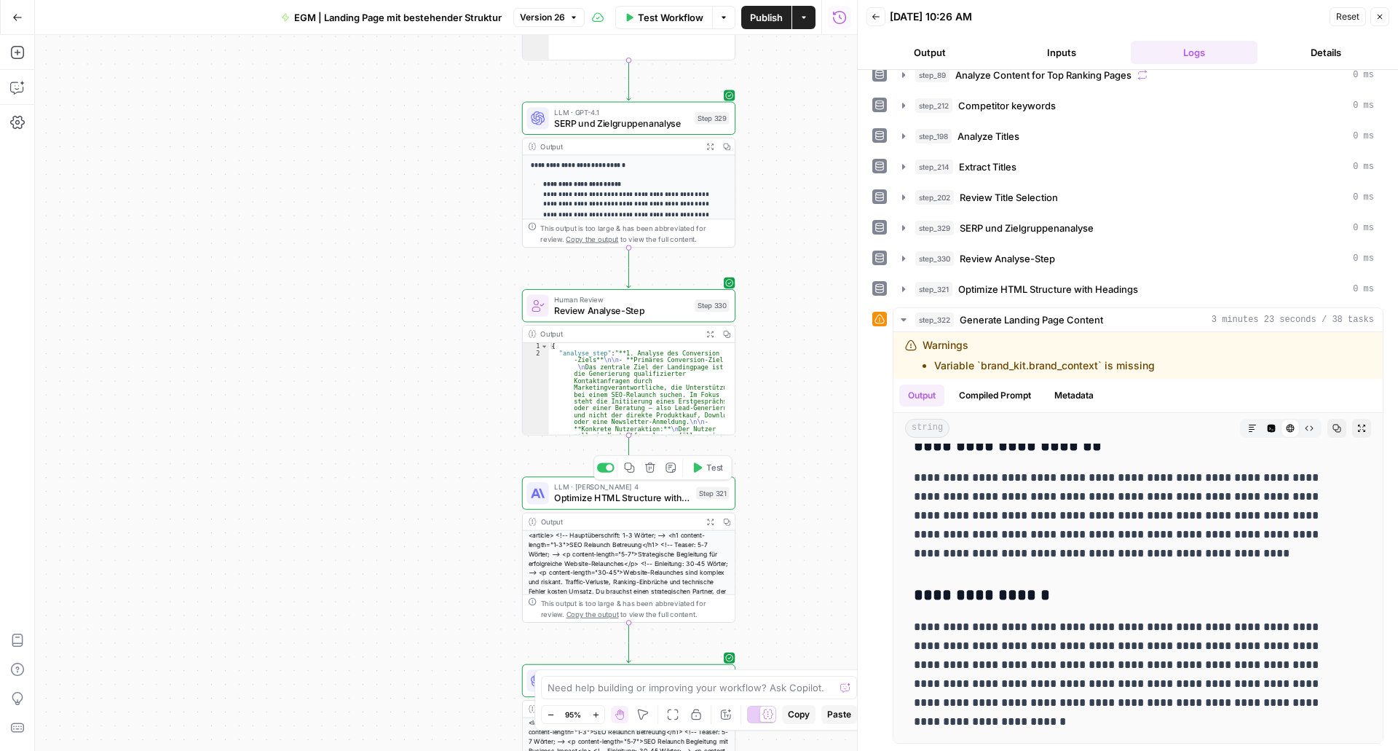
click at [563, 495] on span "Optimize HTML Structure with Headings" at bounding box center [622, 498] width 136 height 14
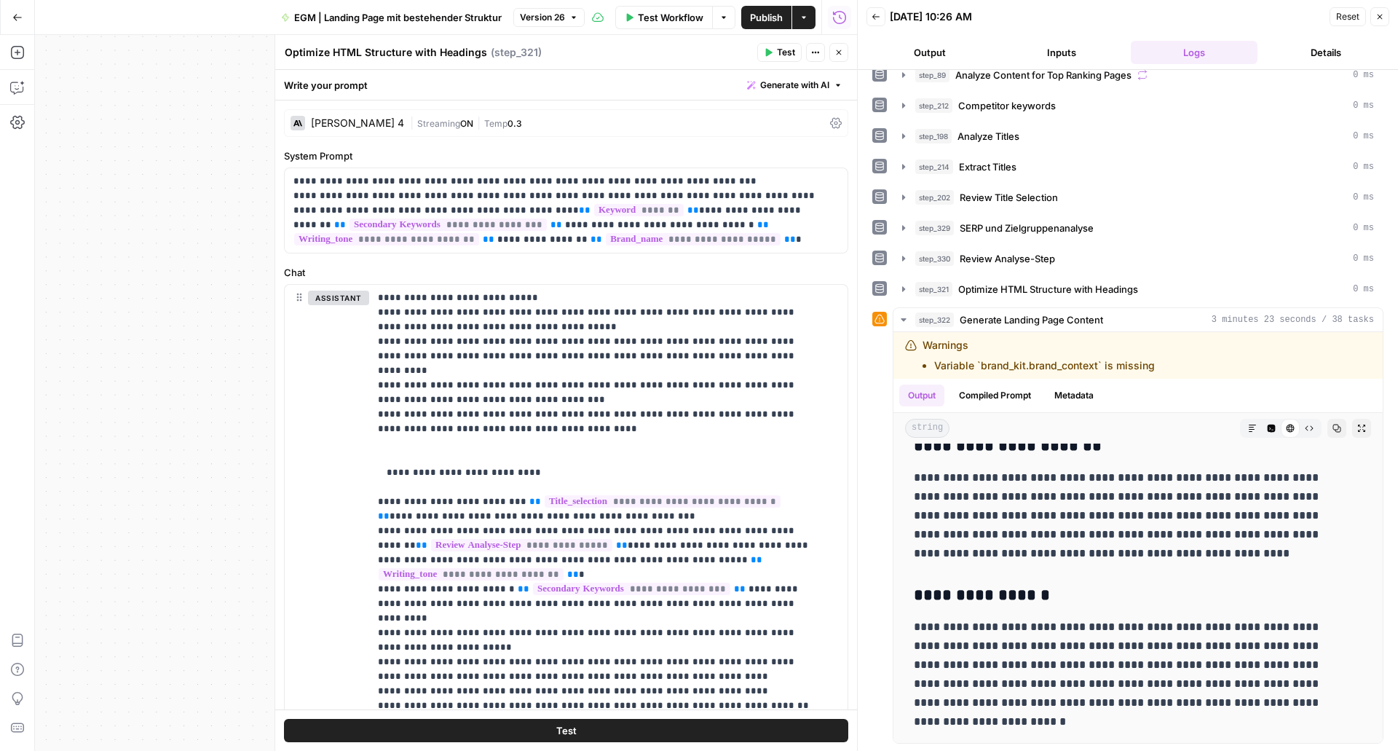
click at [843, 49] on button "Close" at bounding box center [839, 52] width 19 height 19
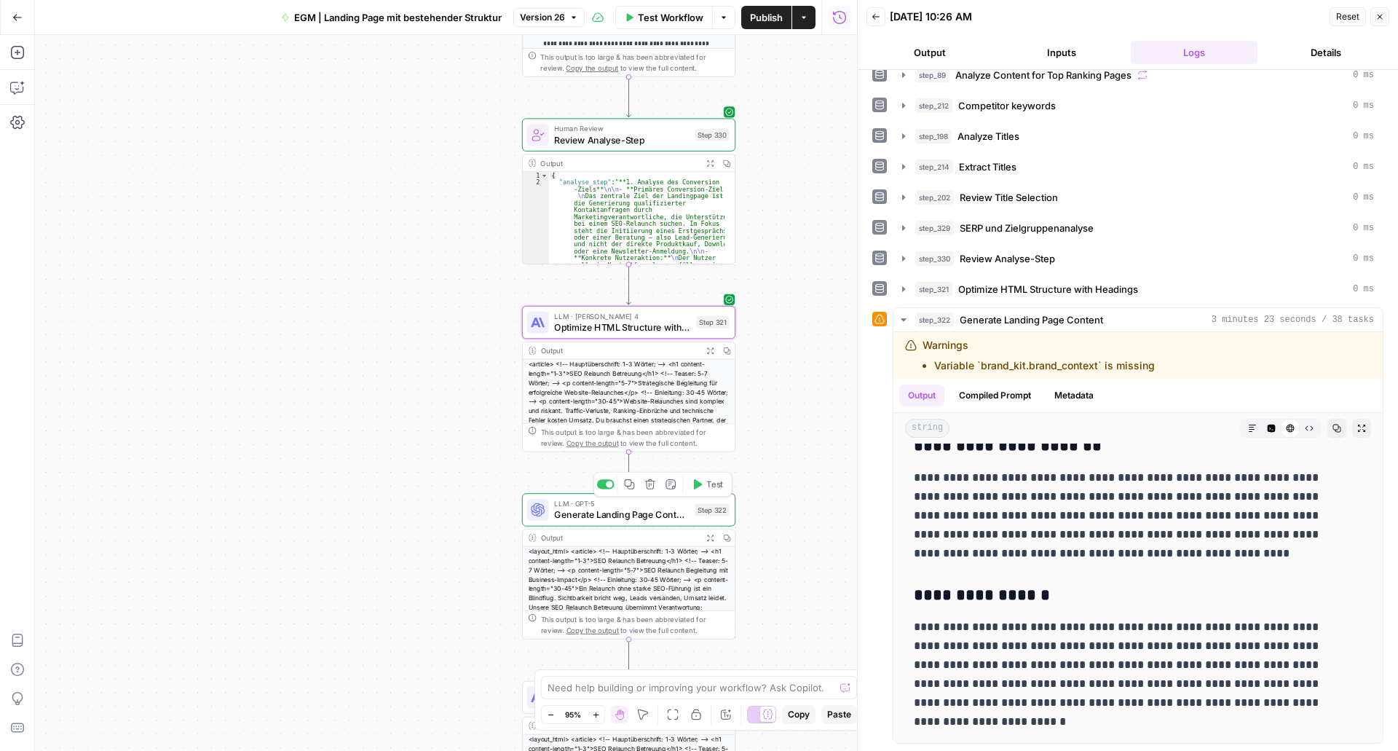
click at [583, 508] on span "Generate Landing Page Content" at bounding box center [621, 515] width 135 height 14
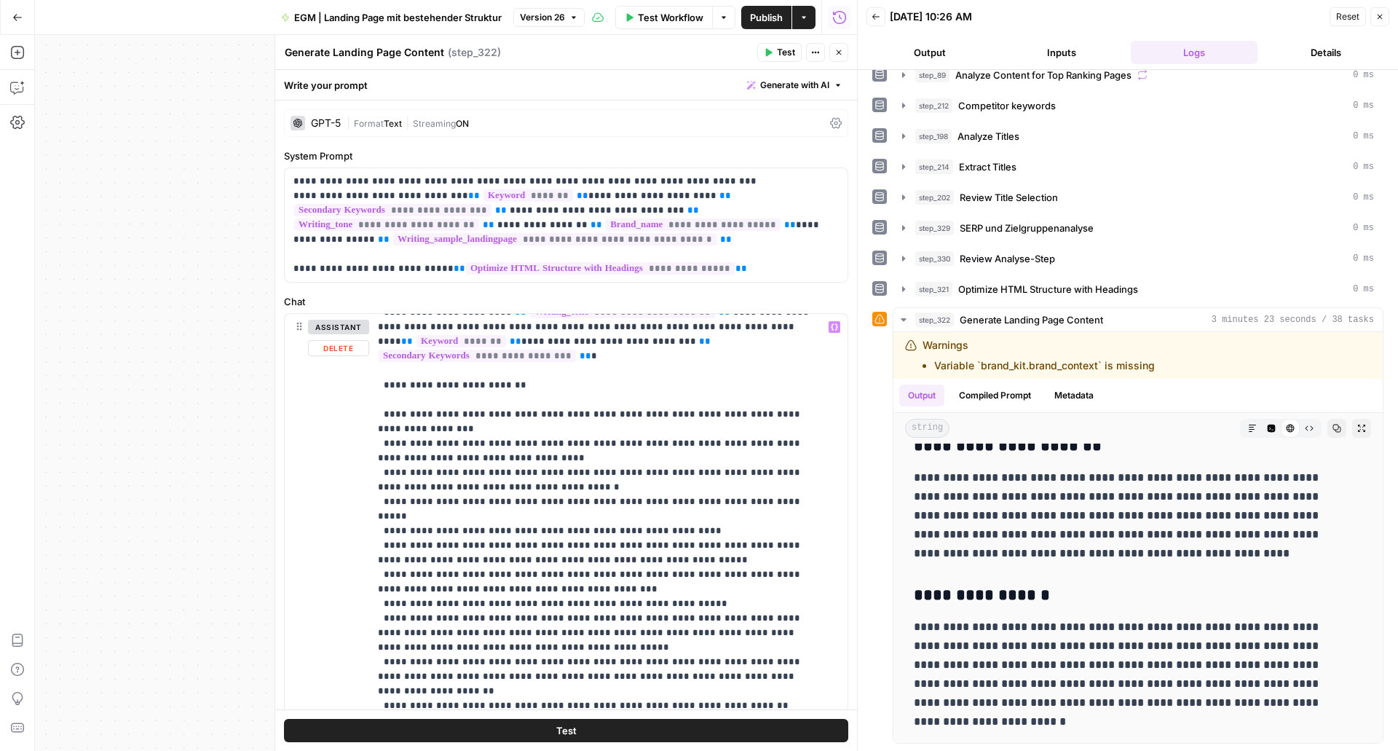
scroll to position [59, 0]
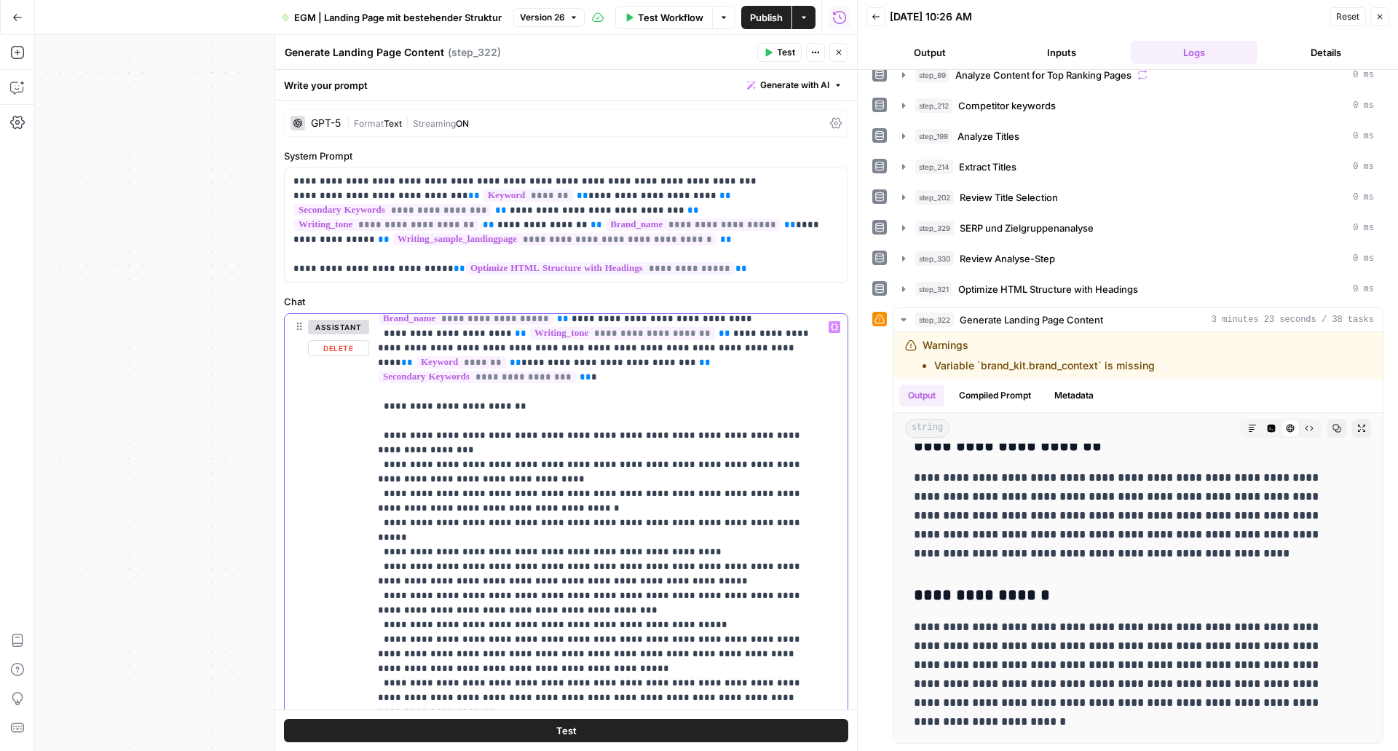
scroll to position [0, 0]
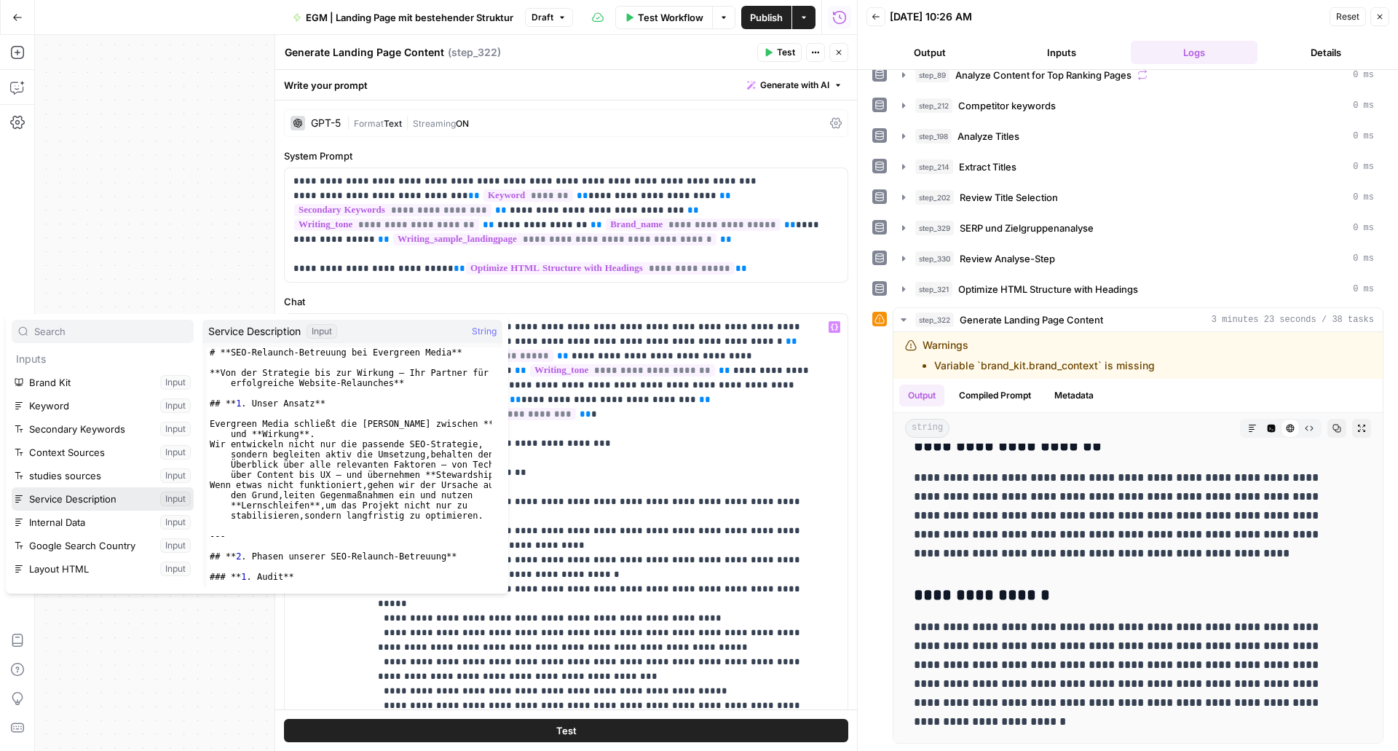
click at [76, 500] on button "Select variable Service Description" at bounding box center [103, 498] width 182 height 23
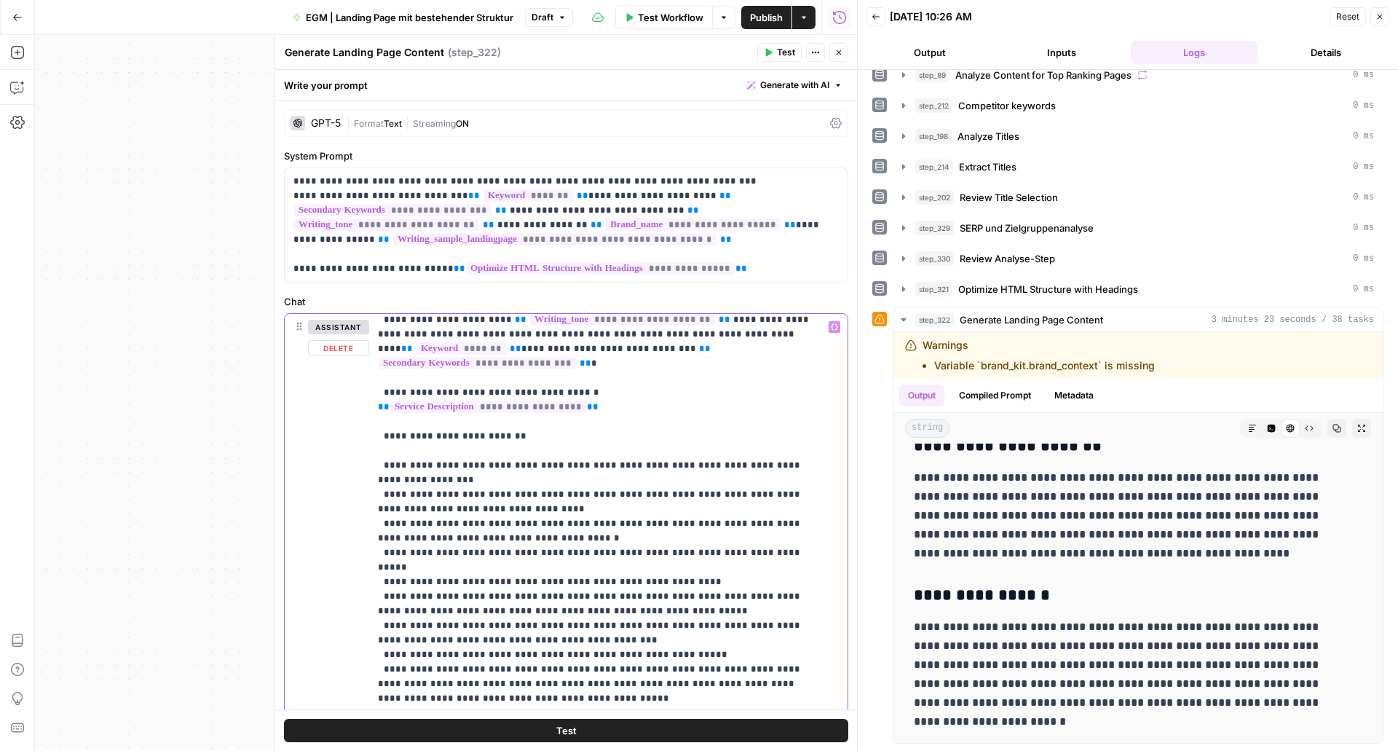
scroll to position [52, 0]
click at [751, 12] on span "Publish" at bounding box center [766, 17] width 33 height 15
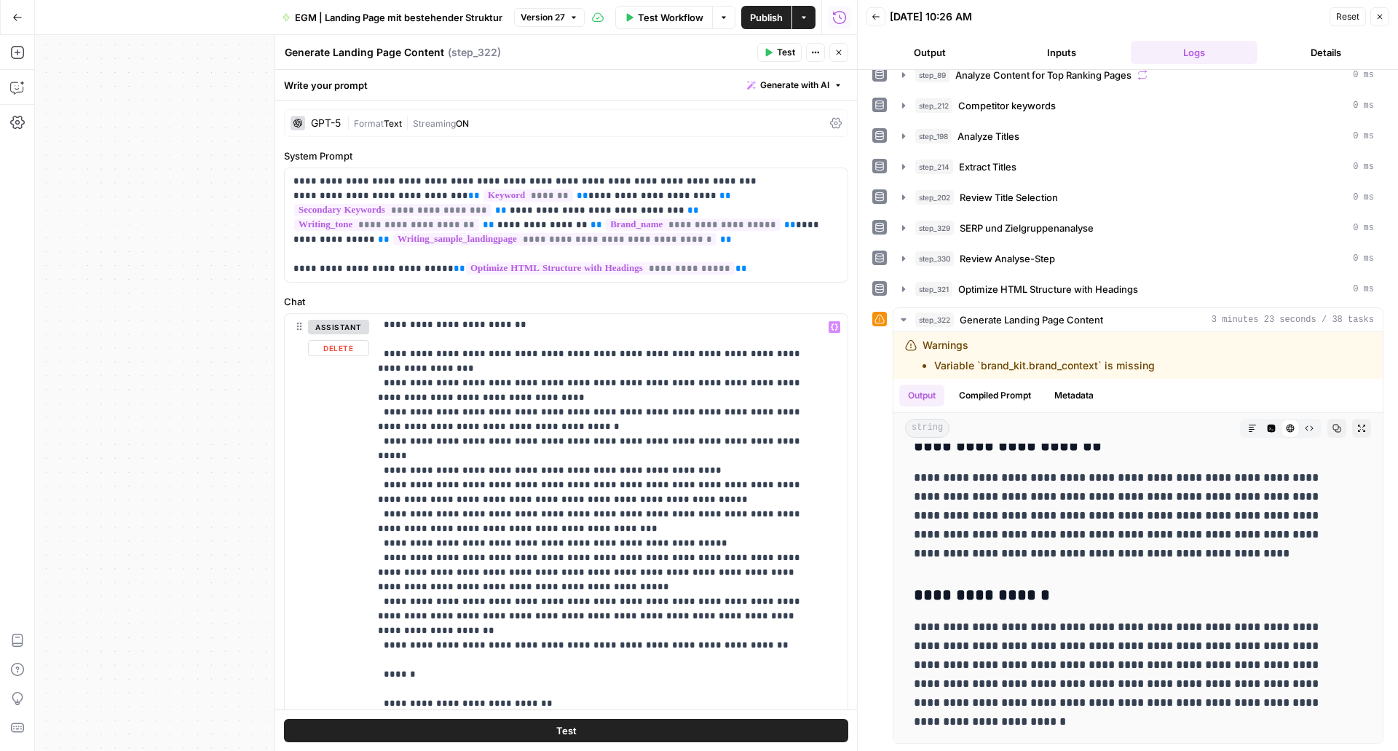
scroll to position [169, 0]
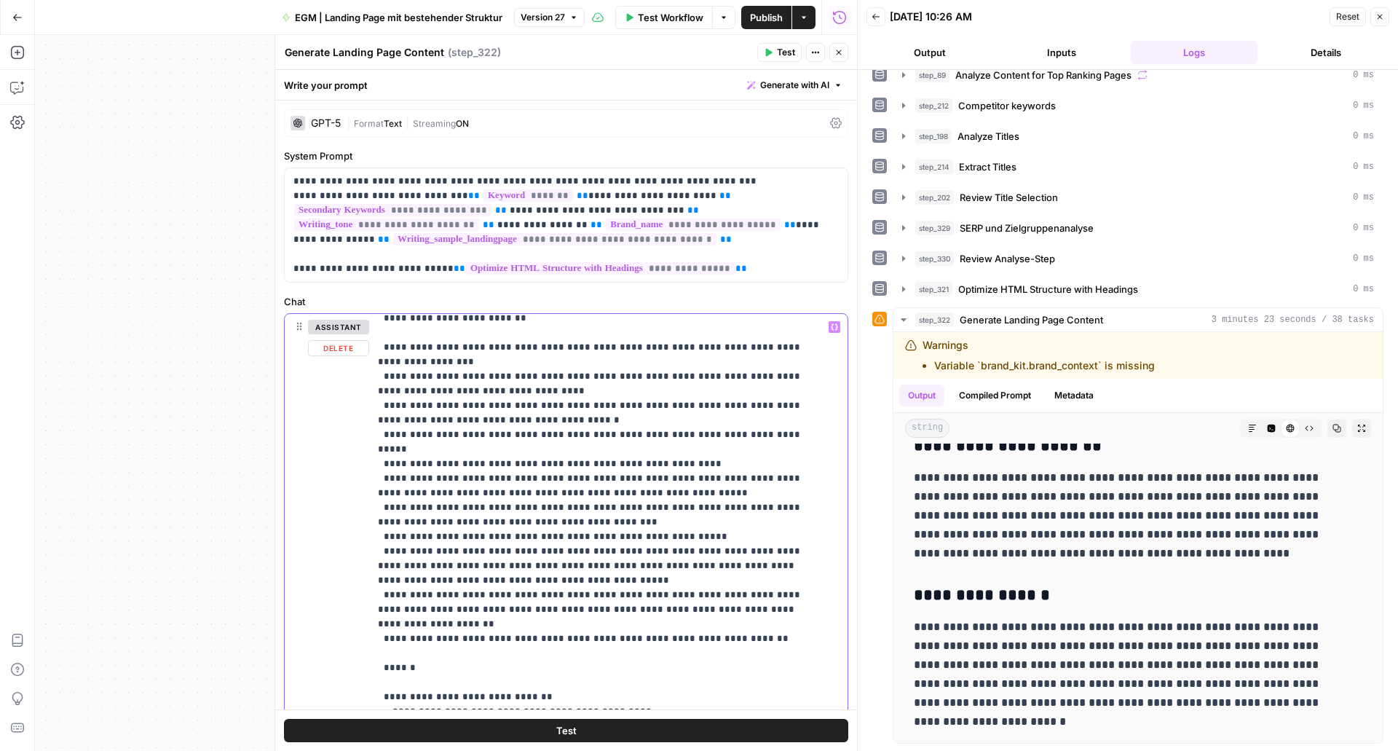
drag, startPoint x: 745, startPoint y: 610, endPoint x: 374, endPoint y: 615, distance: 370.8
click at [374, 615] on div "**********" at bounding box center [603, 611] width 468 height 594
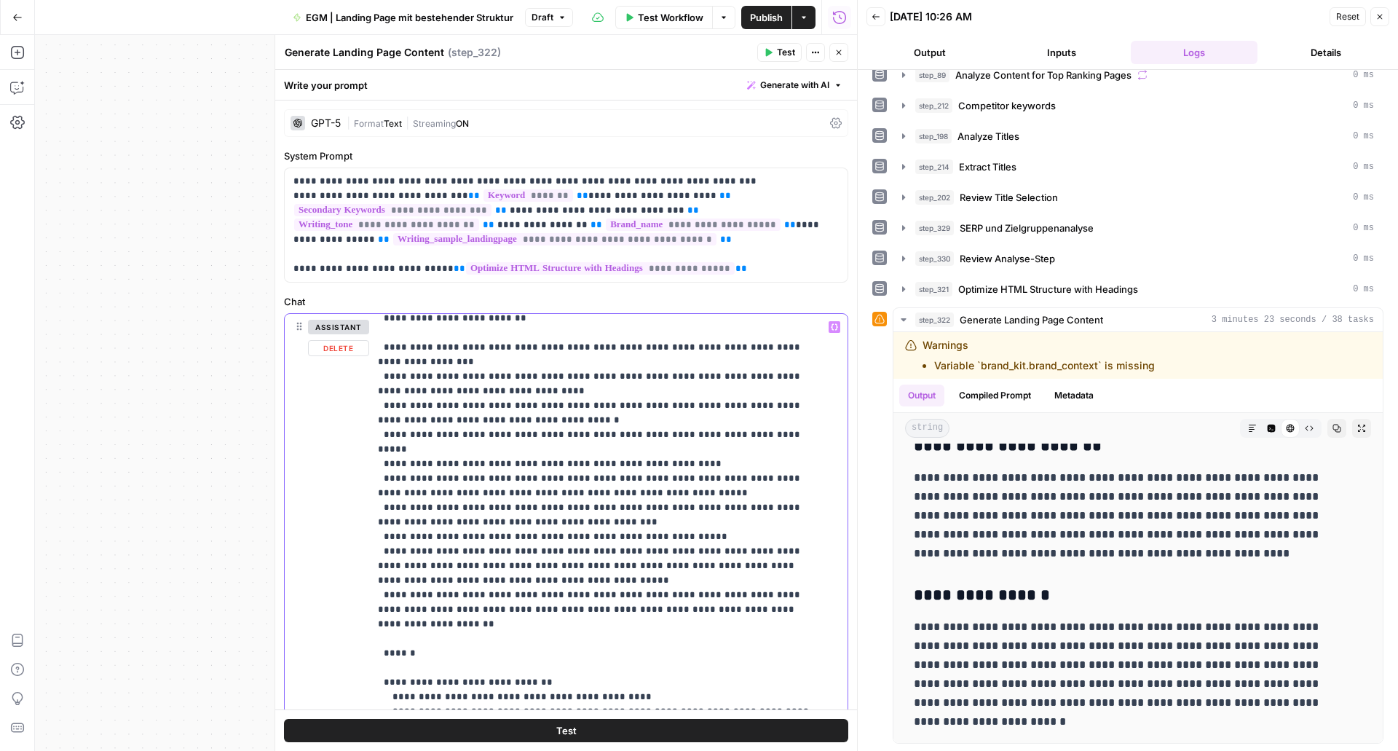
drag, startPoint x: 529, startPoint y: 551, endPoint x: 434, endPoint y: 554, distance: 94.8
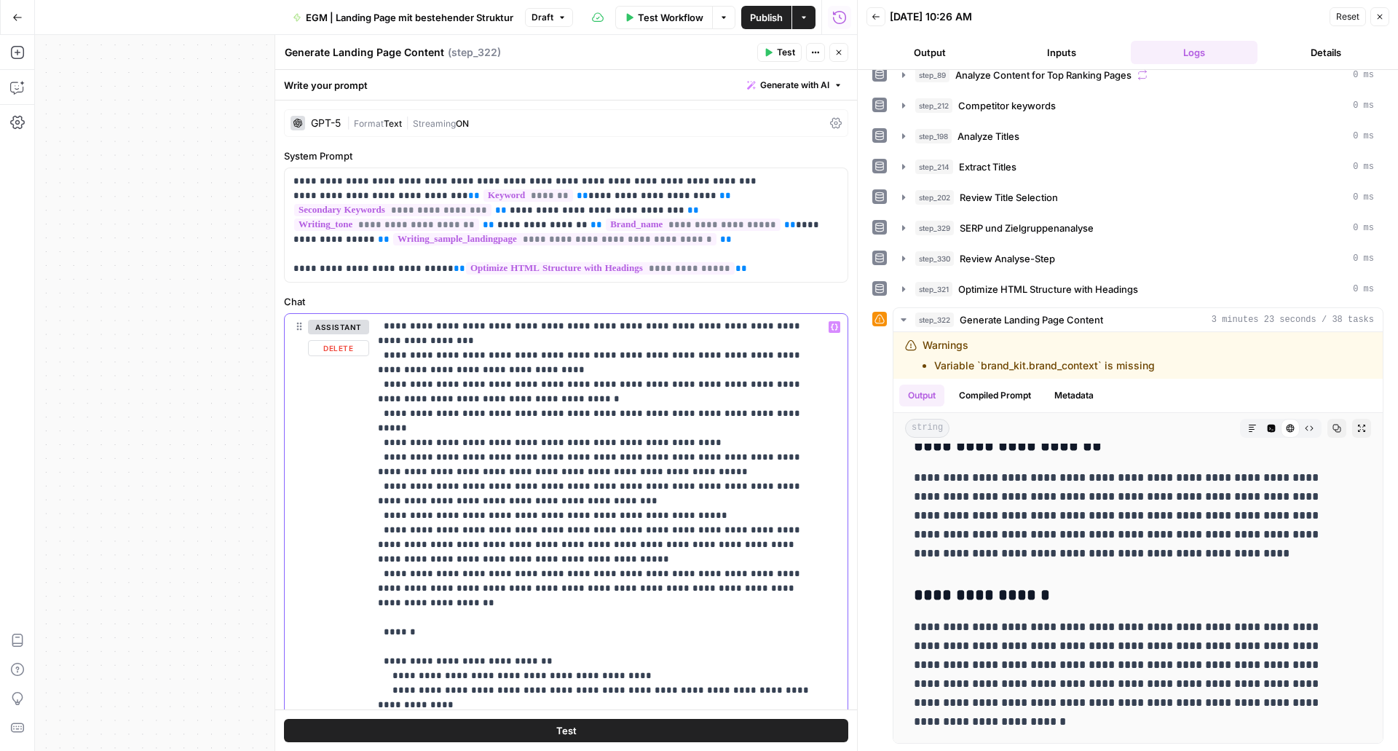
scroll to position [191, 0]
click at [754, 12] on span "Publish" at bounding box center [766, 17] width 33 height 15
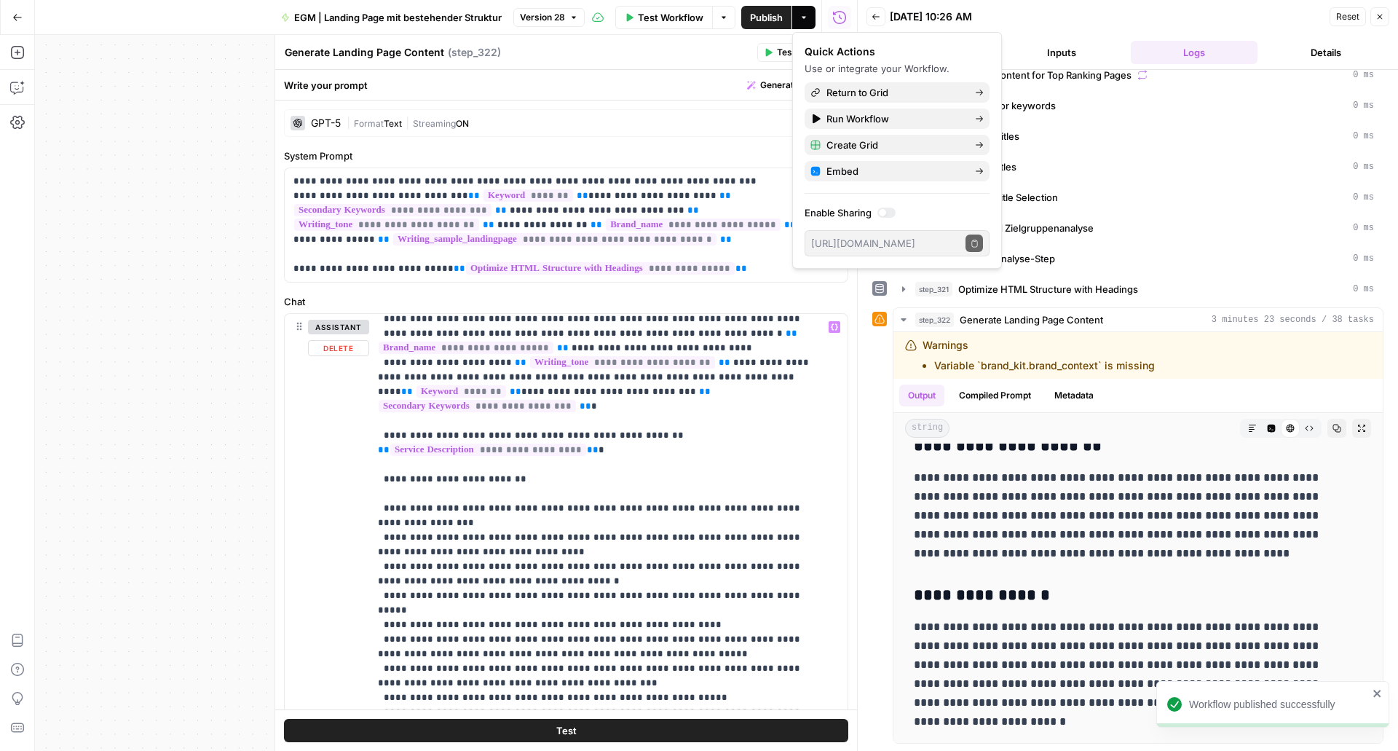
scroll to position [0, 0]
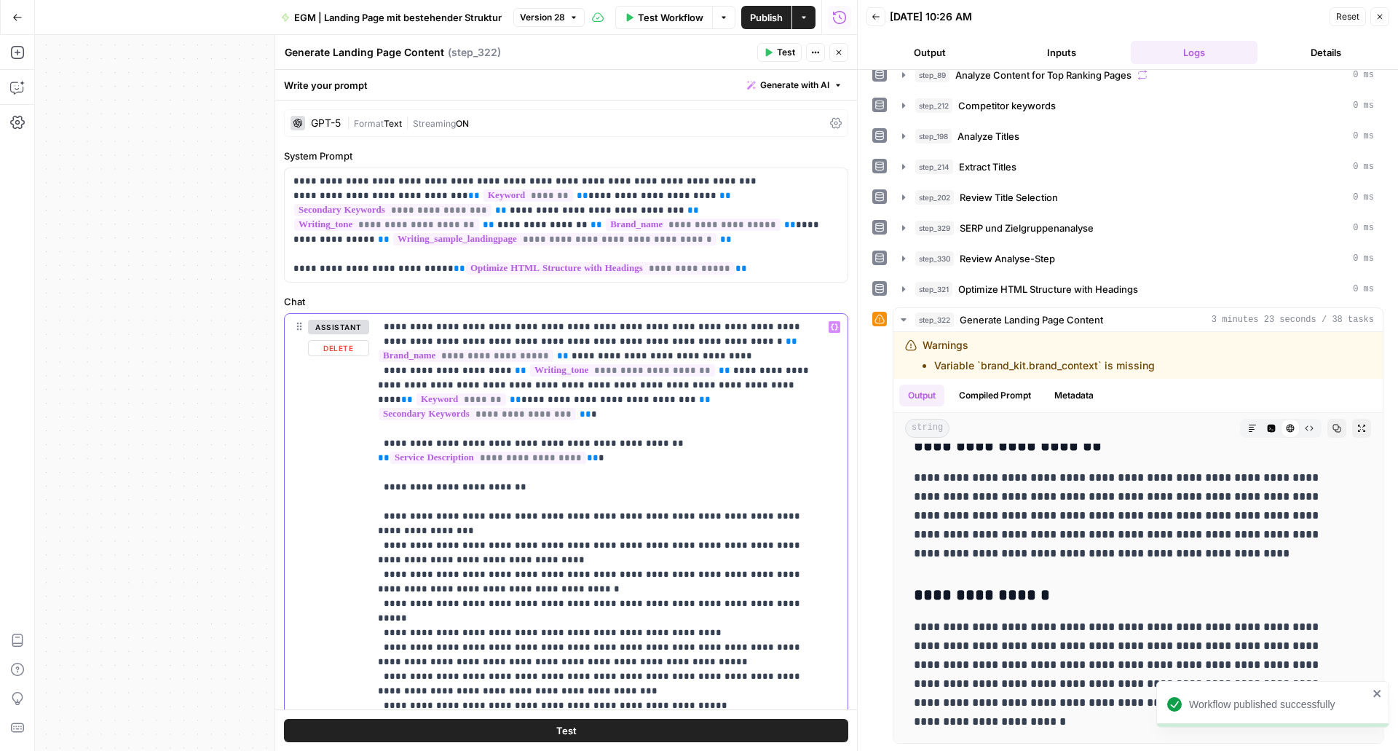
drag, startPoint x: 597, startPoint y: 445, endPoint x: 374, endPoint y: 424, distance: 224.6
click at [374, 424] on div "**********" at bounding box center [603, 611] width 468 height 594
click at [835, 49] on icon "button" at bounding box center [839, 52] width 9 height 9
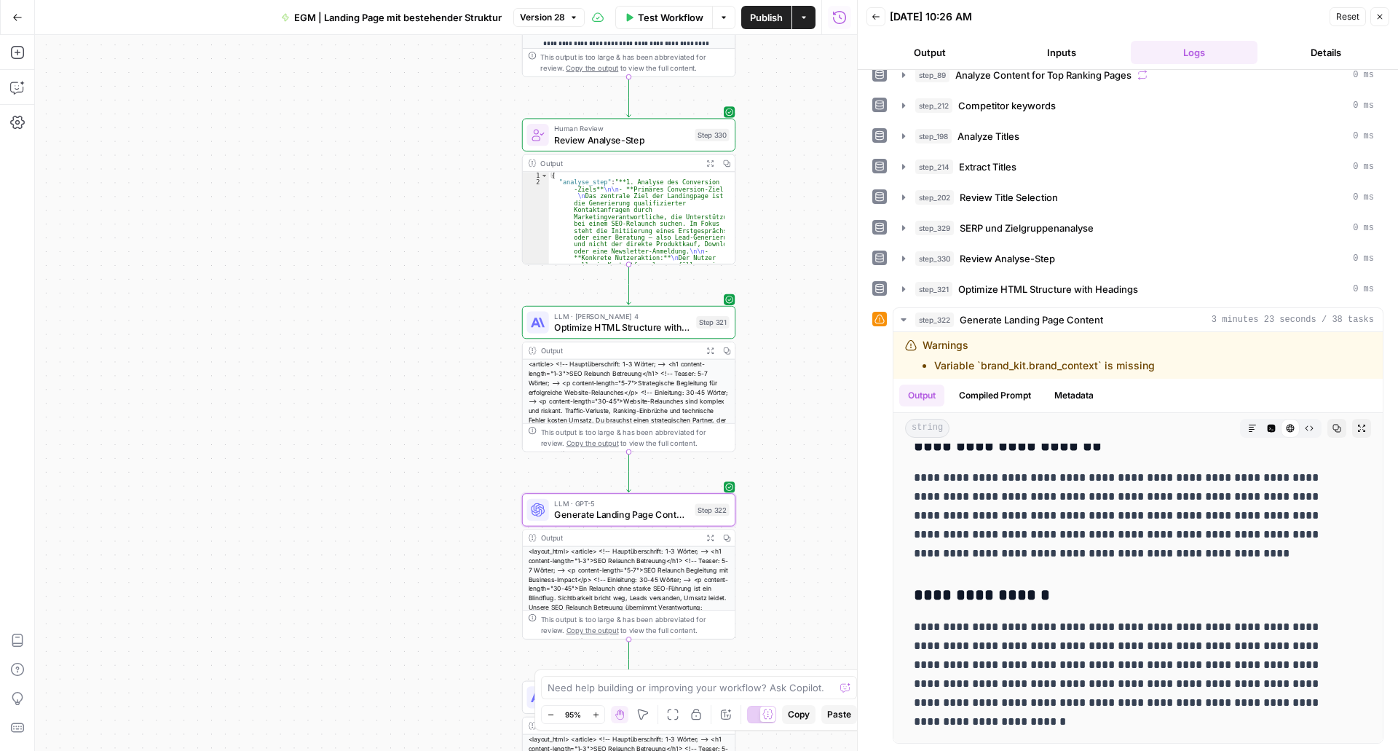
scroll to position [101, 0]
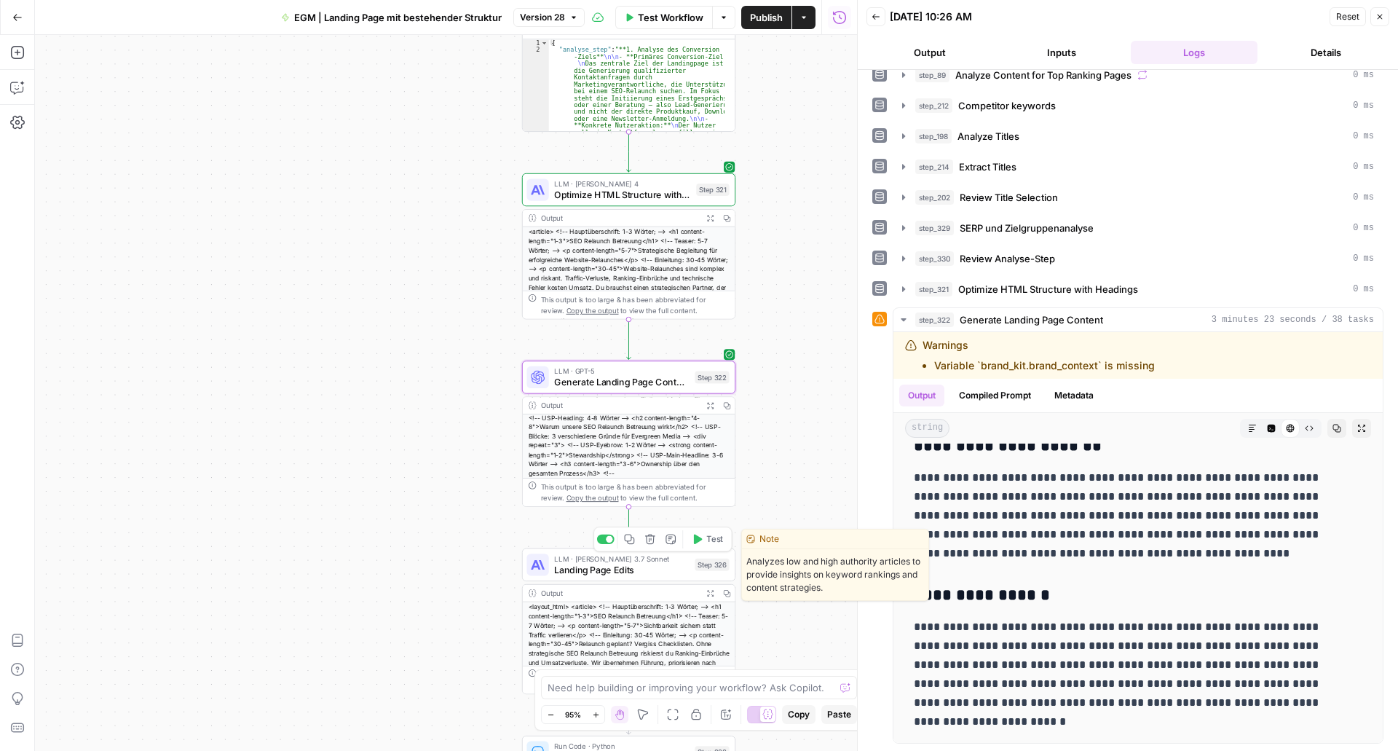
click at [572, 571] on span "Landing Page Edits" at bounding box center [621, 569] width 135 height 14
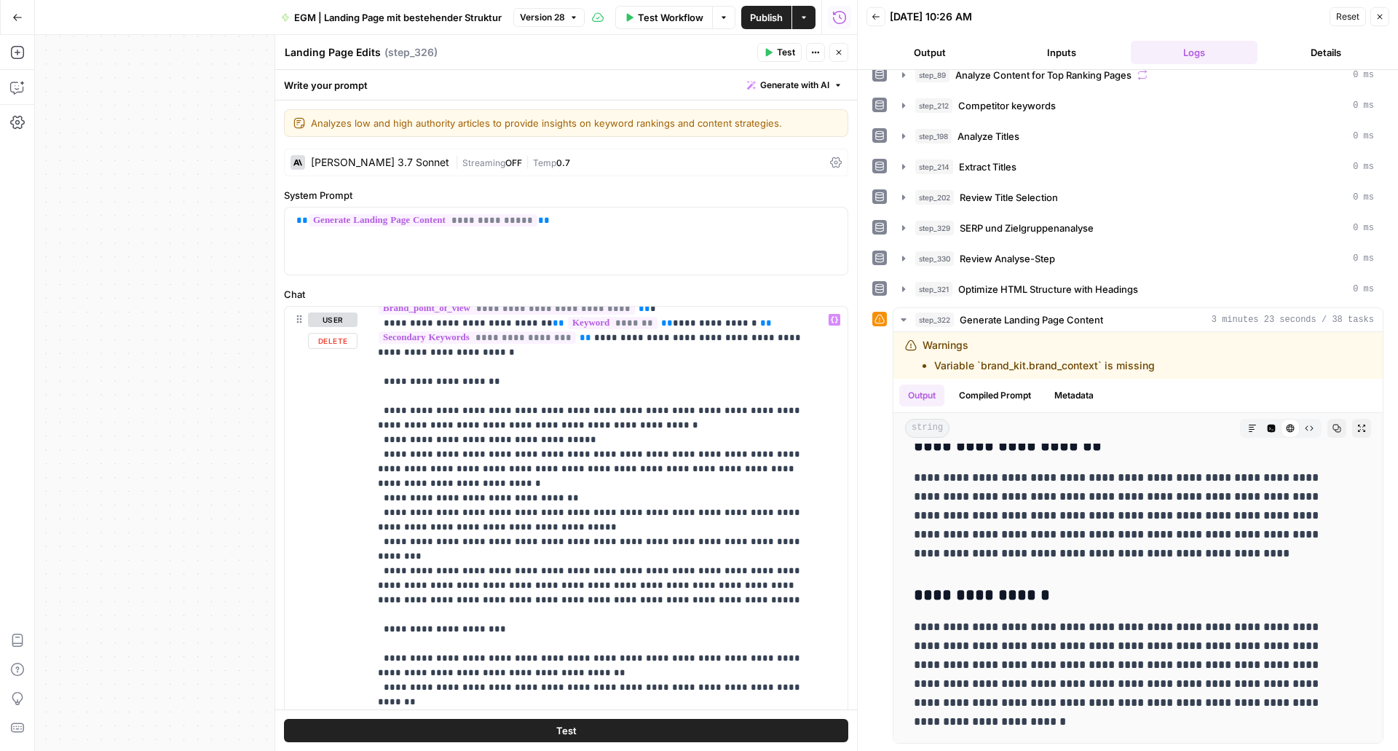
scroll to position [114, 0]
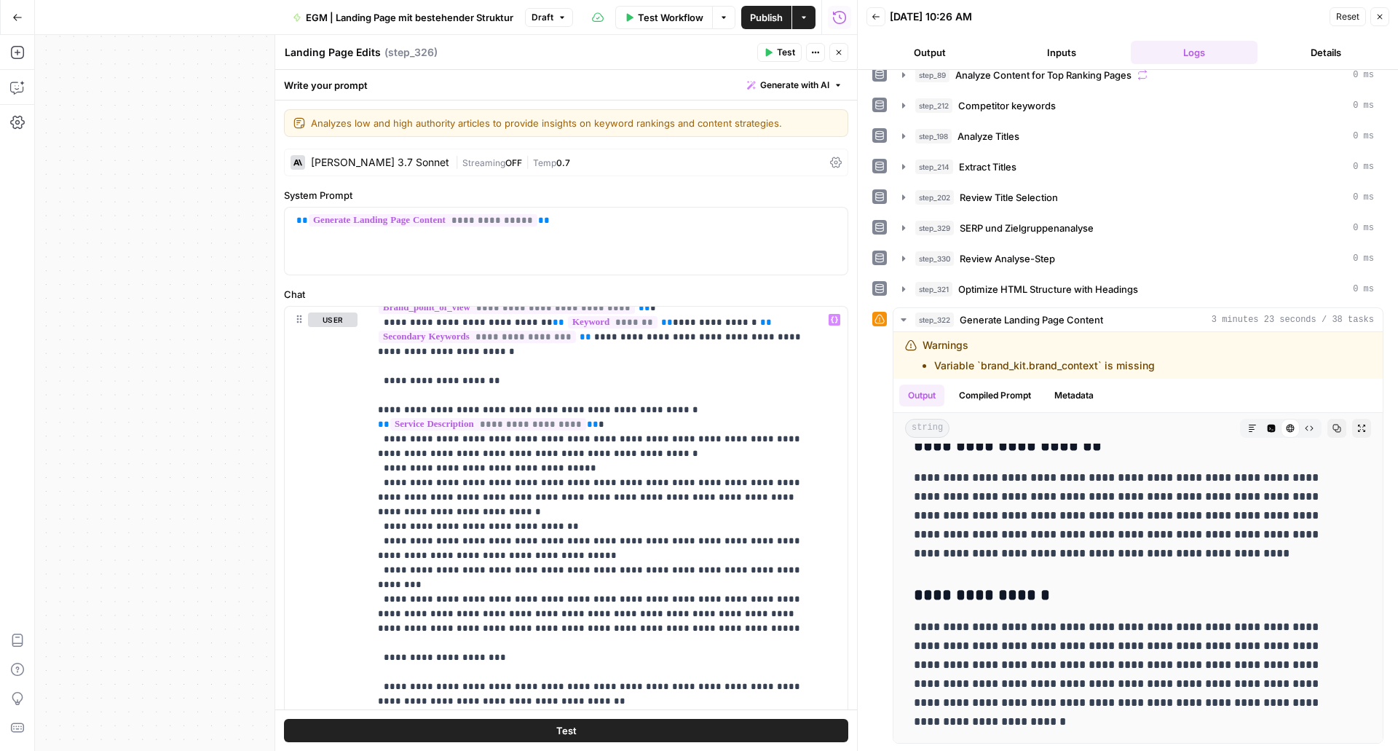
click at [766, 23] on span "Publish" at bounding box center [766, 17] width 33 height 15
click at [833, 51] on button "Close" at bounding box center [839, 52] width 19 height 19
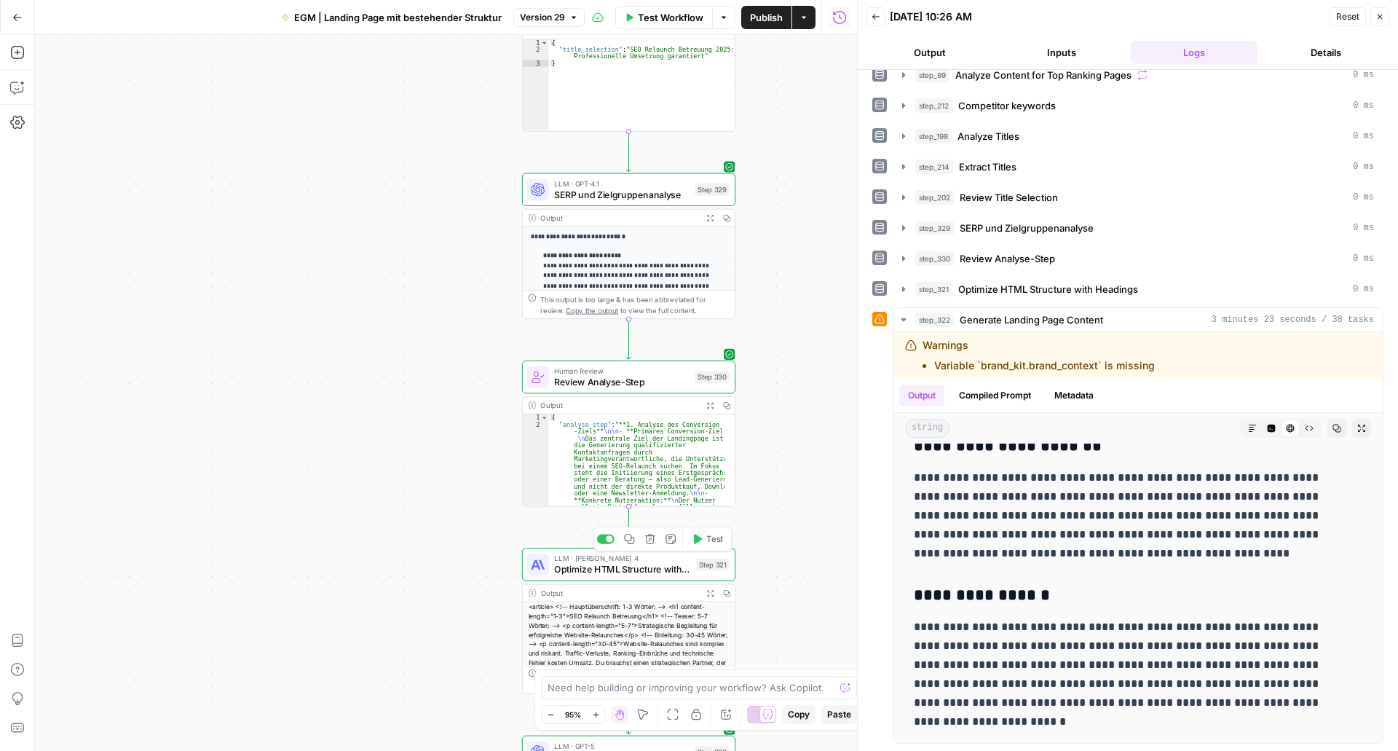
click at [557, 577] on div "LLM · Claude Sonnet 4 Optimize HTML Structure with Headings Step 321 Copy step …" at bounding box center [628, 564] width 213 height 33
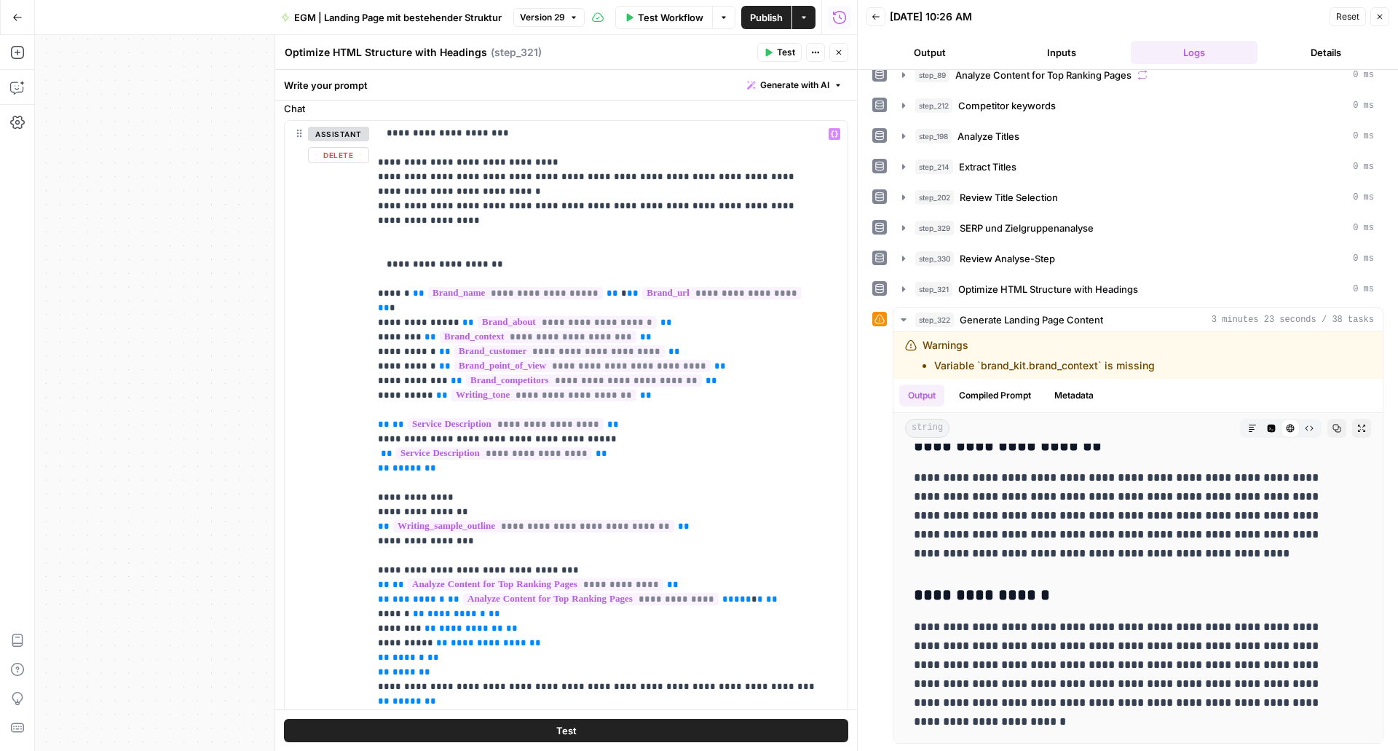
scroll to position [168, 0]
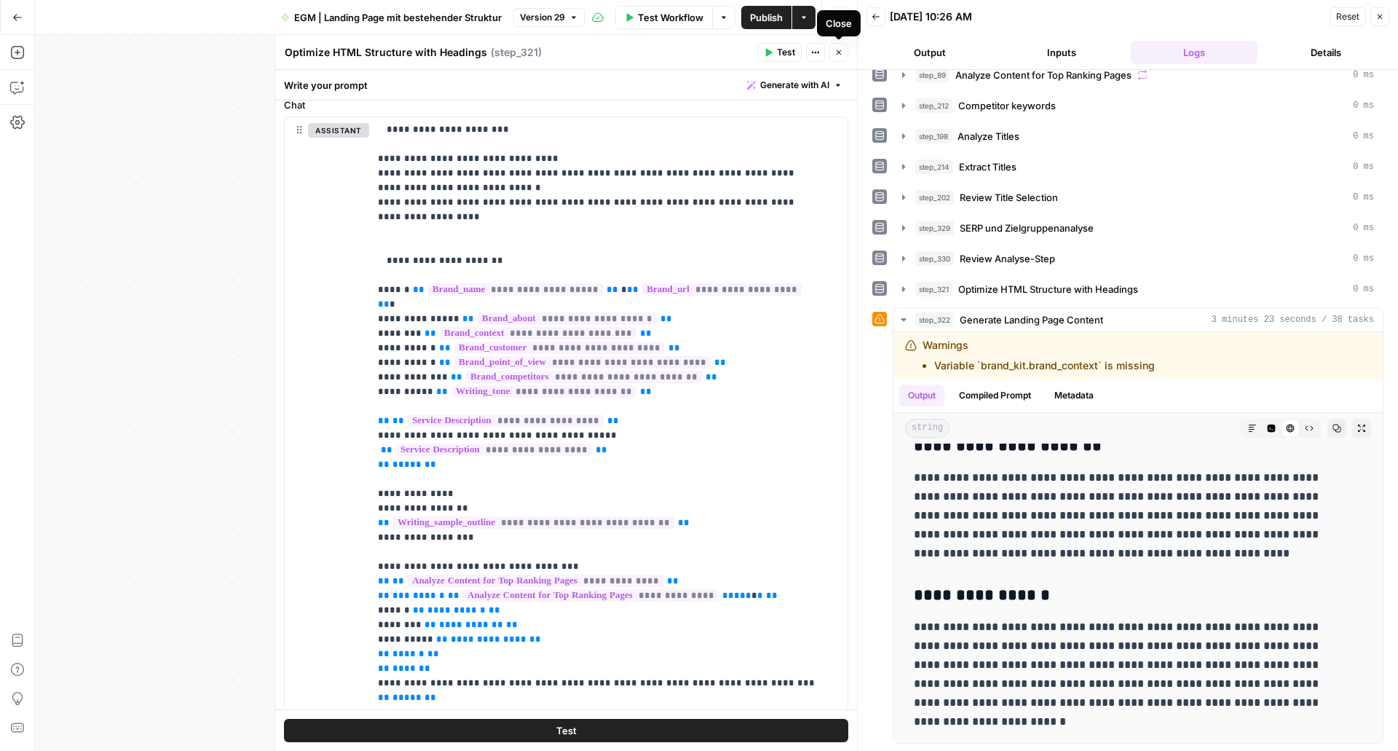
click at [840, 55] on icon "button" at bounding box center [839, 52] width 9 height 9
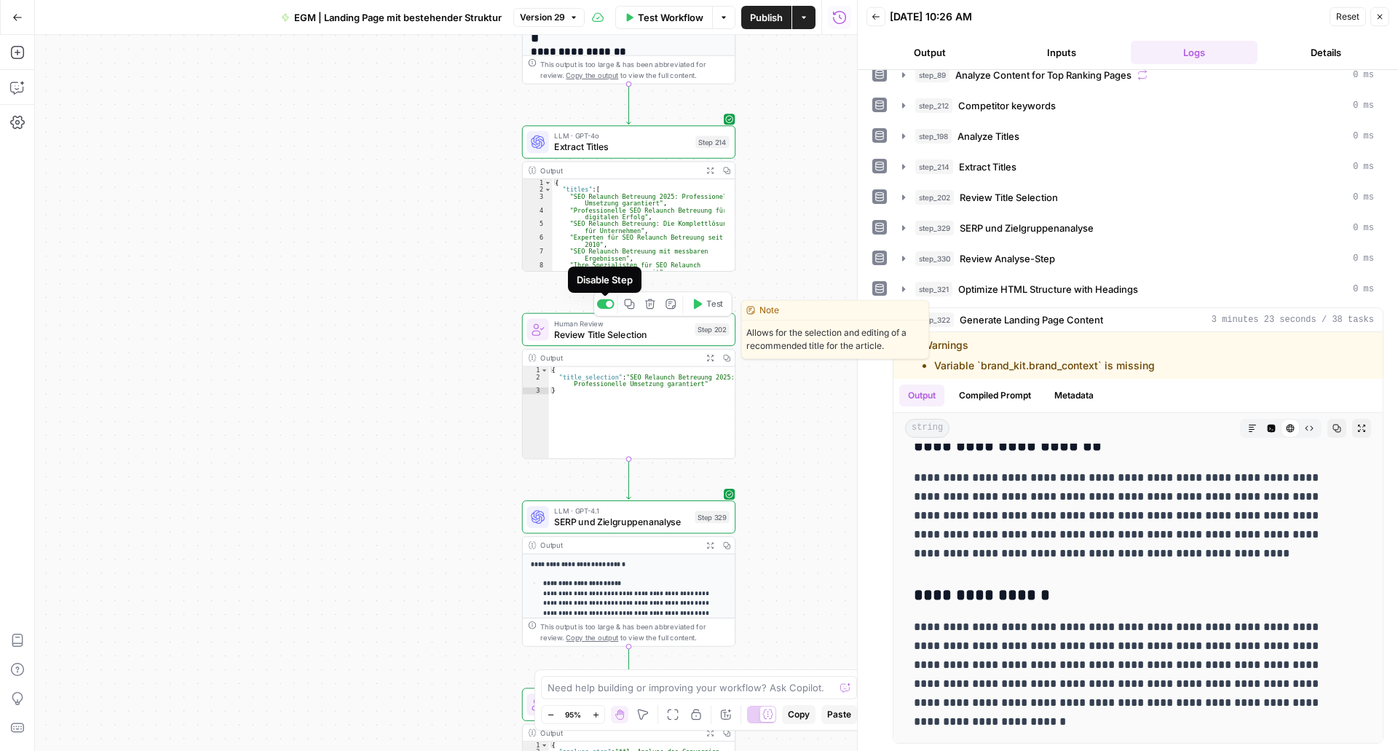
click at [607, 306] on div at bounding box center [609, 304] width 7 height 7
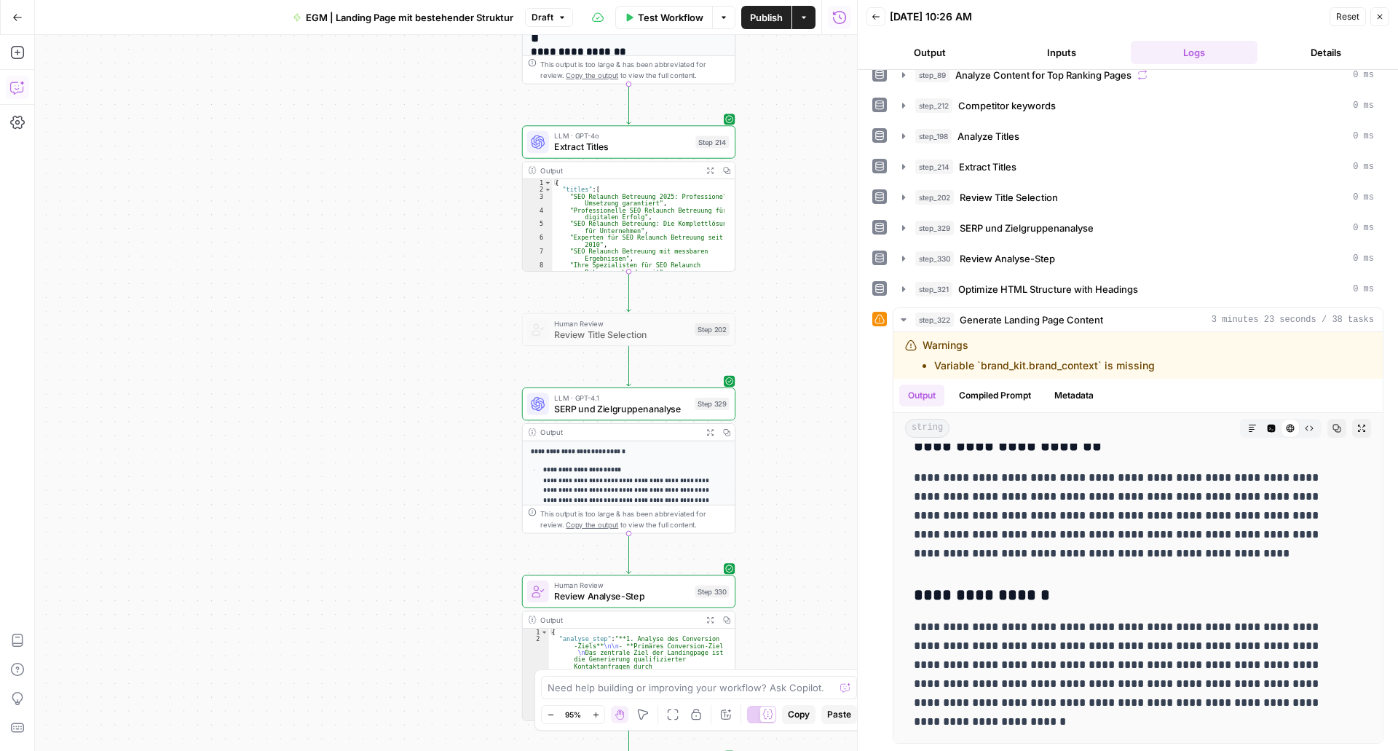
click at [20, 93] on icon "button" at bounding box center [17, 87] width 15 height 15
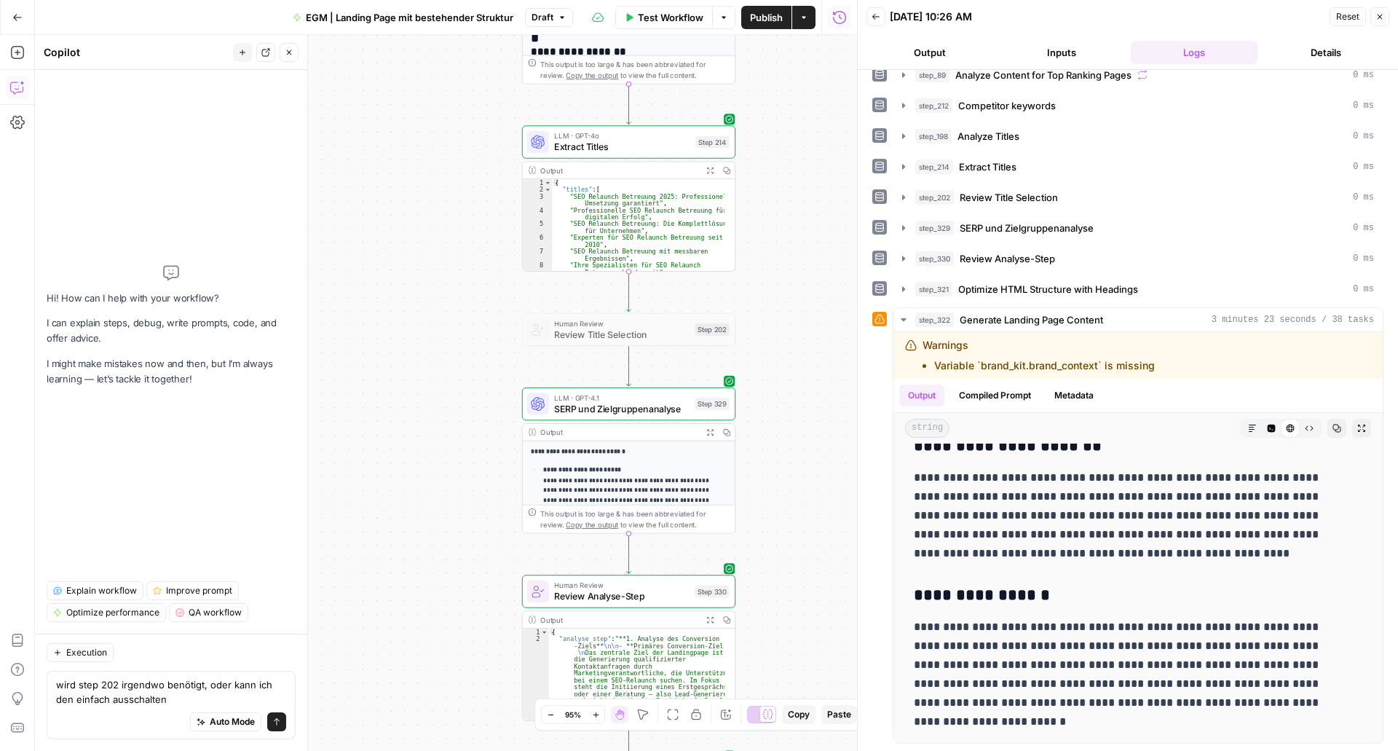
type textarea "wird step 202 irgendwo benötigt, oder kann ich den einfach ausschalten?"
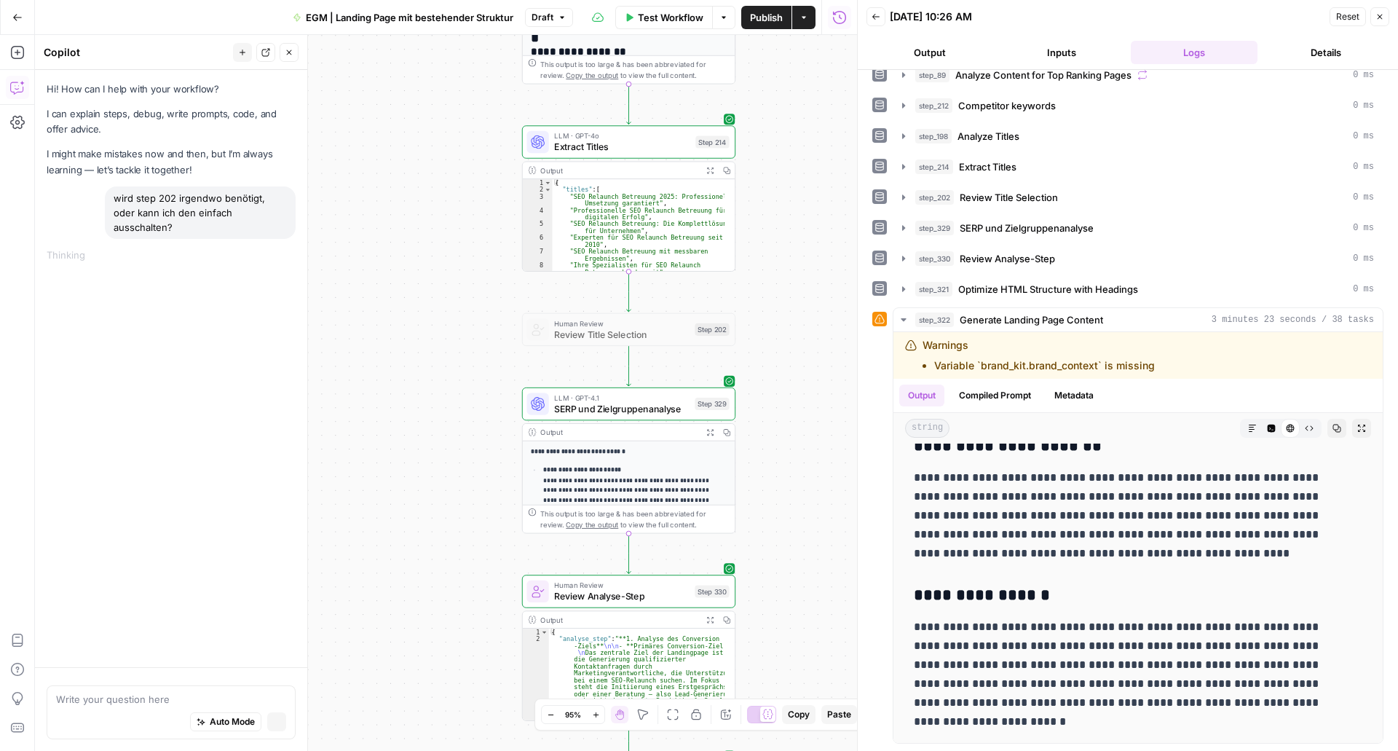
scroll to position [0, 0]
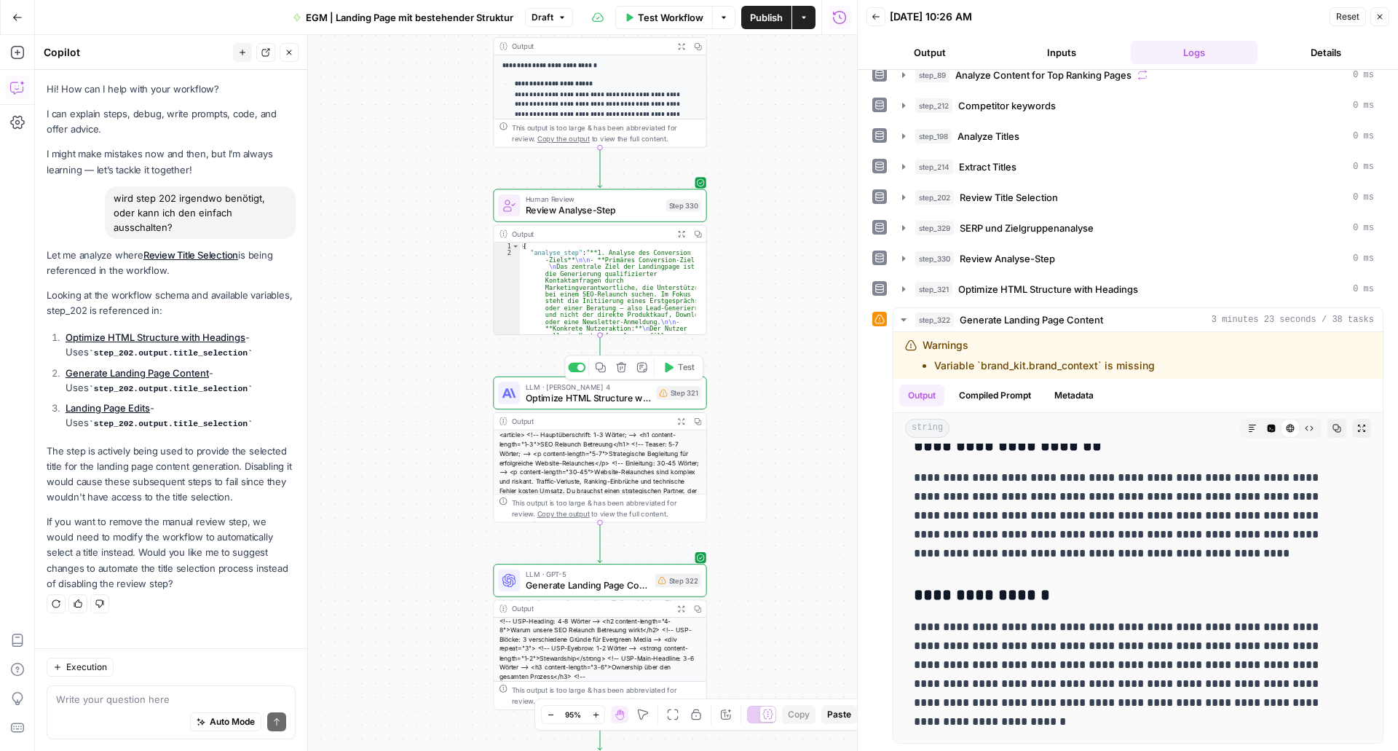
click at [547, 404] on span "Optimize HTML Structure with Headings" at bounding box center [588, 398] width 125 height 14
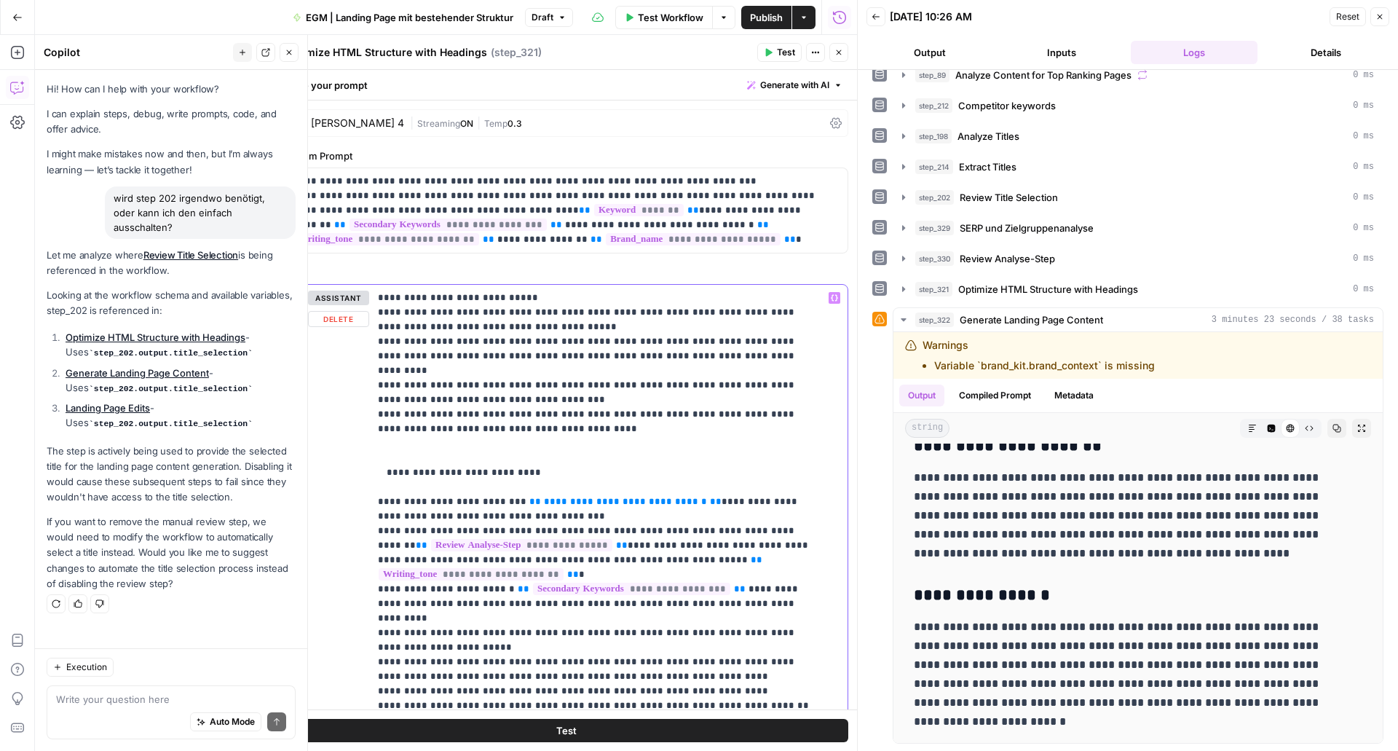
type input "202"
click at [820, 264] on icon "button" at bounding box center [818, 264] width 7 height 7
click at [844, 44] on button "Close" at bounding box center [839, 52] width 19 height 19
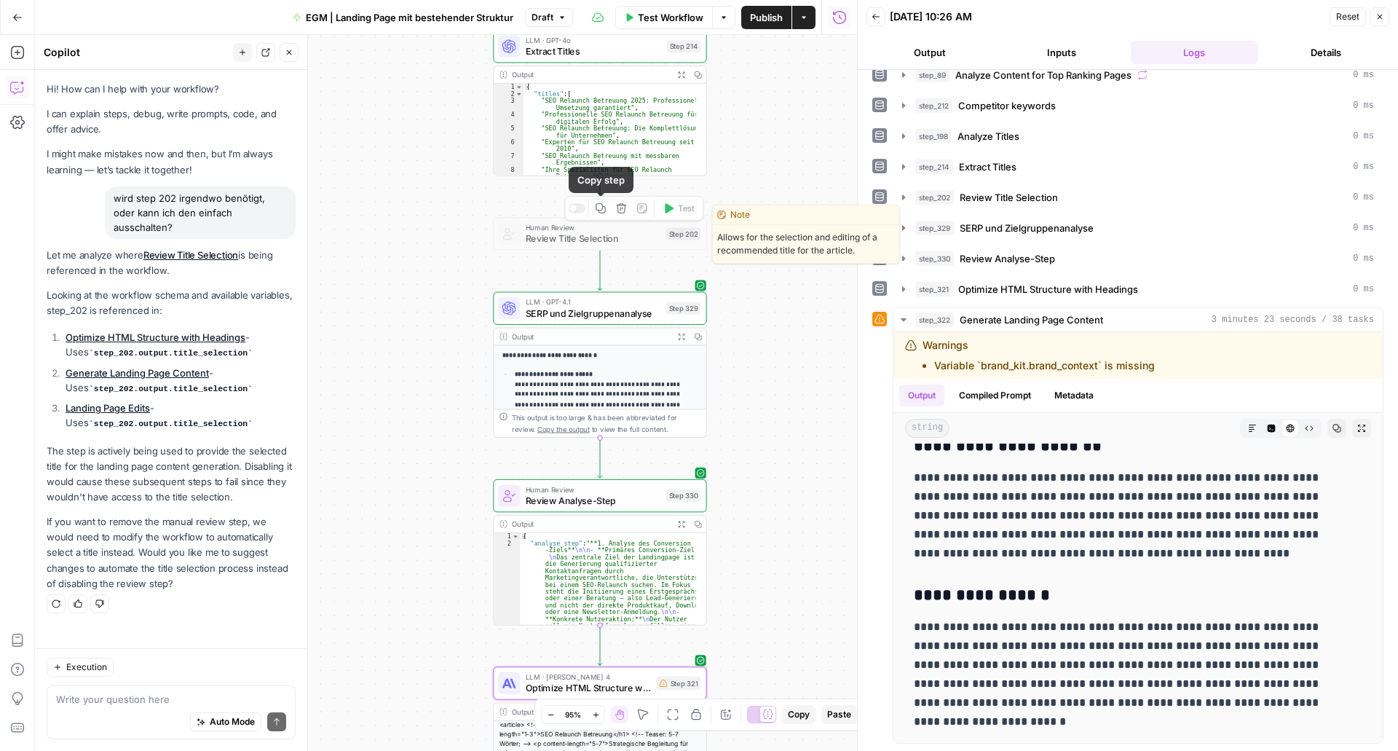
click at [581, 211] on div at bounding box center [576, 207] width 17 height 9
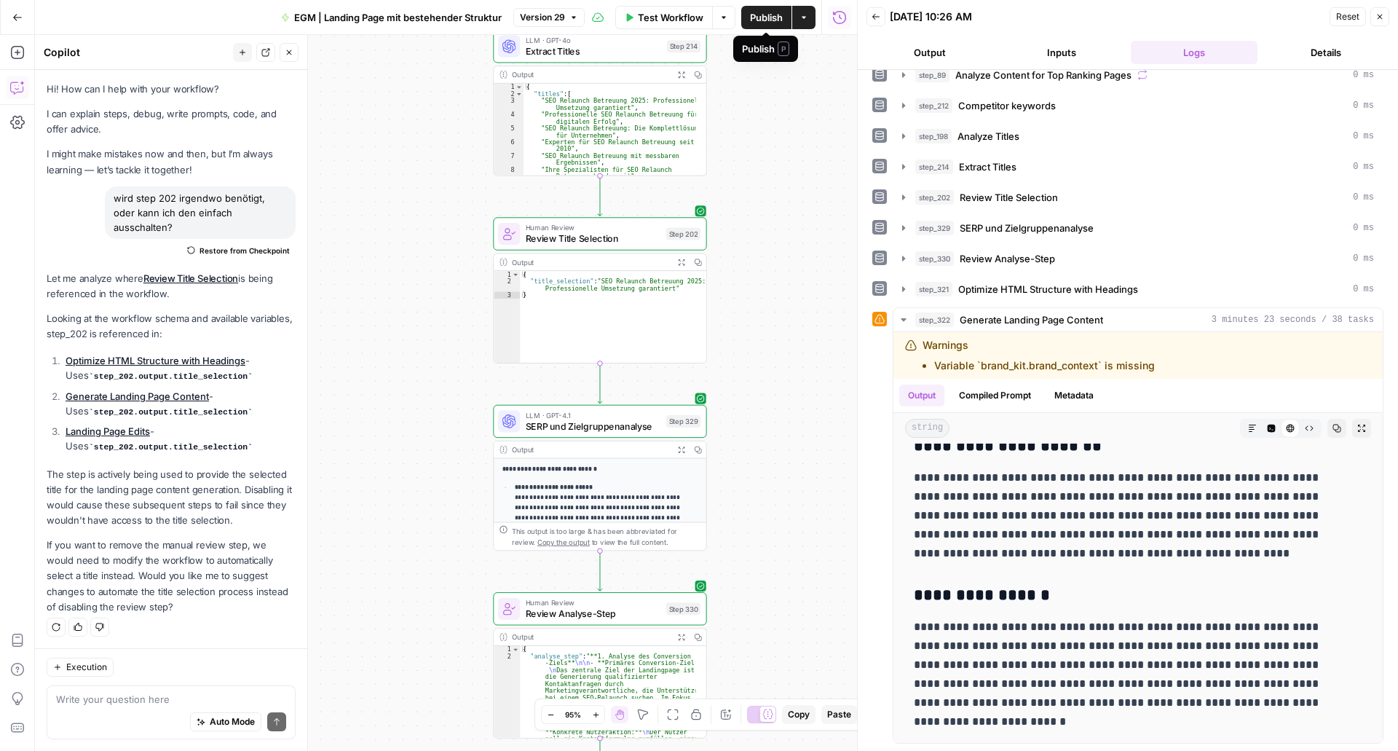
click at [768, 21] on span "Publish" at bounding box center [766, 17] width 33 height 15
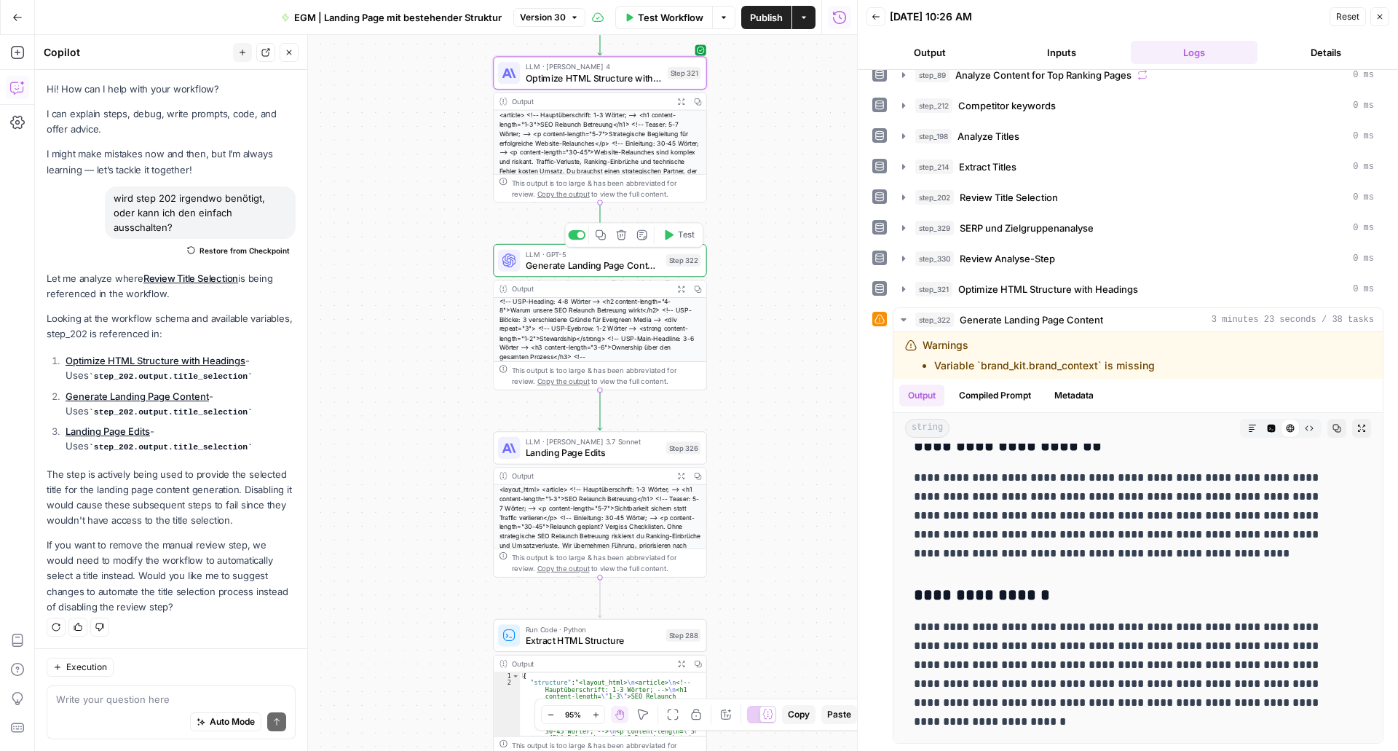
click at [639, 261] on span "Generate Landing Page Content" at bounding box center [593, 266] width 135 height 14
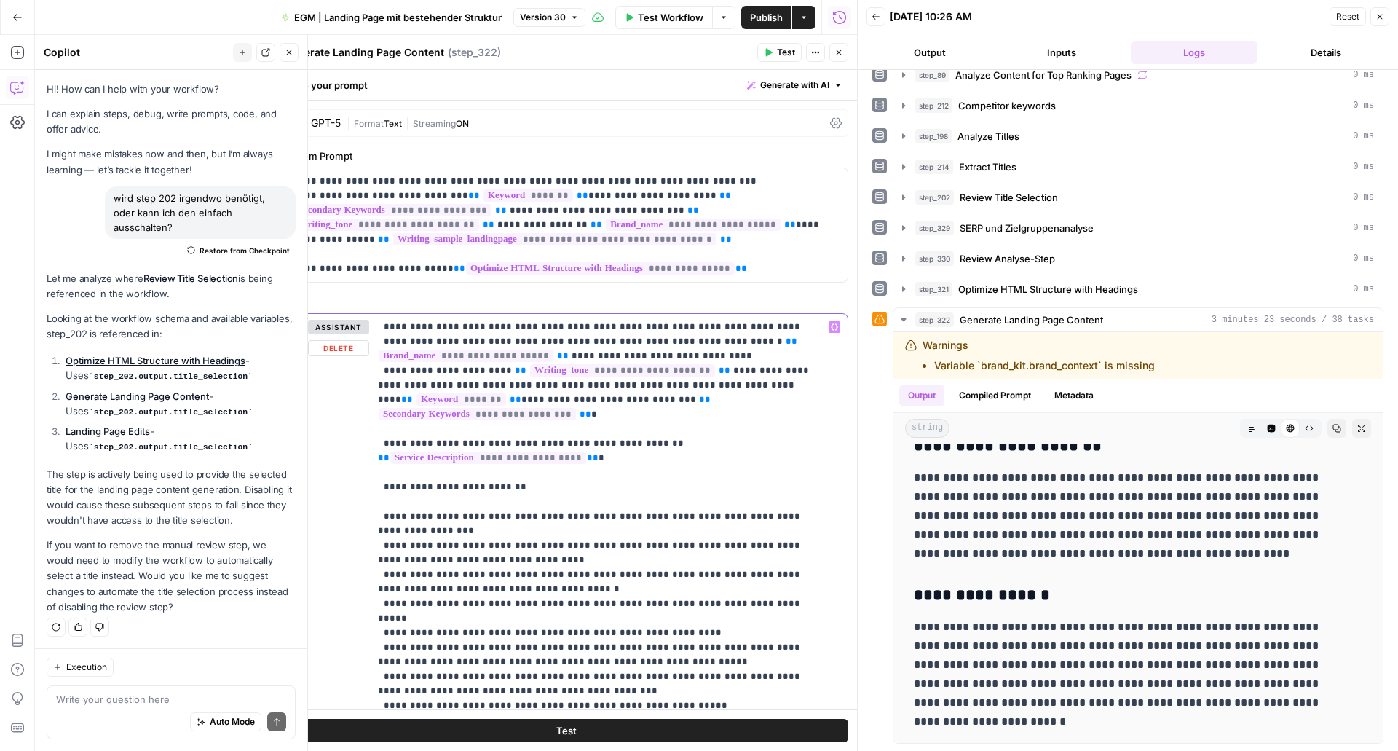
drag, startPoint x: 588, startPoint y: 446, endPoint x: 366, endPoint y: 424, distance: 222.6
click at [366, 424] on div "**********" at bounding box center [566, 628] width 563 height 628
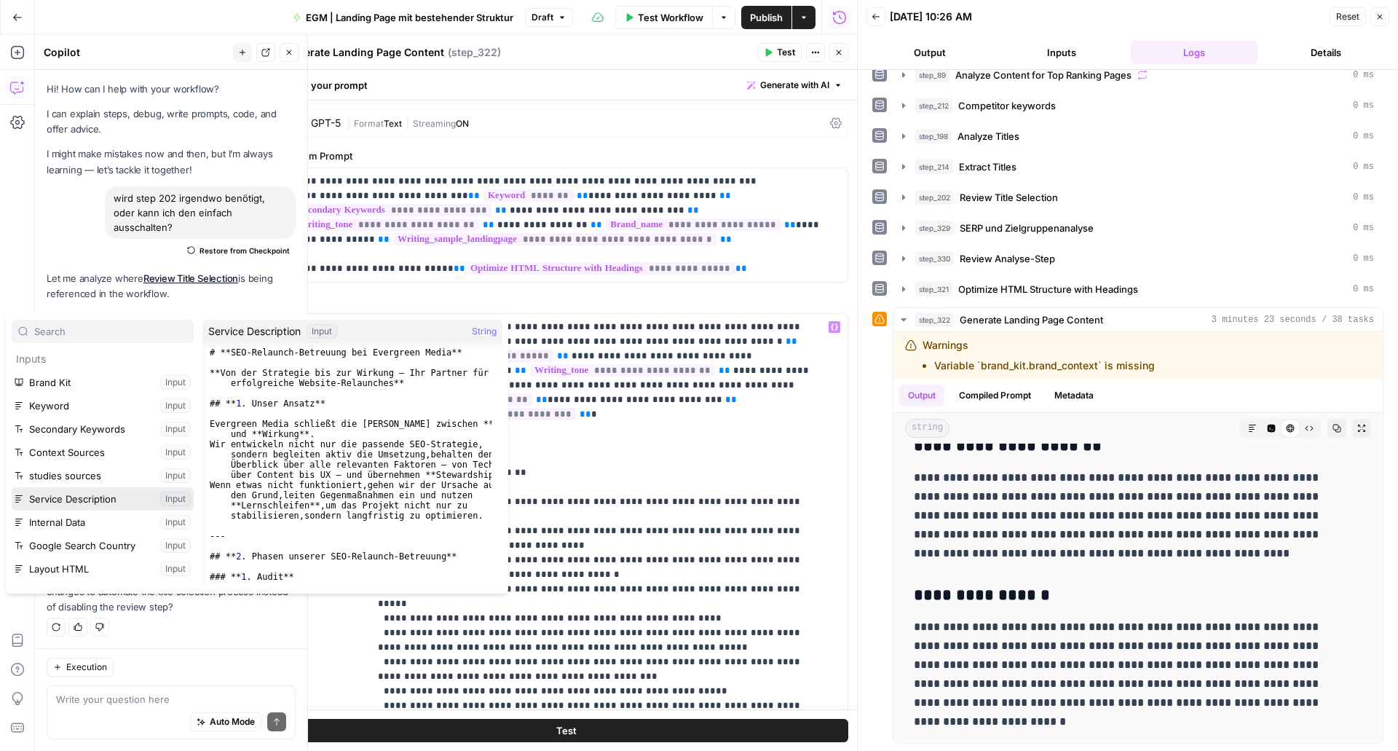
click at [84, 505] on button "Select variable Service Description" at bounding box center [103, 498] width 182 height 23
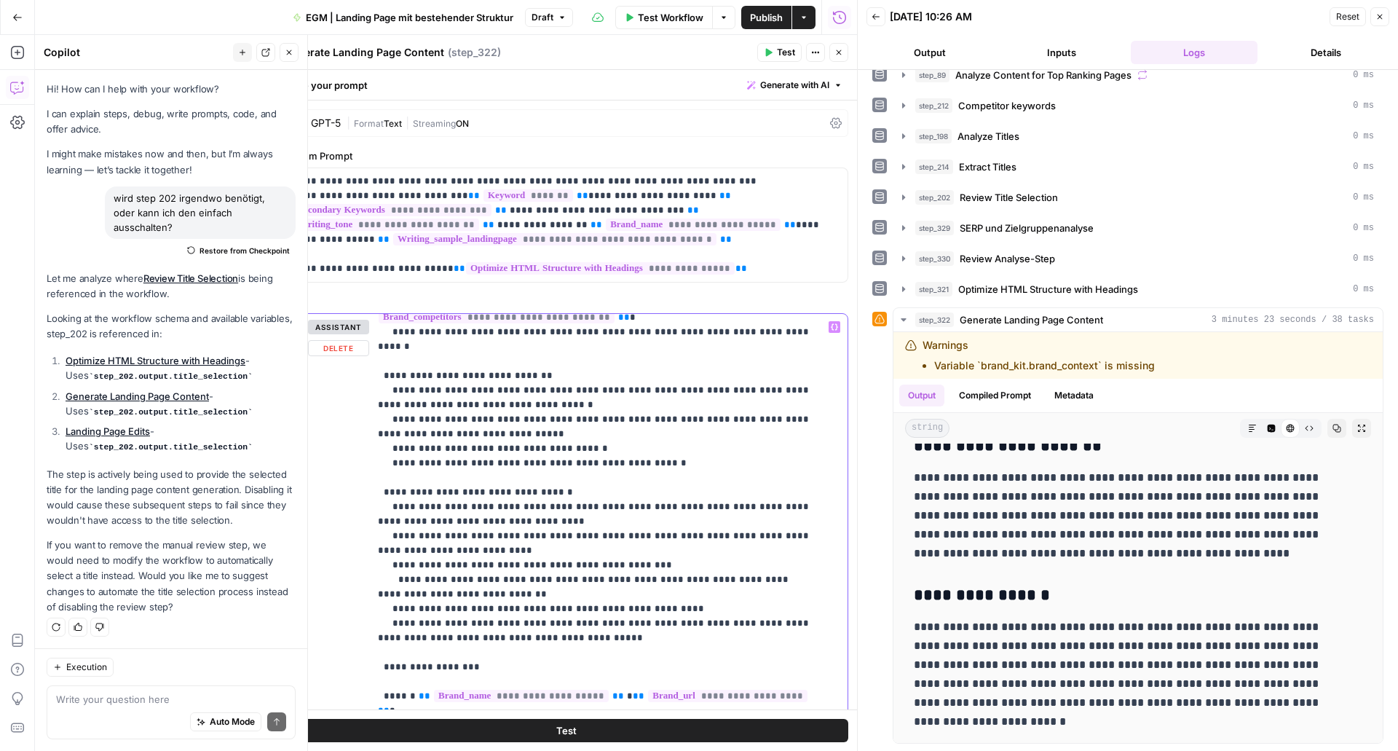
scroll to position [1035, 0]
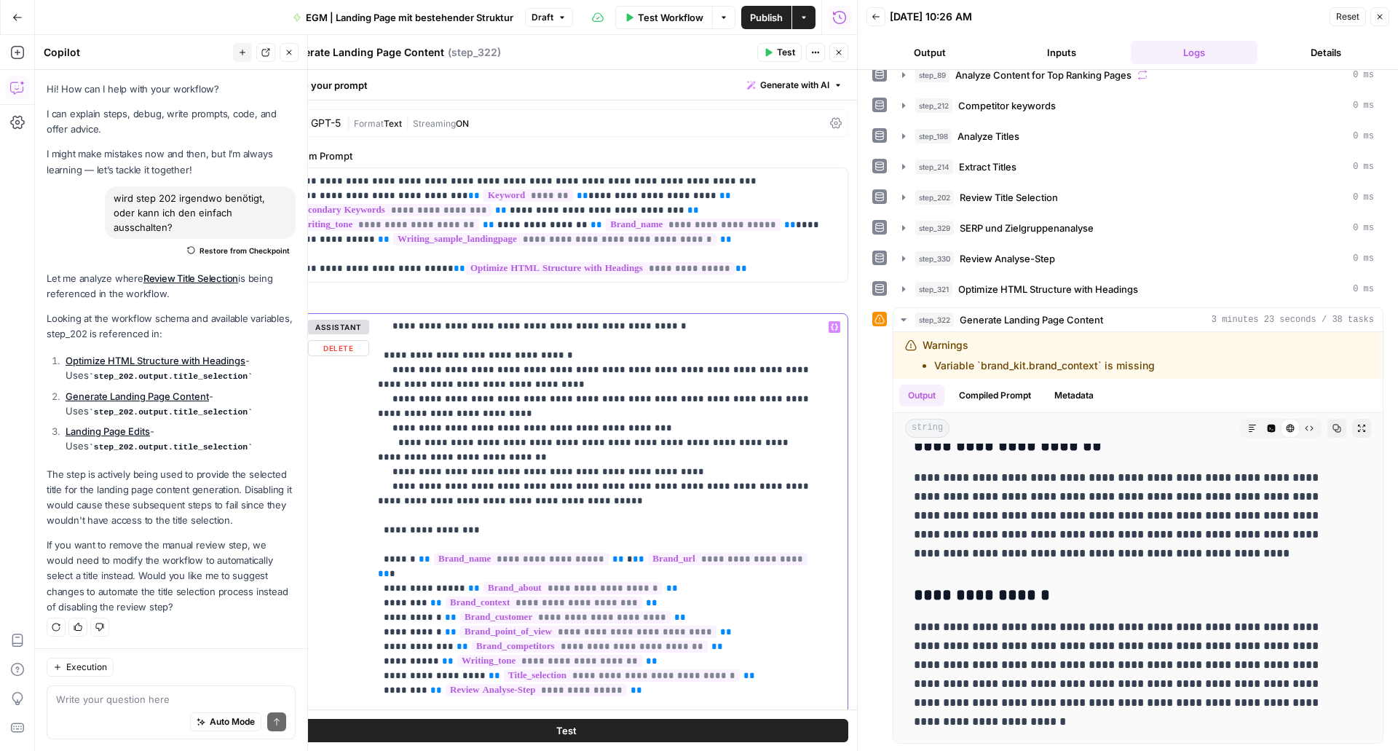
click at [645, 607] on p "**********" at bounding box center [597, 93] width 439 height 1617
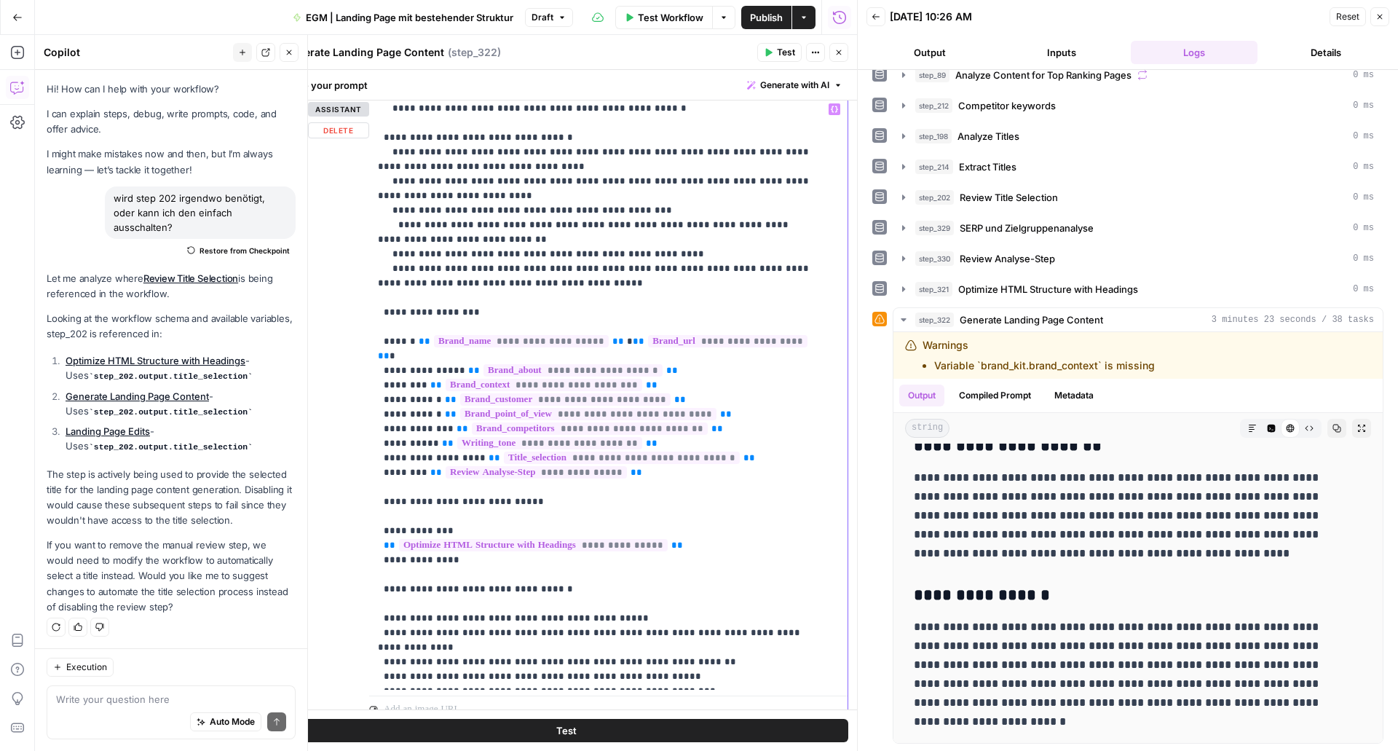
scroll to position [219, 0]
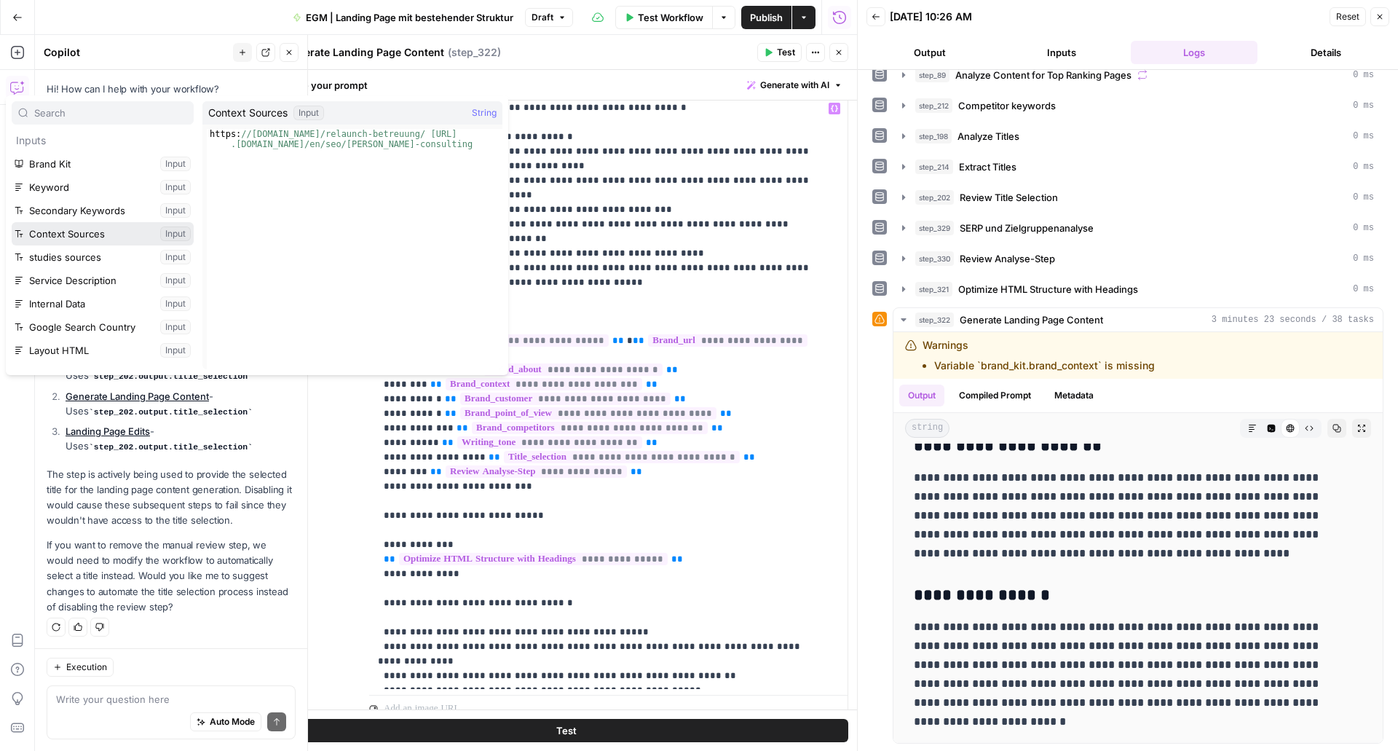
click at [85, 240] on button "Select variable Context Sources" at bounding box center [103, 233] width 182 height 23
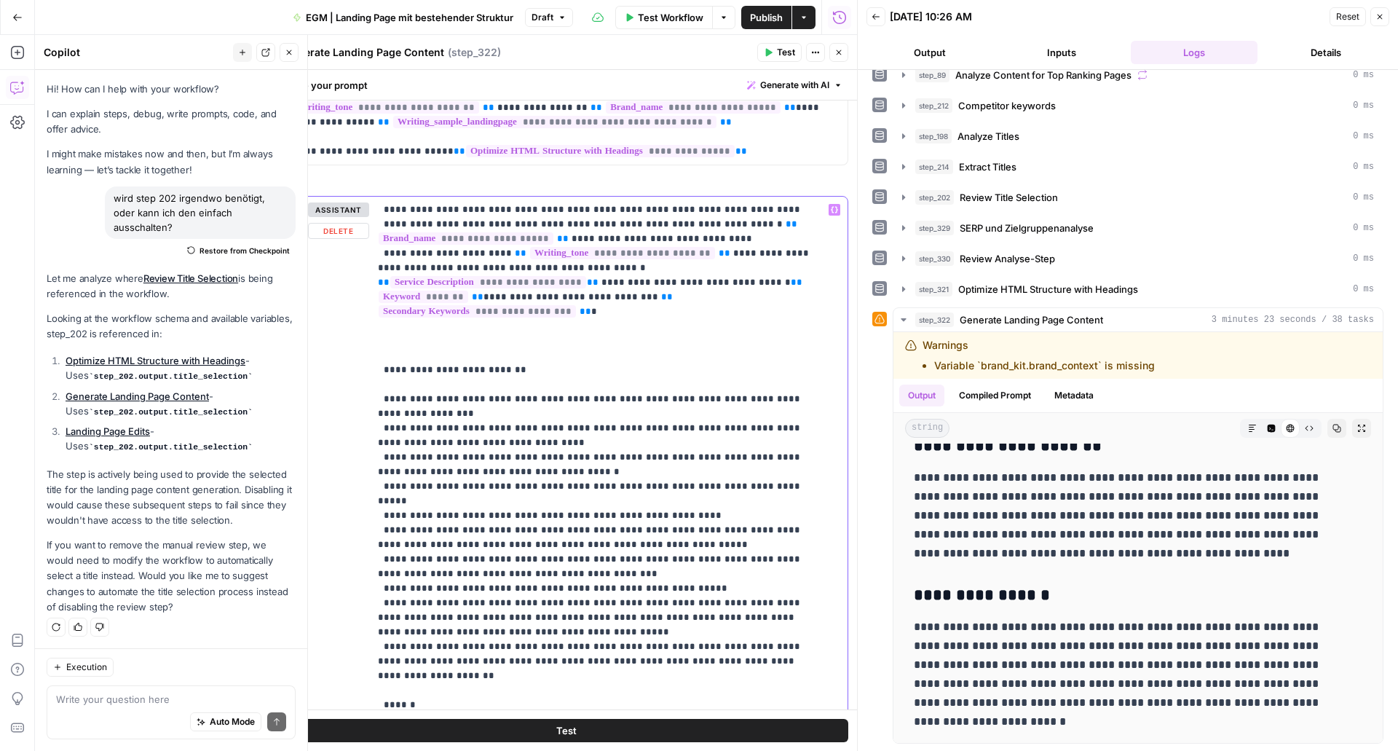
scroll to position [0, 0]
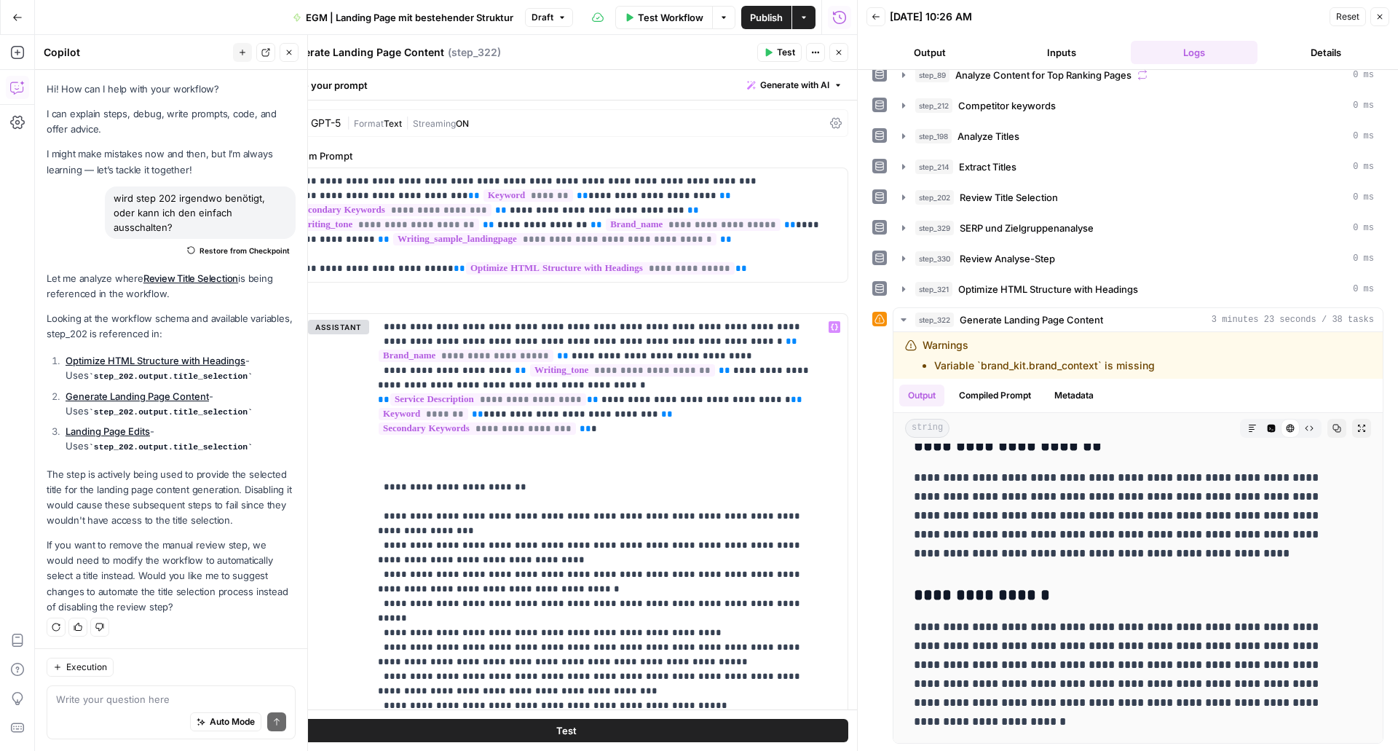
click at [758, 15] on span "Publish" at bounding box center [766, 17] width 33 height 15
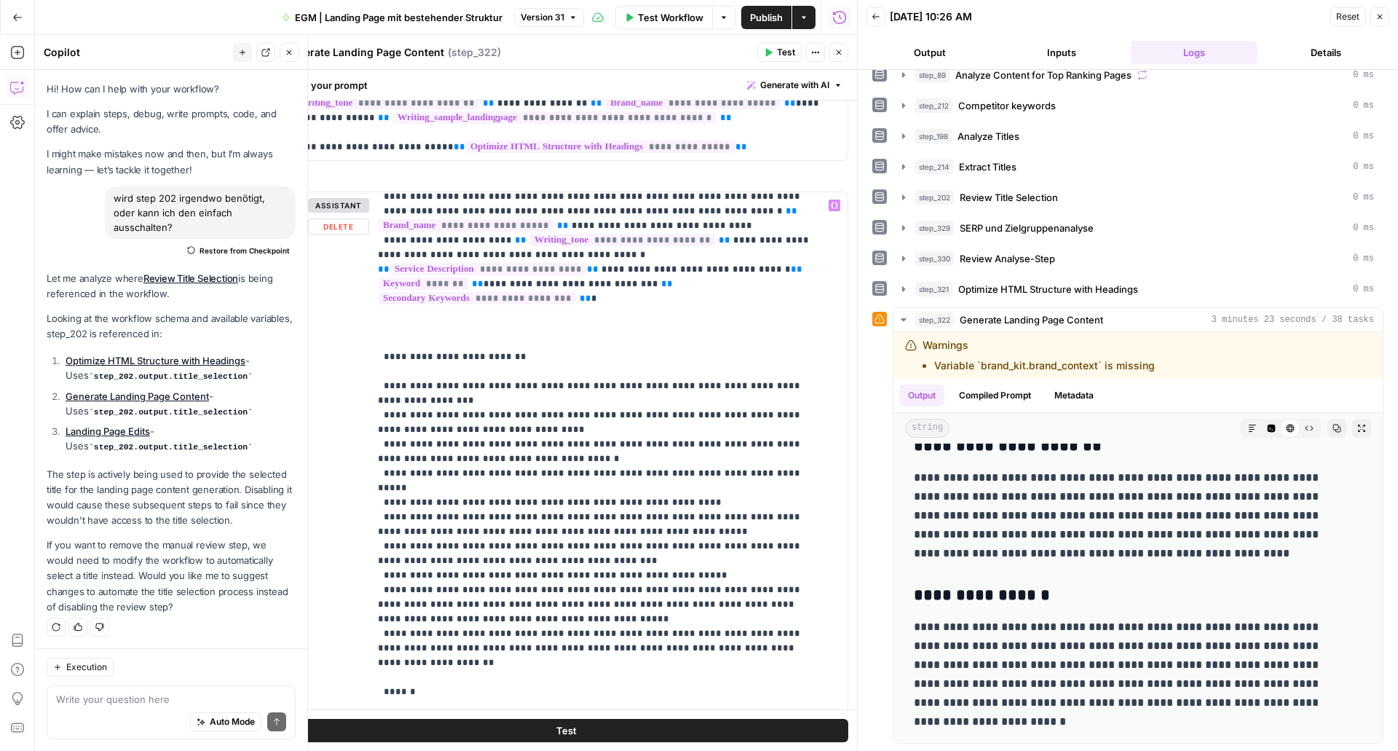
scroll to position [9, 0]
click at [838, 54] on icon "button" at bounding box center [839, 52] width 9 height 9
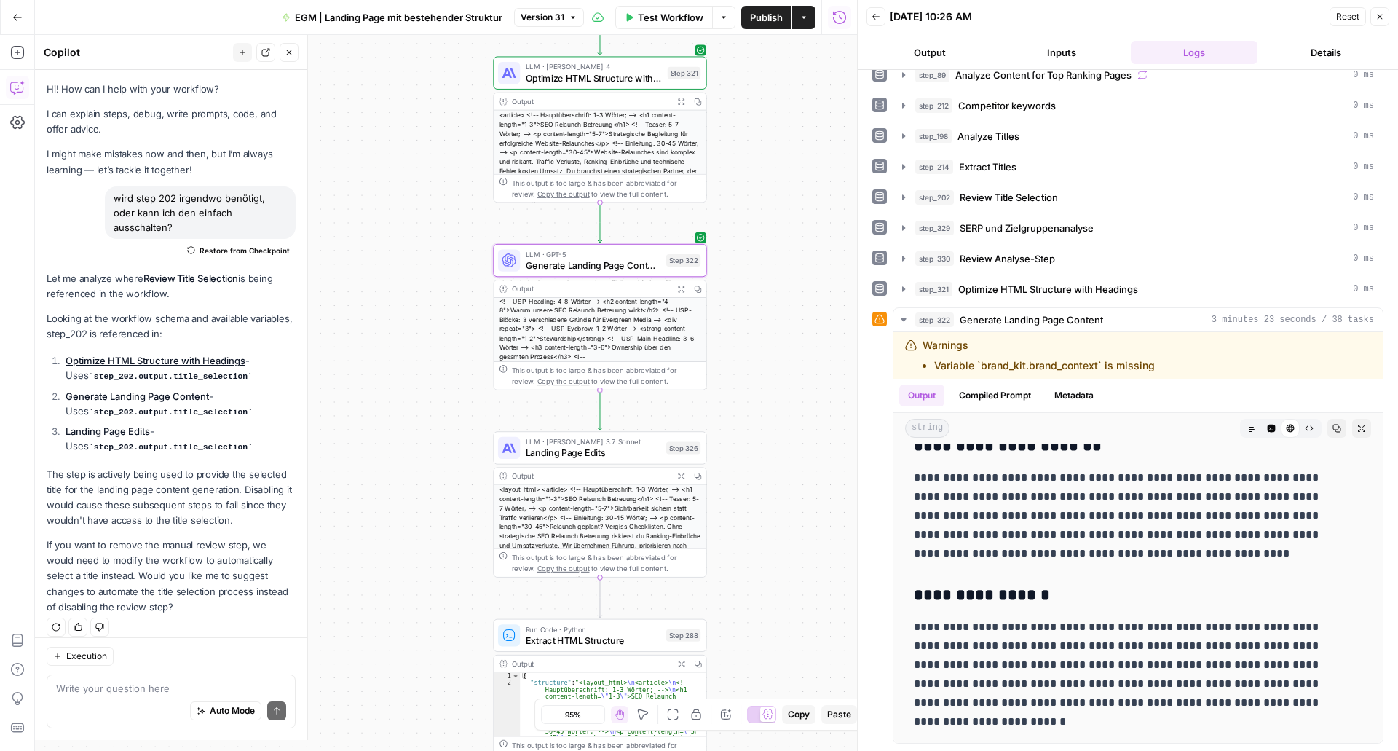
click at [531, 447] on span "Landing Page Edits" at bounding box center [593, 453] width 135 height 14
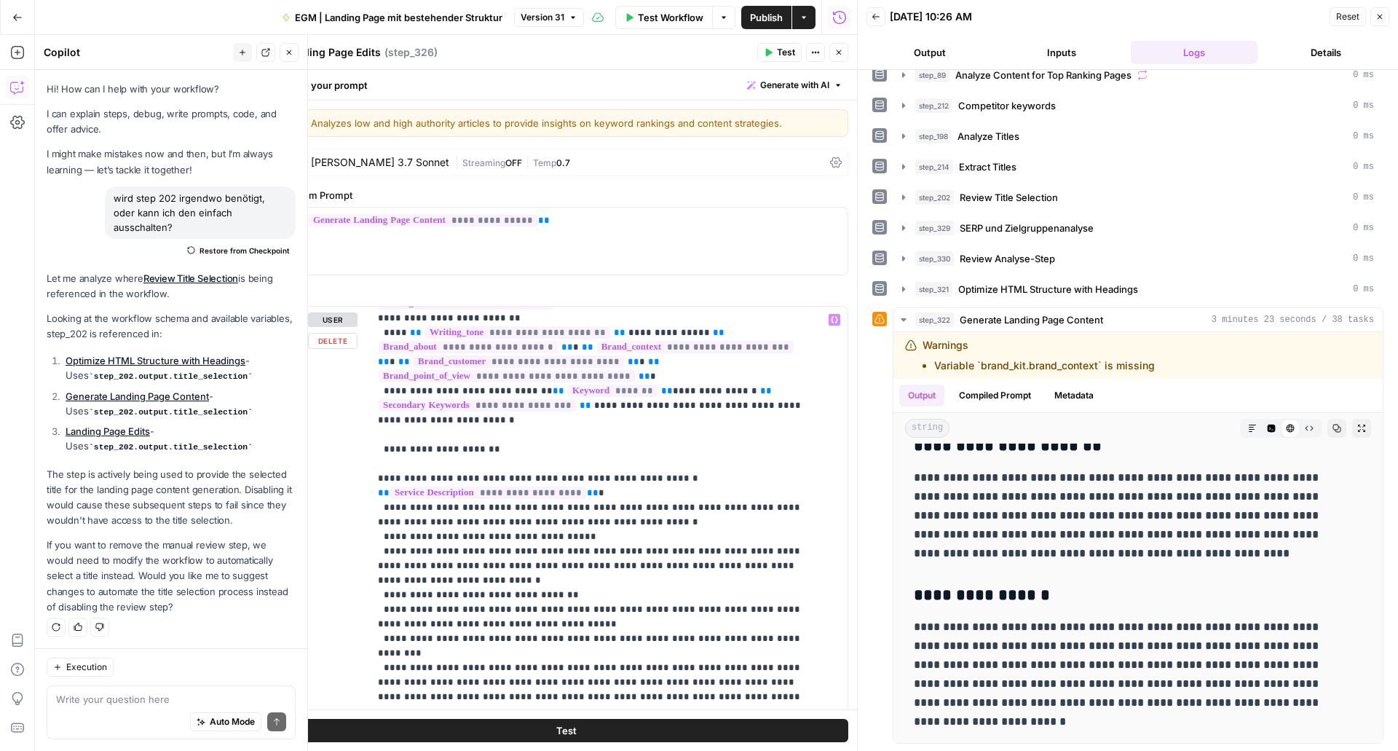
scroll to position [48, 0]
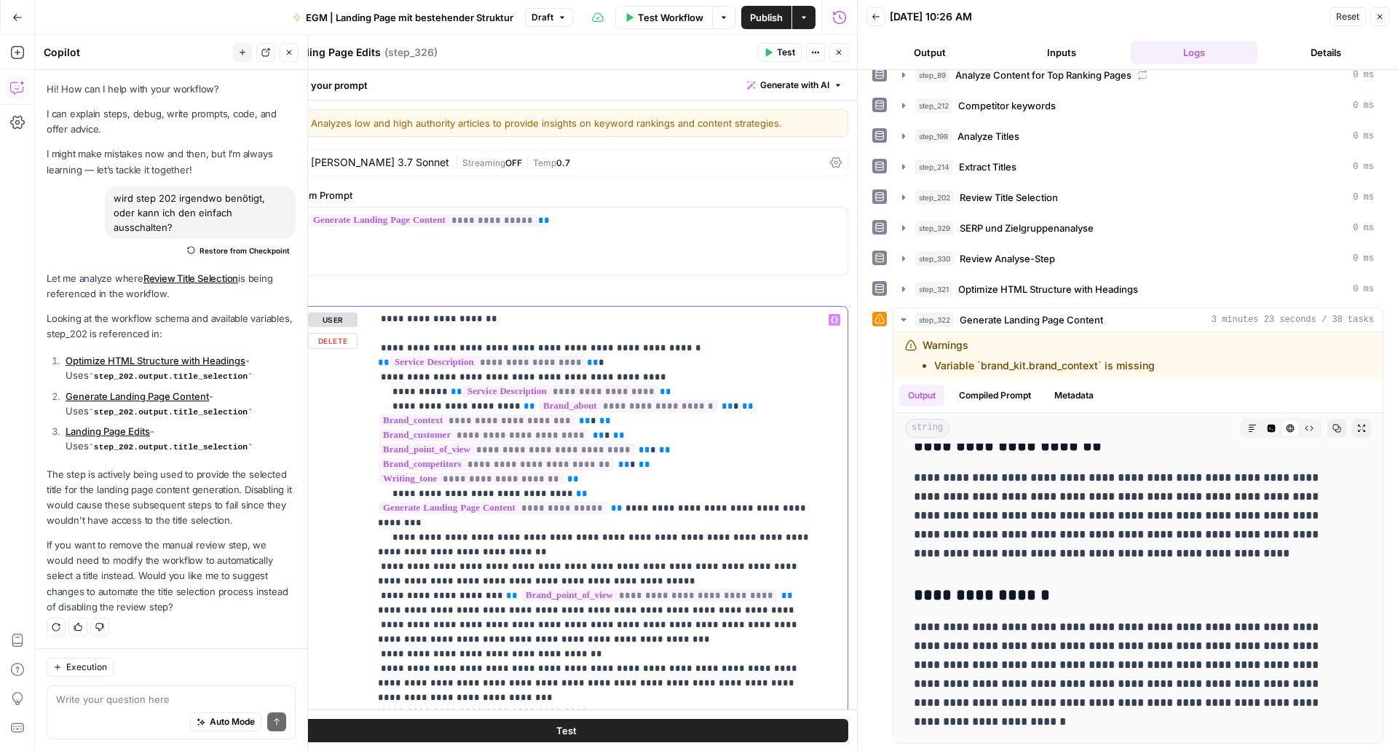
scroll to position [176, 0]
drag, startPoint x: 551, startPoint y: 463, endPoint x: 384, endPoint y: 452, distance: 167.9
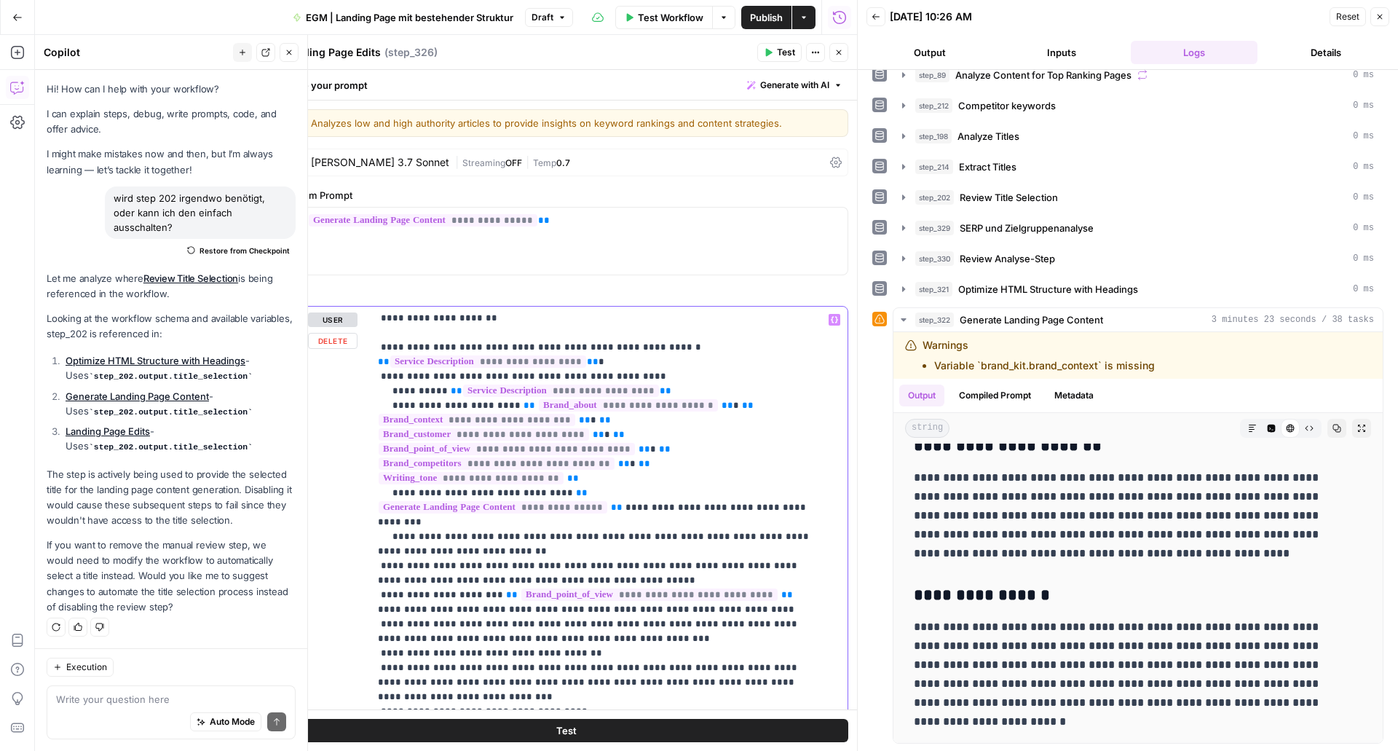
drag, startPoint x: 444, startPoint y: 476, endPoint x: 441, endPoint y: 468, distance: 8.5
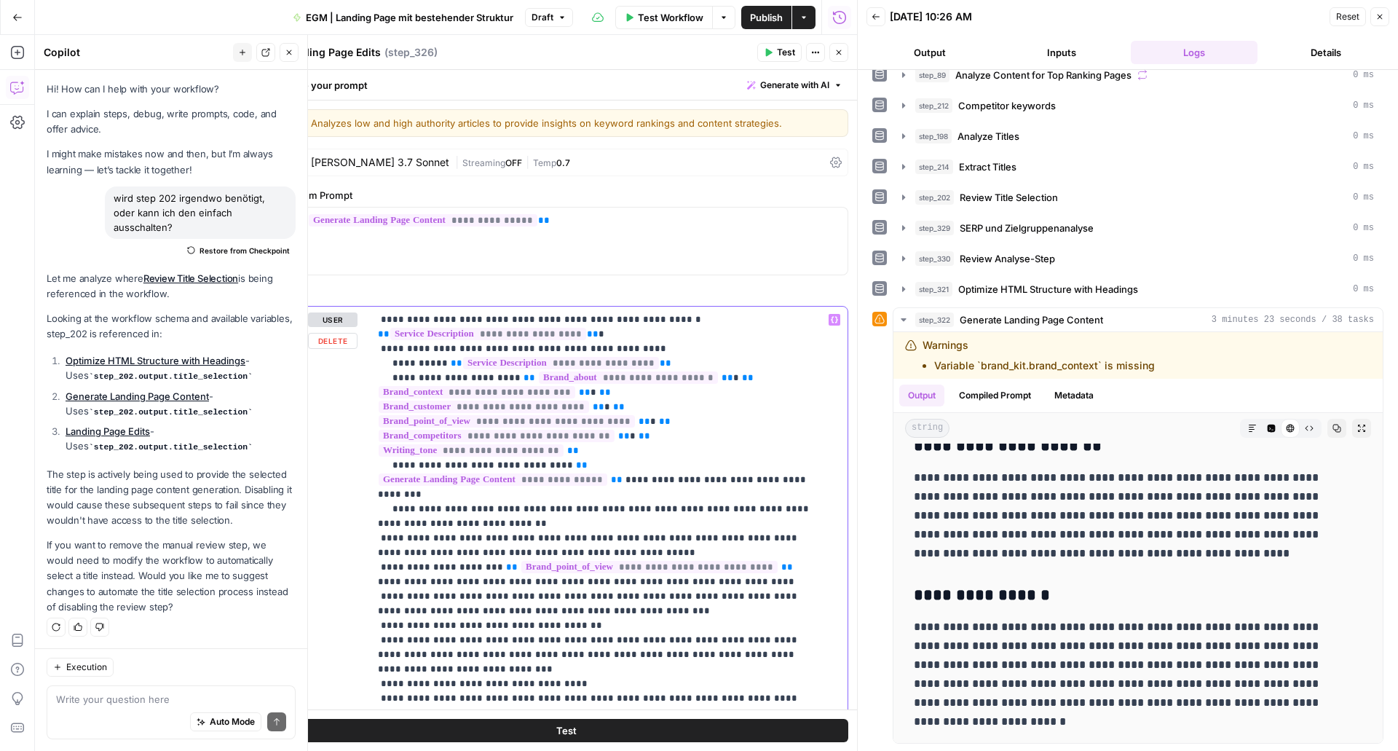
scroll to position [205, 0]
drag, startPoint x: 558, startPoint y: 434, endPoint x: 390, endPoint y: 424, distance: 168.6
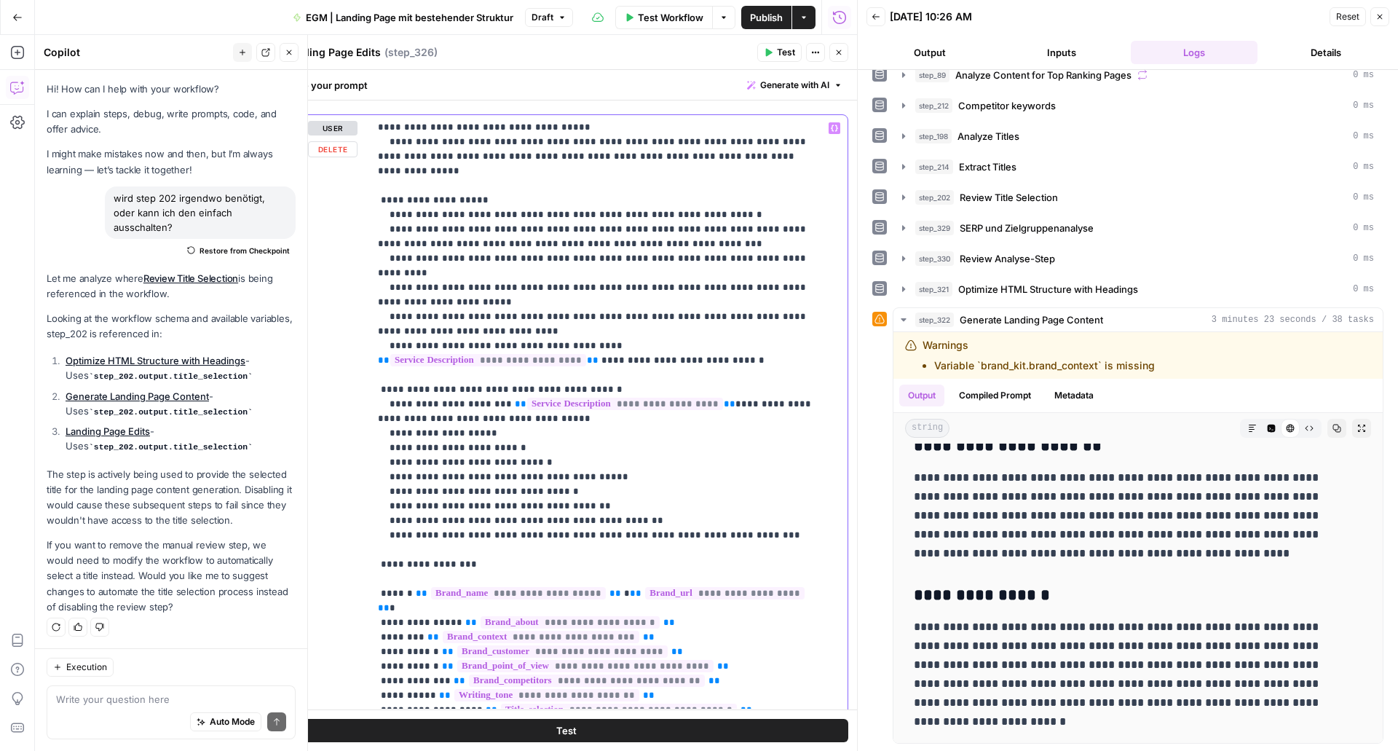
scroll to position [269, 0]
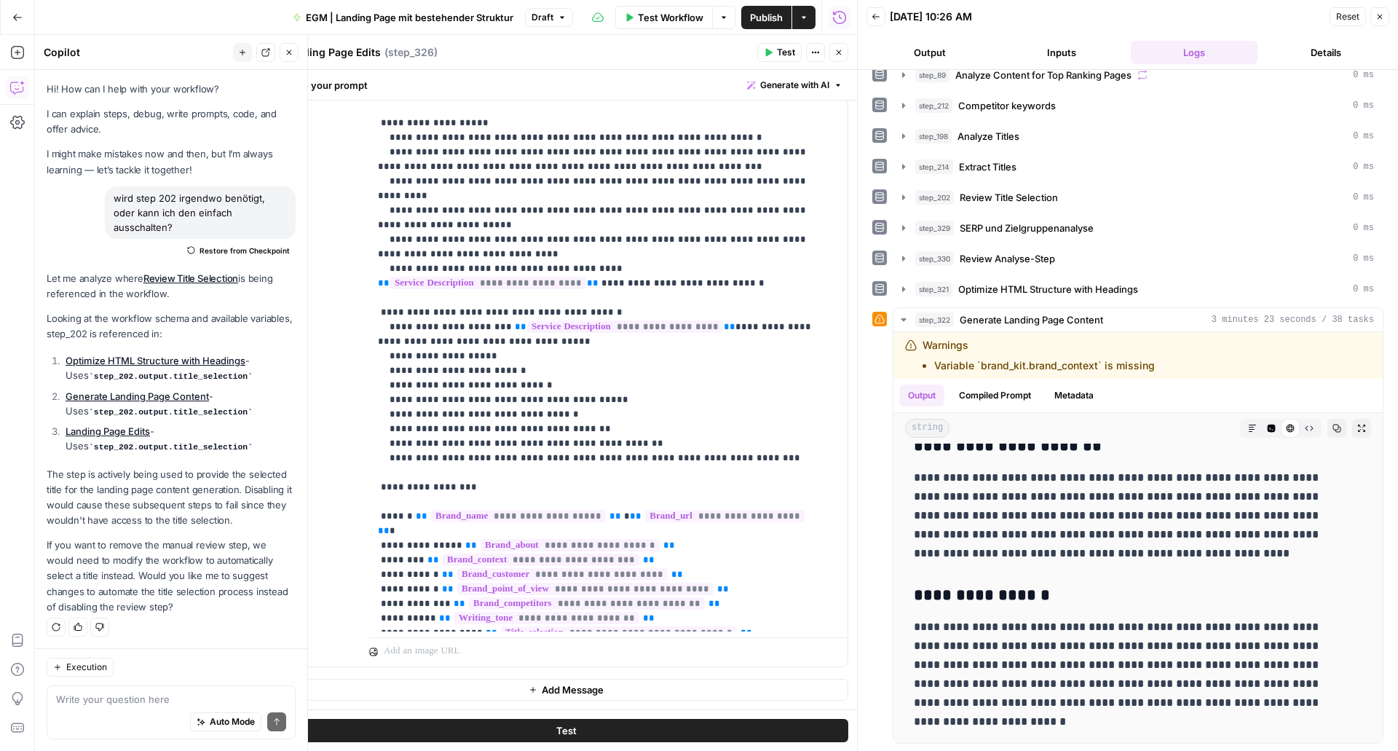
click at [841, 53] on icon "button" at bounding box center [839, 52] width 9 height 9
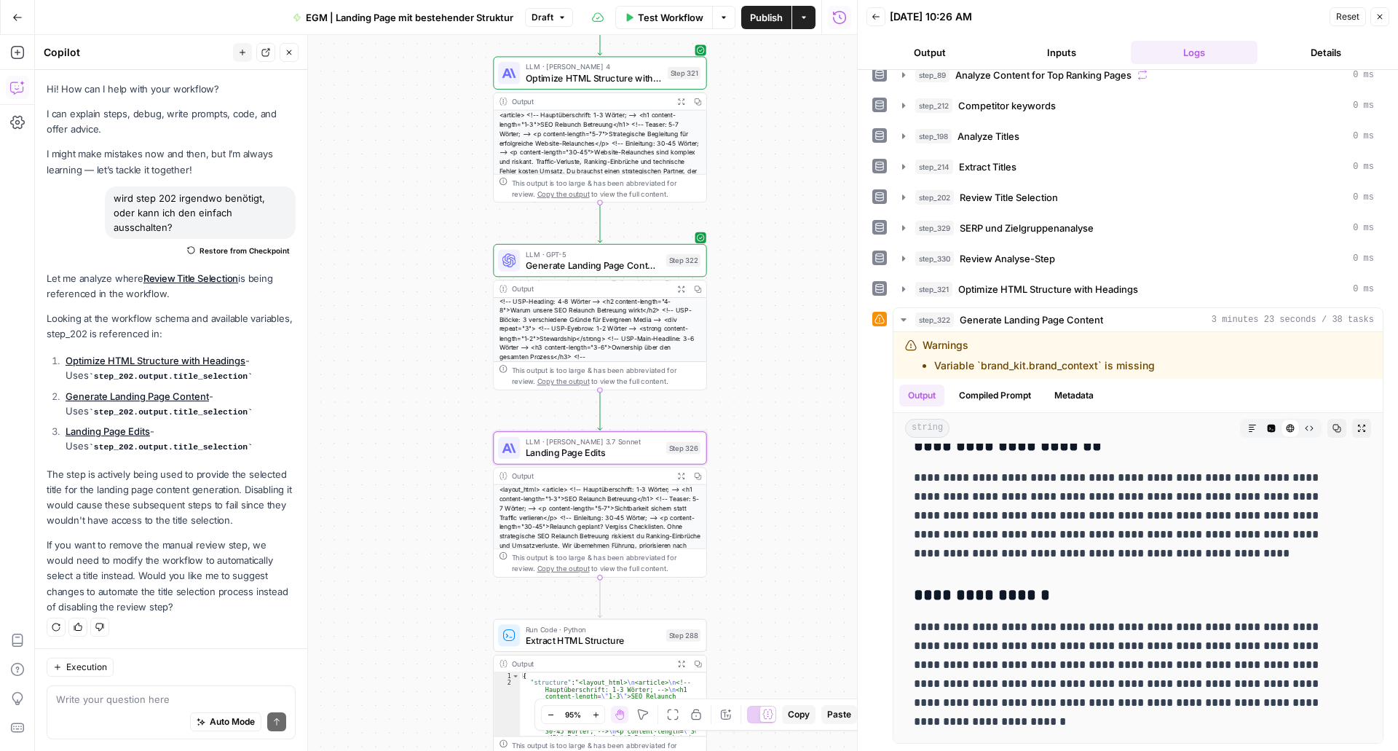
click at [590, 267] on span "Generate Landing Page Content" at bounding box center [593, 266] width 135 height 14
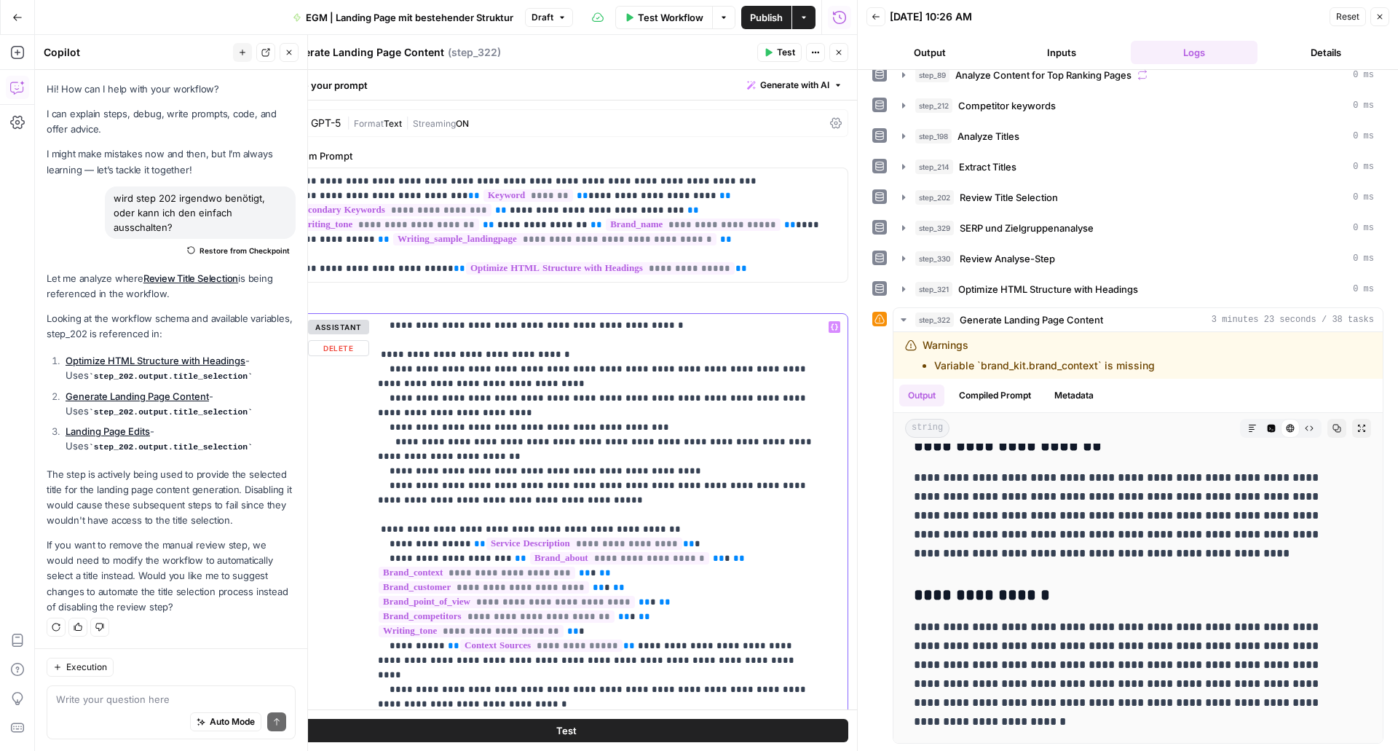
scroll to position [1069, 0]
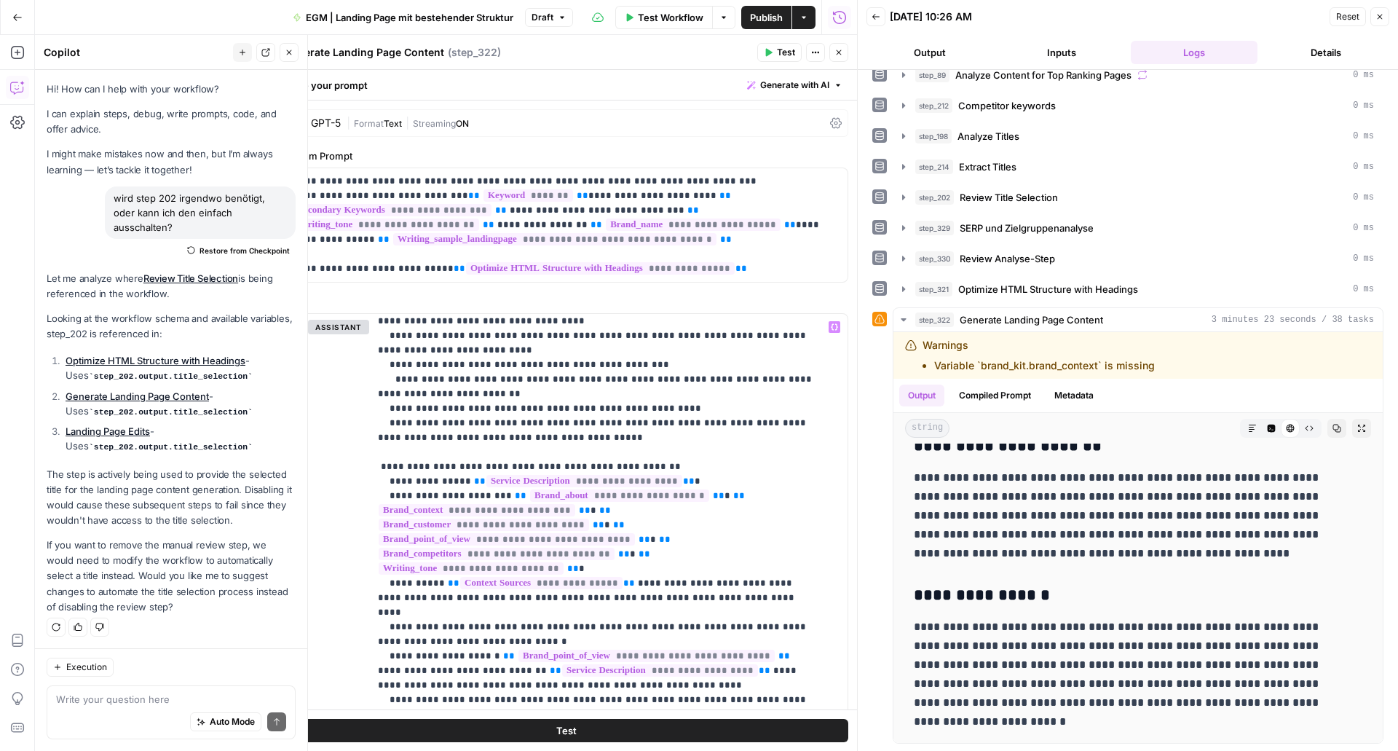
click at [843, 54] on icon "button" at bounding box center [839, 52] width 9 height 9
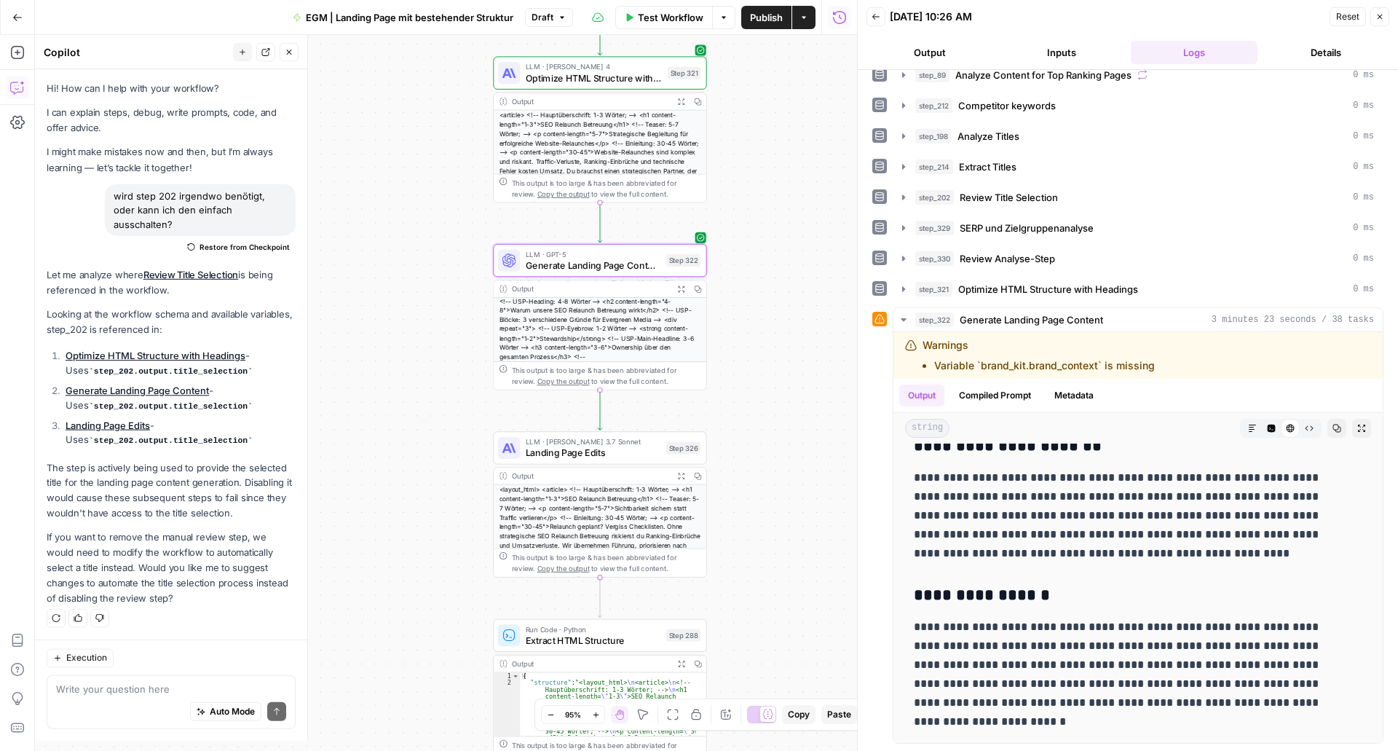
click at [560, 446] on span "Landing Page Edits" at bounding box center [593, 453] width 135 height 14
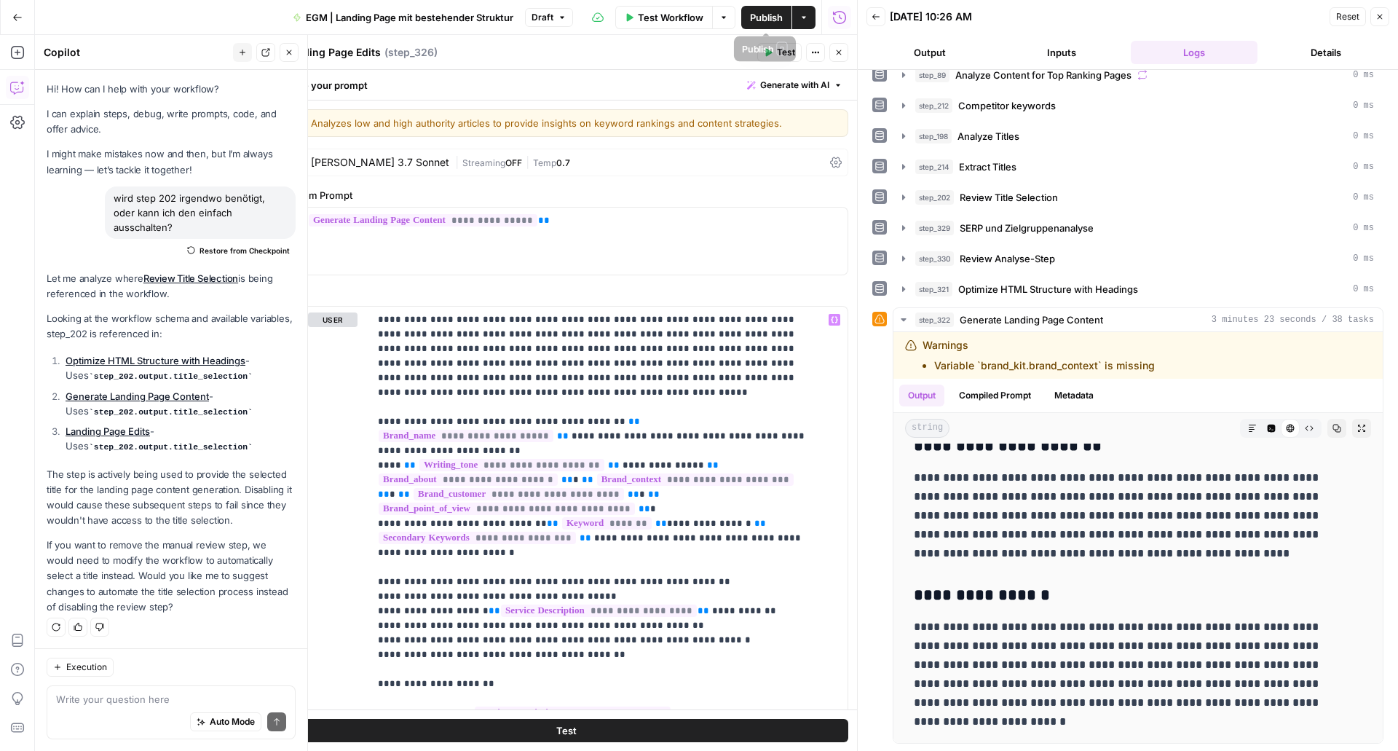
click at [767, 22] on span "Publish" at bounding box center [766, 17] width 33 height 15
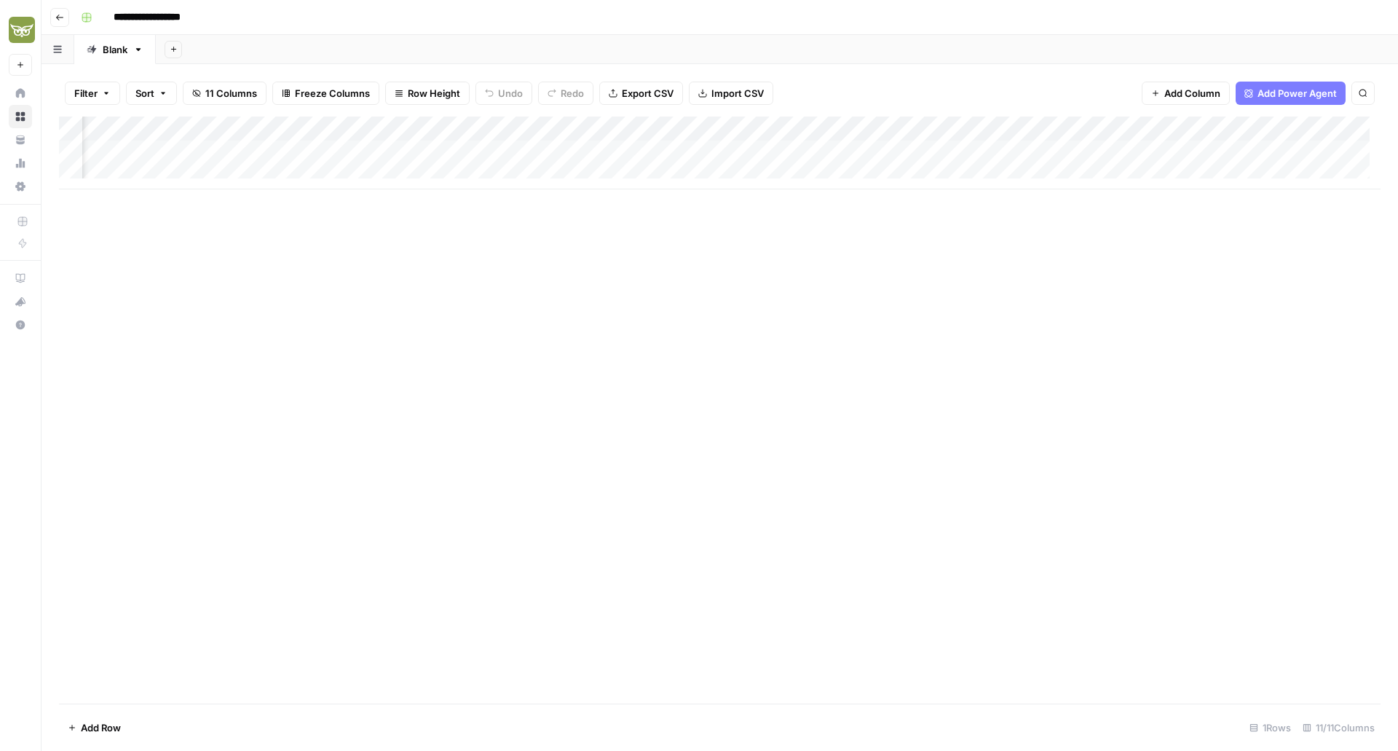
scroll to position [0, 236]
click at [1142, 154] on div "Add Column" at bounding box center [720, 153] width 1322 height 73
click at [1145, 154] on div "Add Column" at bounding box center [720, 153] width 1322 height 73
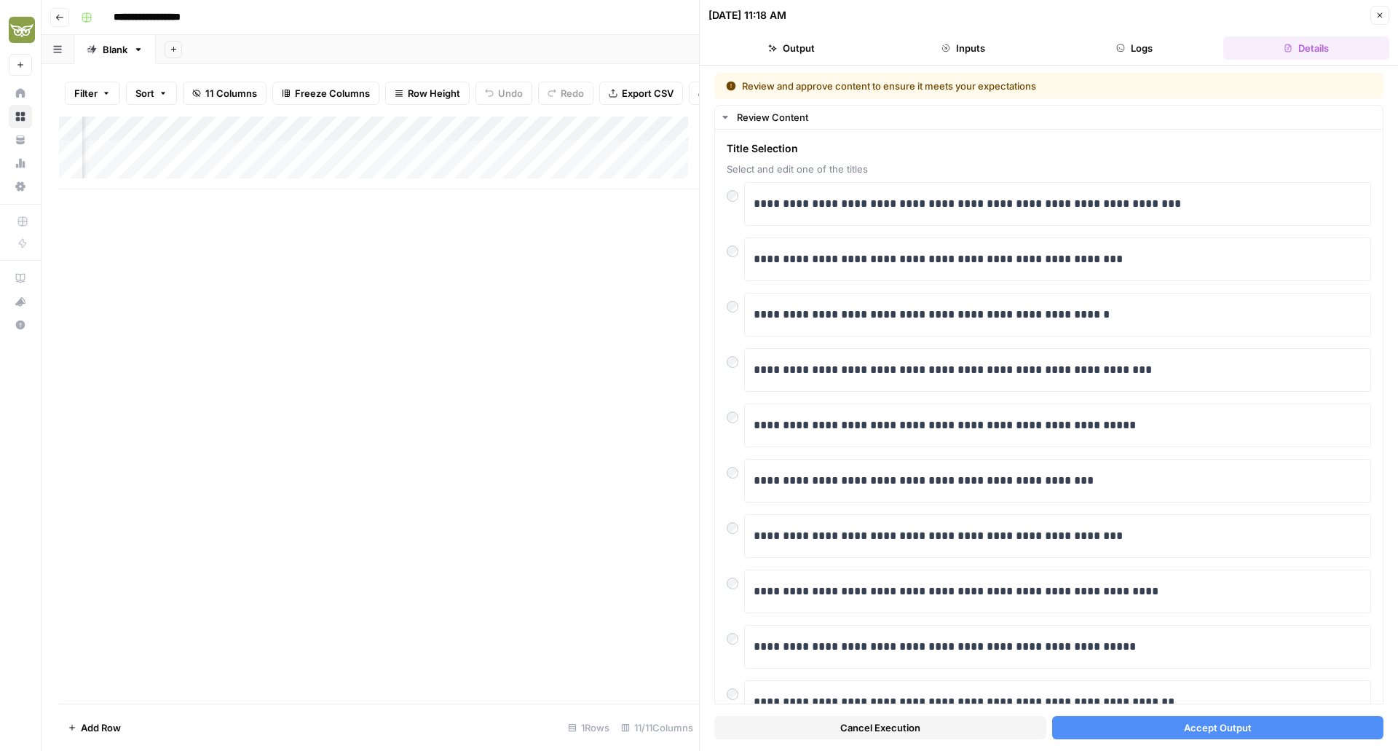
click at [1254, 728] on button "Accept Output" at bounding box center [1218, 727] width 332 height 23
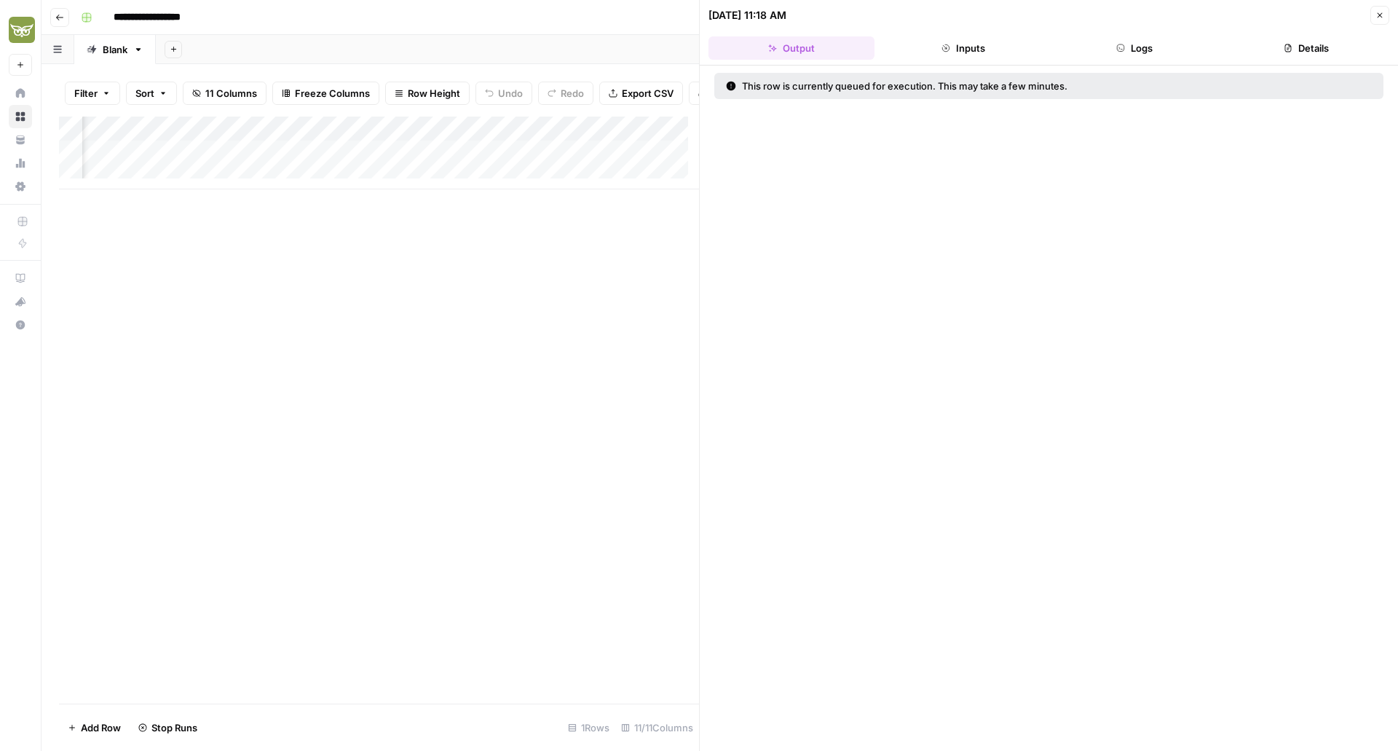
click at [1382, 14] on icon "button" at bounding box center [1380, 15] width 5 height 5
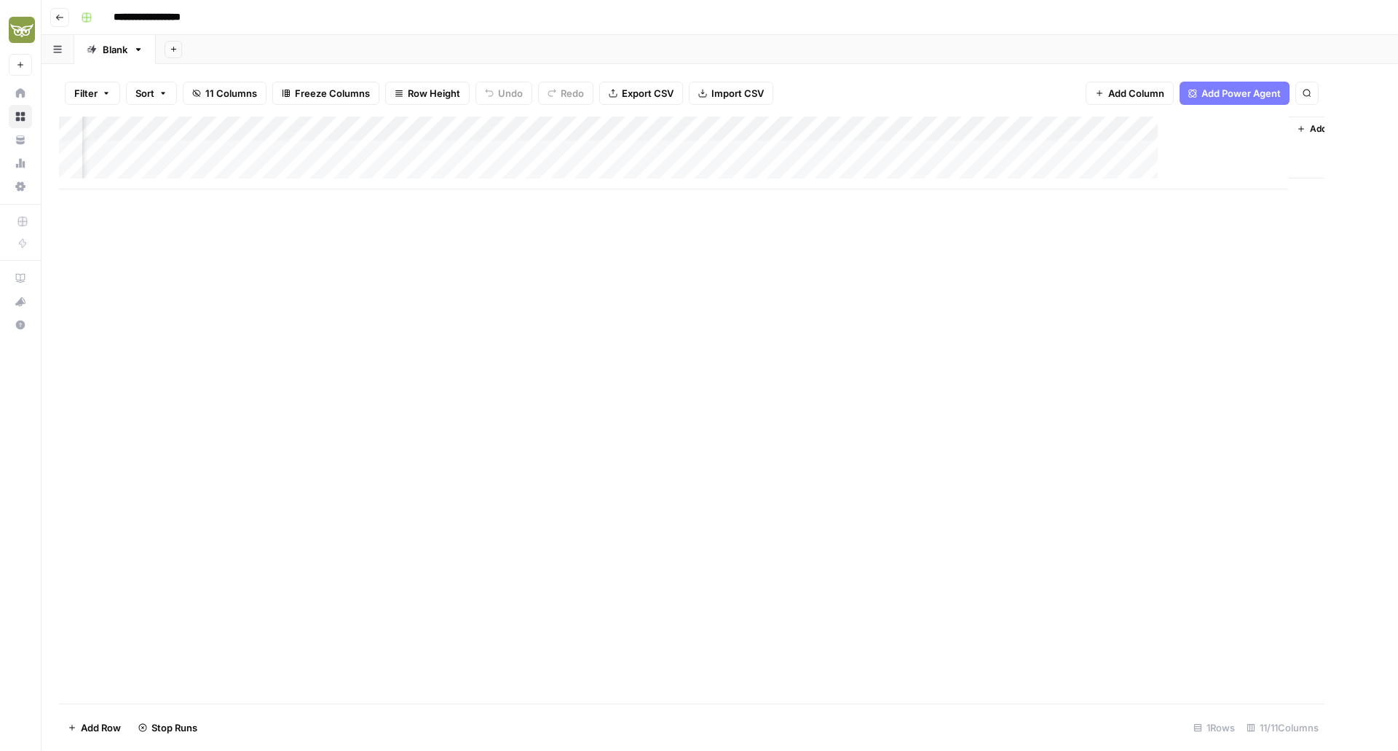
scroll to position [0, 219]
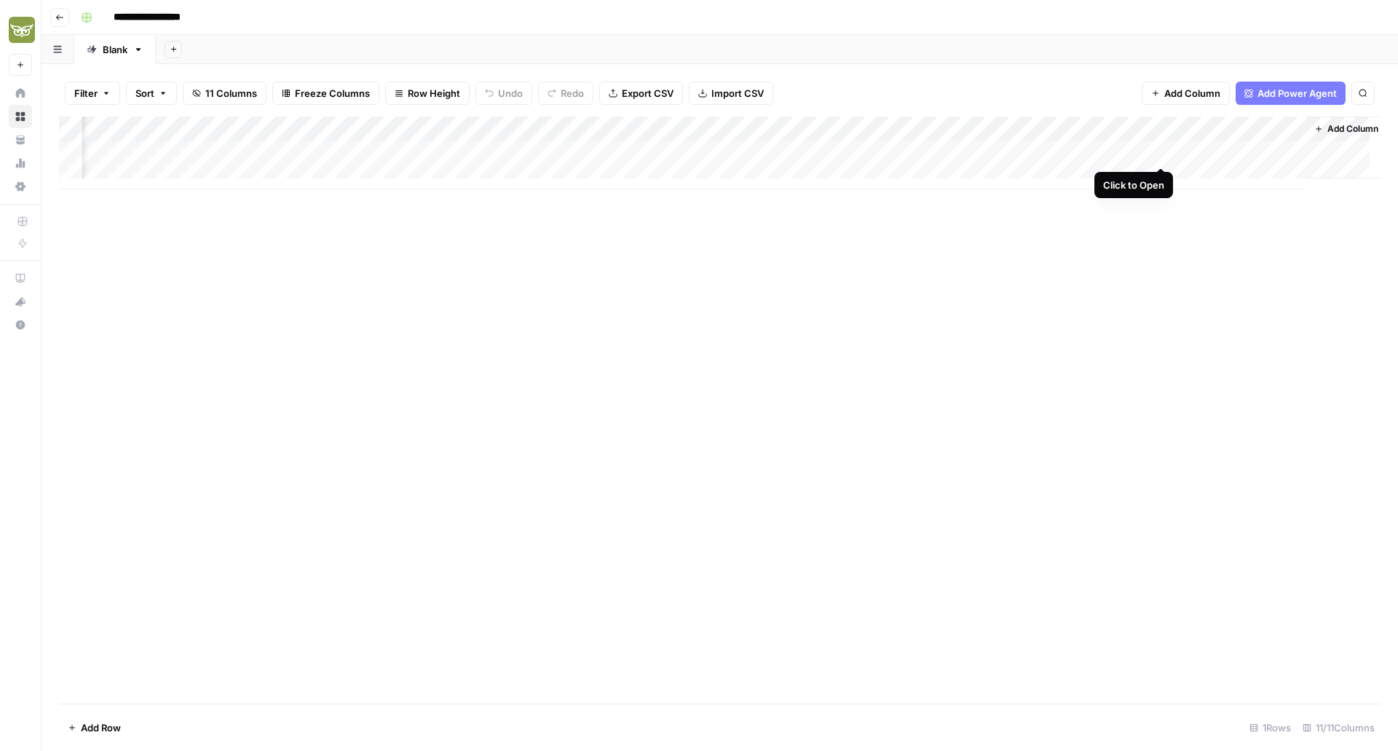
click at [1161, 152] on div "Add Column" at bounding box center [720, 153] width 1322 height 73
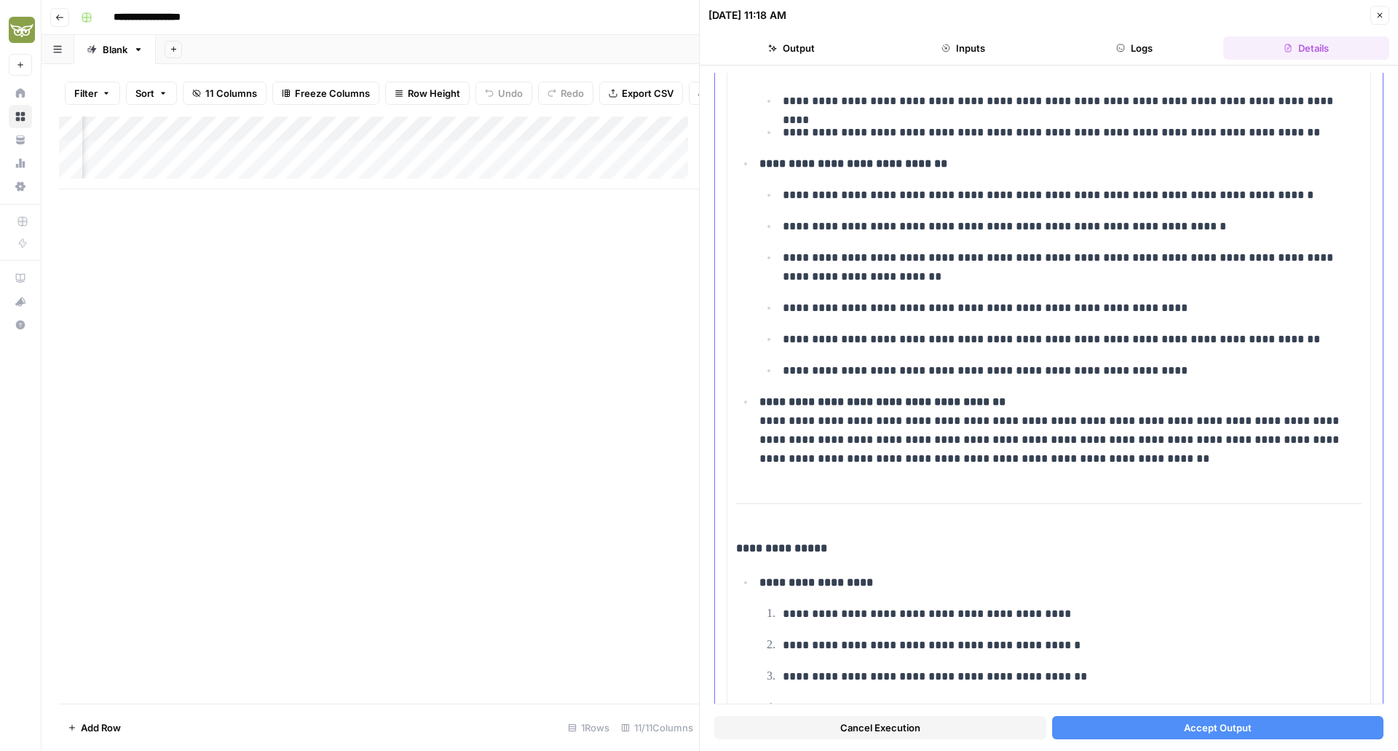
scroll to position [1889, 0]
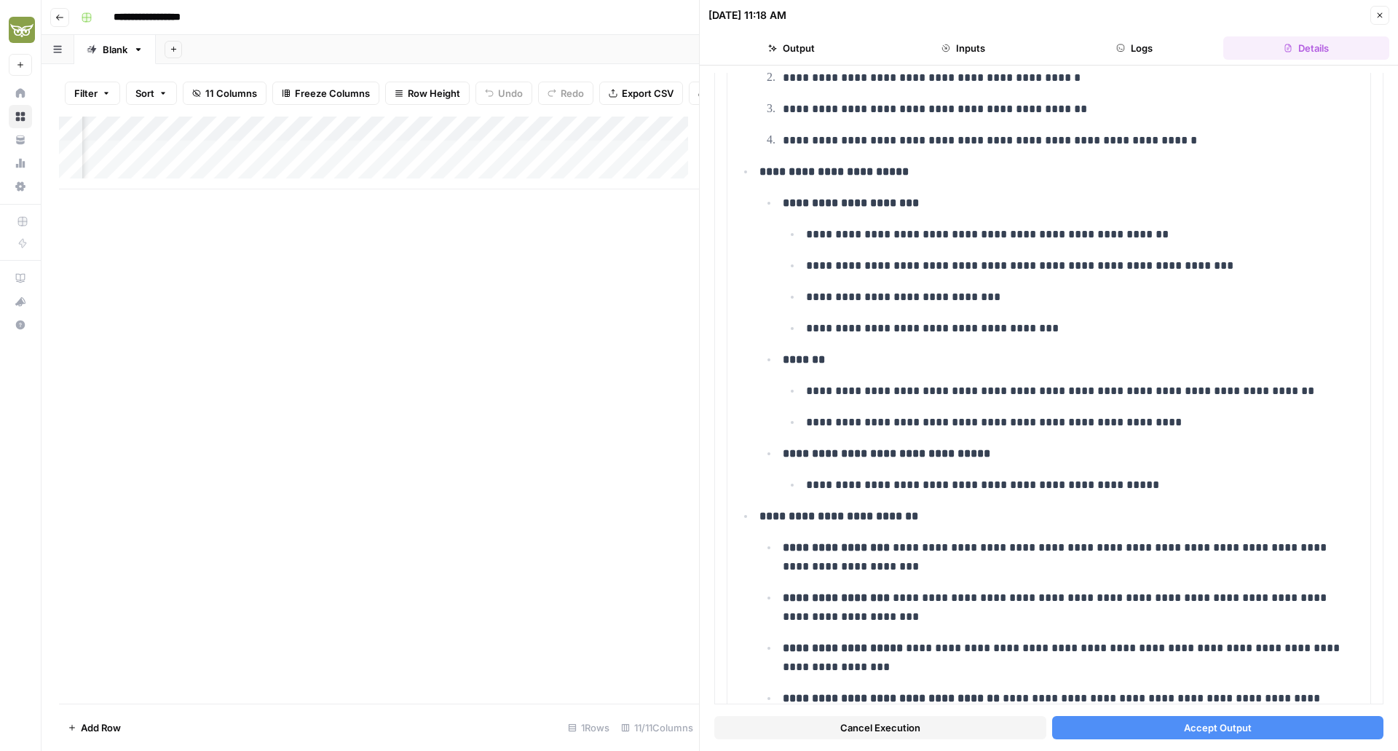
click at [1184, 723] on span "Accept Output" at bounding box center [1218, 727] width 68 height 15
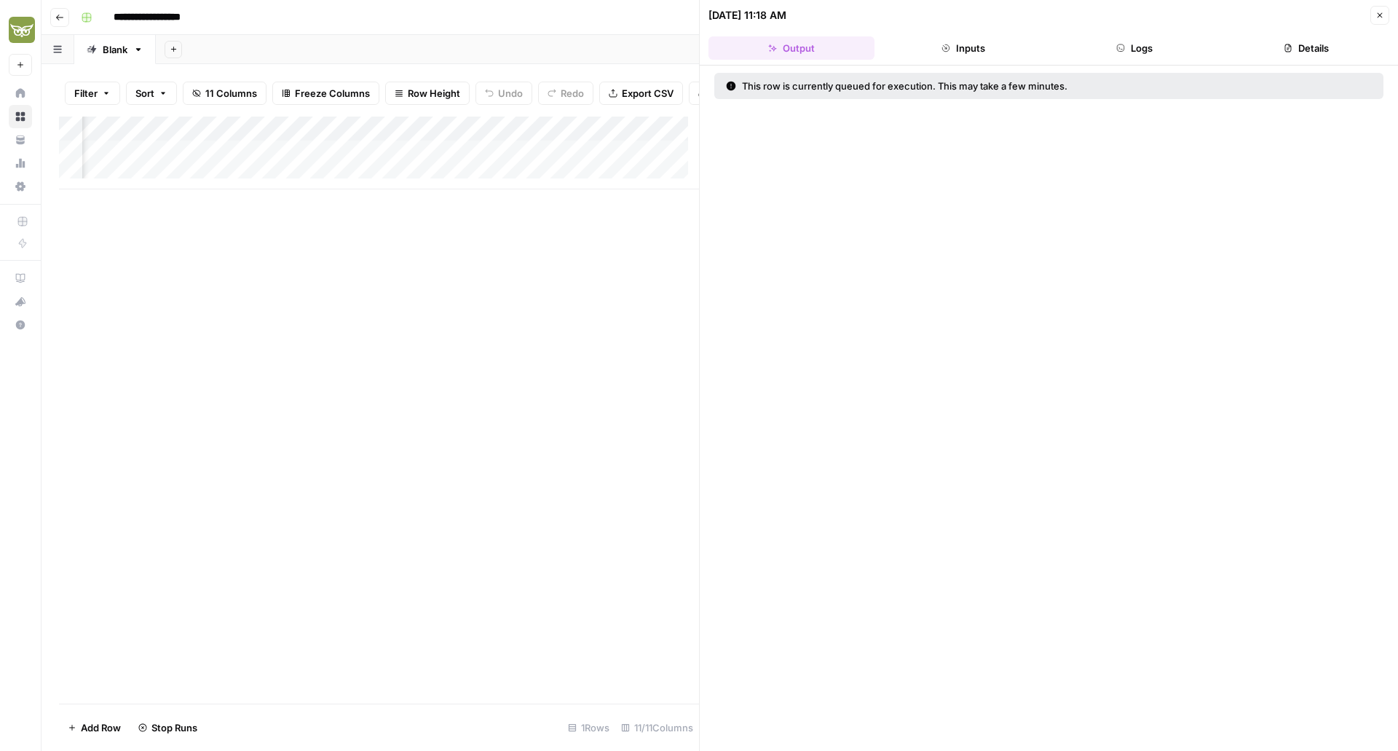
click at [1380, 15] on icon "button" at bounding box center [1380, 15] width 5 height 5
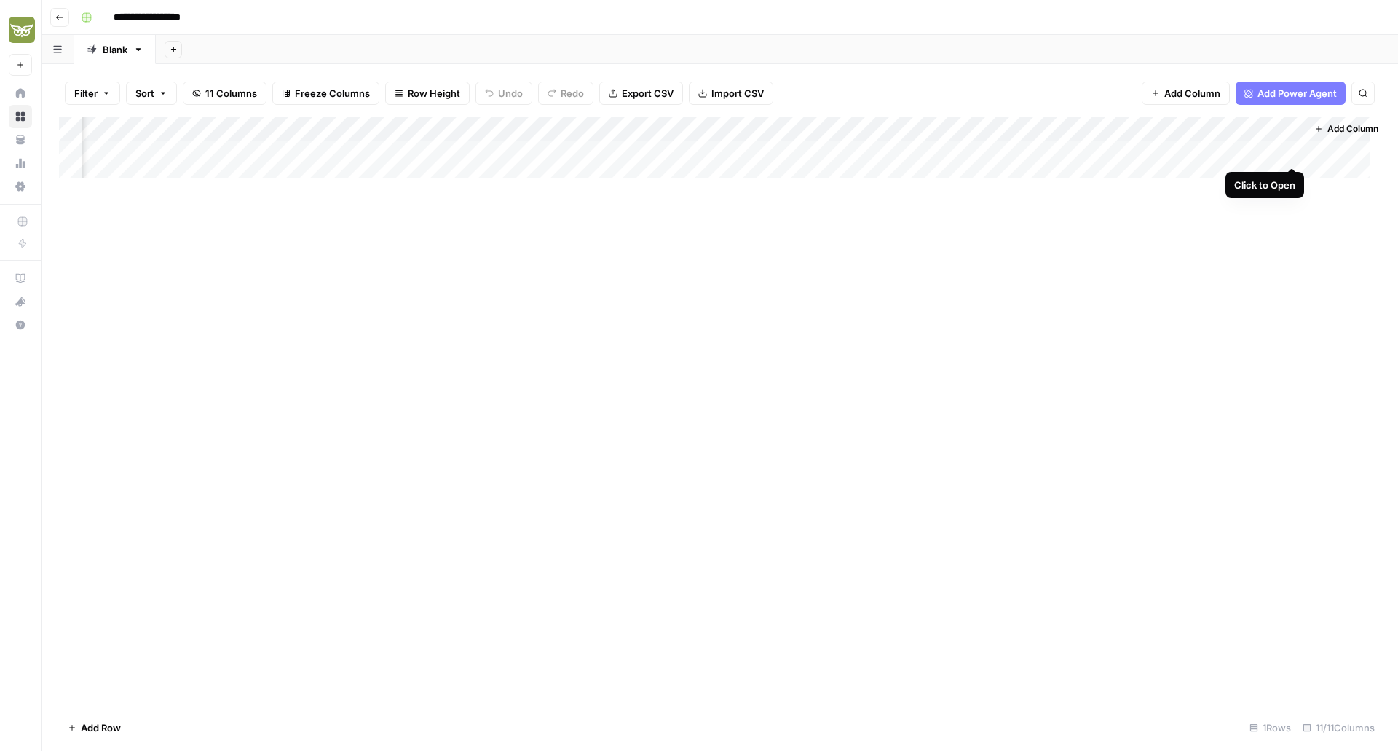
click at [1291, 153] on div "Add Column" at bounding box center [720, 153] width 1322 height 73
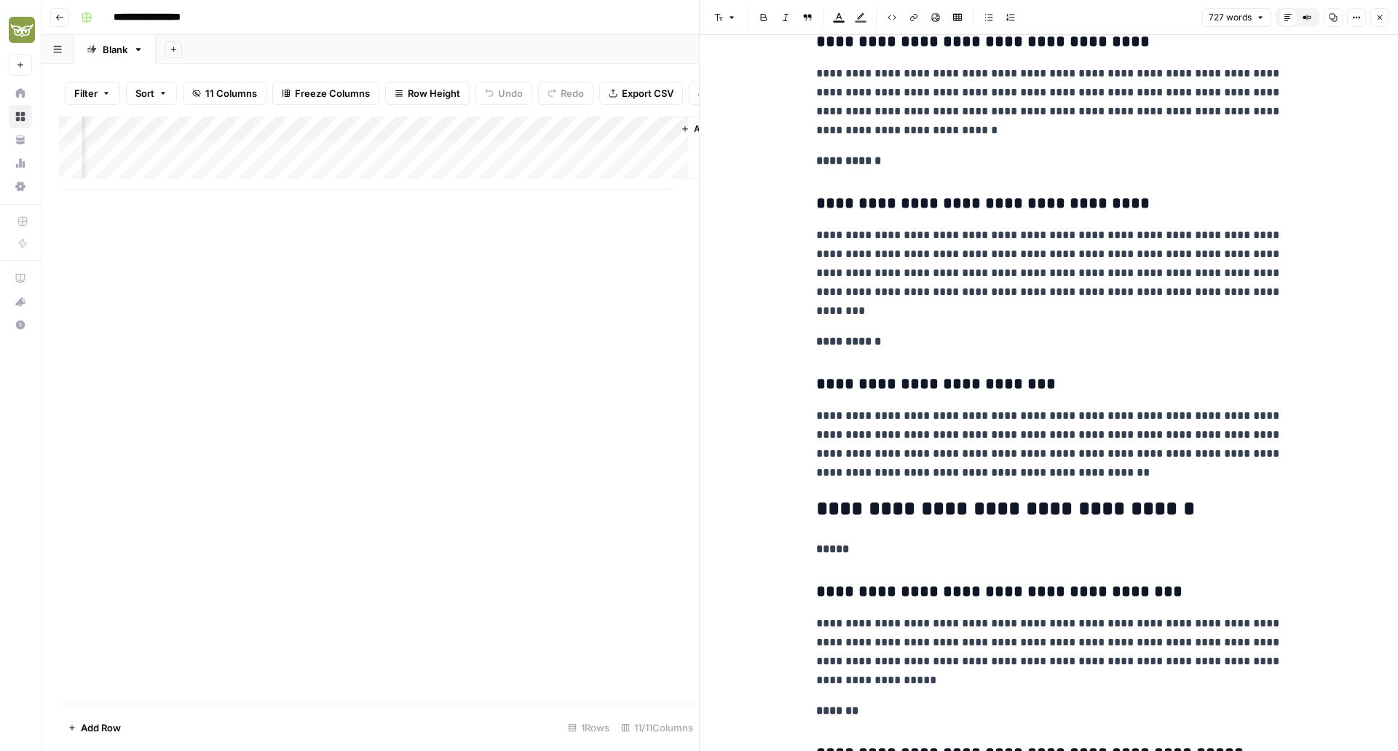
scroll to position [0, 918]
click at [462, 165] on div "Add Column" at bounding box center [379, 153] width 640 height 73
click at [1381, 23] on button "Close" at bounding box center [1380, 17] width 19 height 19
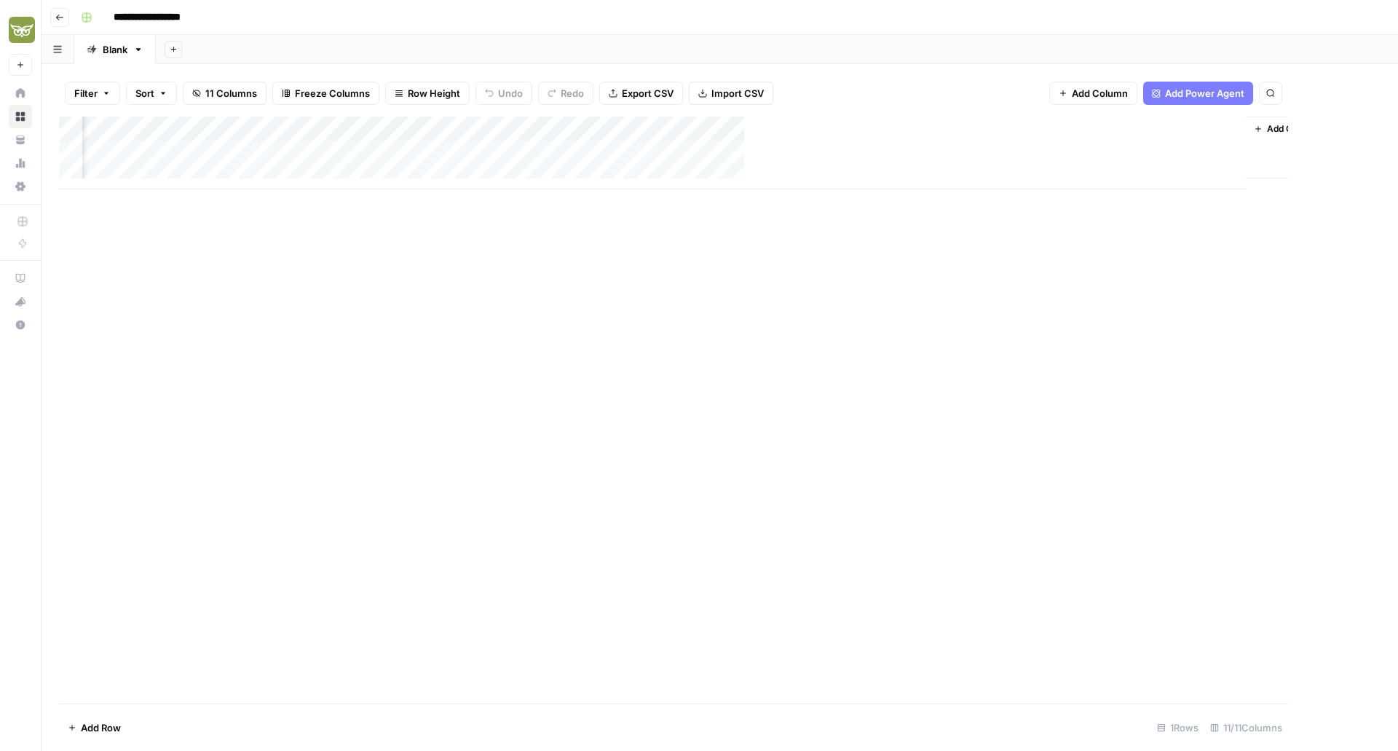
scroll to position [0, 219]
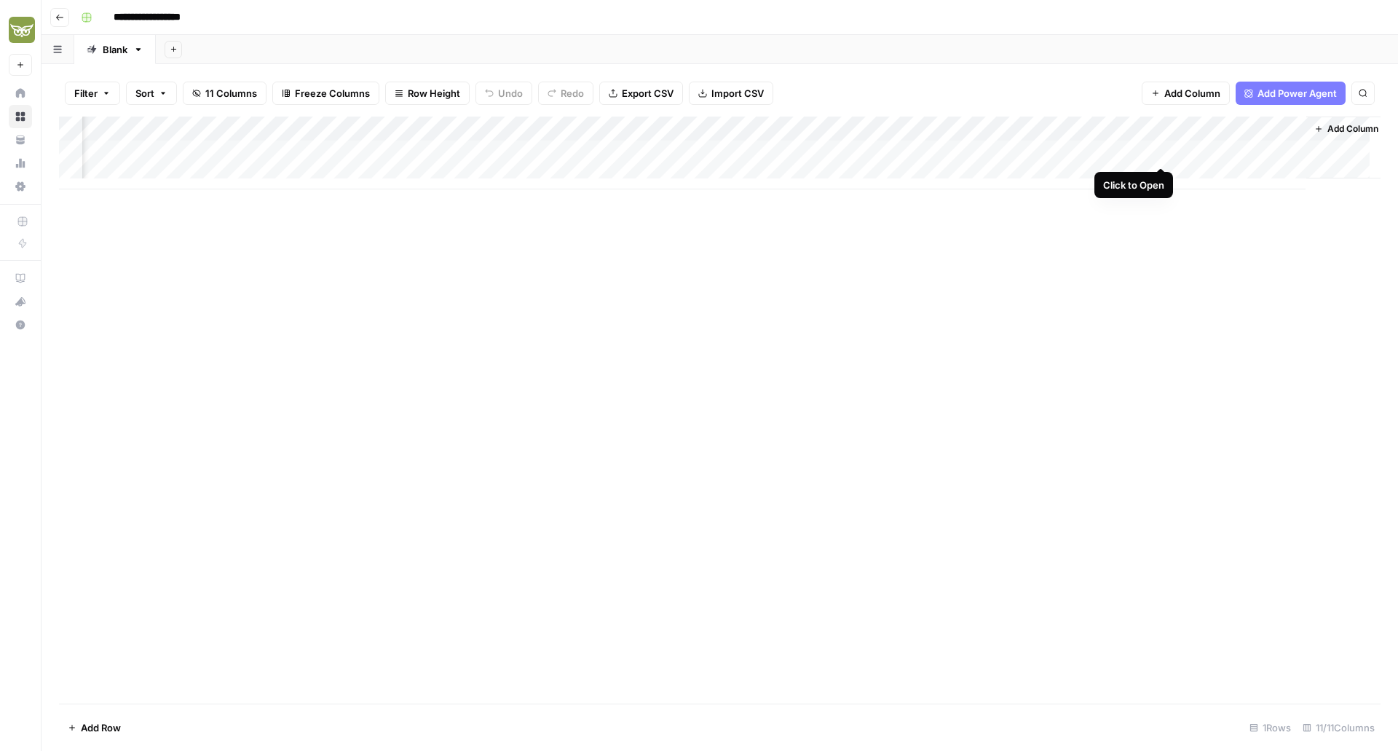
click at [1165, 151] on div "Add Column" at bounding box center [720, 153] width 1322 height 73
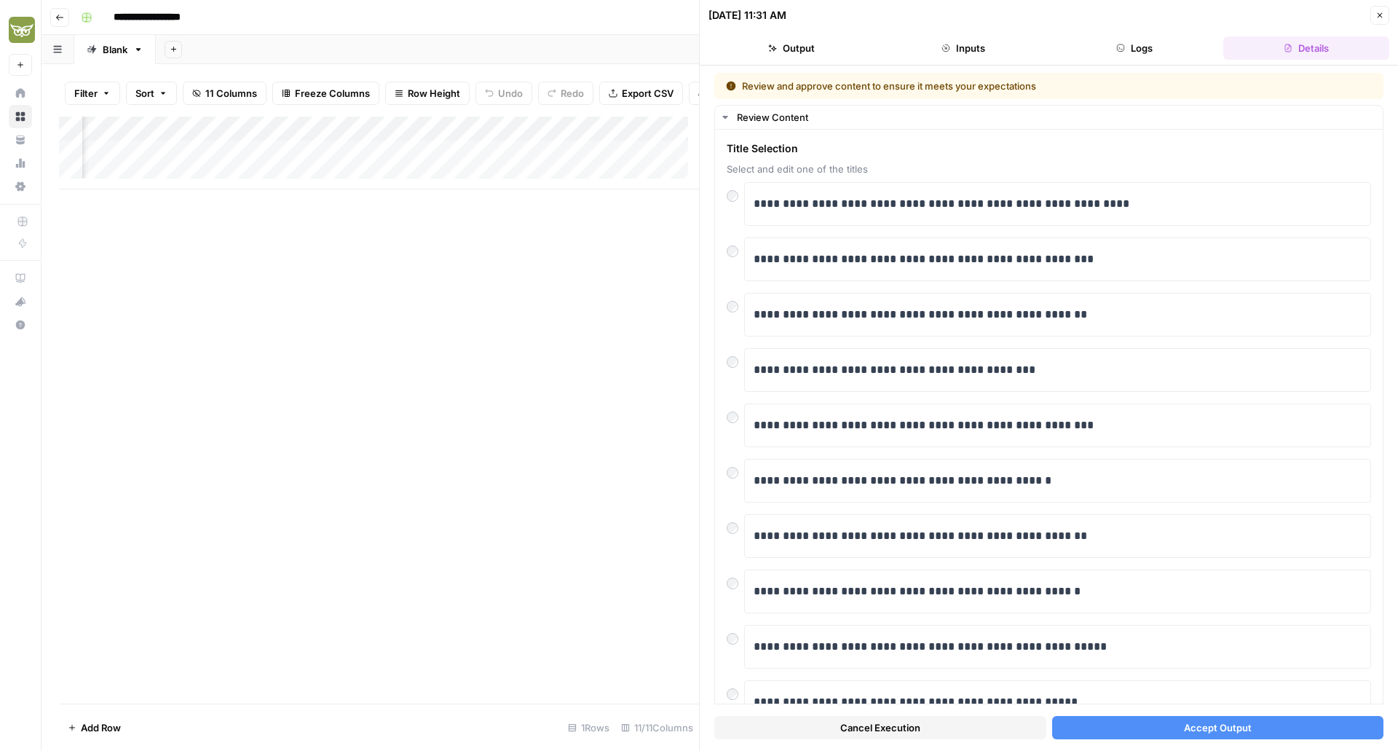
click at [1199, 726] on span "Accept Output" at bounding box center [1218, 727] width 68 height 15
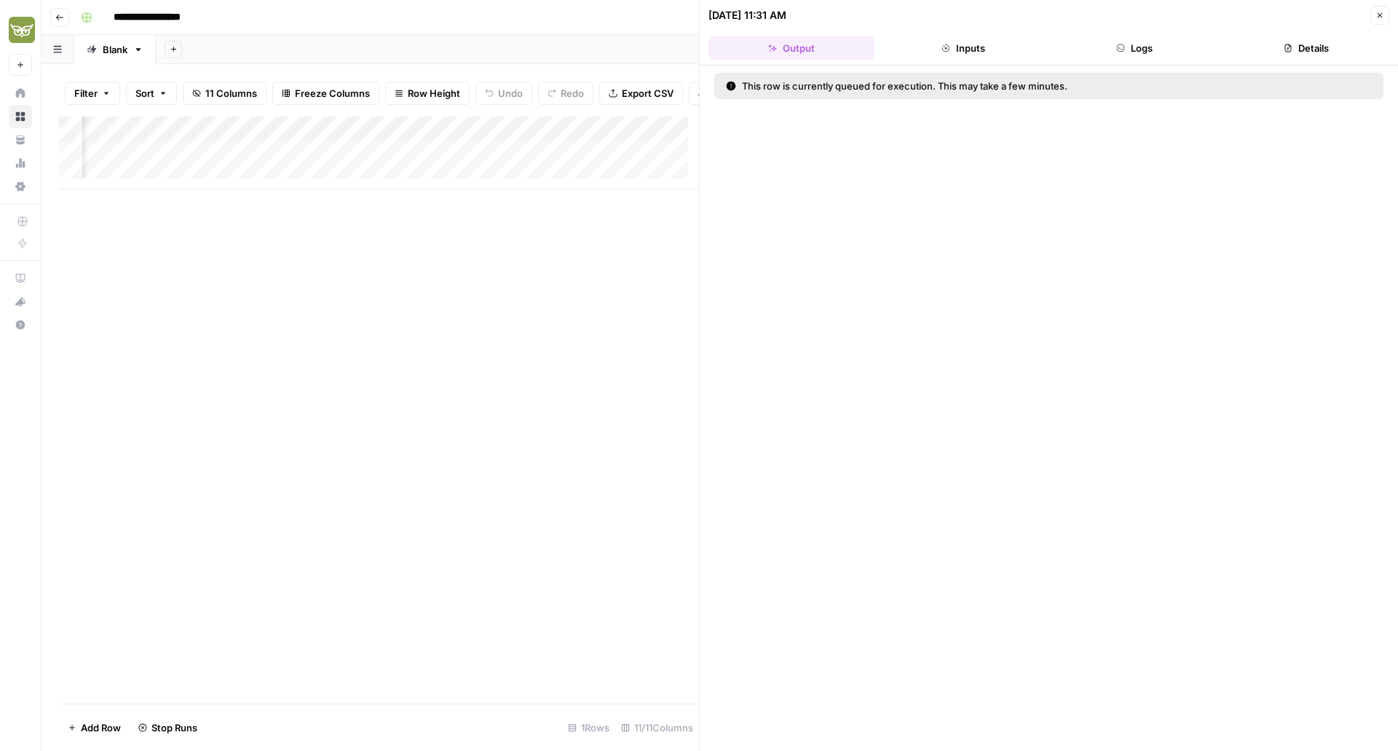
click at [1380, 16] on icon "button" at bounding box center [1380, 15] width 9 height 9
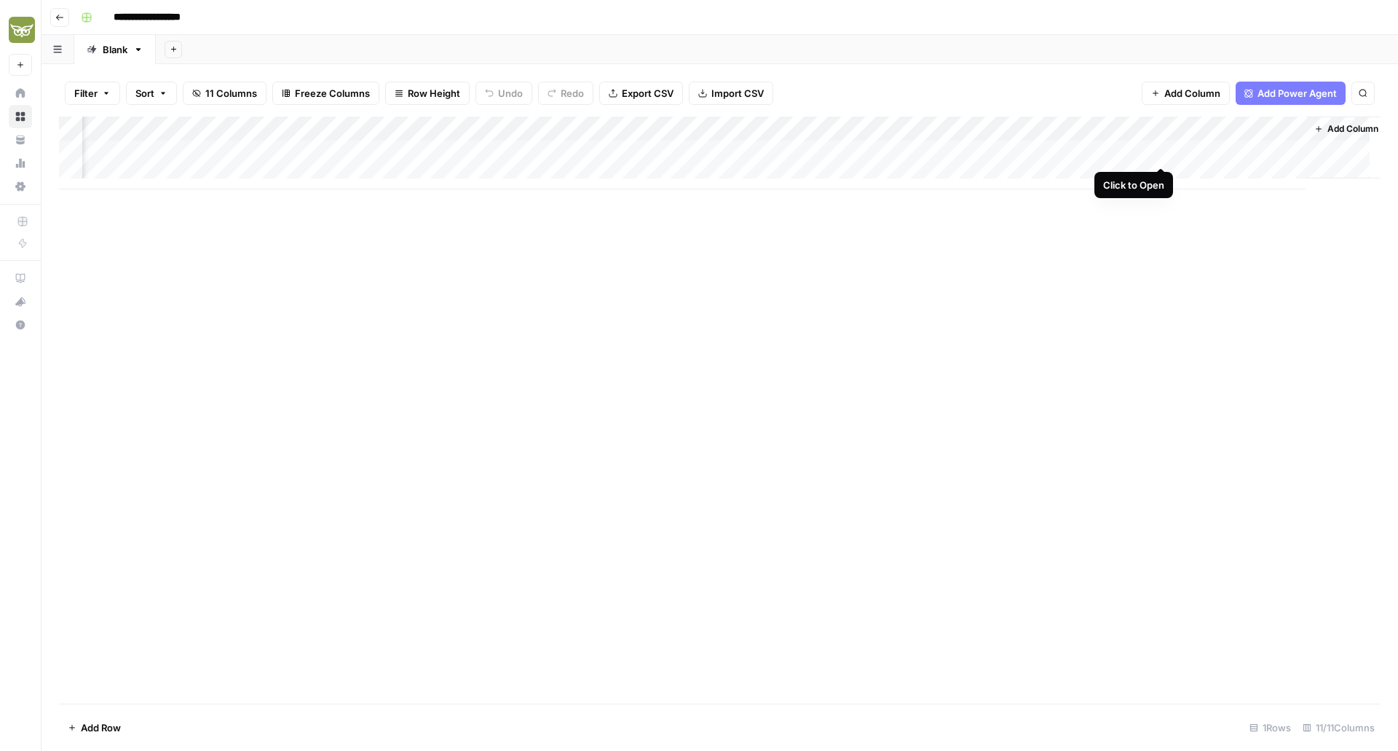
click at [1160, 150] on div "Add Column" at bounding box center [720, 153] width 1322 height 73
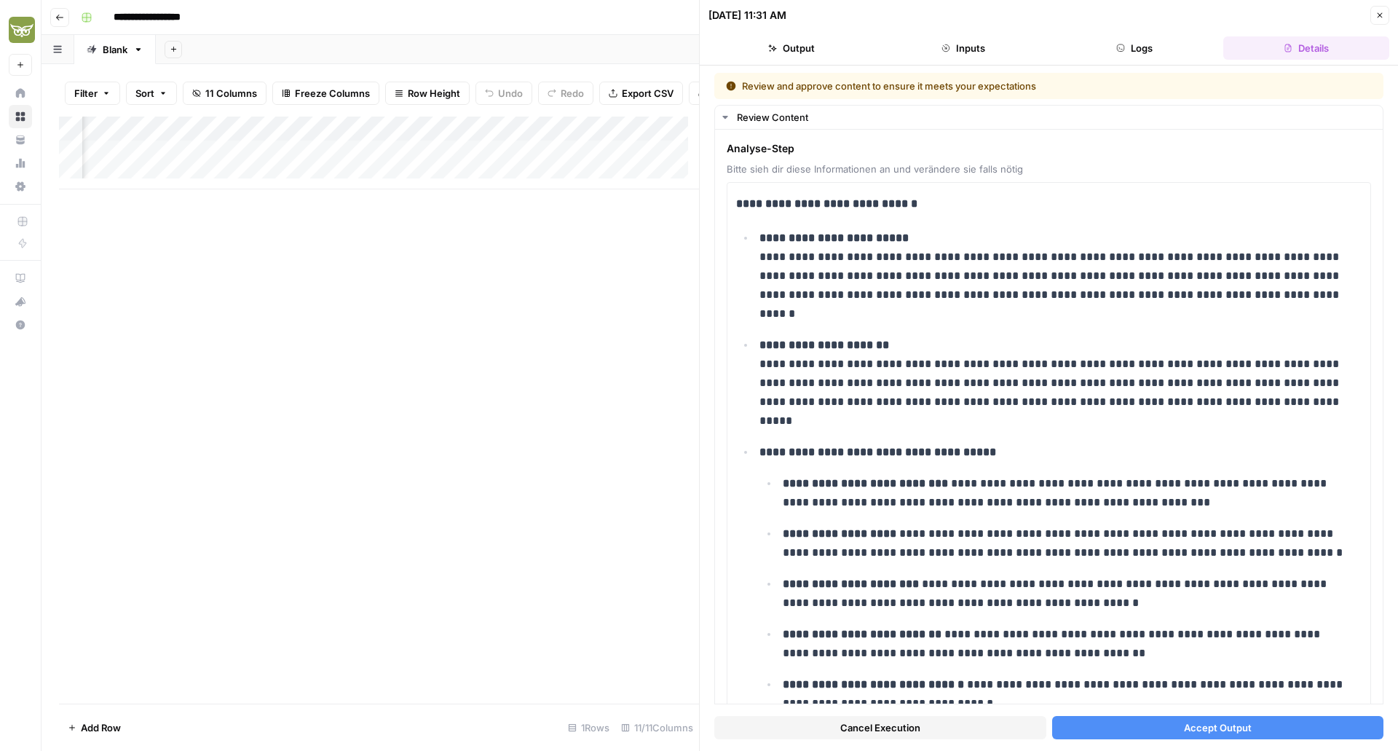
click at [1184, 727] on span "Accept Output" at bounding box center [1218, 727] width 68 height 15
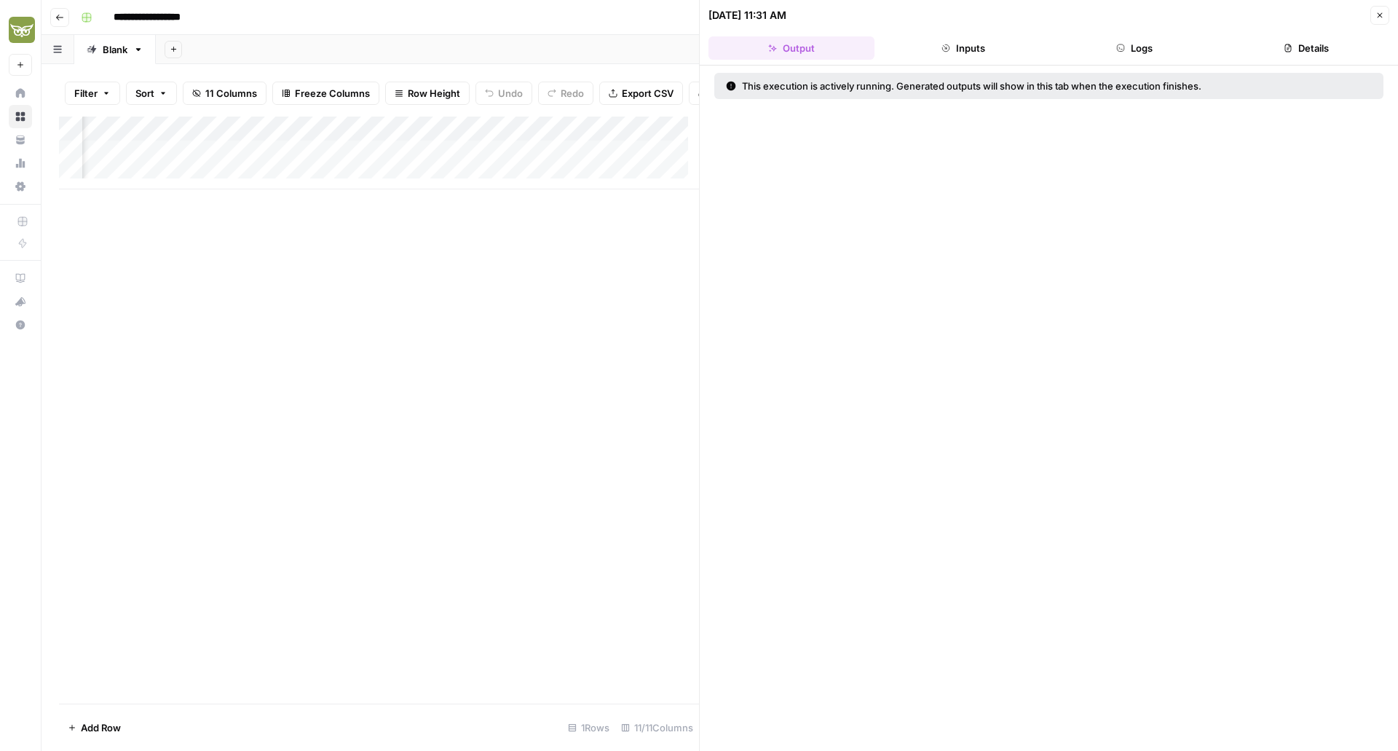
scroll to position [0, 219]
click at [1377, 13] on icon "button" at bounding box center [1380, 15] width 9 height 9
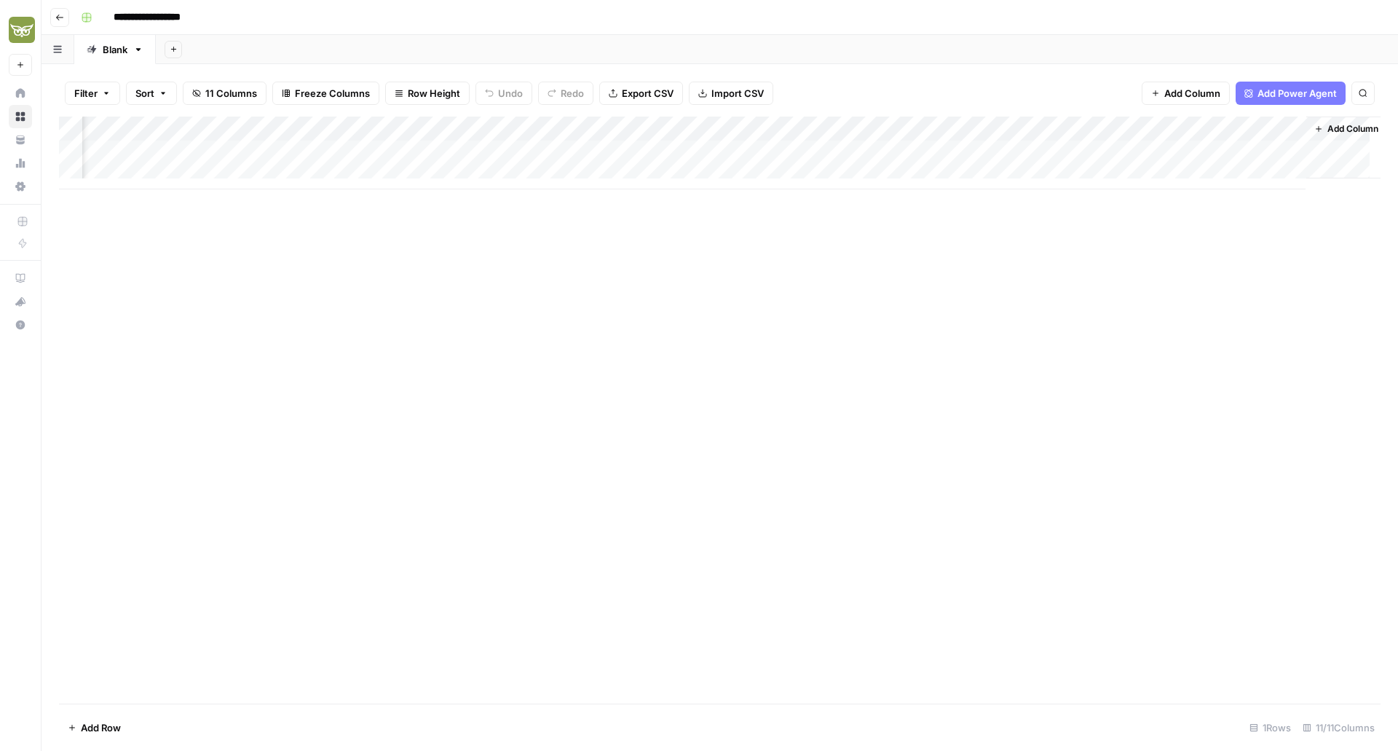
scroll to position [0, 236]
click at [1275, 157] on div "Add Column" at bounding box center [720, 153] width 1322 height 73
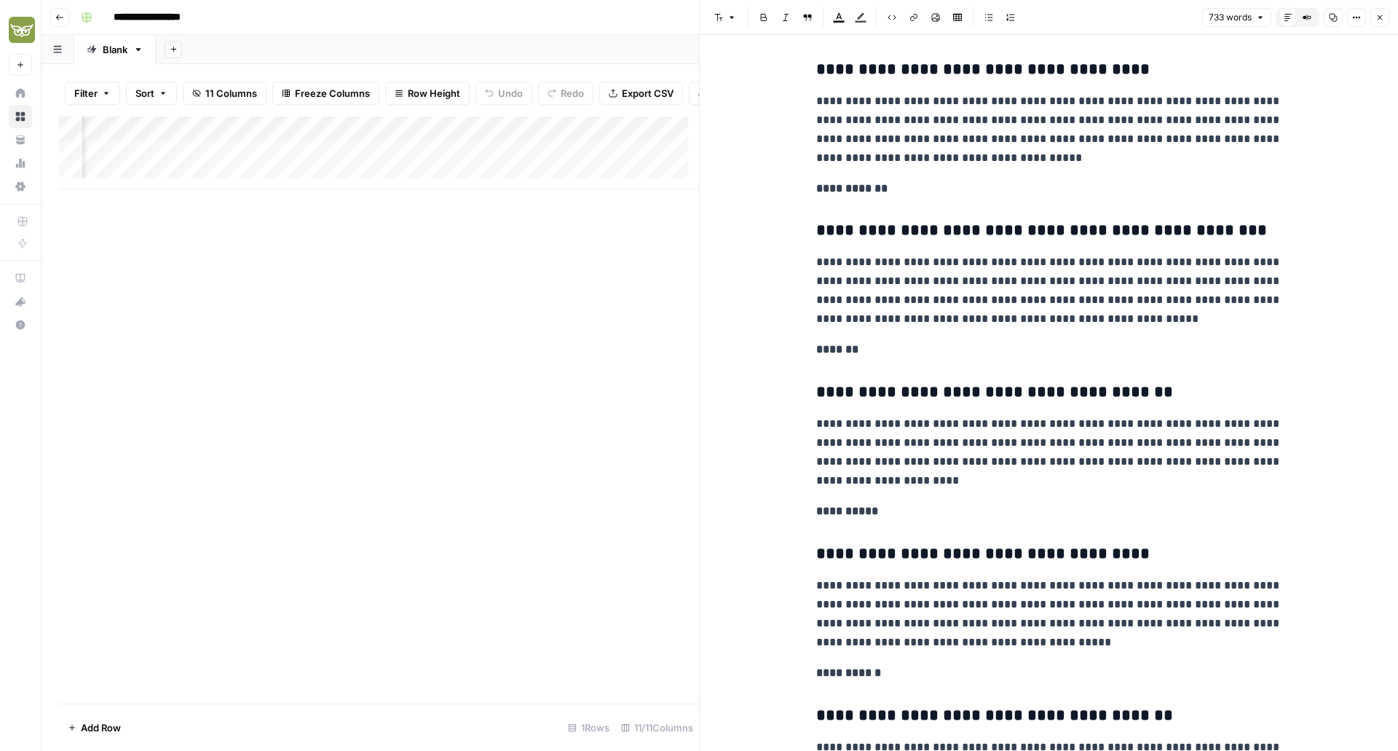
scroll to position [977, 0]
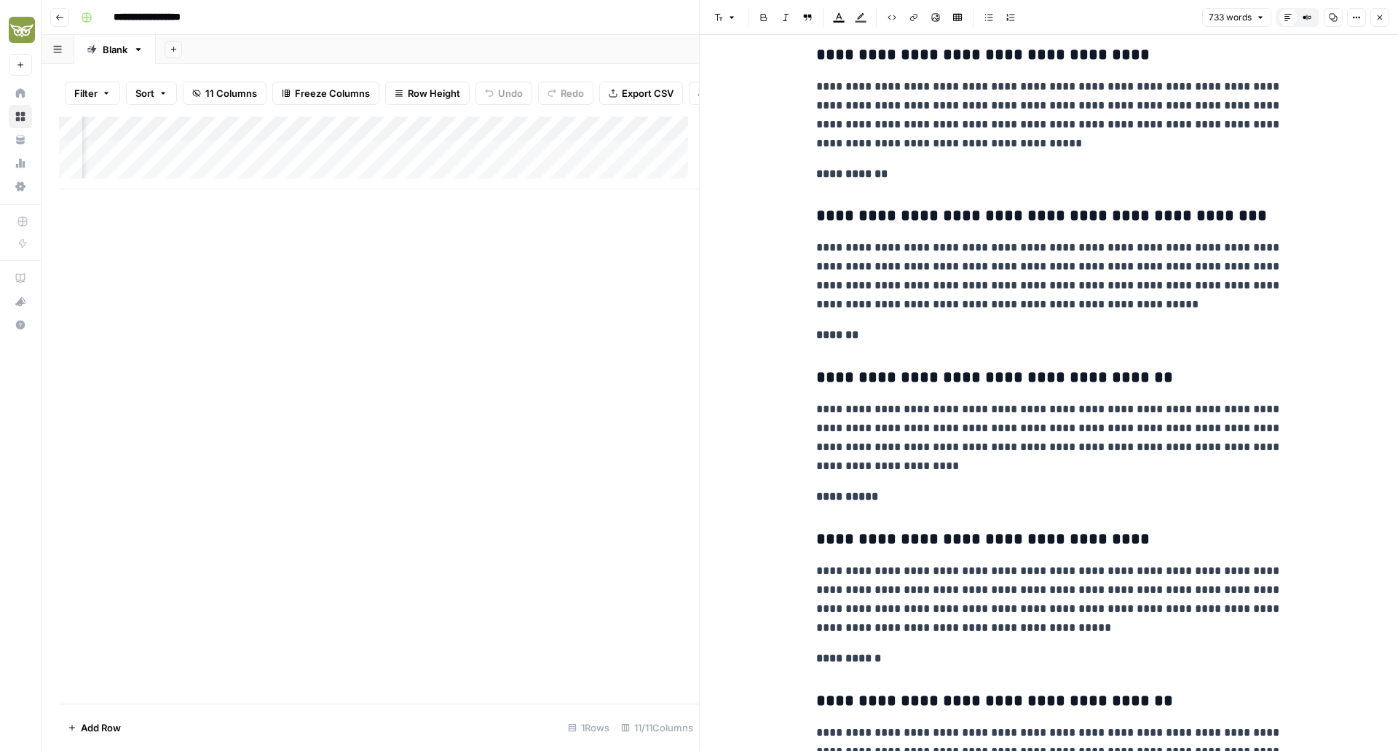
click at [565, 171] on div "Add Column" at bounding box center [379, 153] width 640 height 73
click at [562, 167] on div "Add Column" at bounding box center [379, 153] width 640 height 73
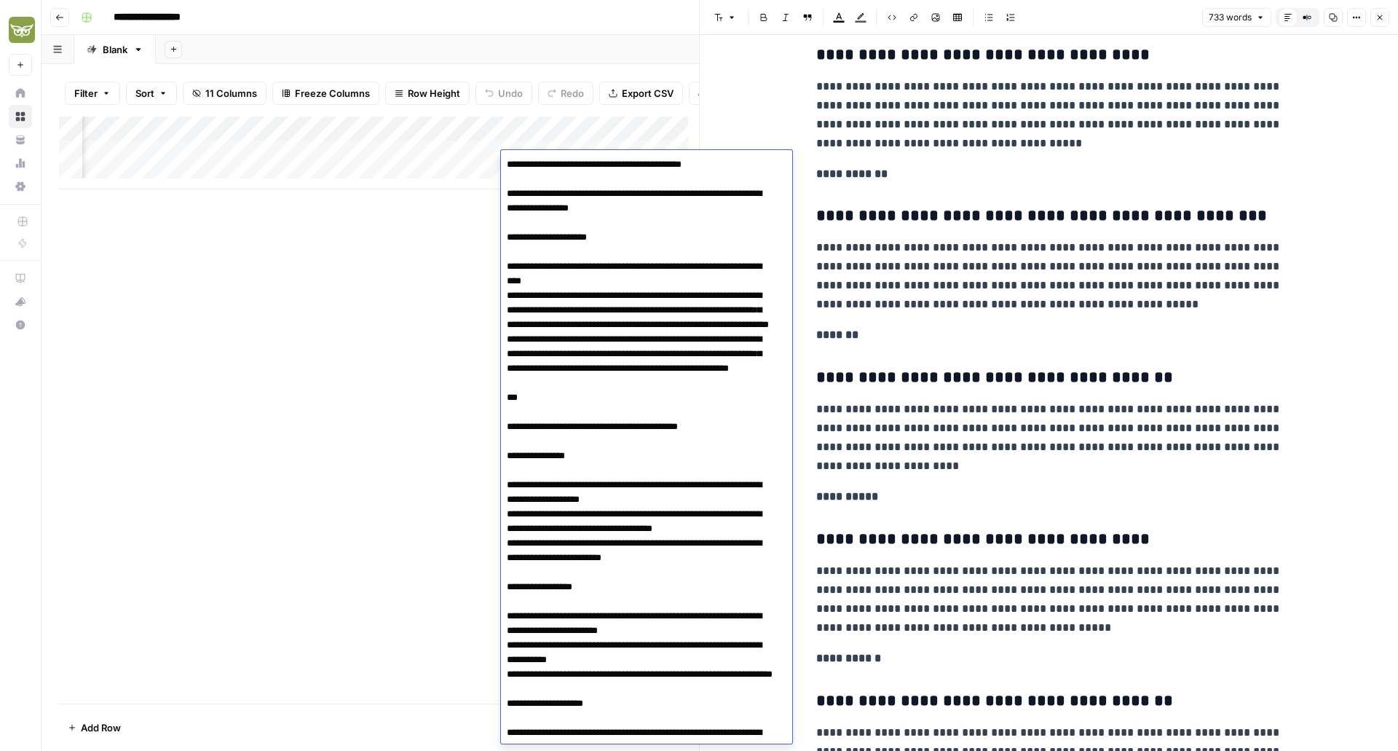
scroll to position [4078, 0]
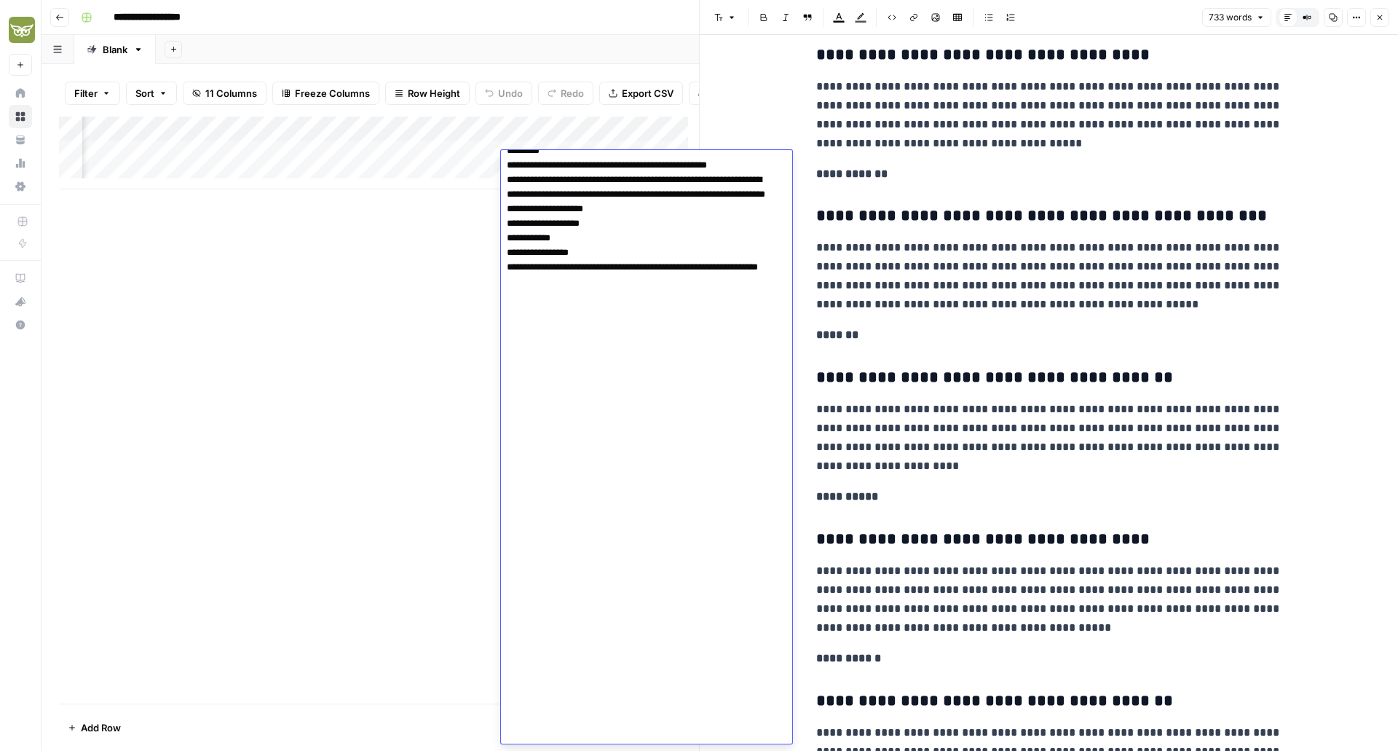
click at [390, 383] on div "Add Column" at bounding box center [379, 410] width 640 height 587
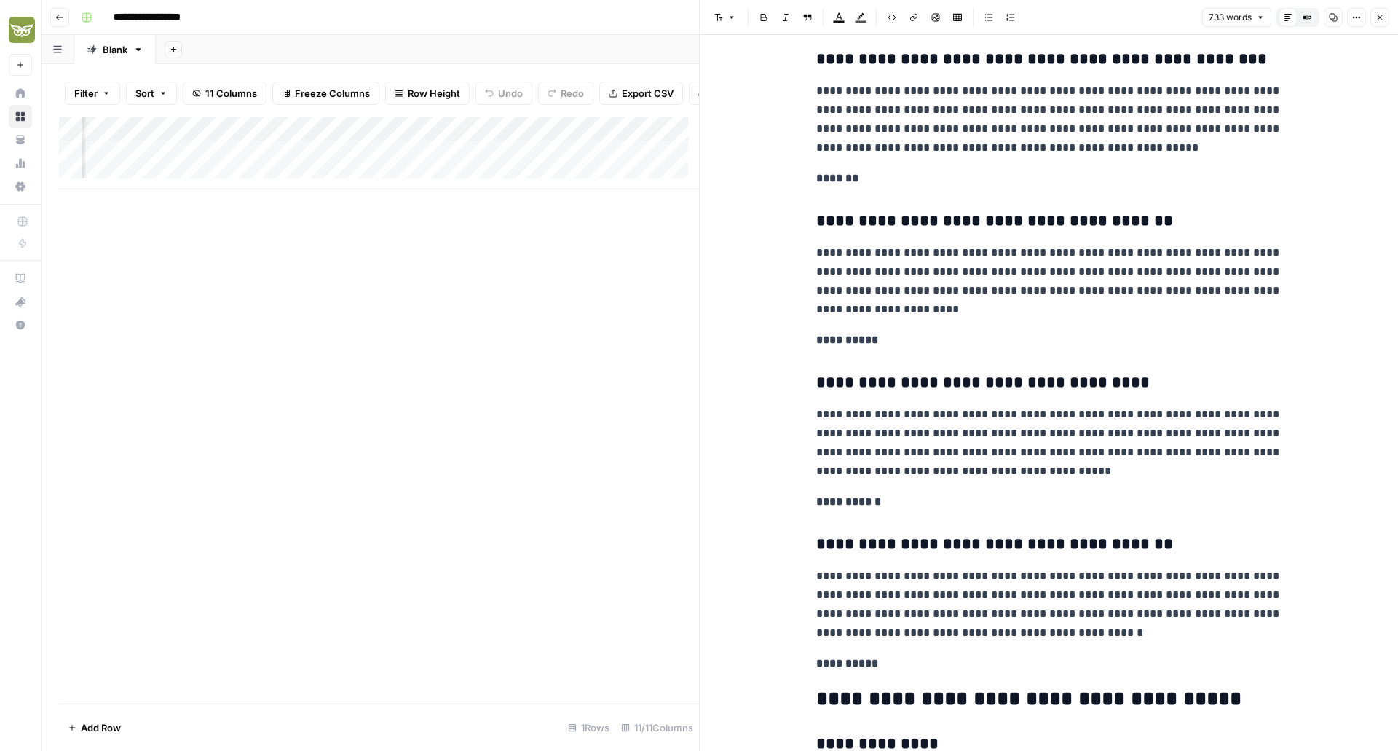
scroll to position [1142, 0]
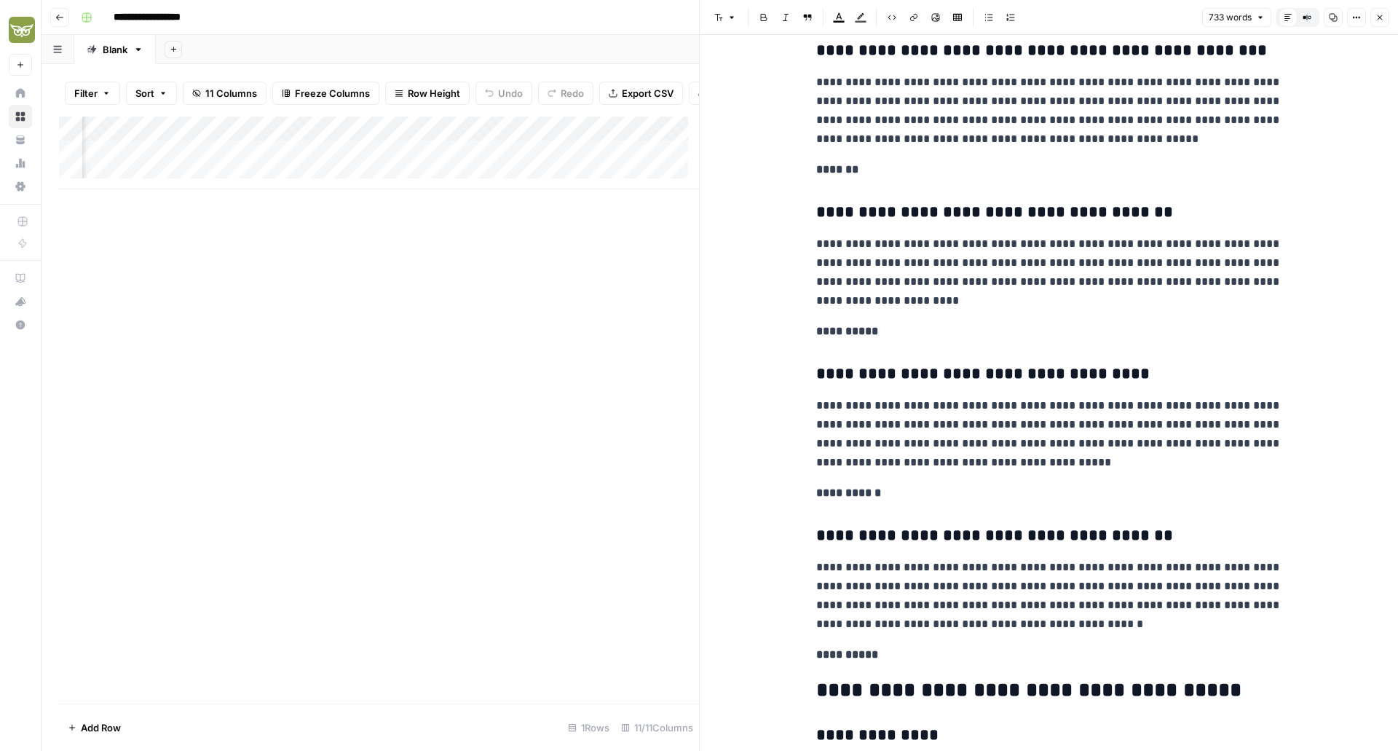
click at [1382, 10] on button "Close" at bounding box center [1380, 17] width 19 height 19
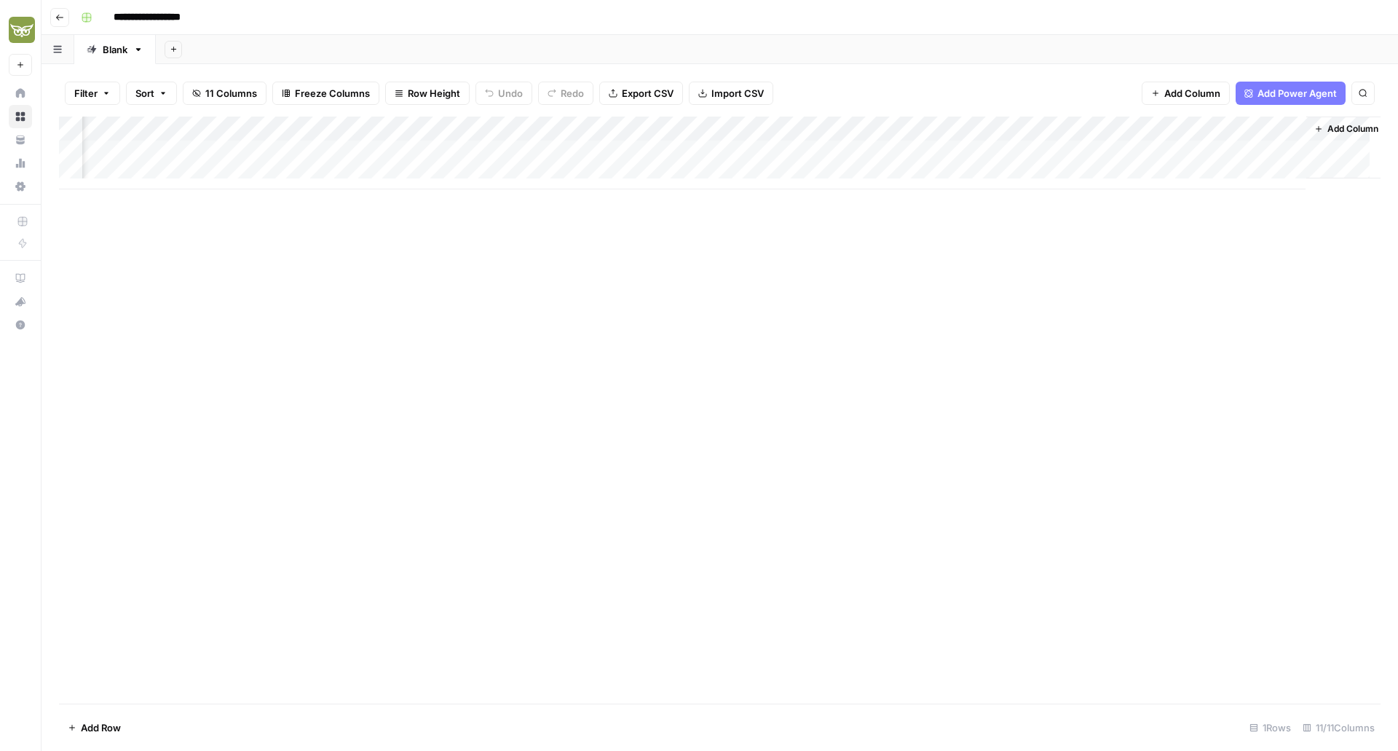
scroll to position [0, 236]
click at [1145, 152] on div "Add Column" at bounding box center [720, 153] width 1322 height 73
click at [1141, 152] on div "Add Column" at bounding box center [720, 153] width 1322 height 73
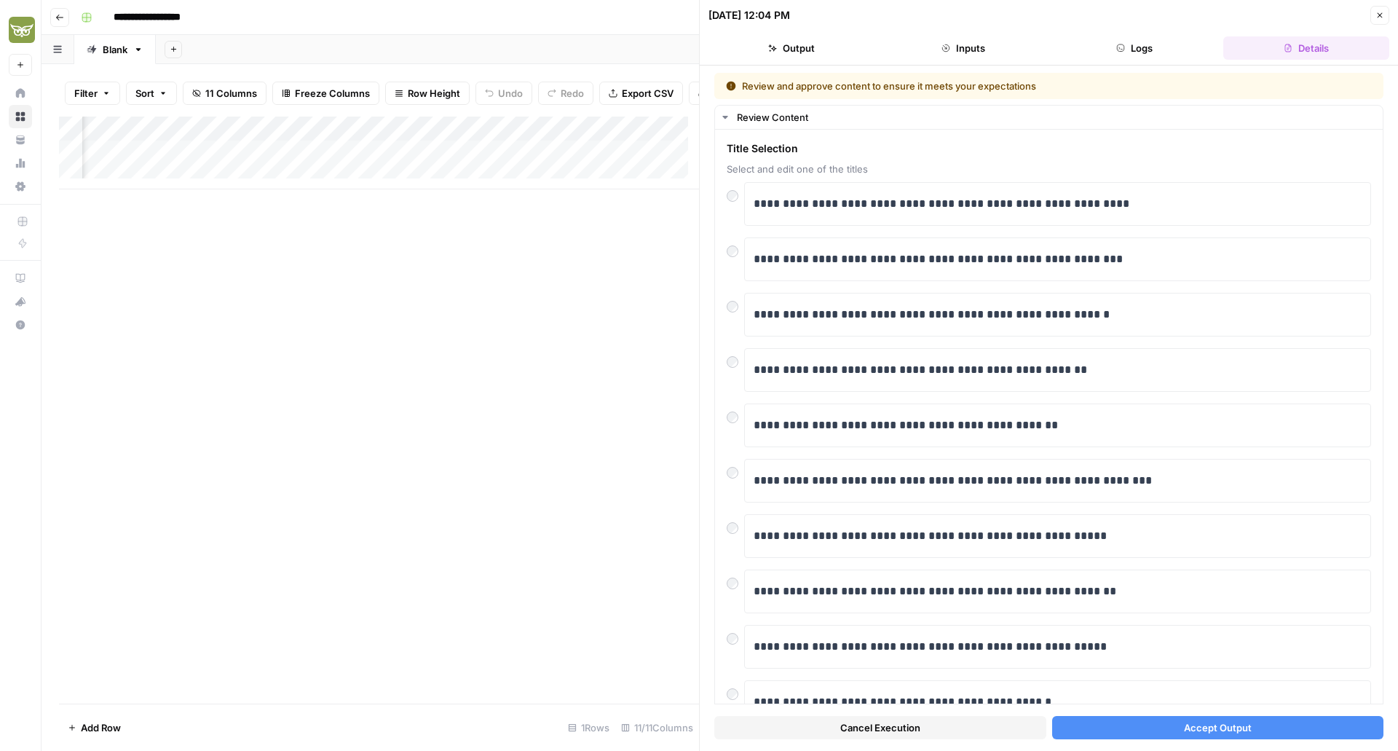
click at [1110, 730] on button "Accept Output" at bounding box center [1218, 727] width 332 height 23
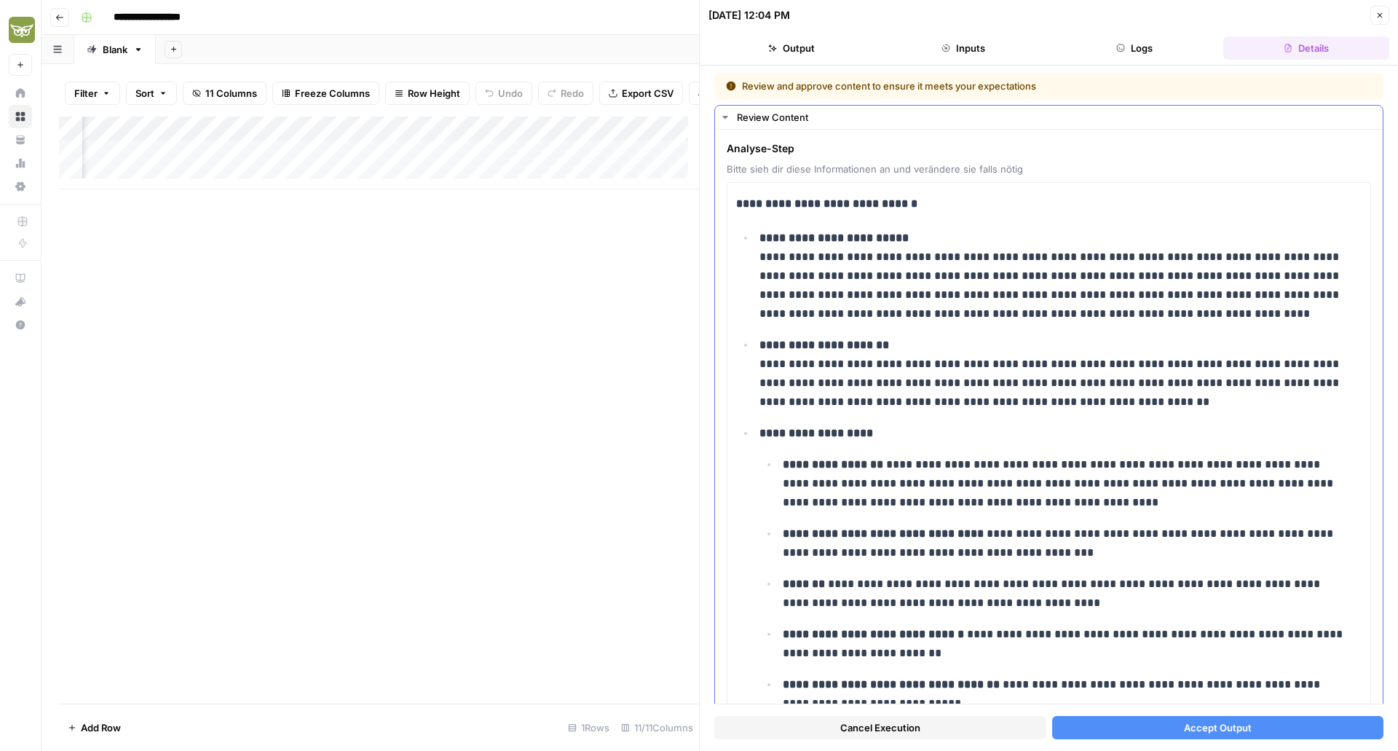
scroll to position [25, 0]
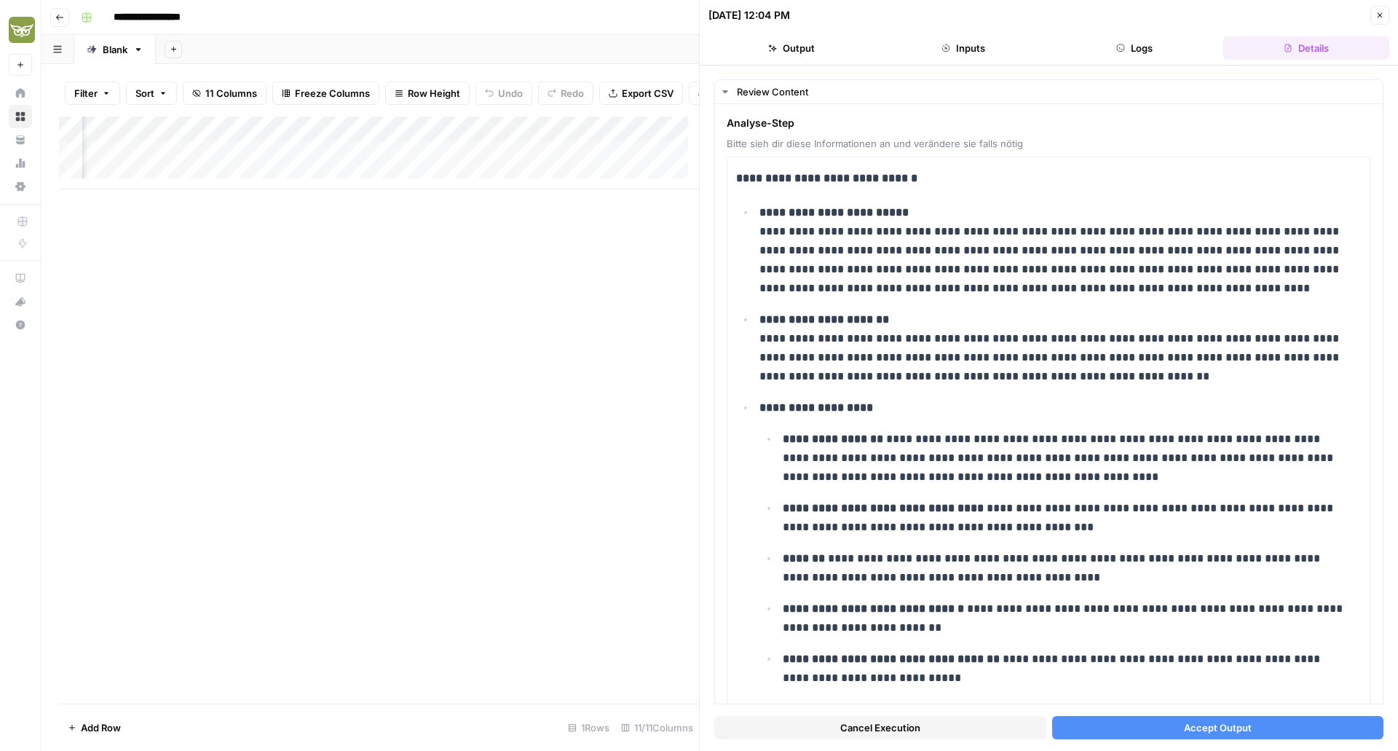
click at [1174, 731] on button "Accept Output" at bounding box center [1218, 727] width 332 height 23
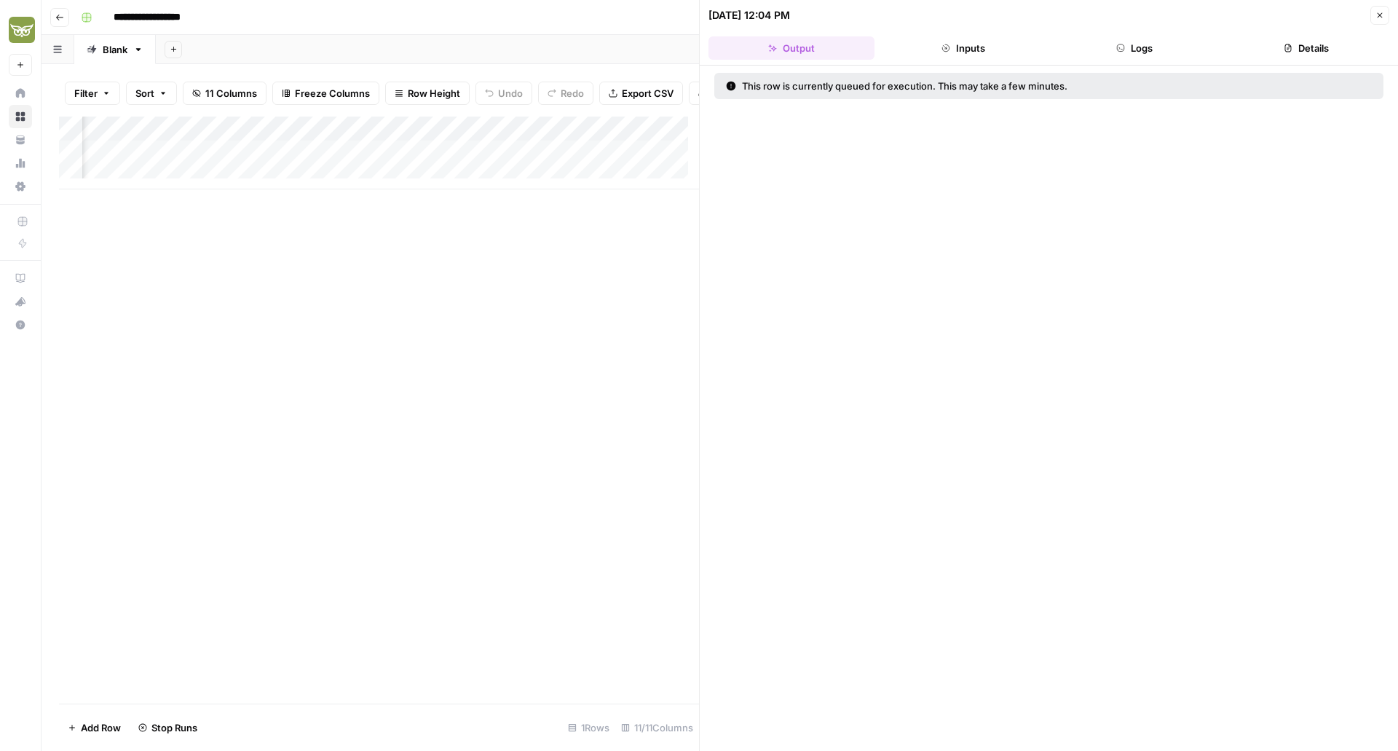
scroll to position [0, 236]
click at [1383, 18] on icon "button" at bounding box center [1380, 15] width 9 height 9
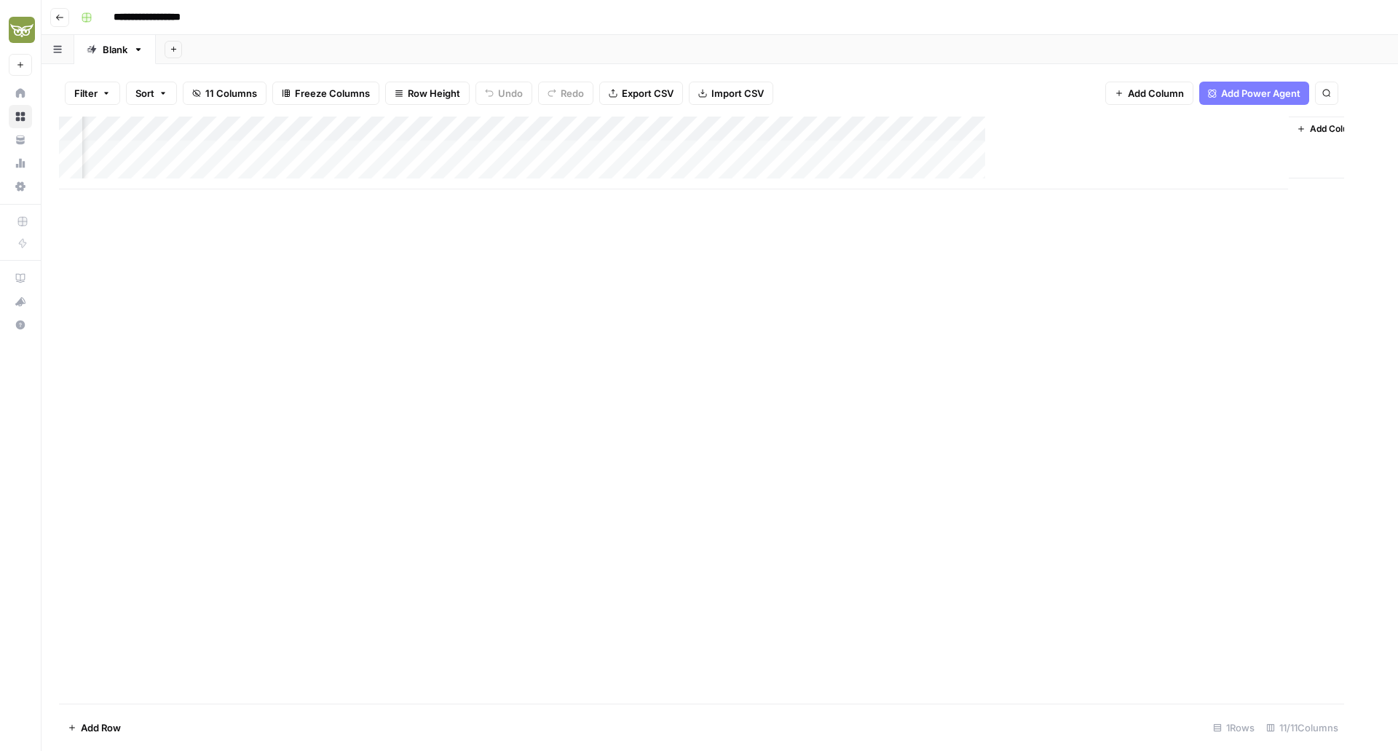
scroll to position [0, 219]
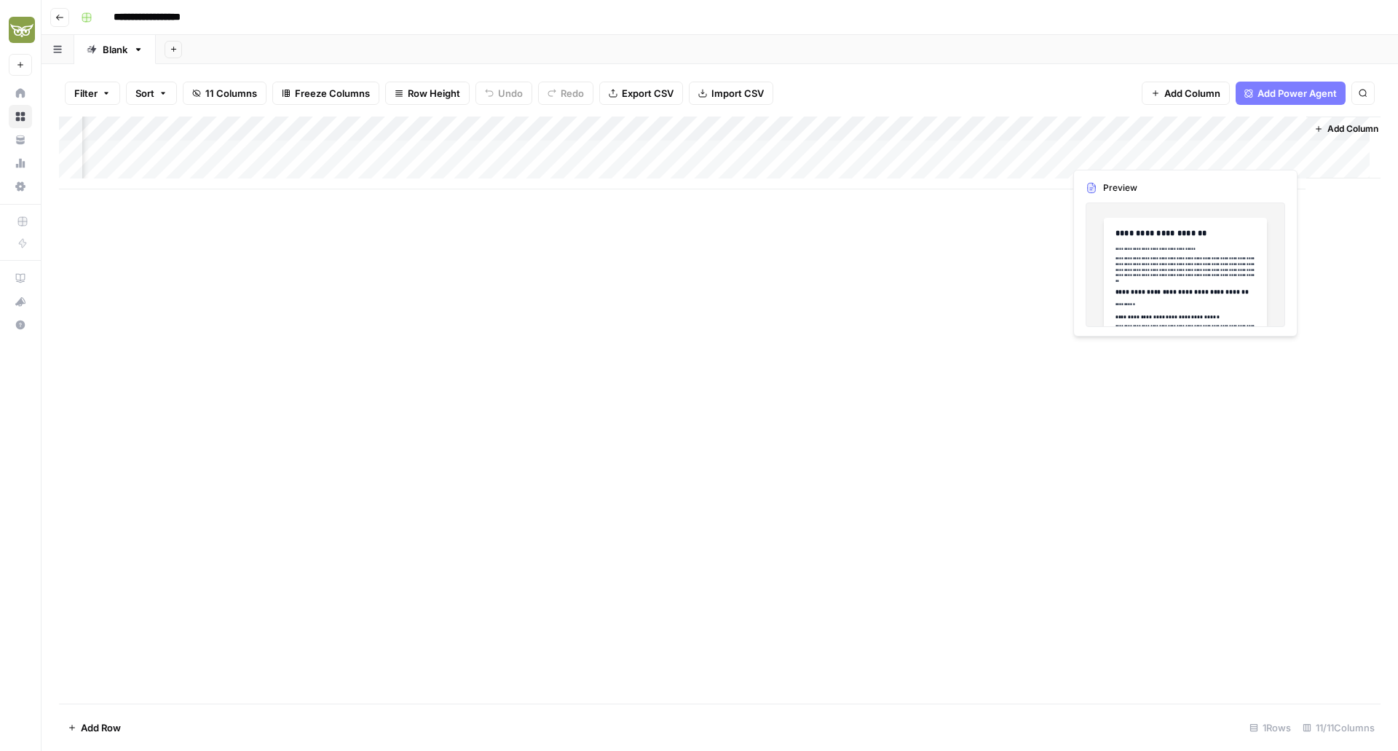
click at [1289, 152] on div "Add Column" at bounding box center [720, 153] width 1322 height 73
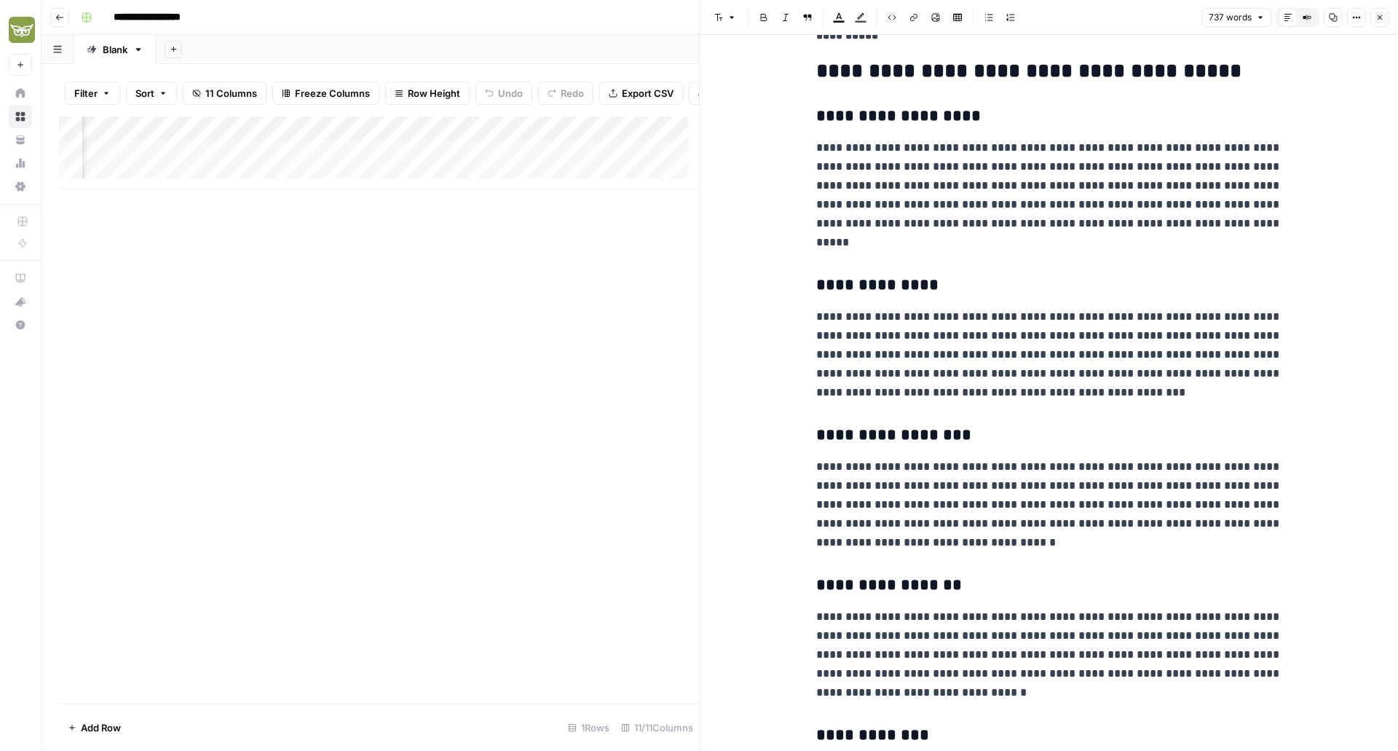
scroll to position [1870, 0]
